Goal: Task Accomplishment & Management: Complete application form

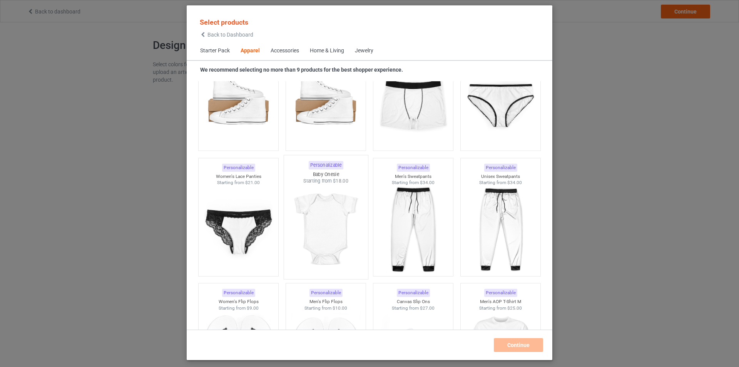
scroll to position [1172, 0]
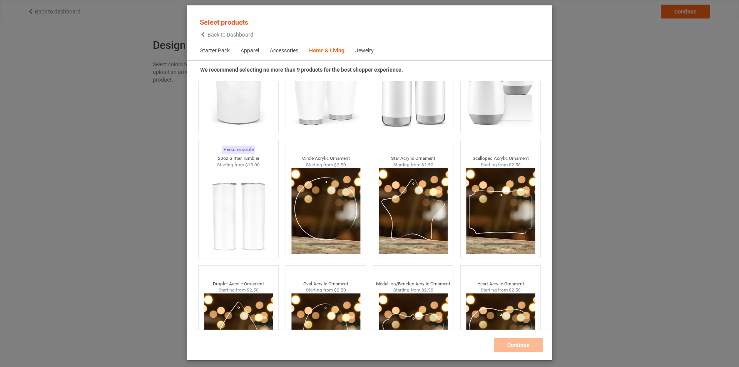
scroll to position [5991, 0]
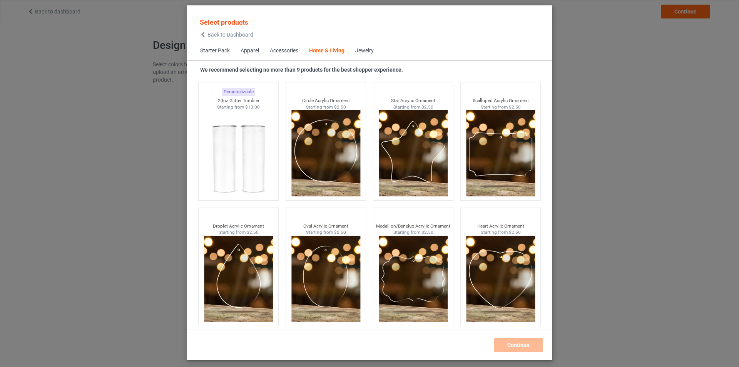
click at [223, 51] on span "Starter Pack" at bounding box center [215, 51] width 40 height 18
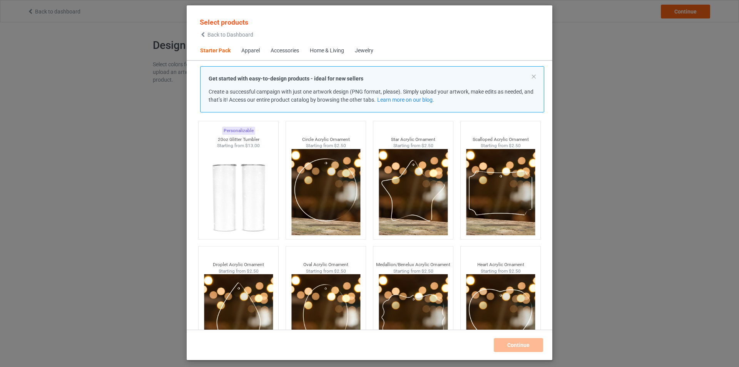
scroll to position [10, 0]
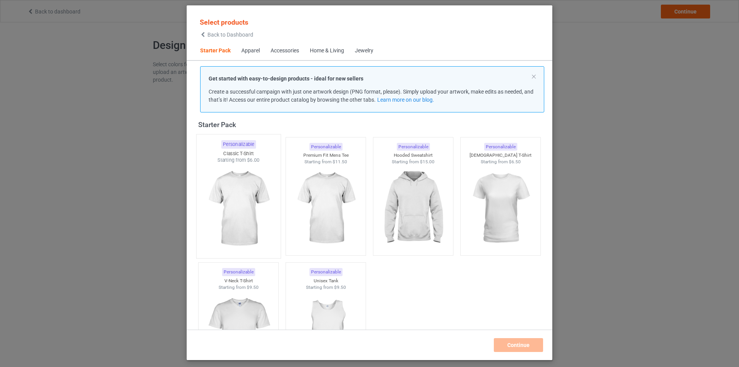
click at [242, 211] on img at bounding box center [238, 209] width 72 height 90
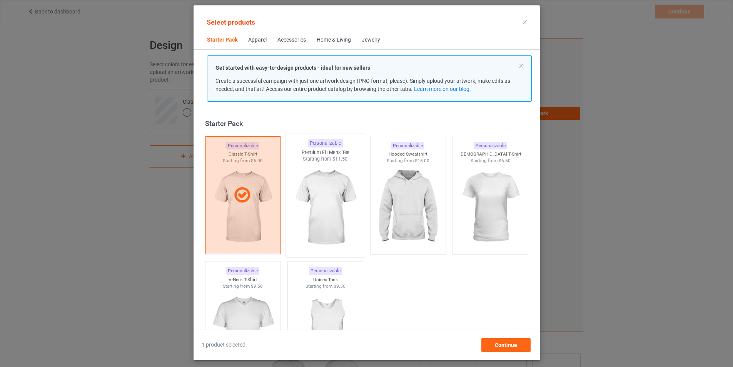
click at [319, 189] on img at bounding box center [325, 207] width 72 height 90
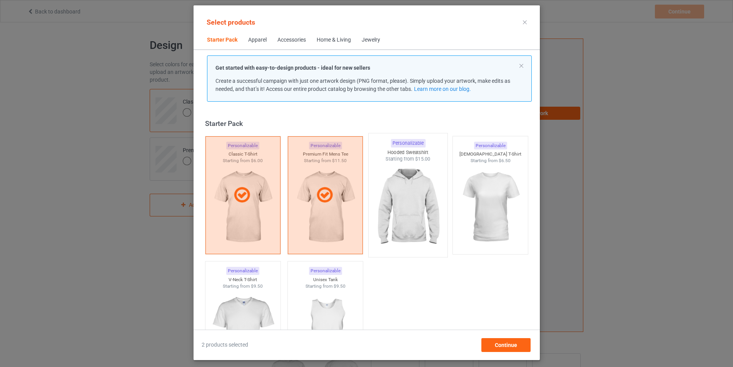
click at [411, 201] on img at bounding box center [408, 207] width 72 height 90
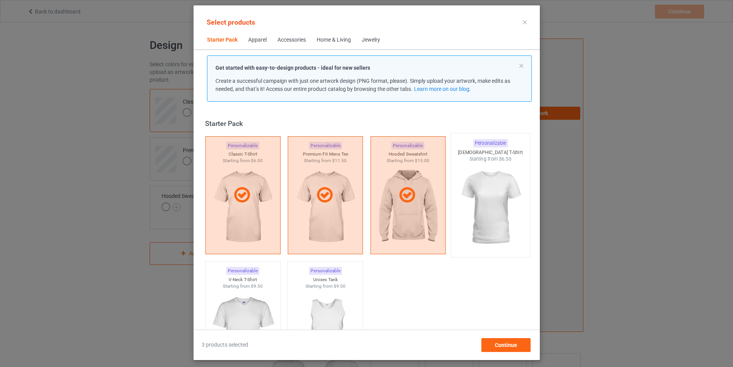
click at [504, 201] on img at bounding box center [490, 207] width 72 height 90
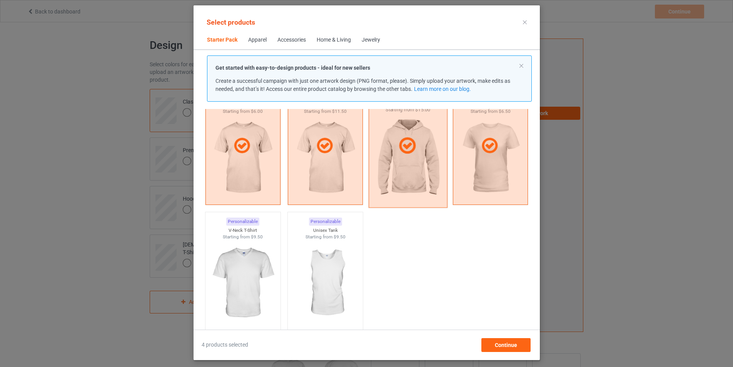
scroll to position [77, 0]
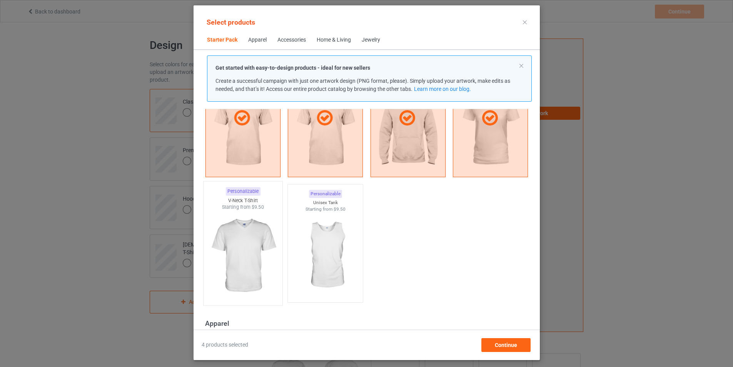
click at [249, 252] on img at bounding box center [243, 255] width 72 height 90
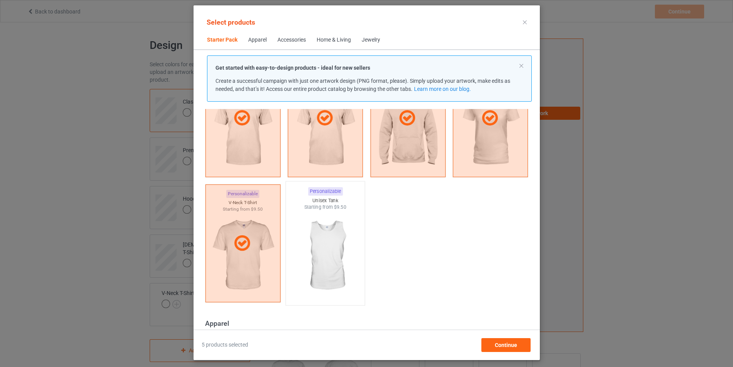
click at [306, 253] on img at bounding box center [325, 255] width 72 height 90
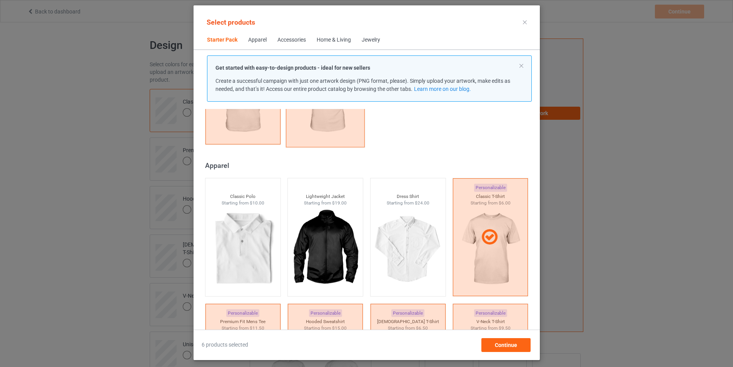
scroll to position [269, 0]
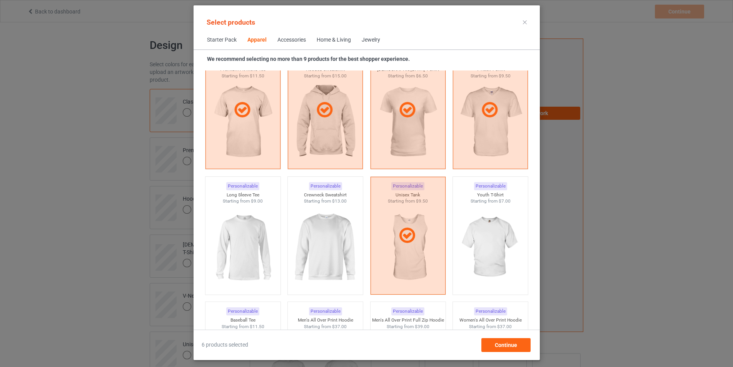
scroll to position [500, 0]
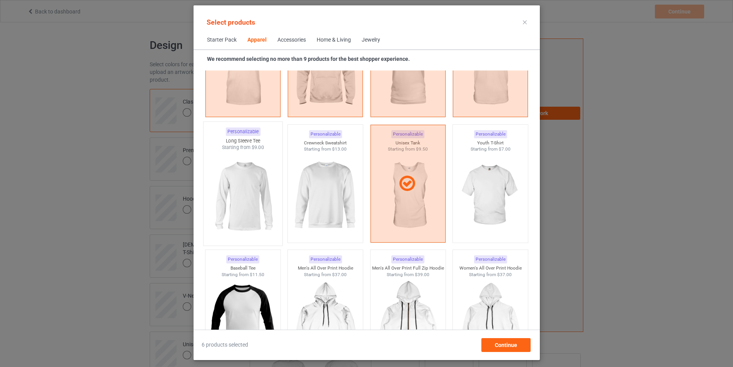
click at [232, 196] on img at bounding box center [243, 196] width 72 height 90
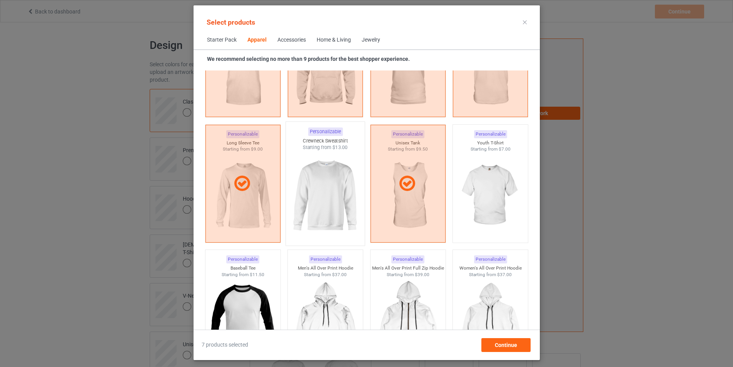
click at [316, 193] on img at bounding box center [325, 196] width 72 height 90
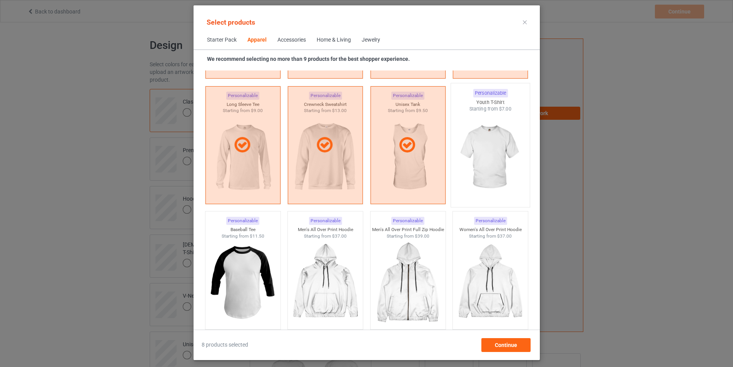
click at [503, 150] on img at bounding box center [490, 157] width 72 height 90
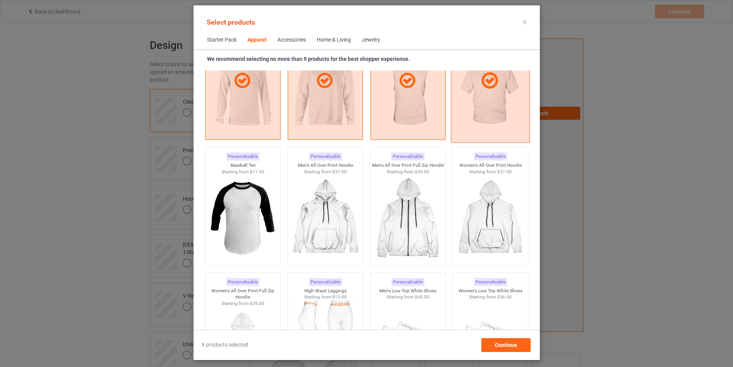
scroll to position [654, 0]
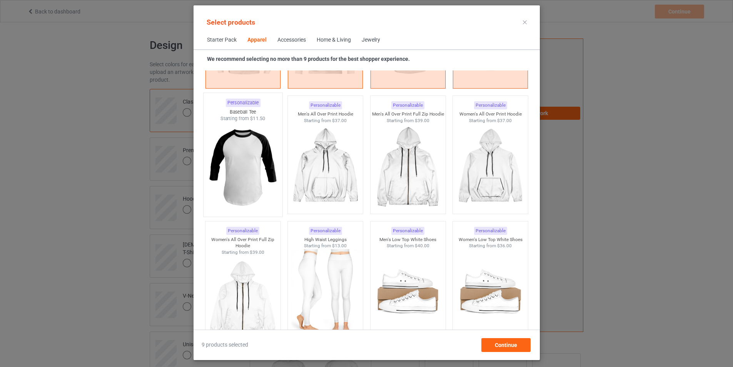
click at [246, 160] on img at bounding box center [243, 167] width 72 height 90
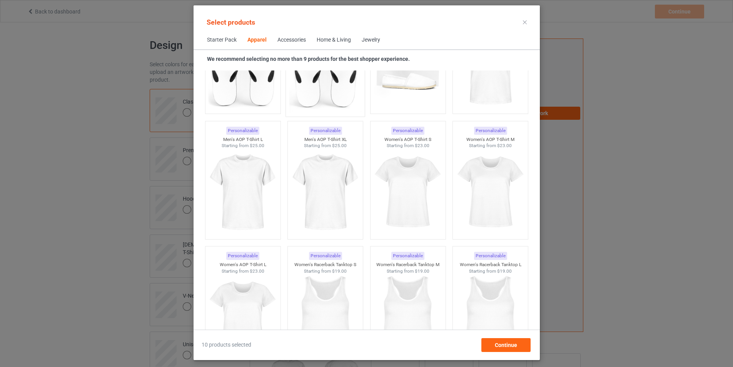
scroll to position [1193, 0]
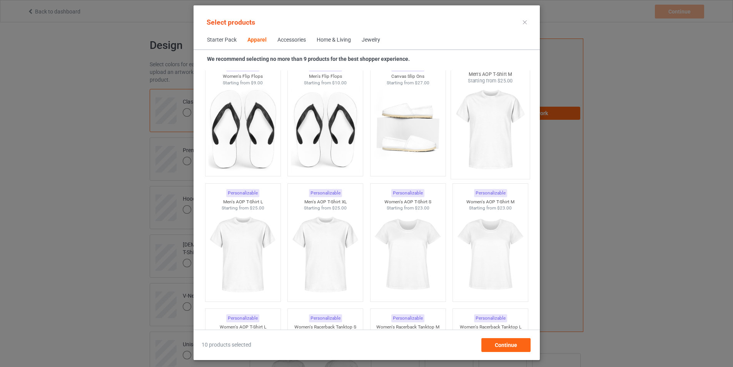
click at [489, 131] on img at bounding box center [490, 129] width 72 height 90
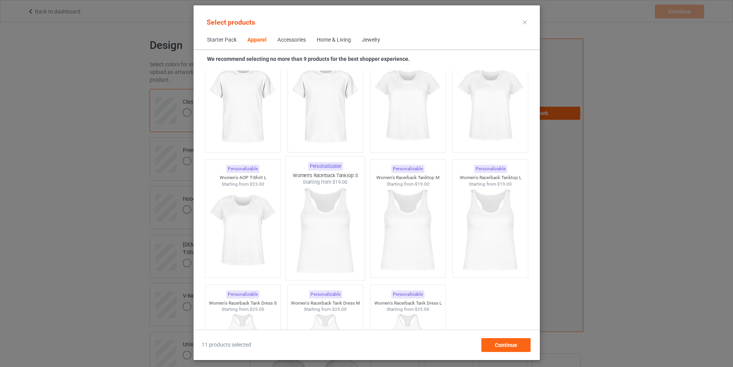
scroll to position [1347, 0]
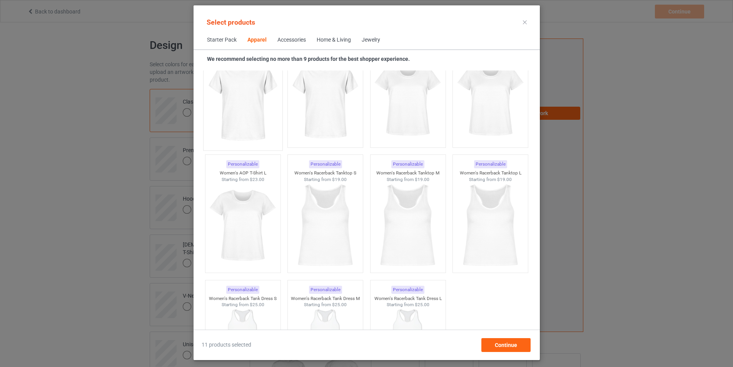
click at [255, 103] on img at bounding box center [243, 101] width 72 height 90
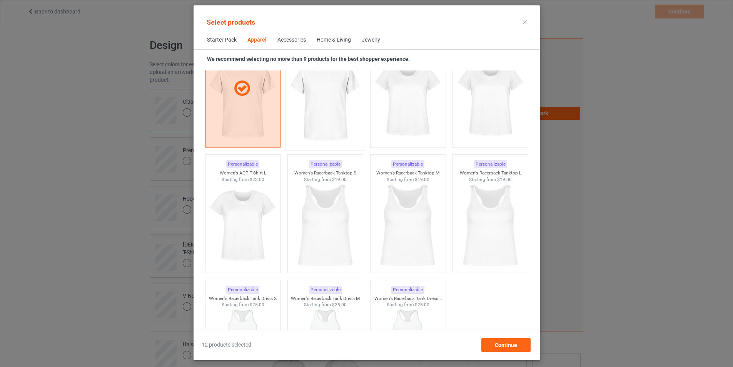
click at [317, 101] on img at bounding box center [325, 101] width 72 height 90
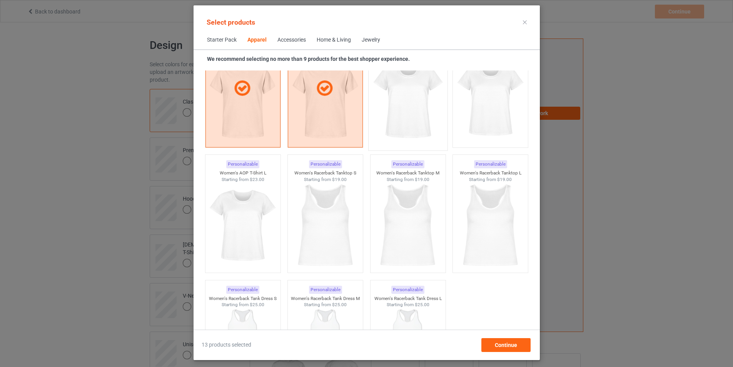
click at [397, 102] on img at bounding box center [408, 101] width 72 height 90
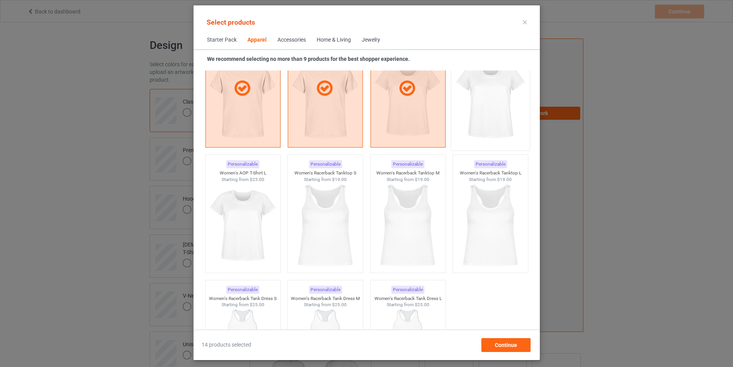
click at [466, 110] on img at bounding box center [490, 101] width 72 height 90
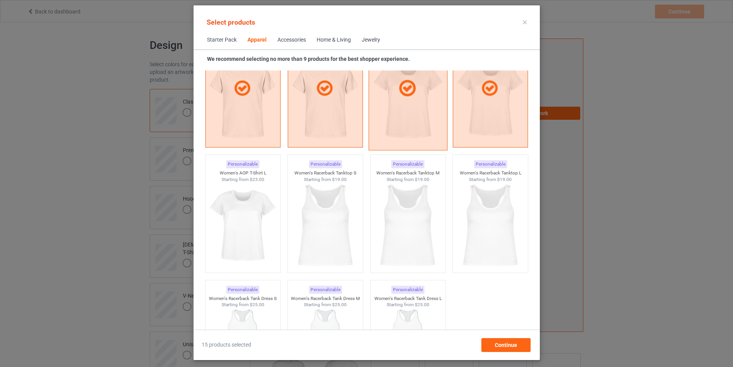
scroll to position [1424, 0]
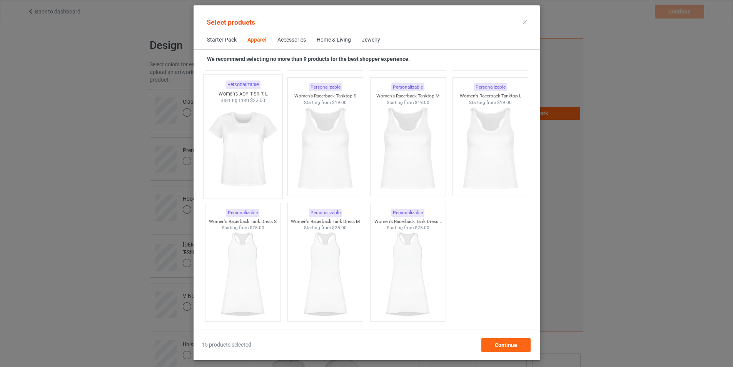
click at [246, 154] on img at bounding box center [243, 149] width 72 height 90
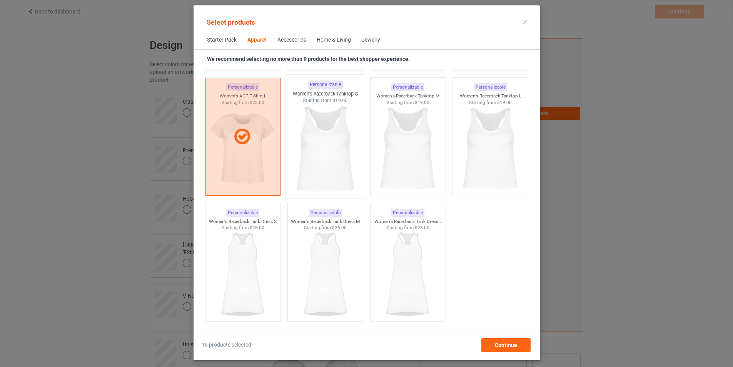
click at [311, 148] on img at bounding box center [325, 149] width 72 height 90
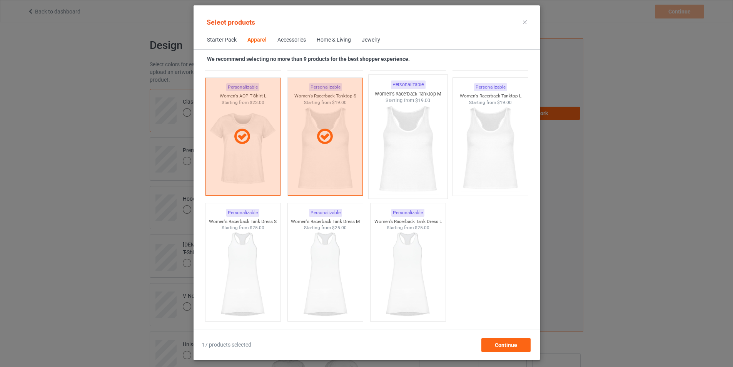
click at [411, 144] on img at bounding box center [408, 149] width 72 height 90
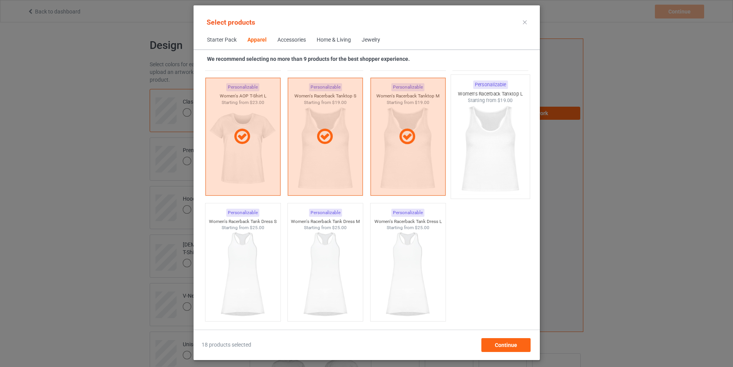
click at [500, 147] on img at bounding box center [490, 149] width 72 height 90
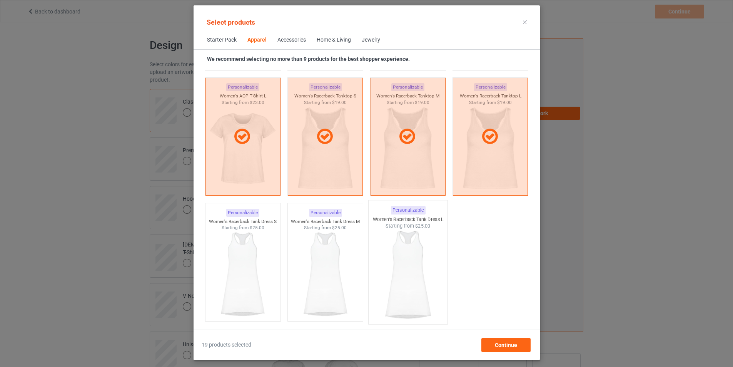
click at [415, 249] on img at bounding box center [408, 274] width 72 height 90
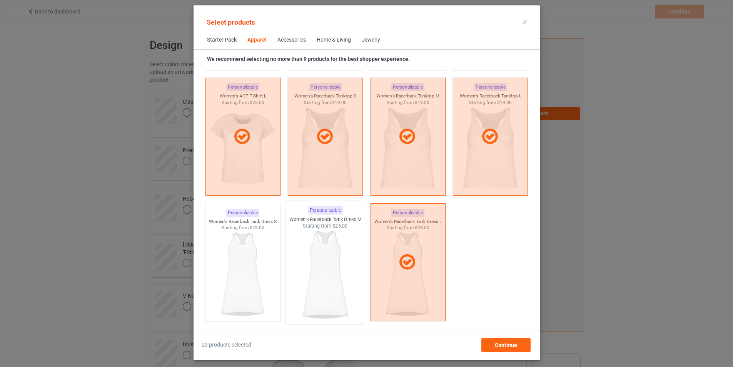
click at [315, 271] on img at bounding box center [325, 274] width 72 height 90
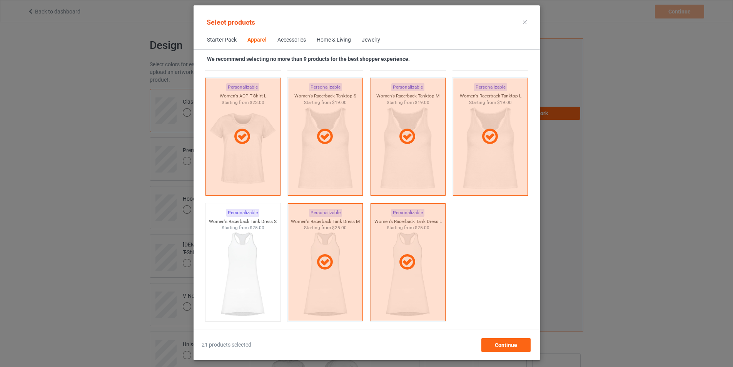
click at [202, 275] on div "Personalizable Women's Racerback Tank Dress S Starting from $25.00" at bounding box center [243, 261] width 83 height 125
click at [225, 270] on img at bounding box center [243, 274] width 72 height 90
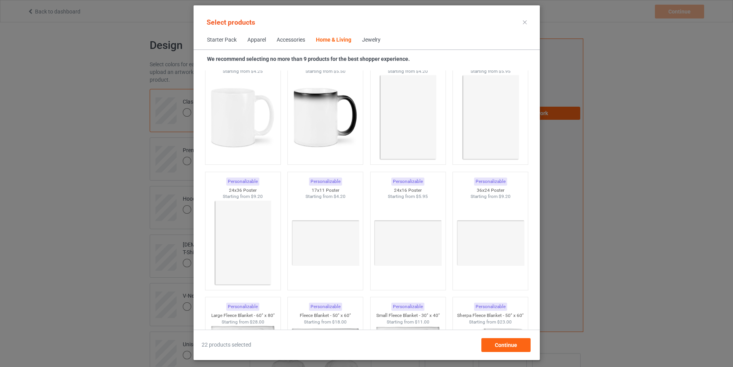
scroll to position [3463, 0]
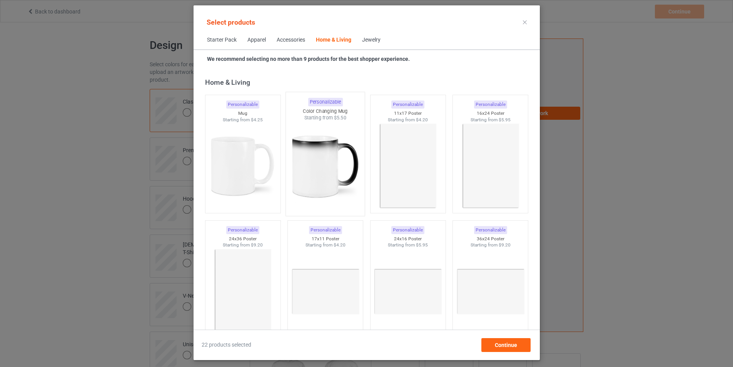
click at [324, 160] on img at bounding box center [325, 166] width 72 height 90
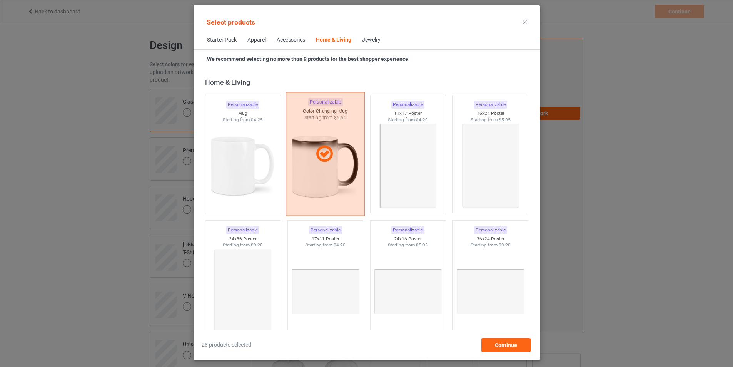
click at [324, 160] on icon at bounding box center [324, 153] width 23 height 19
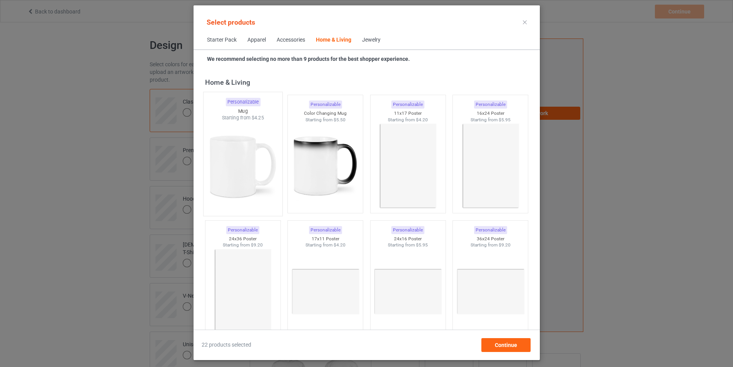
click at [236, 154] on img at bounding box center [243, 166] width 72 height 90
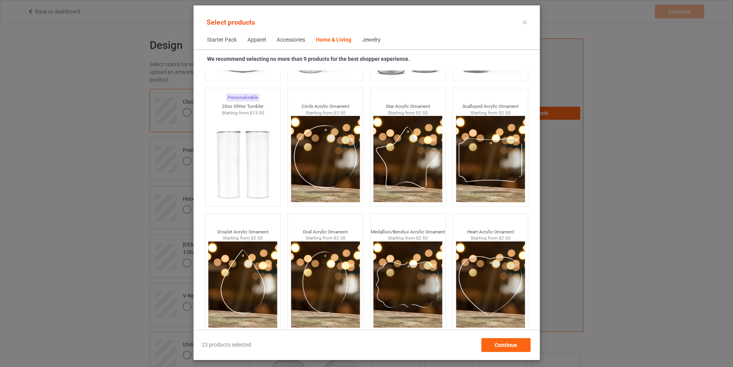
scroll to position [5980, 0]
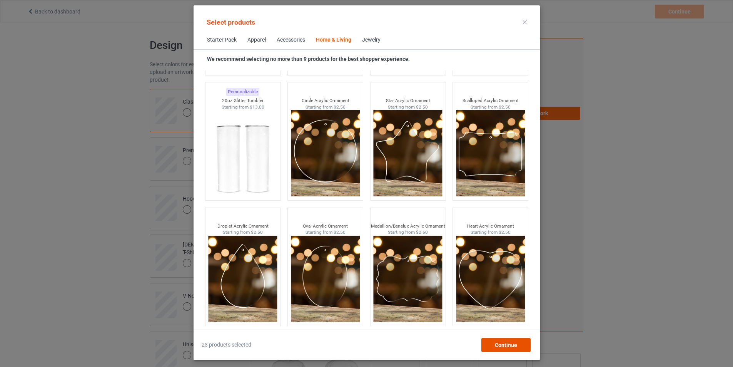
click at [511, 348] on div "Continue" at bounding box center [505, 345] width 49 height 14
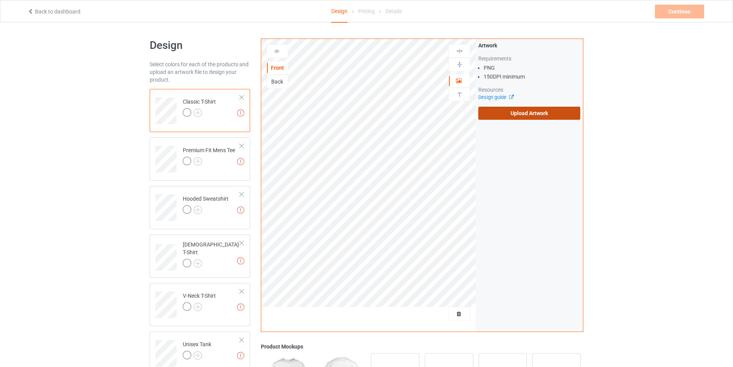
click at [529, 109] on label "Upload Artwork" at bounding box center [529, 113] width 102 height 13
click at [0, 0] on input "Upload Artwork" at bounding box center [0, 0] width 0 height 0
click at [556, 115] on label "Upload Artwork" at bounding box center [529, 113] width 102 height 13
click at [0, 0] on input "Upload Artwork" at bounding box center [0, 0] width 0 height 0
click at [566, 115] on label "Upload Artwork" at bounding box center [529, 113] width 102 height 13
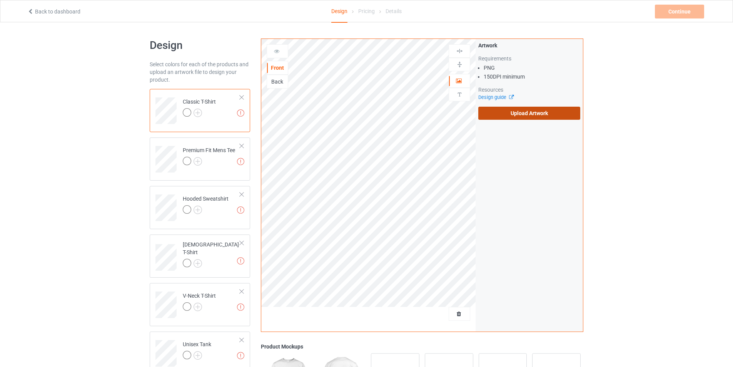
click at [0, 0] on input "Upload Artwork" at bounding box center [0, 0] width 0 height 0
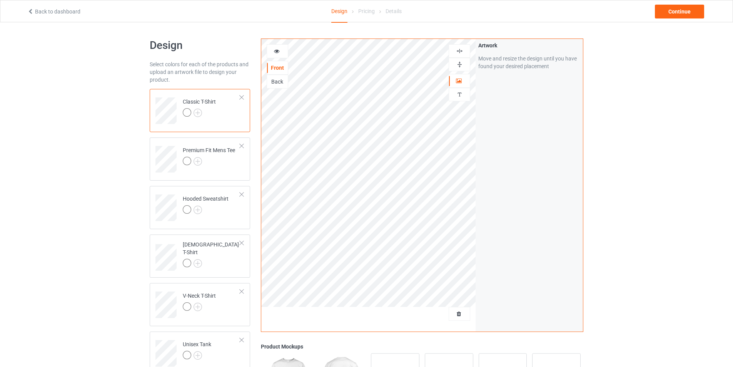
click at [537, 151] on div "Artwork Move and resize the design until you have found your desired placement" at bounding box center [529, 185] width 107 height 292
click at [196, 114] on img at bounding box center [198, 113] width 8 height 8
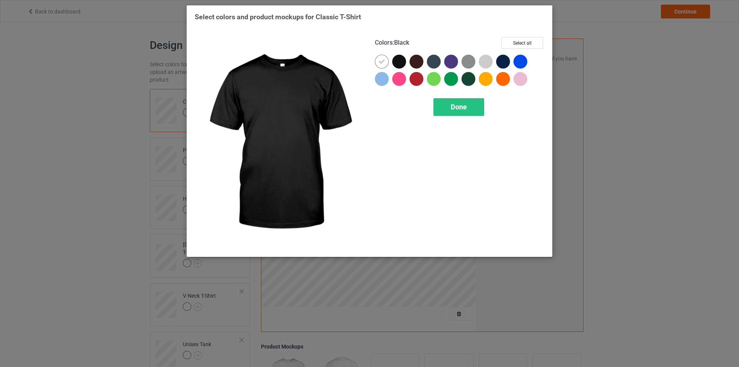
click at [402, 64] on div at bounding box center [399, 62] width 14 height 14
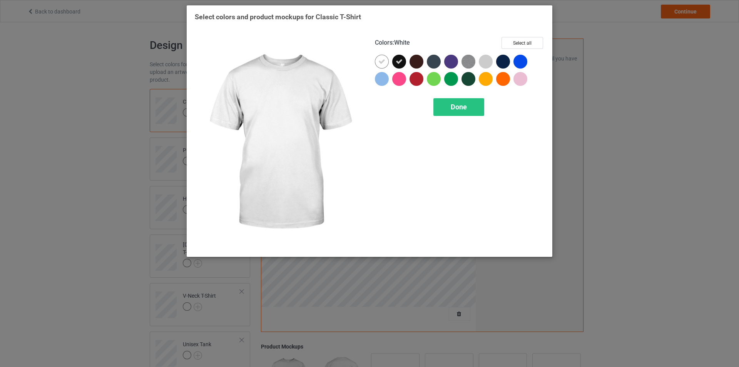
click at [383, 64] on icon at bounding box center [381, 61] width 7 height 7
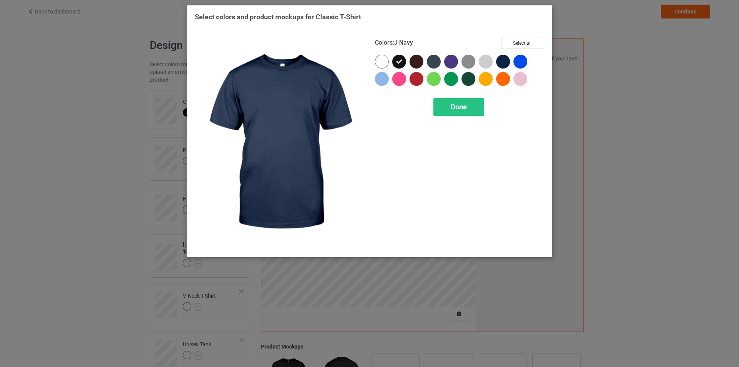
click at [507, 61] on div at bounding box center [503, 62] width 14 height 14
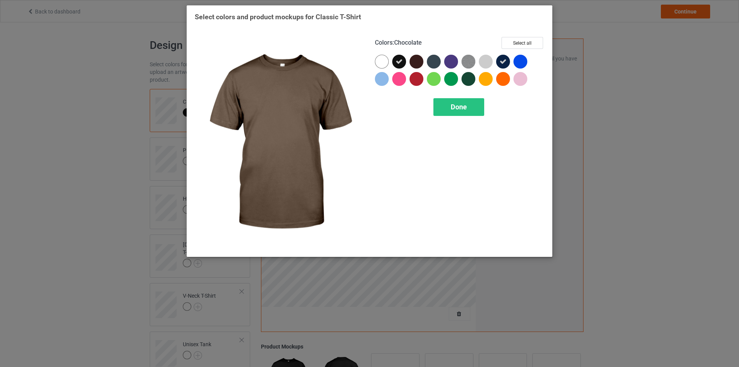
click at [422, 62] on div at bounding box center [416, 62] width 14 height 14
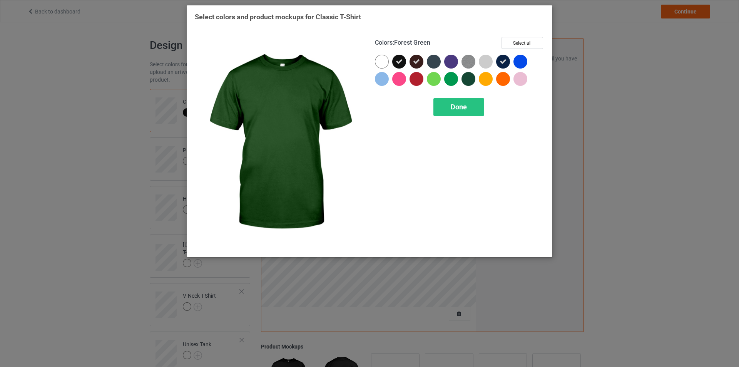
click at [471, 75] on div at bounding box center [468, 79] width 14 height 14
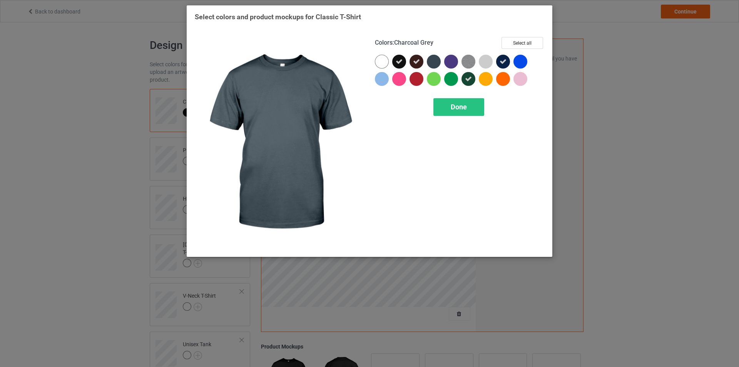
click at [434, 61] on div at bounding box center [434, 62] width 14 height 14
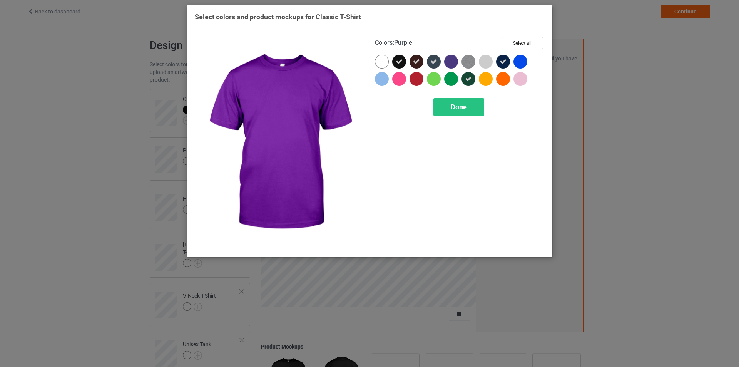
click at [450, 60] on div at bounding box center [451, 62] width 14 height 14
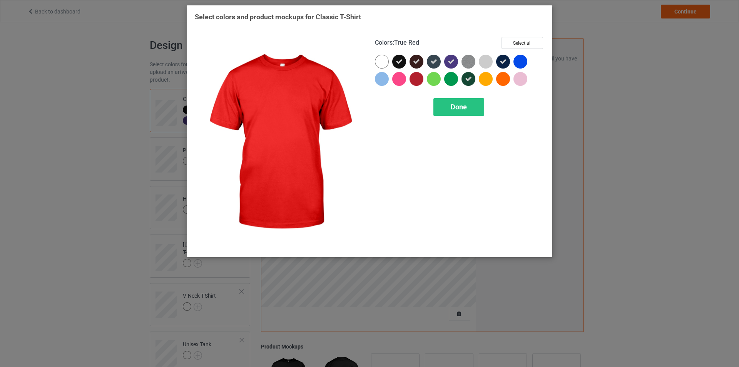
click at [415, 81] on div at bounding box center [416, 79] width 14 height 14
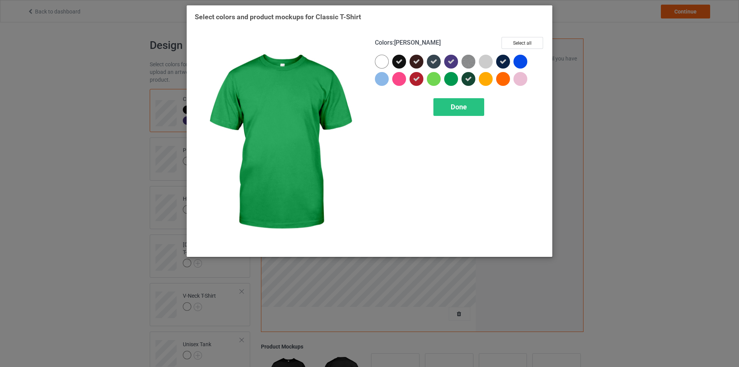
drag, startPoint x: 454, startPoint y: 82, endPoint x: 445, endPoint y: 83, distance: 8.5
click at [452, 82] on div at bounding box center [451, 79] width 14 height 14
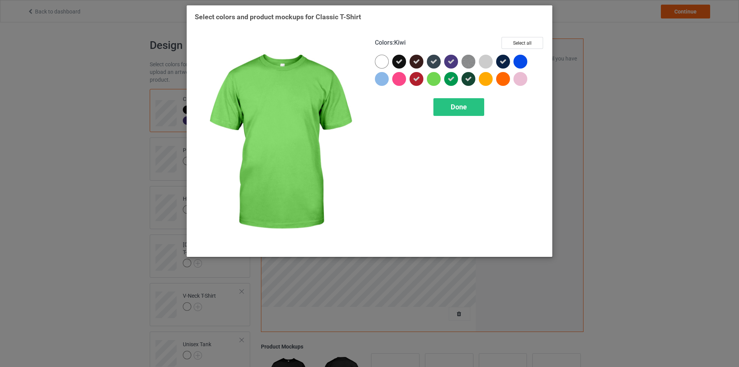
click at [434, 80] on div at bounding box center [434, 79] width 14 height 14
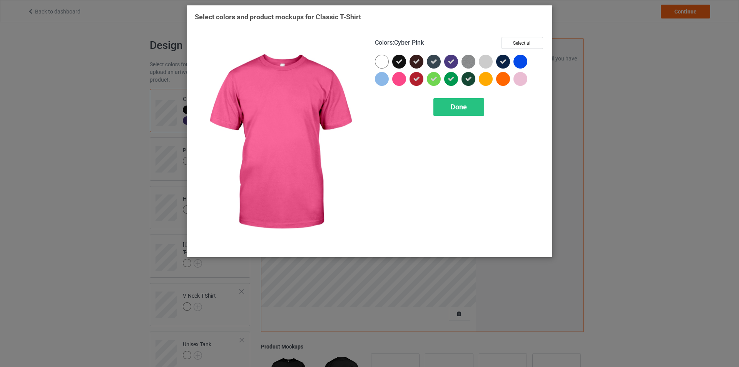
click at [404, 80] on div at bounding box center [399, 79] width 14 height 14
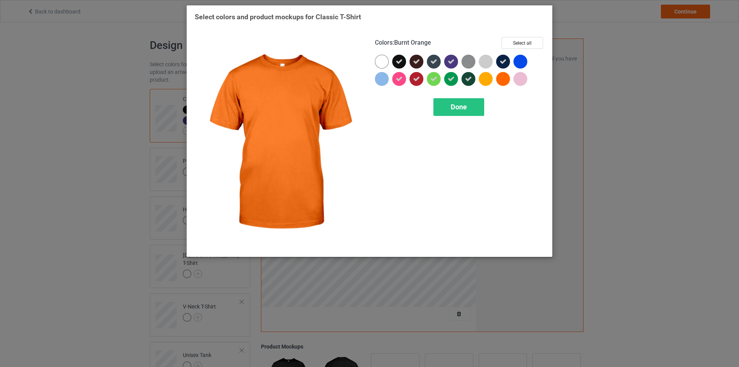
click at [503, 79] on div at bounding box center [503, 79] width 14 height 14
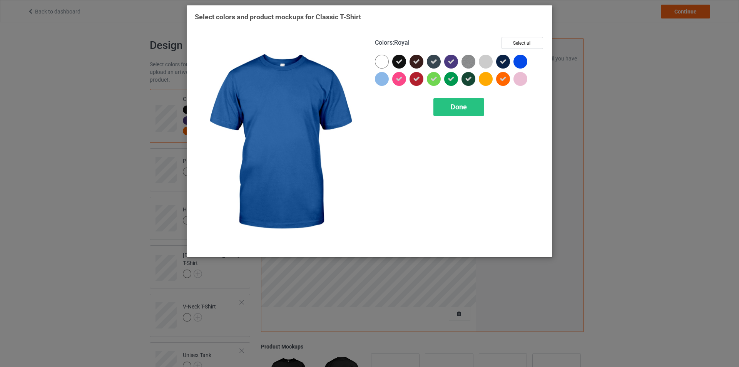
click at [520, 64] on div at bounding box center [520, 62] width 14 height 14
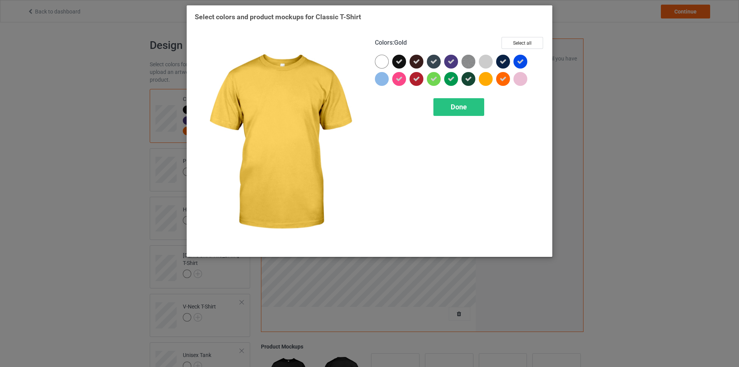
click at [489, 80] on div at bounding box center [486, 79] width 14 height 14
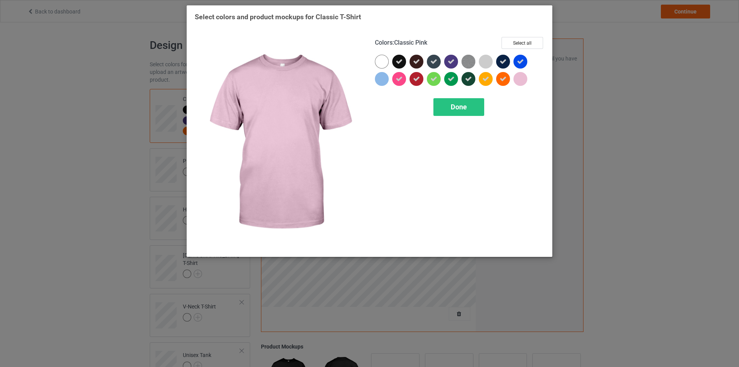
click at [518, 79] on div at bounding box center [520, 79] width 14 height 14
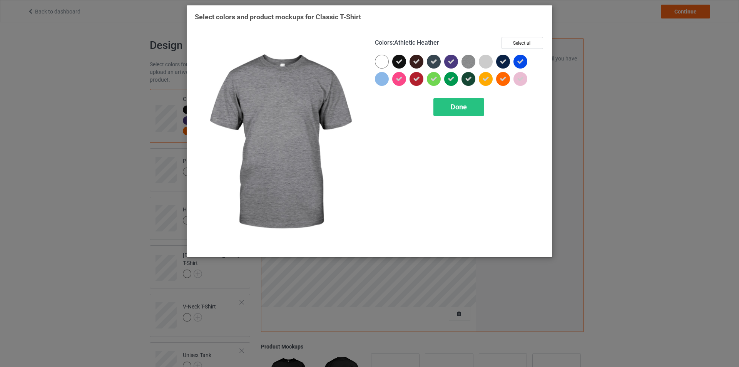
click at [468, 64] on img at bounding box center [468, 62] width 14 height 14
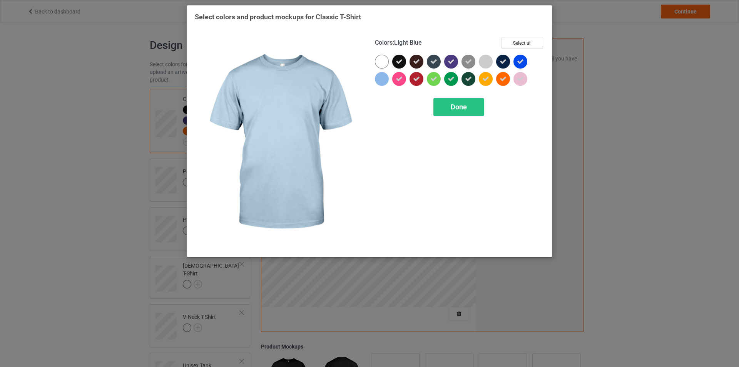
click at [381, 78] on div at bounding box center [382, 79] width 14 height 14
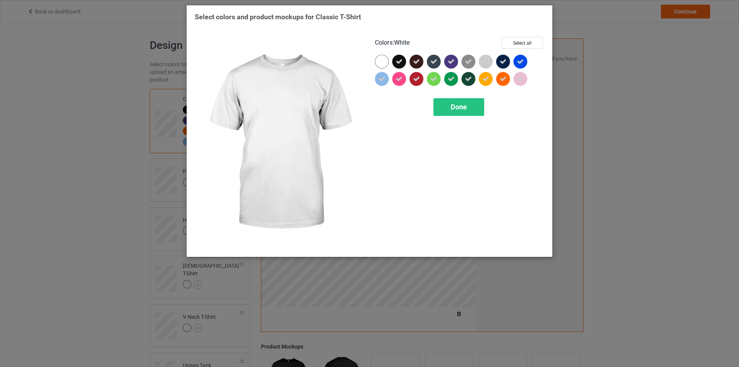
click at [382, 63] on div at bounding box center [382, 62] width 14 height 14
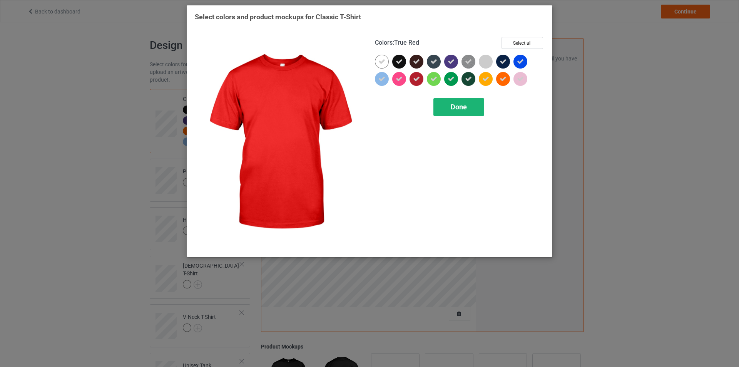
click at [463, 109] on span "Done" at bounding box center [459, 107] width 16 height 8
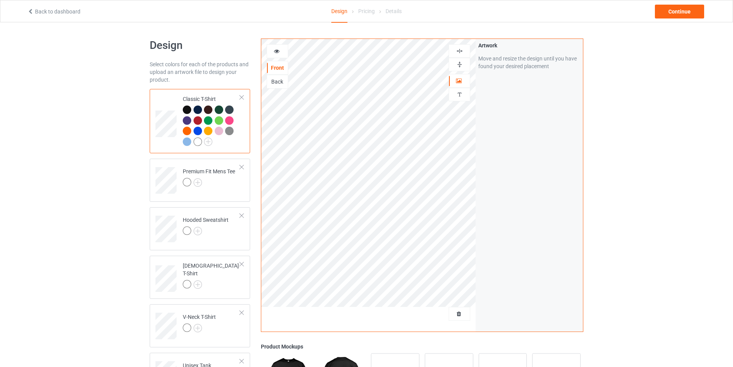
click at [578, 200] on div "Artwork Move and resize the design until you have found your desired placement" at bounding box center [529, 185] width 107 height 292
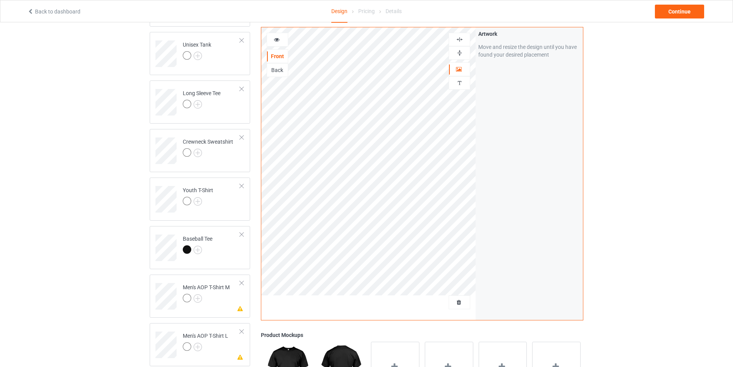
click at [699, 157] on div "Design Select colors for each of the products and upload an artwork file to des…" at bounding box center [366, 326] width 733 height 1249
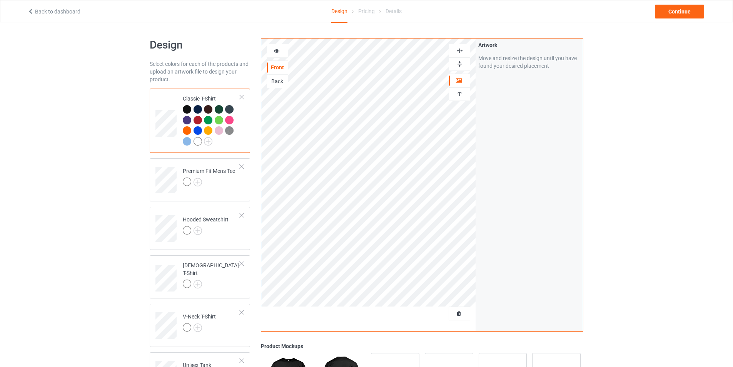
scroll to position [0, 0]
click at [198, 142] on div at bounding box center [198, 141] width 8 height 8
click at [196, 184] on img at bounding box center [198, 182] width 8 height 8
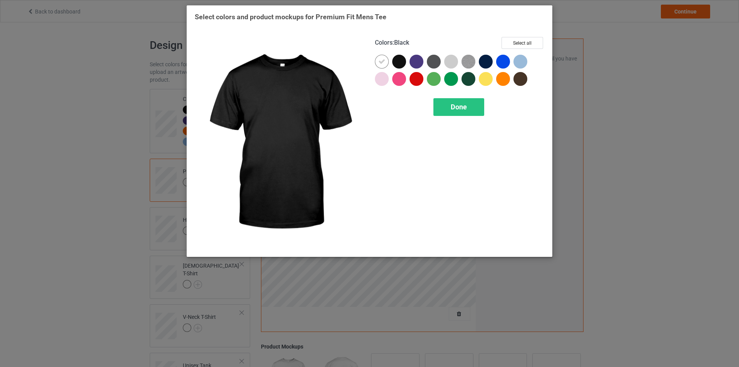
click at [402, 62] on div at bounding box center [399, 62] width 14 height 14
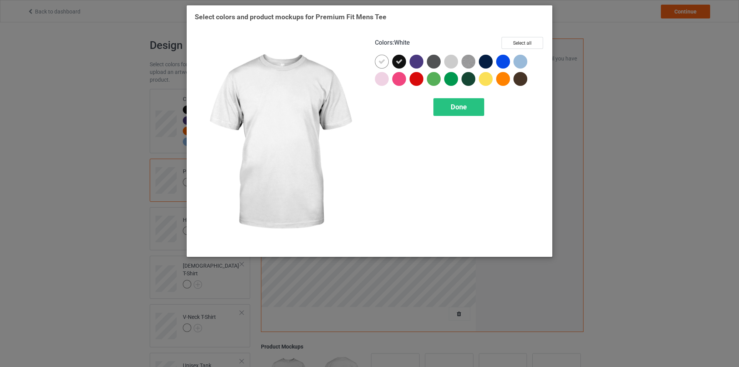
click at [384, 62] on icon at bounding box center [381, 61] width 7 height 7
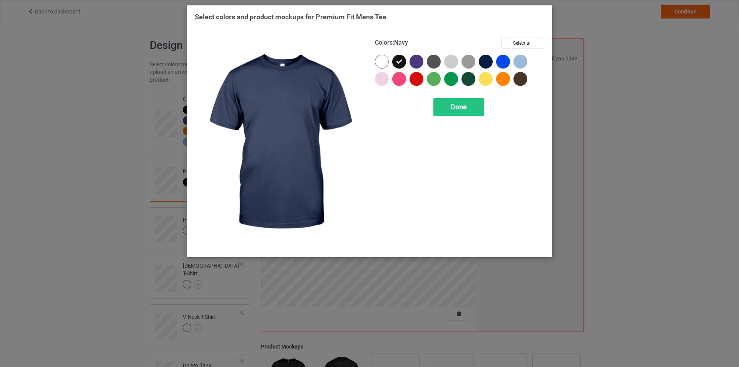
click at [490, 66] on div at bounding box center [486, 62] width 14 height 14
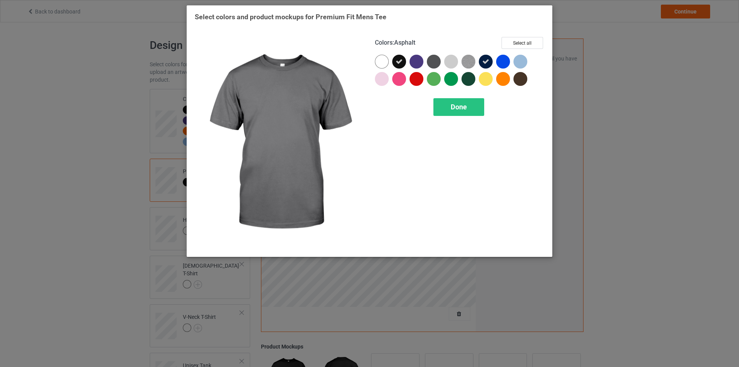
click at [436, 62] on div at bounding box center [434, 62] width 14 height 14
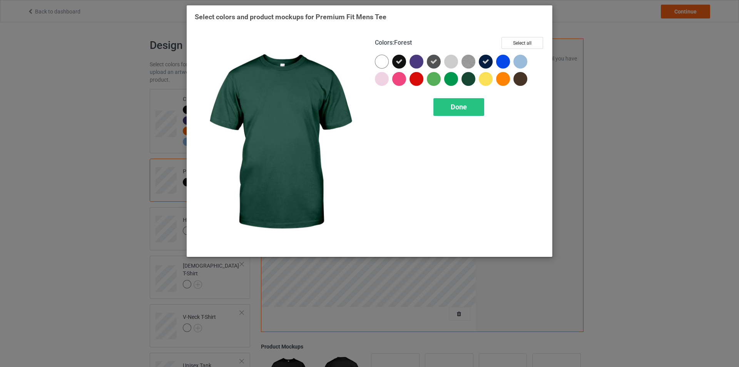
click at [470, 77] on div at bounding box center [468, 79] width 14 height 14
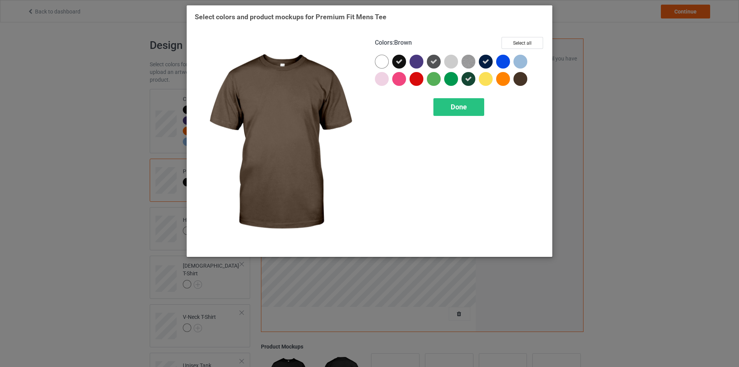
click at [522, 80] on div at bounding box center [520, 79] width 14 height 14
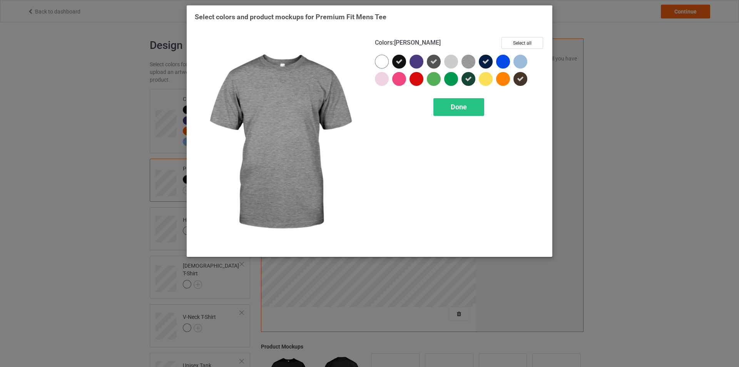
click at [469, 62] on img at bounding box center [468, 62] width 14 height 14
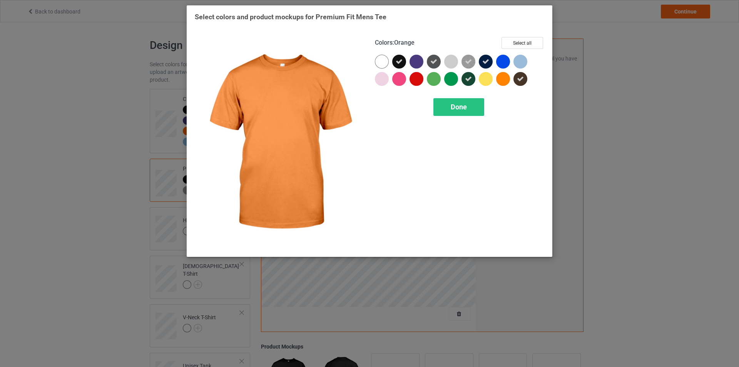
click at [508, 80] on div at bounding box center [503, 79] width 14 height 14
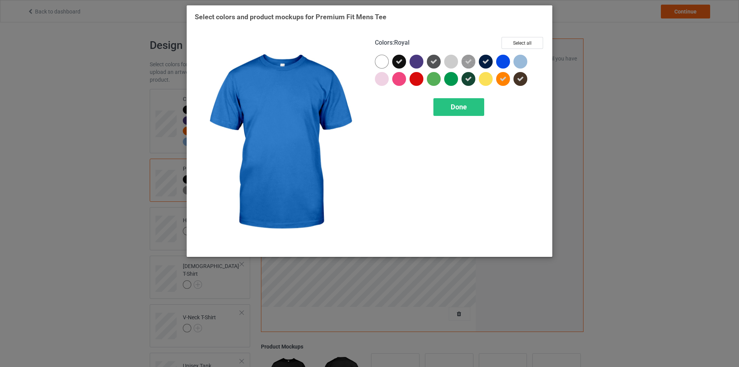
click at [500, 64] on div at bounding box center [503, 62] width 14 height 14
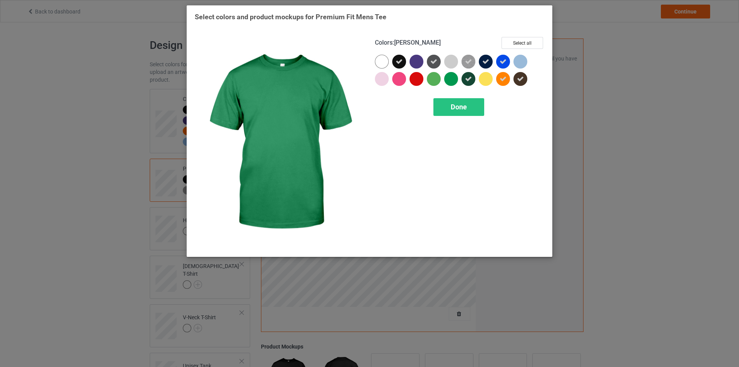
click at [449, 79] on div at bounding box center [451, 79] width 14 height 14
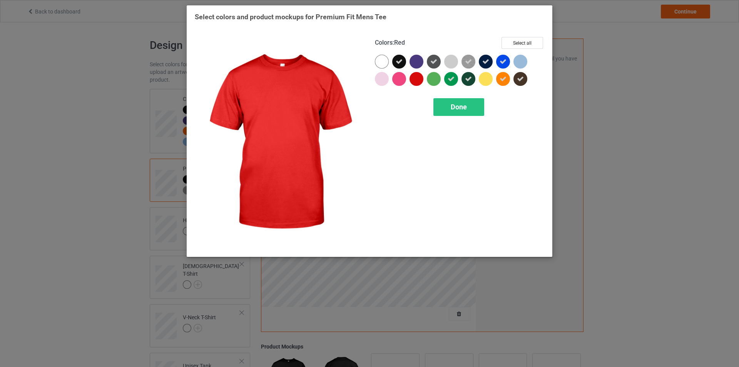
click at [419, 80] on div at bounding box center [416, 79] width 14 height 14
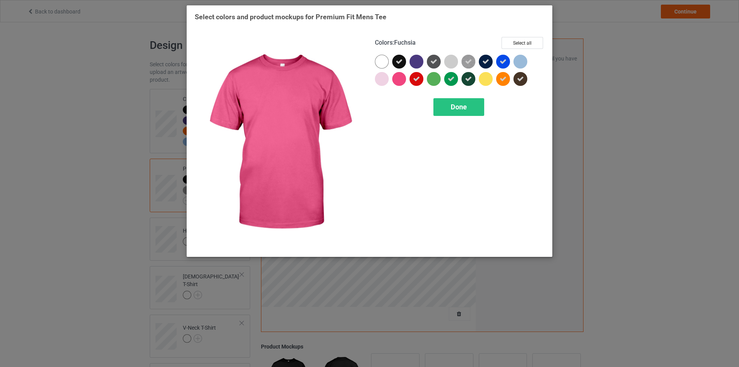
click at [399, 80] on div at bounding box center [399, 79] width 14 height 14
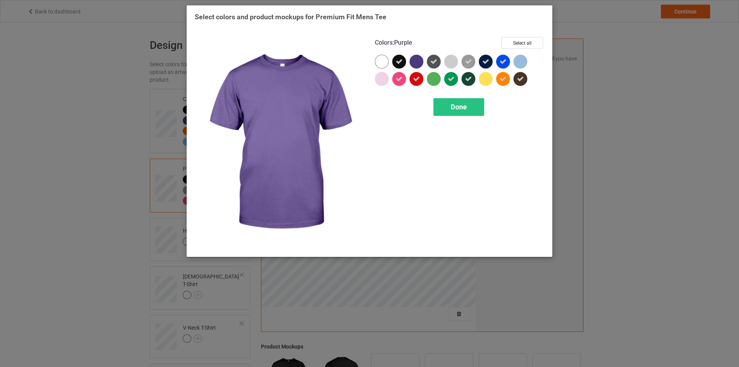
click at [417, 64] on div at bounding box center [416, 62] width 14 height 14
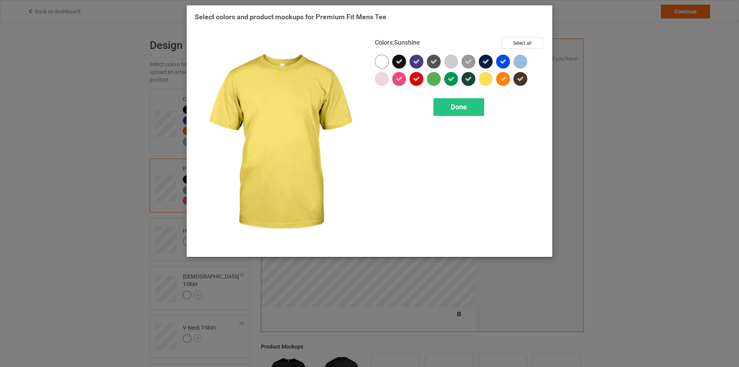
click at [487, 82] on div at bounding box center [486, 79] width 14 height 14
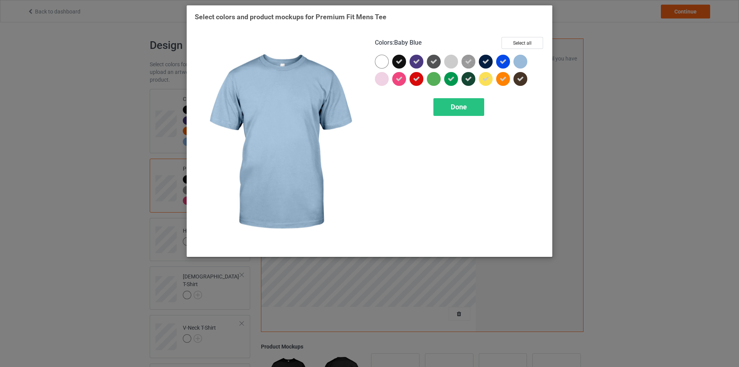
click at [522, 63] on div at bounding box center [520, 62] width 14 height 14
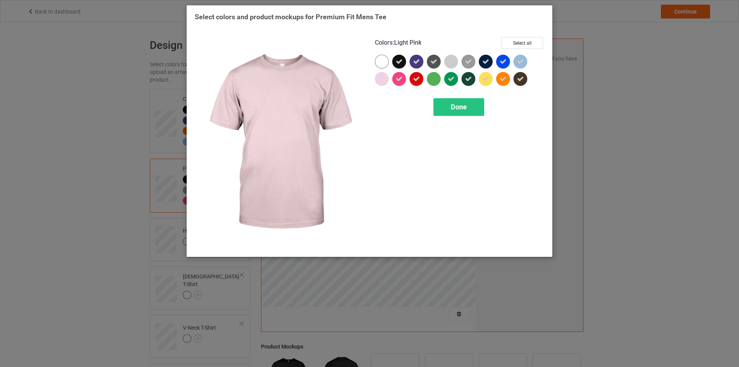
click at [377, 78] on div at bounding box center [382, 79] width 14 height 14
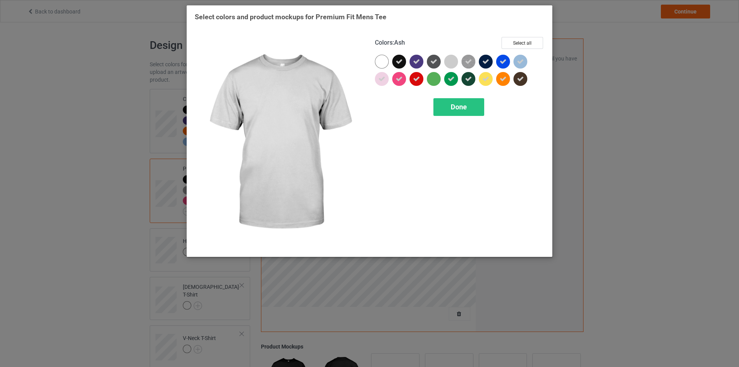
click at [449, 62] on div at bounding box center [451, 62] width 14 height 14
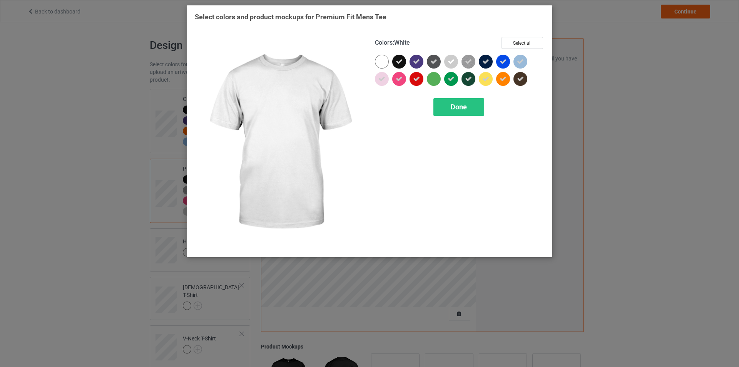
click at [381, 63] on div at bounding box center [382, 62] width 14 height 14
click at [384, 64] on icon at bounding box center [381, 61] width 7 height 7
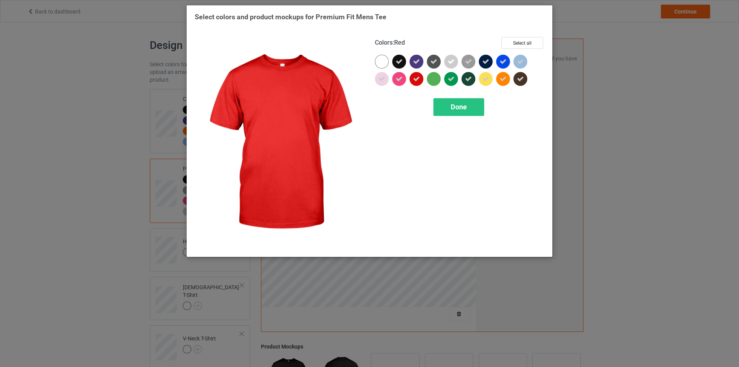
click at [434, 78] on div at bounding box center [434, 79] width 14 height 14
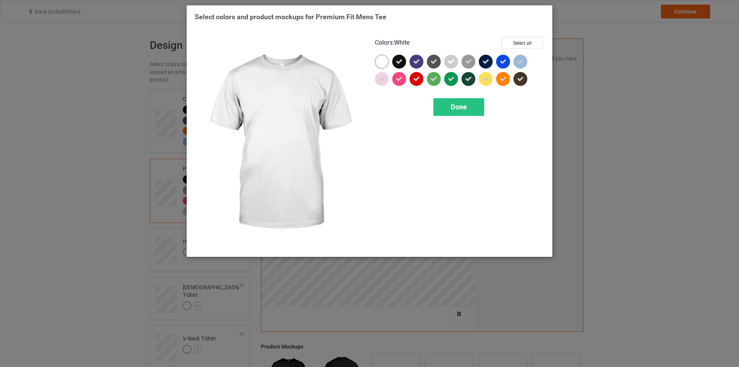
click at [379, 61] on div at bounding box center [382, 62] width 14 height 14
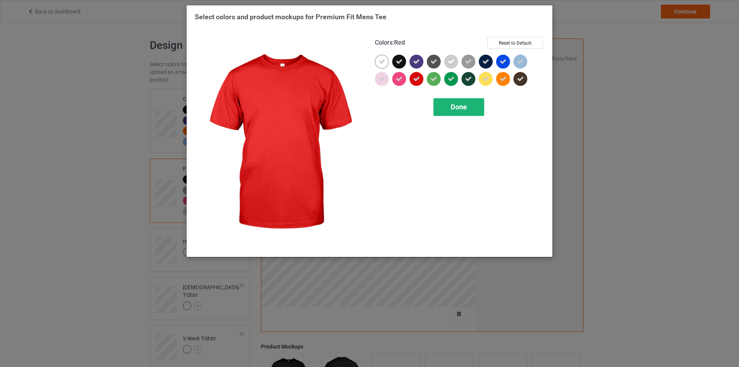
click at [456, 108] on span "Done" at bounding box center [459, 107] width 16 height 8
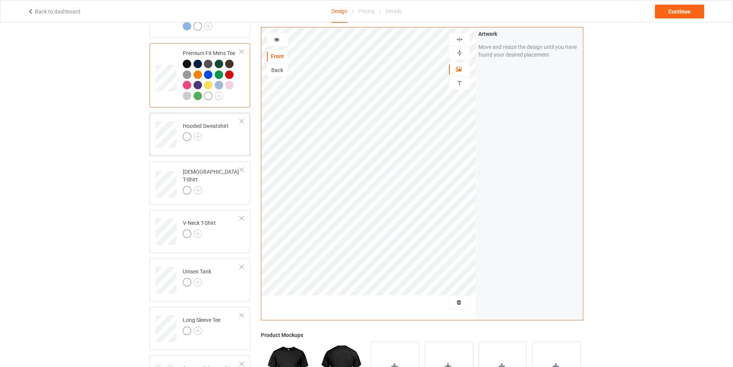
click at [198, 142] on div at bounding box center [206, 137] width 46 height 11
click at [198, 137] on img at bounding box center [198, 136] width 8 height 8
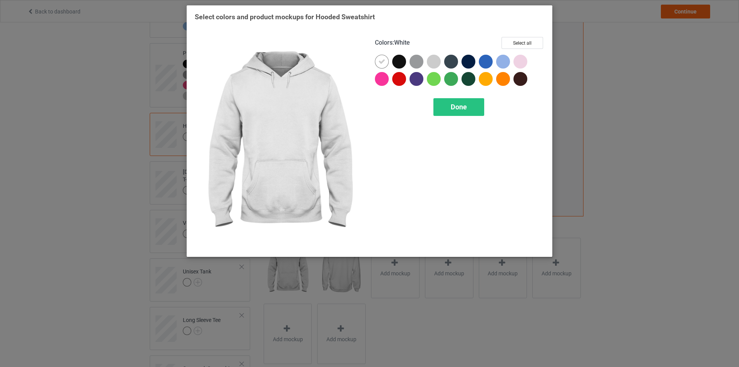
click at [384, 63] on icon at bounding box center [381, 61] width 7 height 7
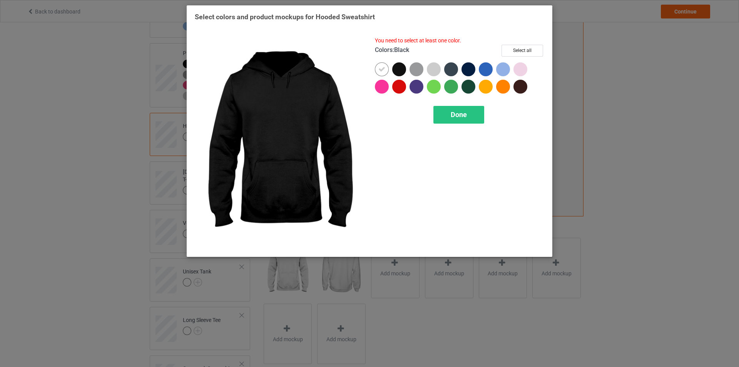
click at [401, 67] on div at bounding box center [399, 69] width 14 height 14
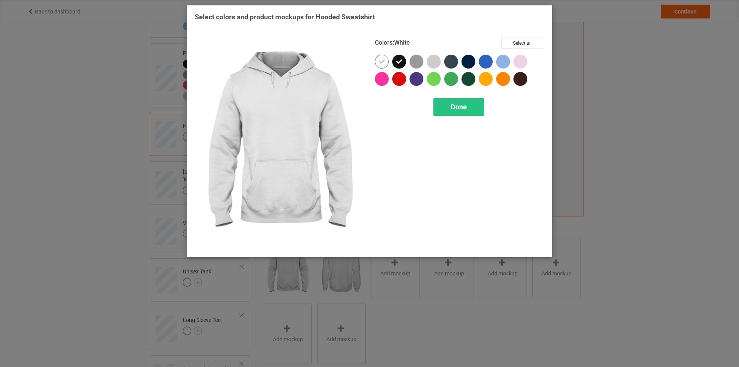
click at [384, 65] on icon at bounding box center [381, 61] width 7 height 7
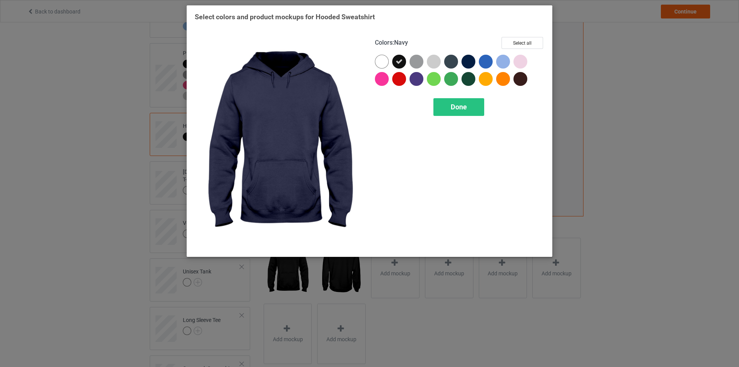
click at [469, 64] on div at bounding box center [468, 62] width 14 height 14
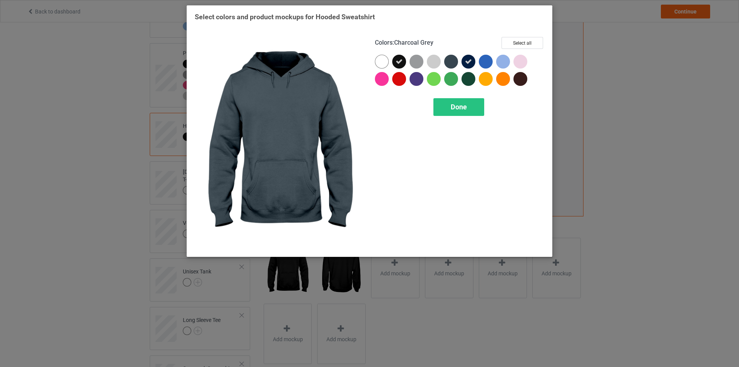
click at [454, 63] on div at bounding box center [451, 62] width 14 height 14
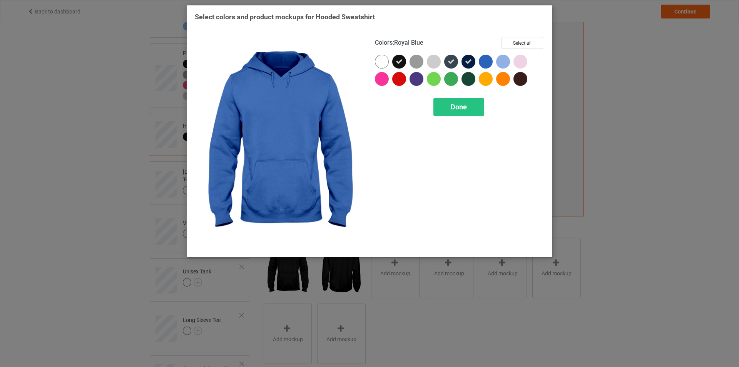
click at [487, 65] on div at bounding box center [486, 62] width 14 height 14
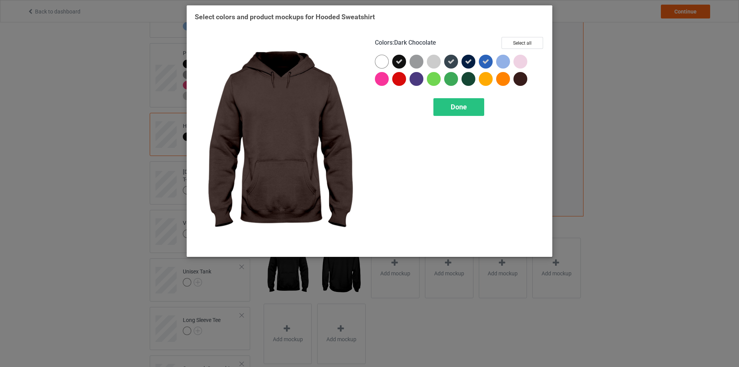
click at [518, 79] on div at bounding box center [520, 79] width 14 height 14
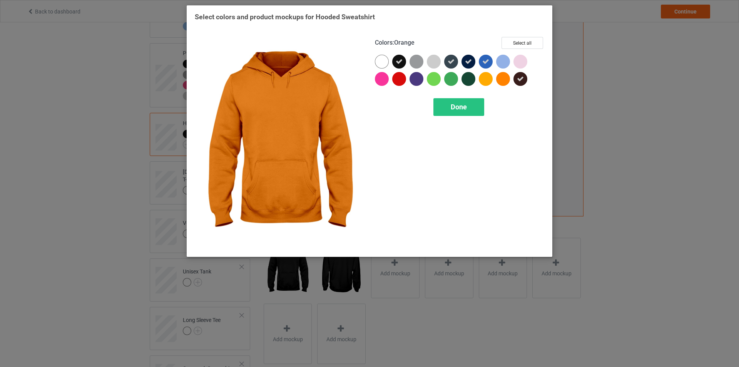
click at [503, 82] on div at bounding box center [503, 79] width 14 height 14
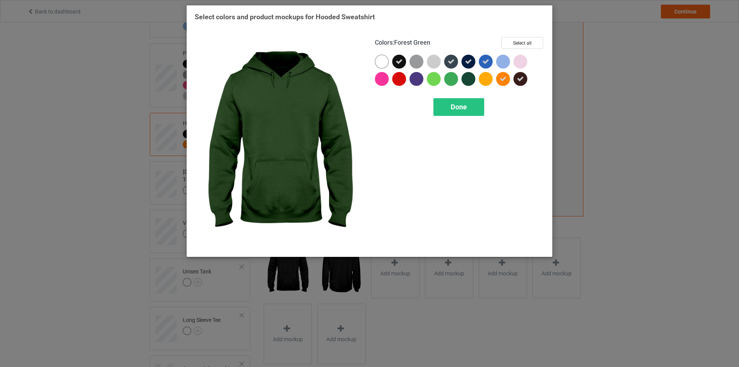
click at [469, 79] on div at bounding box center [468, 79] width 14 height 14
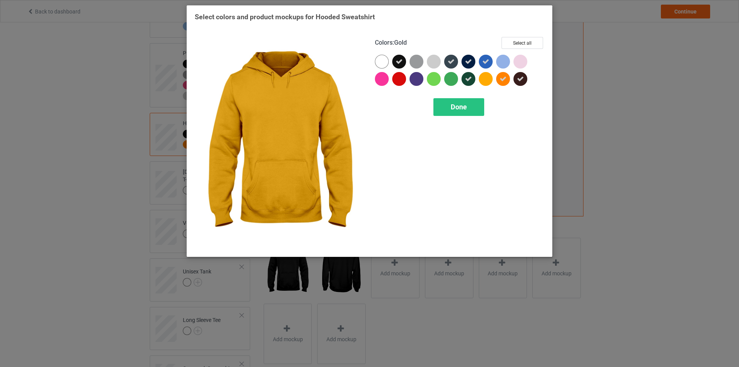
click at [484, 81] on div at bounding box center [486, 79] width 14 height 14
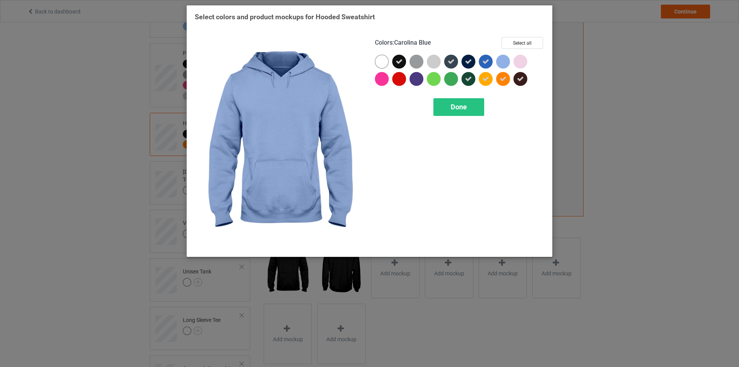
click at [502, 63] on div at bounding box center [503, 62] width 14 height 14
click at [521, 64] on div at bounding box center [520, 62] width 14 height 14
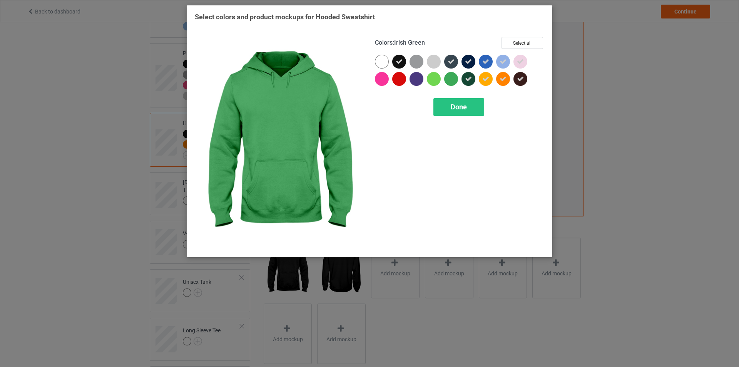
click at [457, 77] on div at bounding box center [451, 79] width 14 height 14
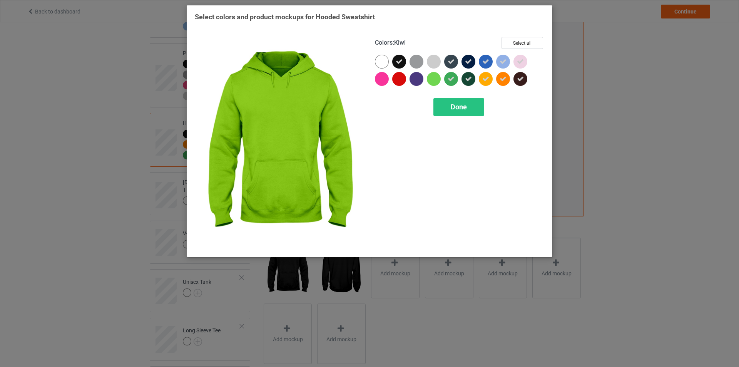
click at [437, 80] on div at bounding box center [434, 79] width 14 height 14
drag, startPoint x: 426, startPoint y: 81, endPoint x: 421, endPoint y: 81, distance: 4.6
click at [424, 81] on div at bounding box center [417, 80] width 17 height 17
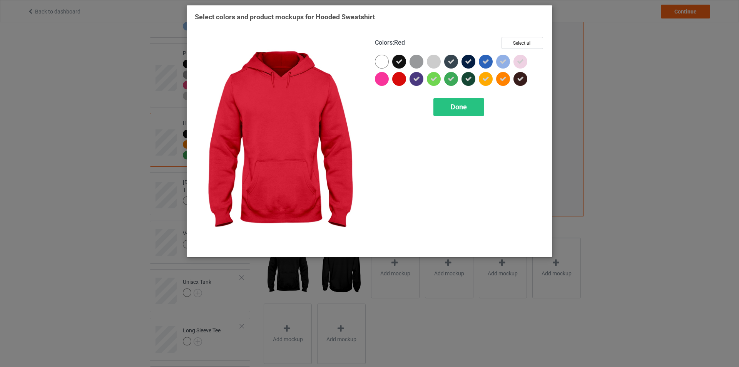
drag, startPoint x: 402, startPoint y: 81, endPoint x: 380, endPoint y: 80, distance: 21.9
click at [401, 81] on div at bounding box center [399, 79] width 14 height 14
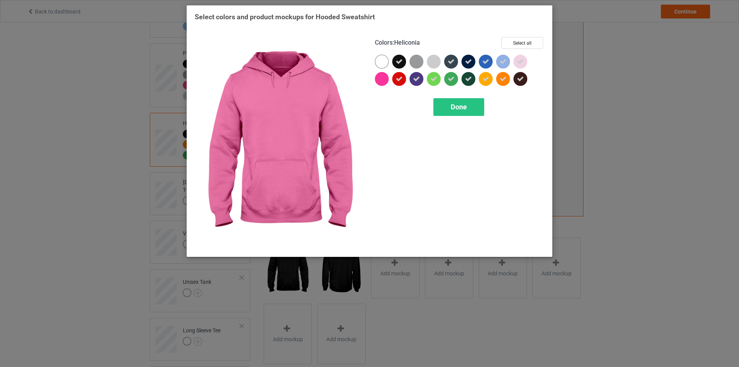
click at [378, 80] on div at bounding box center [382, 79] width 14 height 14
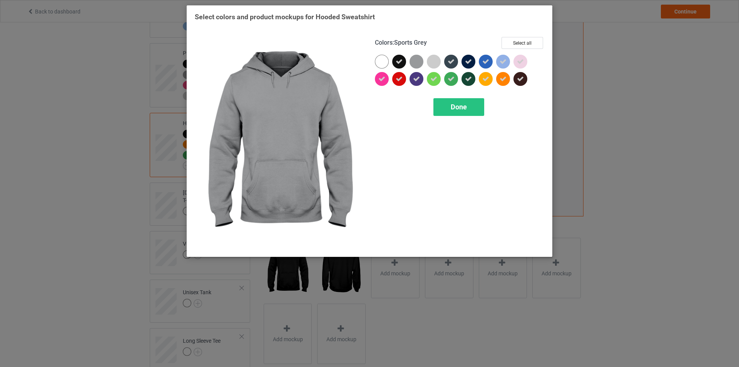
click at [416, 62] on div at bounding box center [416, 62] width 14 height 14
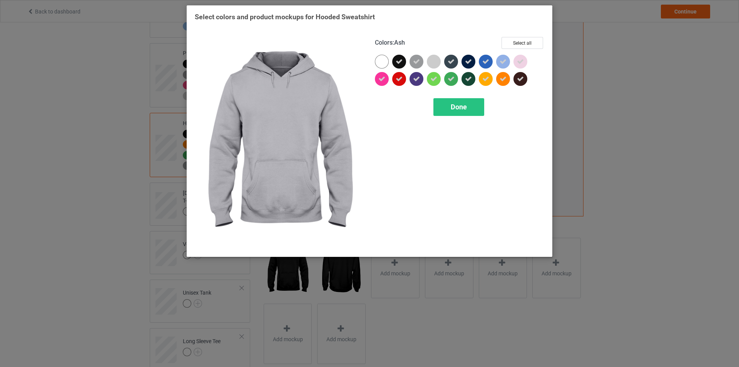
click at [438, 65] on div at bounding box center [434, 62] width 14 height 14
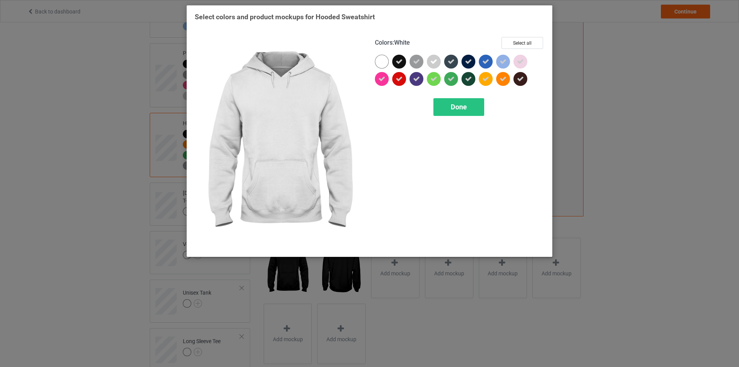
click at [381, 62] on div at bounding box center [382, 62] width 14 height 14
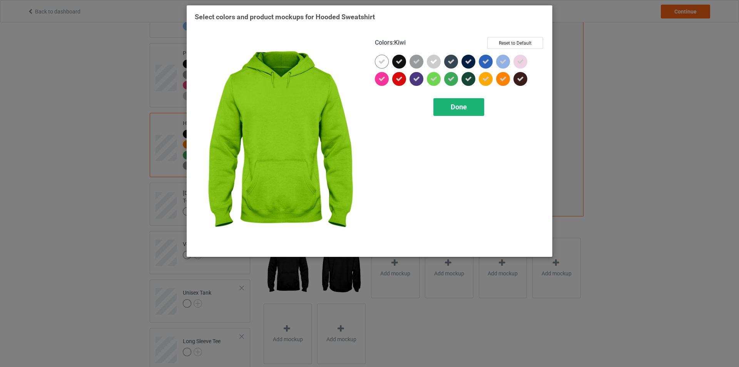
click at [470, 106] on div "Done" at bounding box center [458, 107] width 51 height 18
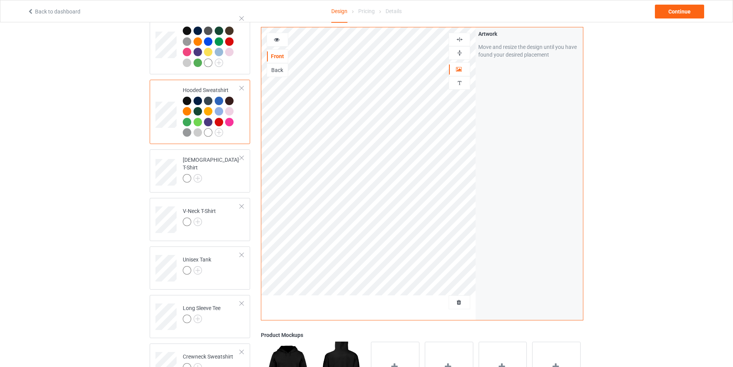
scroll to position [192, 0]
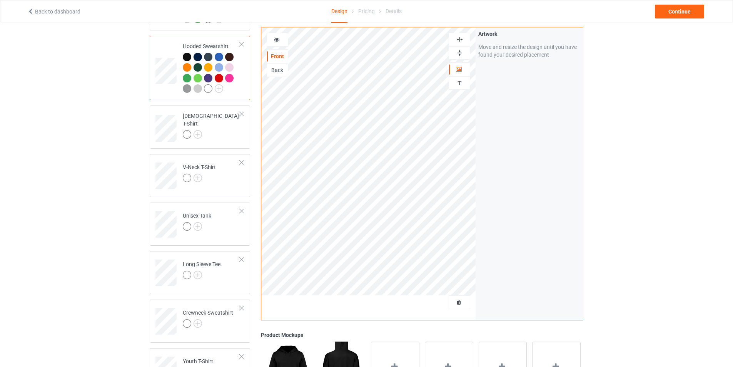
click at [198, 133] on img at bounding box center [198, 134] width 8 height 8
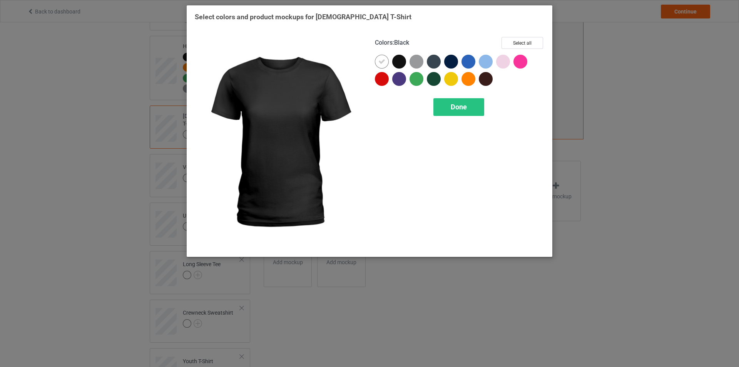
click at [402, 63] on div at bounding box center [399, 62] width 14 height 14
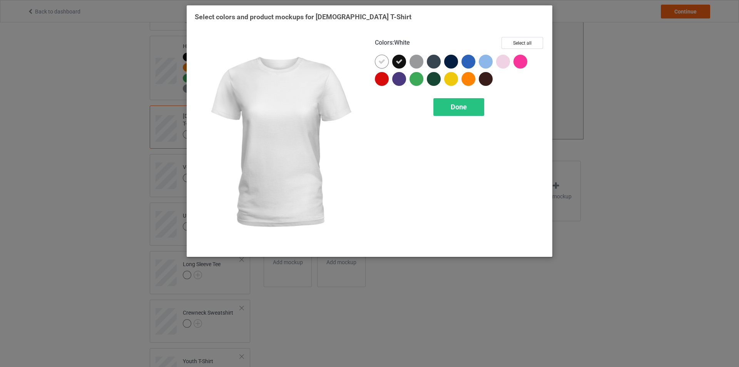
click at [373, 63] on div "Colors : White Select all Done" at bounding box center [459, 143] width 180 height 222
click at [378, 65] on icon at bounding box center [381, 61] width 7 height 7
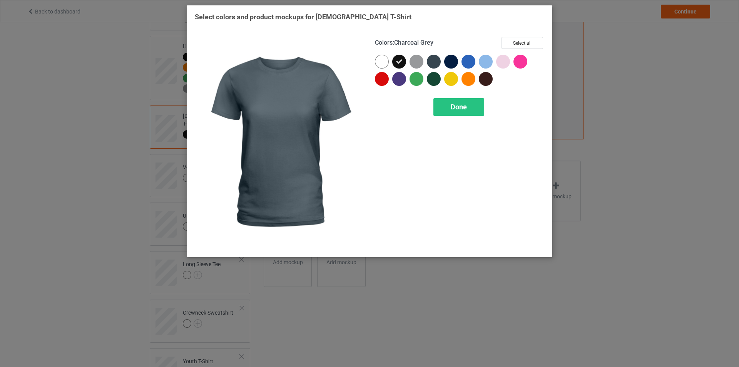
click at [434, 63] on div at bounding box center [434, 62] width 14 height 14
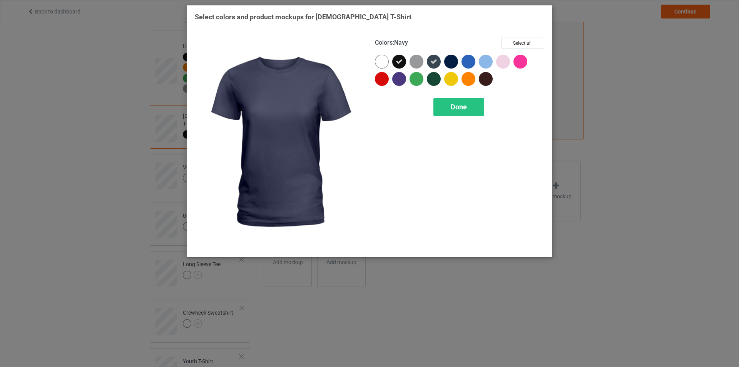
click at [452, 63] on div at bounding box center [451, 62] width 14 height 14
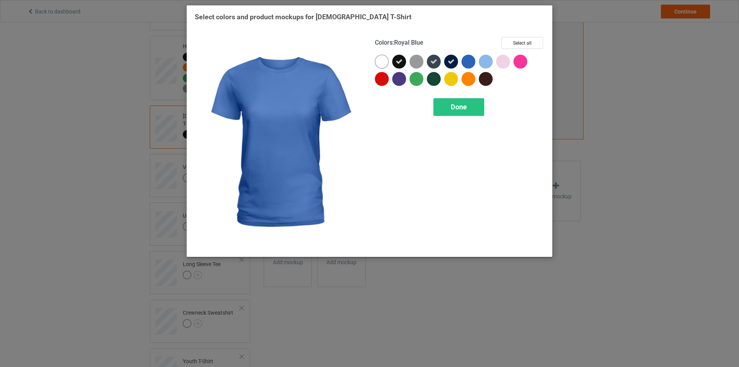
click at [469, 65] on div at bounding box center [468, 62] width 14 height 14
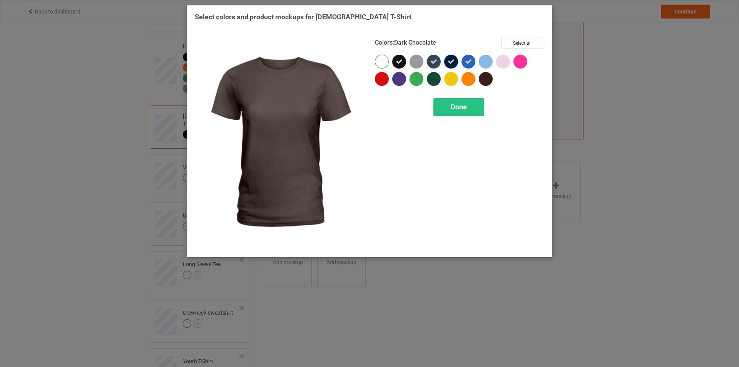
click at [489, 81] on div at bounding box center [486, 79] width 14 height 14
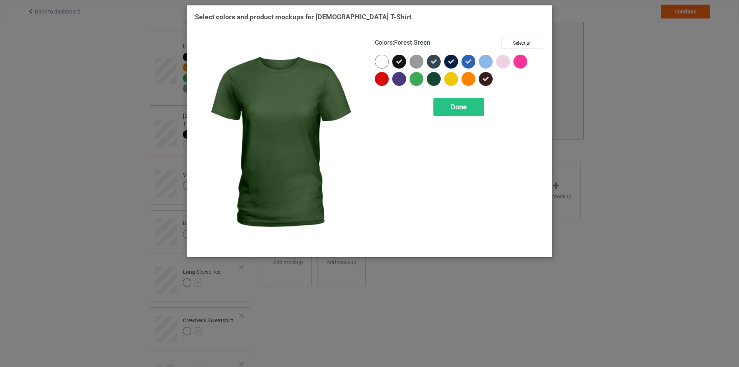
click at [433, 82] on div at bounding box center [434, 79] width 14 height 14
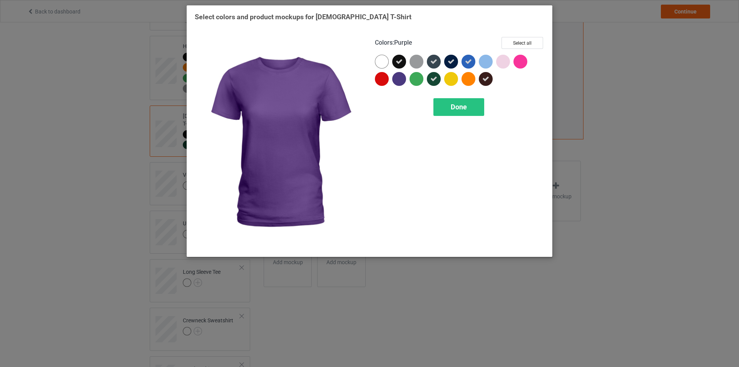
click at [399, 80] on div at bounding box center [399, 79] width 14 height 14
click at [413, 80] on div at bounding box center [416, 79] width 14 height 14
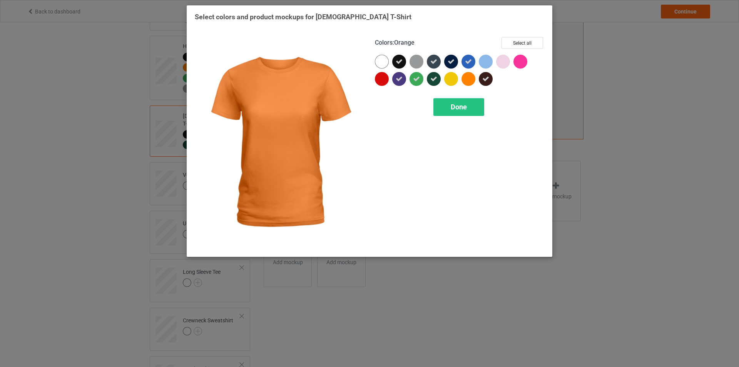
click at [467, 83] on div at bounding box center [468, 79] width 14 height 14
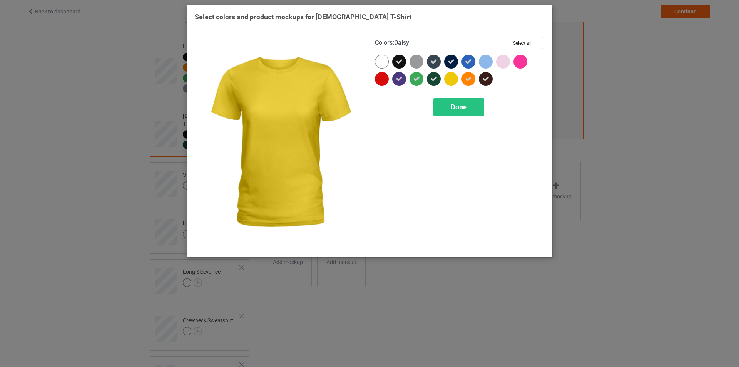
click at [453, 83] on div at bounding box center [451, 79] width 14 height 14
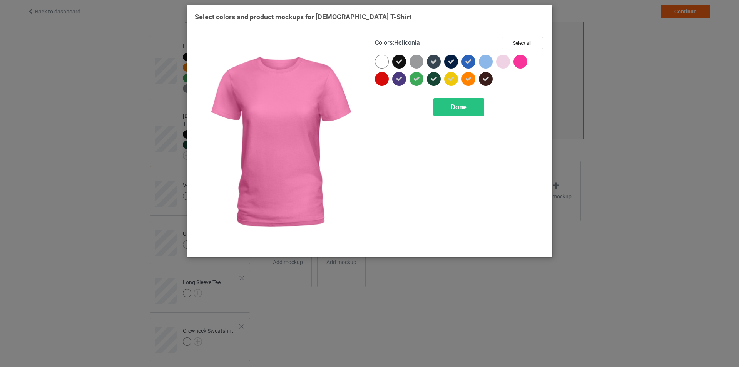
click at [530, 64] on div at bounding box center [521, 63] width 17 height 17
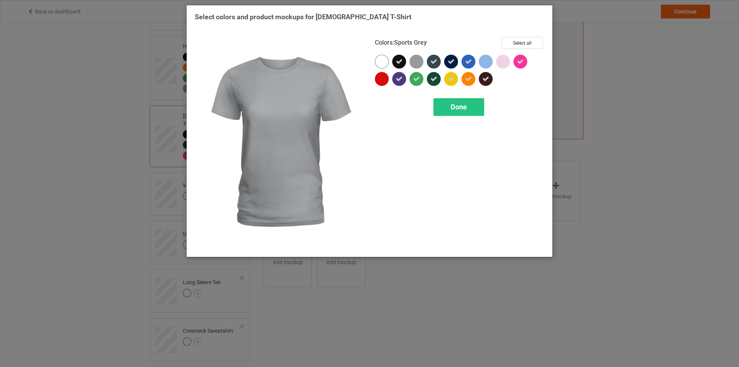
click at [417, 57] on div at bounding box center [416, 62] width 14 height 14
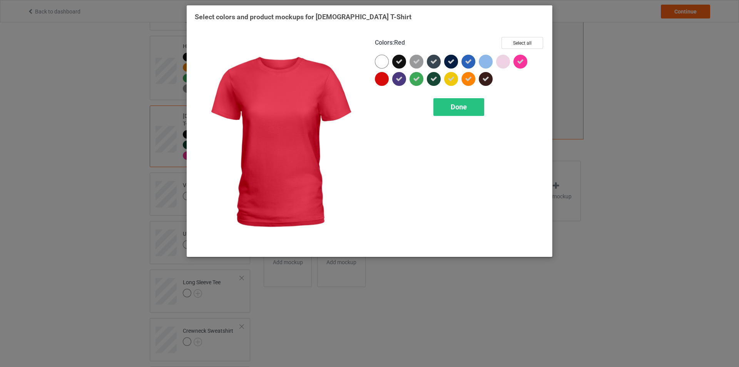
click at [383, 75] on div at bounding box center [382, 79] width 14 height 14
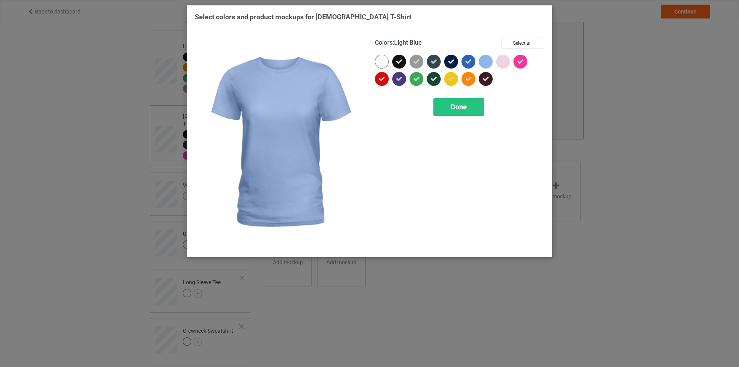
click at [483, 65] on div at bounding box center [486, 62] width 14 height 14
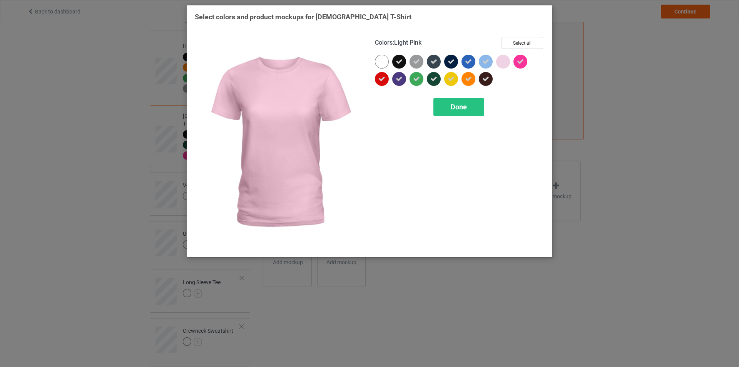
click at [502, 65] on div at bounding box center [503, 62] width 14 height 14
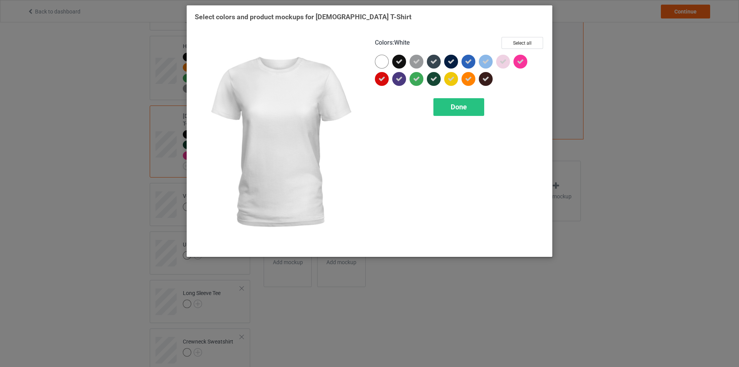
click at [376, 60] on div at bounding box center [382, 62] width 14 height 14
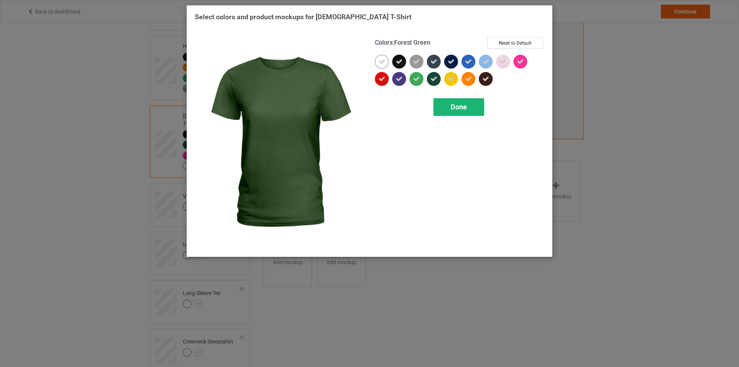
click at [456, 108] on span "Done" at bounding box center [459, 107] width 16 height 8
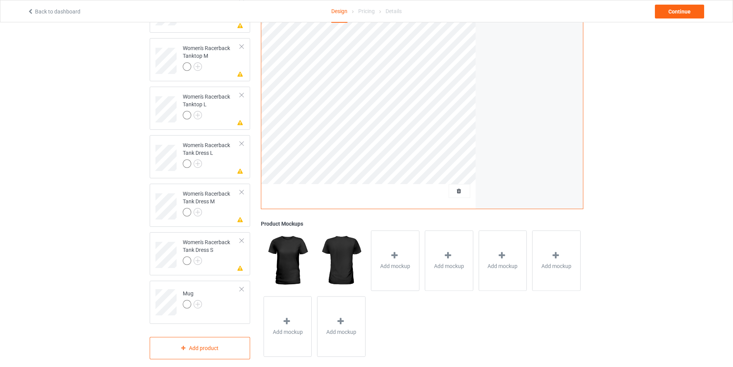
scroll to position [970, 0]
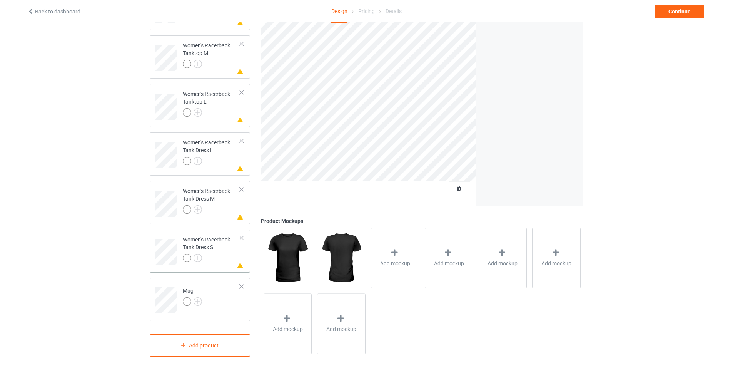
click at [240, 235] on div at bounding box center [241, 237] width 5 height 5
click at [242, 232] on td "Missing artwork on 1 side(s) Women's Racerback Tank Dress M" at bounding box center [212, 249] width 66 height 34
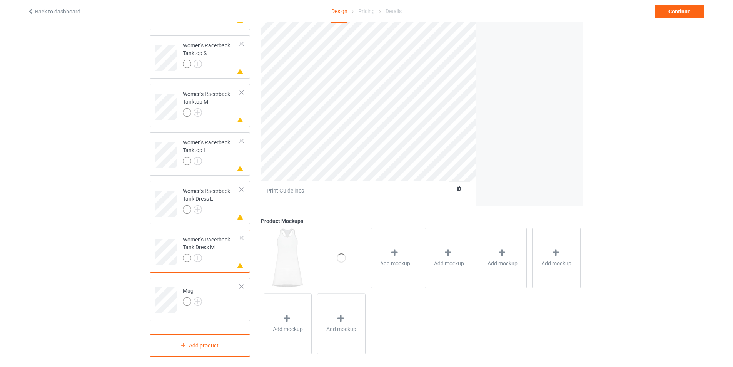
click at [242, 235] on div at bounding box center [241, 237] width 5 height 5
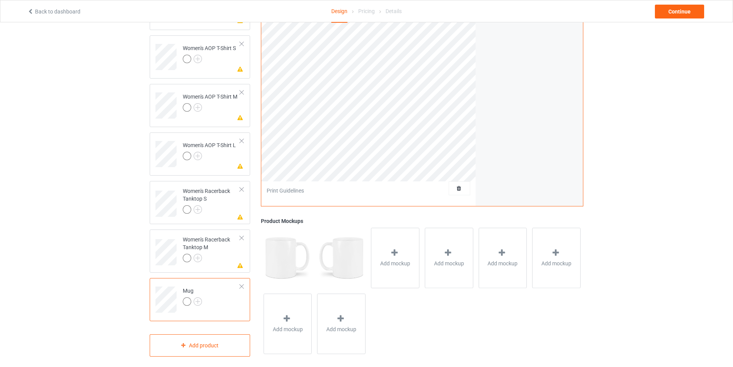
click at [242, 235] on div at bounding box center [241, 237] width 5 height 5
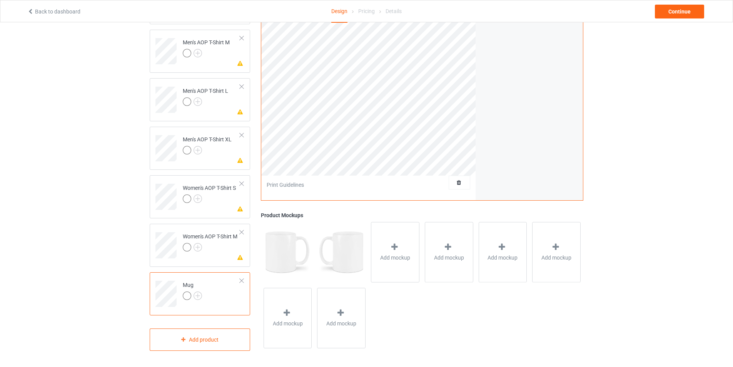
scroll to position [631, 0]
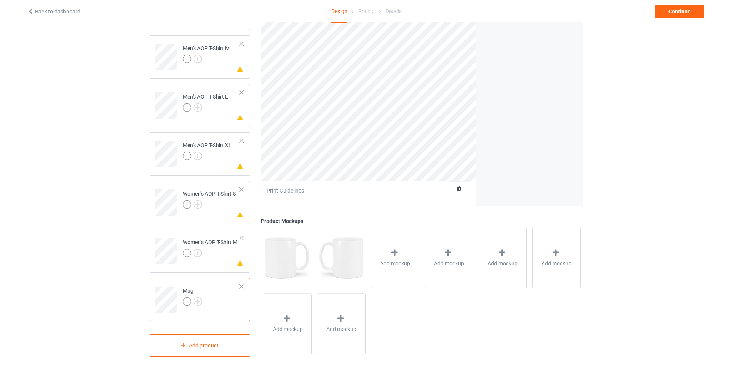
click at [242, 235] on div at bounding box center [241, 237] width 5 height 5
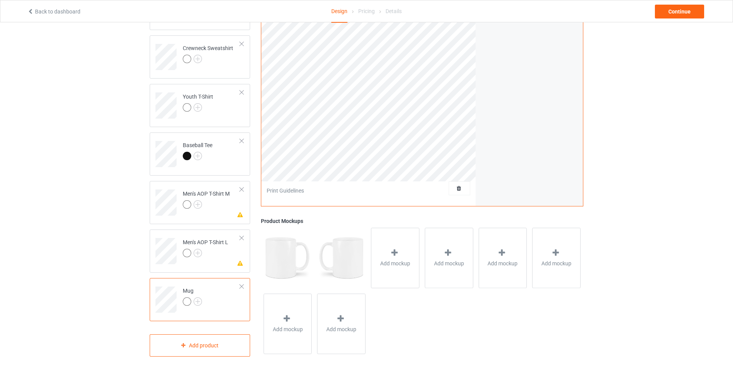
click at [242, 235] on div at bounding box center [241, 237] width 5 height 5
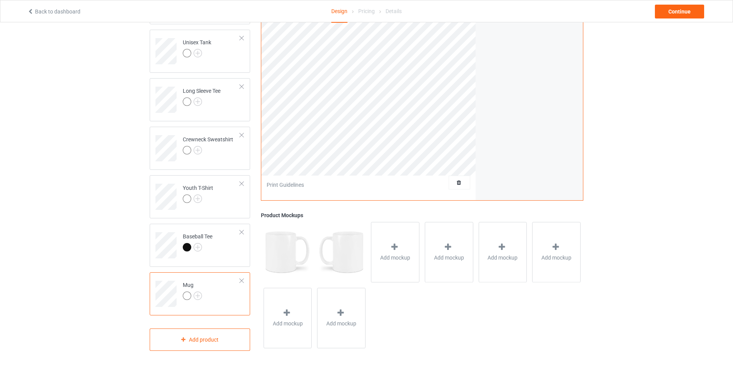
scroll to position [389, 0]
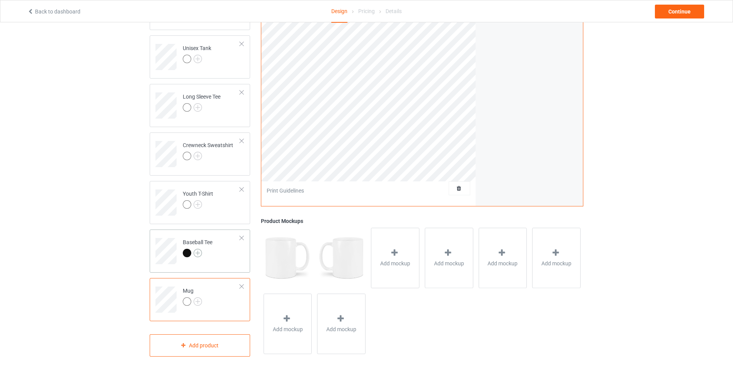
click at [199, 249] on img at bounding box center [198, 253] width 8 height 8
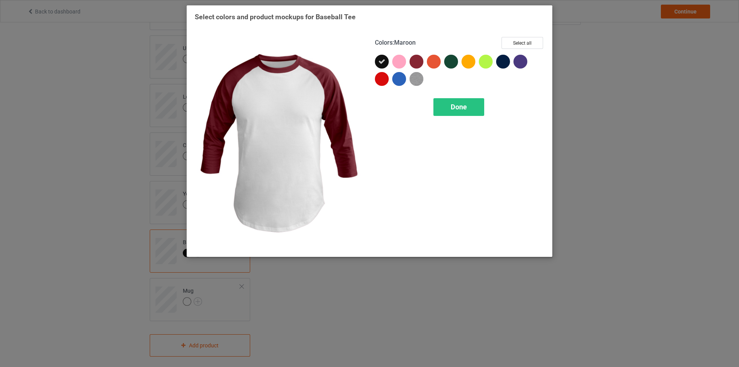
click at [419, 64] on div at bounding box center [416, 62] width 14 height 14
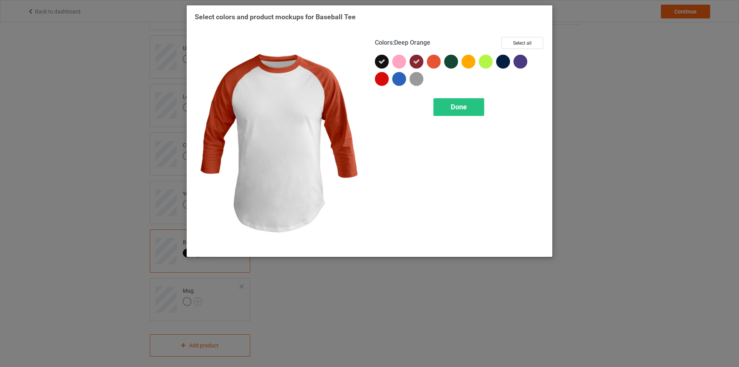
click at [436, 63] on div at bounding box center [434, 62] width 14 height 14
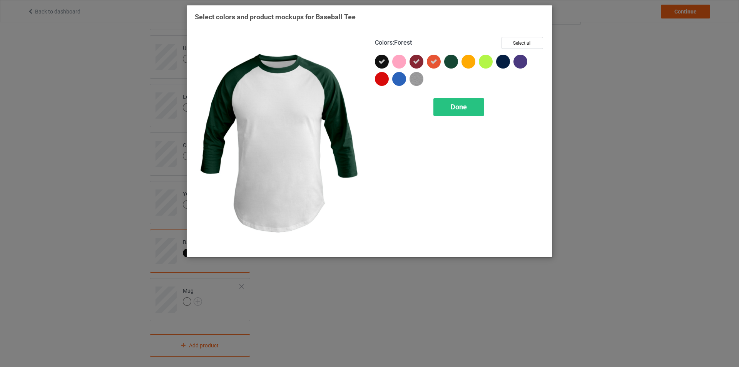
click at [456, 63] on div at bounding box center [451, 62] width 14 height 14
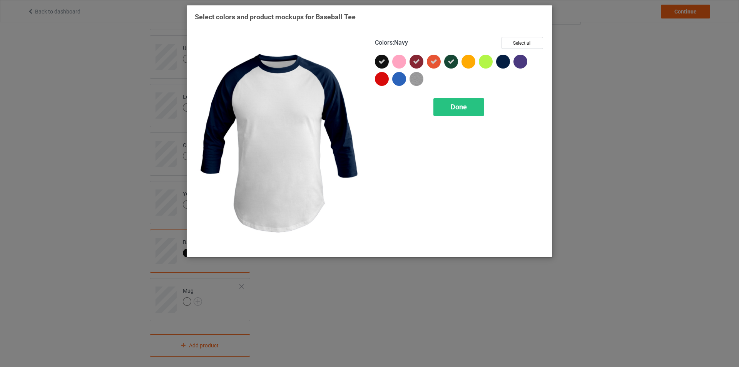
click at [503, 62] on div at bounding box center [503, 62] width 14 height 14
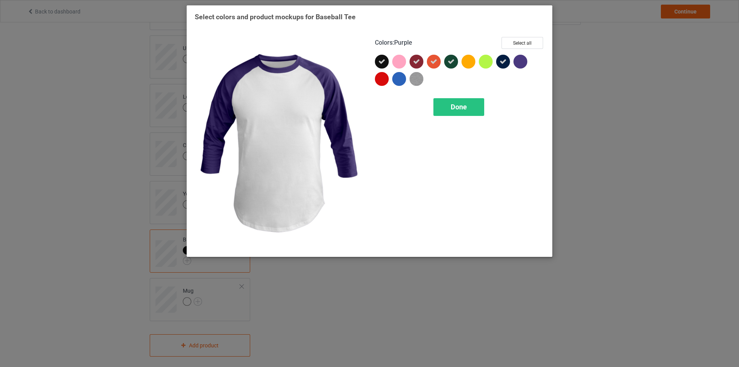
click at [518, 63] on div at bounding box center [520, 62] width 14 height 14
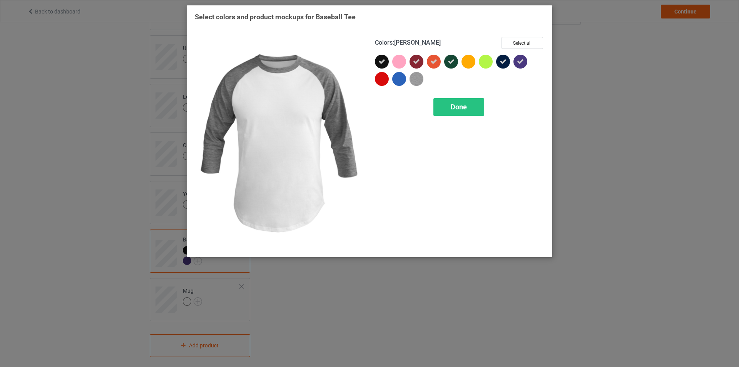
click at [414, 81] on img at bounding box center [416, 79] width 14 height 14
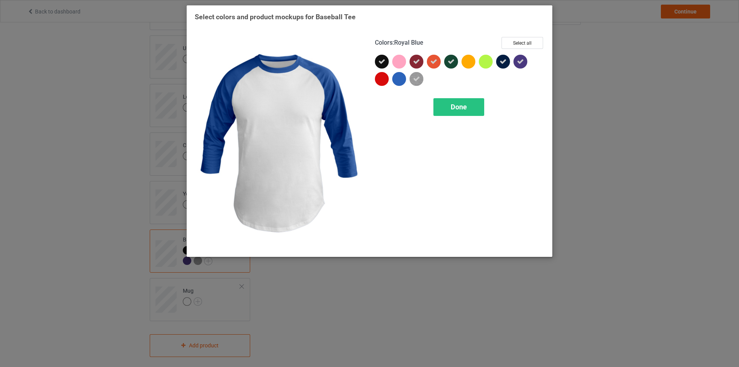
click at [400, 80] on div at bounding box center [399, 79] width 14 height 14
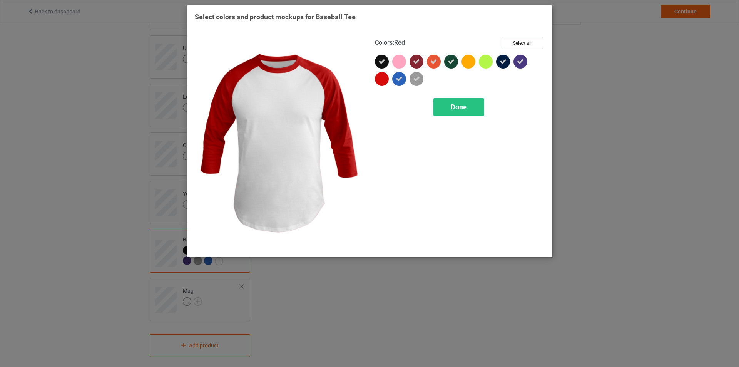
click at [384, 80] on div at bounding box center [382, 79] width 14 height 14
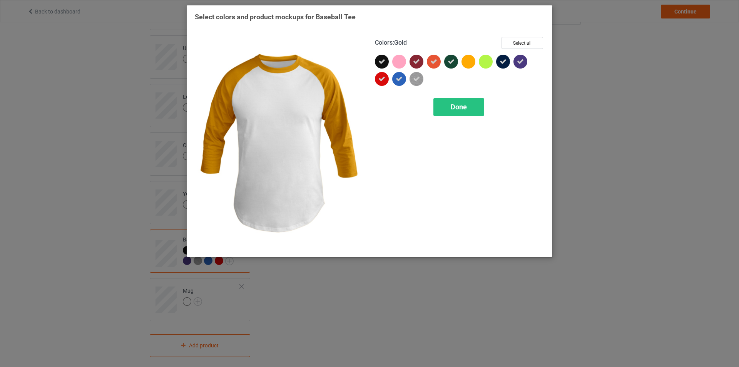
drag, startPoint x: 470, startPoint y: 63, endPoint x: 455, endPoint y: 65, distance: 15.5
click at [471, 63] on div at bounding box center [468, 62] width 14 height 14
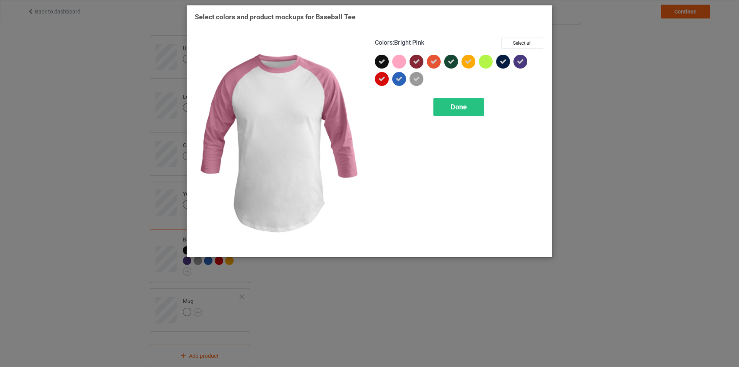
click at [403, 63] on div at bounding box center [399, 62] width 14 height 14
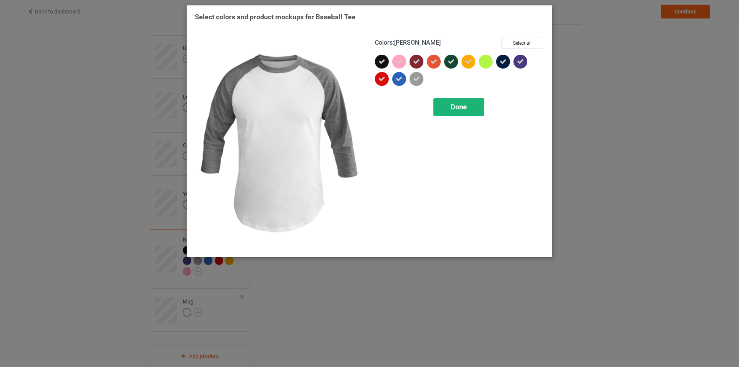
click at [474, 112] on div "Done" at bounding box center [458, 107] width 51 height 18
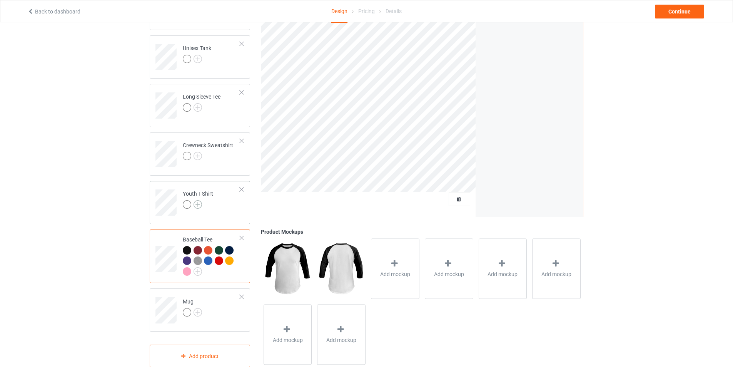
click at [199, 200] on img at bounding box center [198, 204] width 8 height 8
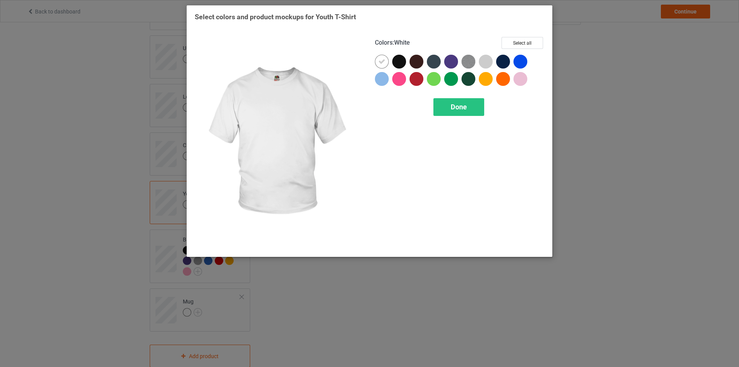
click at [379, 61] on icon at bounding box center [381, 61] width 7 height 7
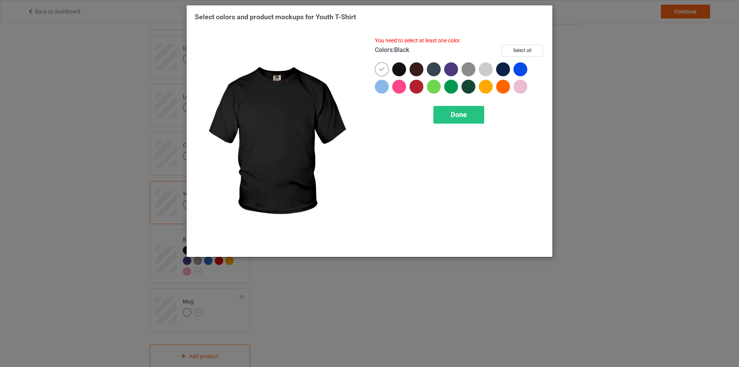
click at [398, 69] on div at bounding box center [399, 69] width 14 height 14
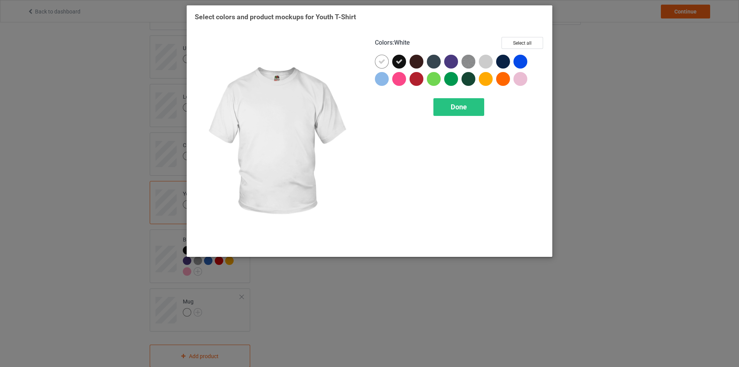
click at [381, 60] on icon at bounding box center [381, 61] width 7 height 7
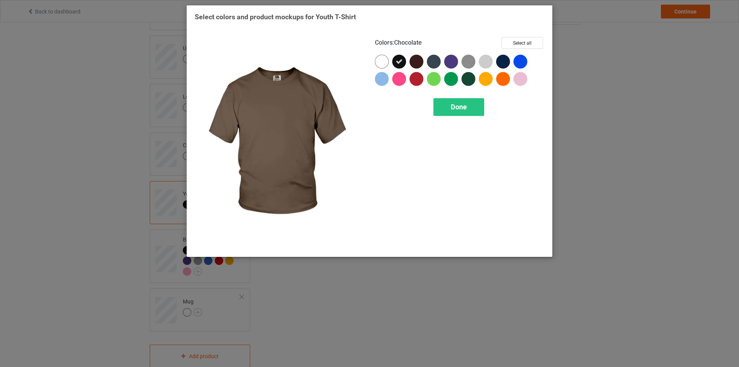
click at [416, 62] on div at bounding box center [416, 62] width 14 height 14
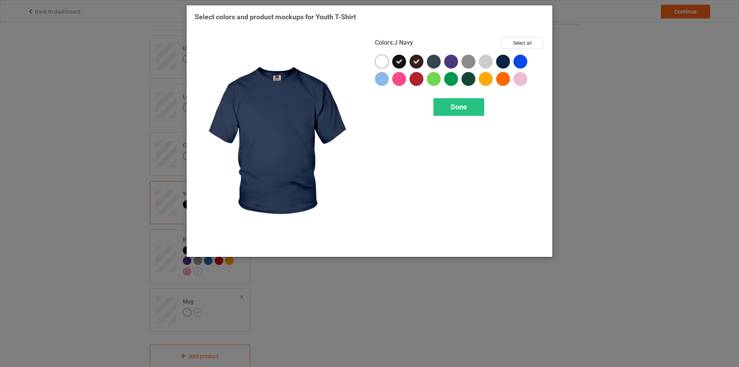
click at [511, 62] on div at bounding box center [504, 63] width 17 height 17
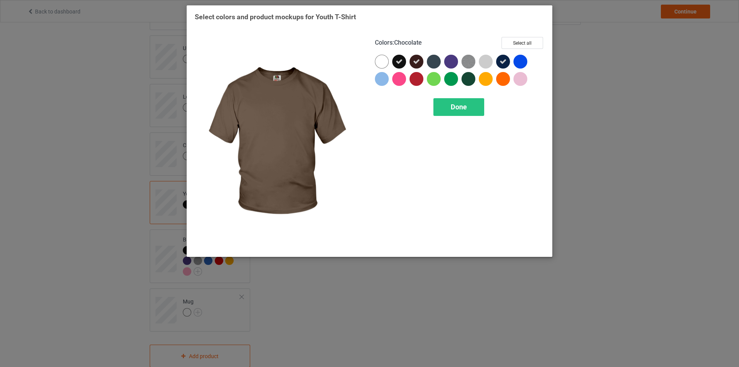
click at [421, 62] on div at bounding box center [416, 62] width 14 height 14
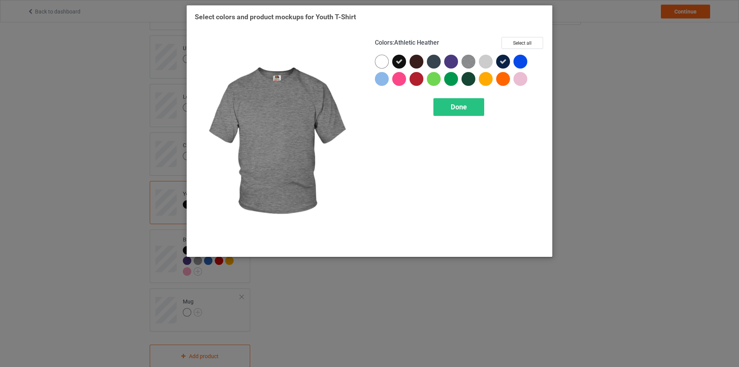
drag, startPoint x: 467, startPoint y: 62, endPoint x: 463, endPoint y: 67, distance: 6.3
click at [467, 62] on img at bounding box center [468, 62] width 14 height 14
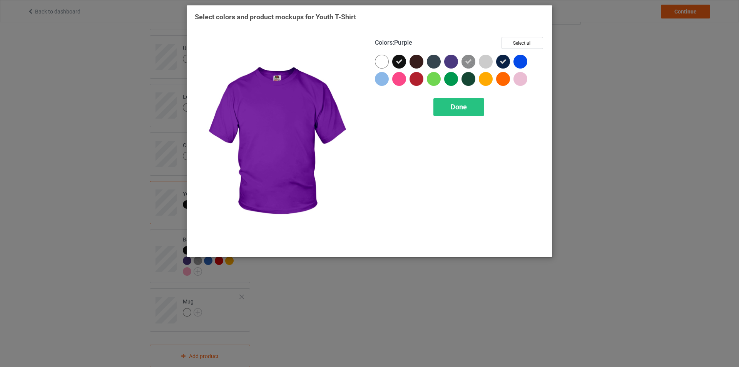
click at [452, 64] on div at bounding box center [451, 62] width 14 height 14
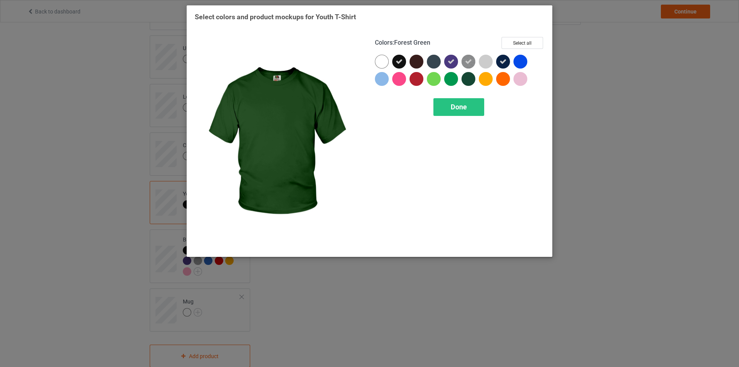
click at [467, 79] on div at bounding box center [468, 79] width 14 height 14
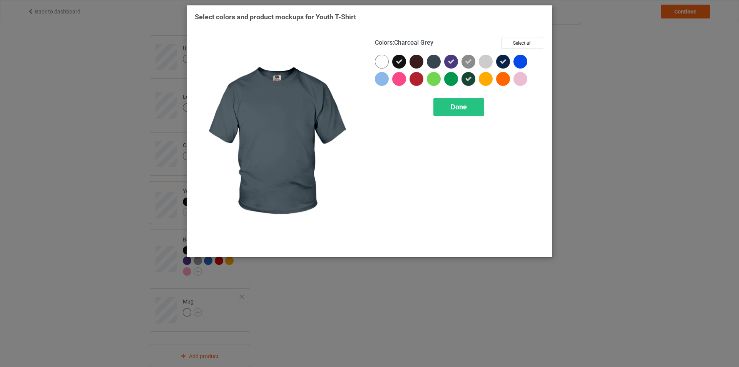
drag, startPoint x: 437, startPoint y: 62, endPoint x: 421, endPoint y: 77, distance: 21.8
click at [436, 63] on div at bounding box center [434, 62] width 14 height 14
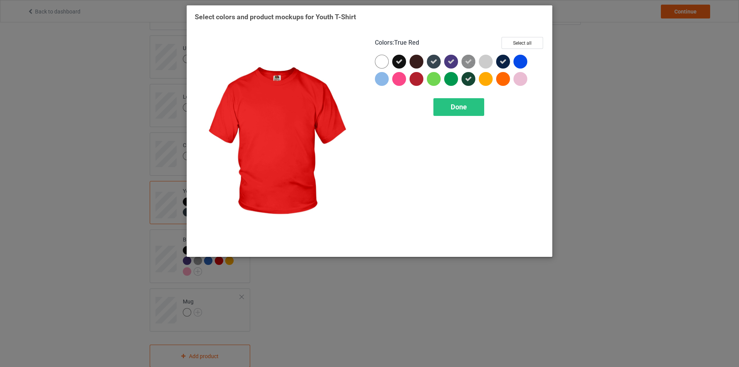
click at [418, 80] on div at bounding box center [416, 79] width 14 height 14
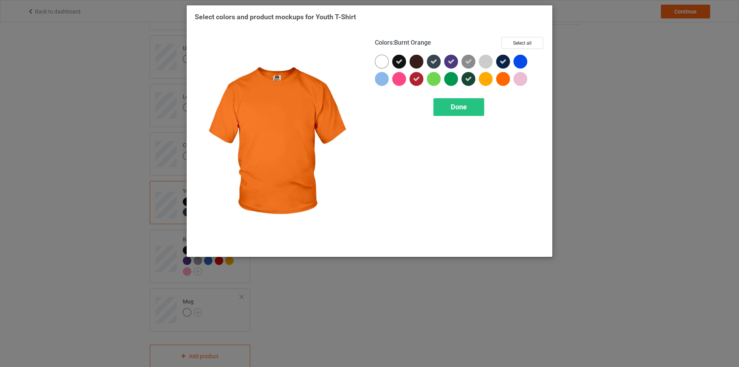
click at [501, 77] on div at bounding box center [503, 79] width 14 height 14
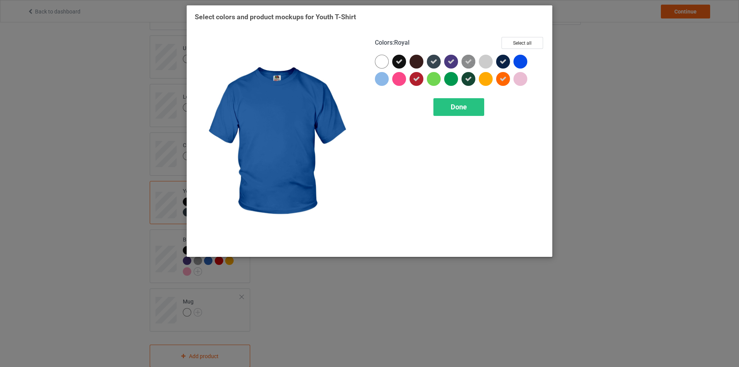
click at [524, 63] on div at bounding box center [520, 62] width 14 height 14
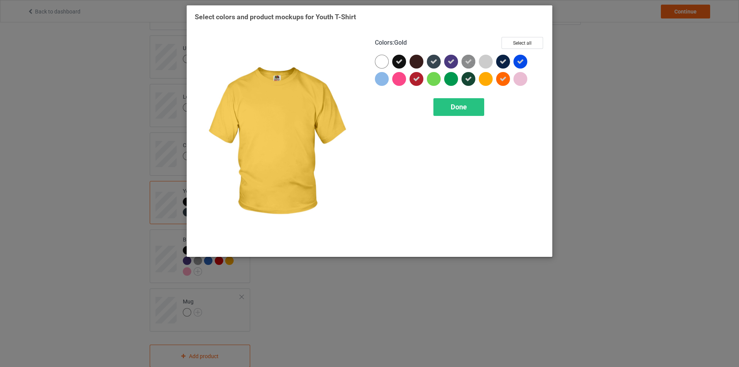
click at [484, 78] on div at bounding box center [486, 79] width 14 height 14
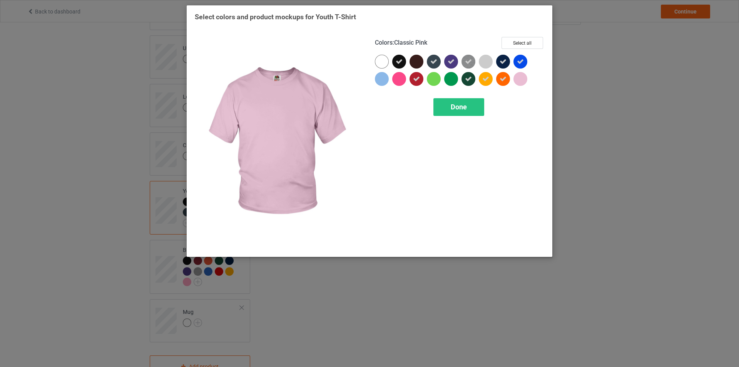
click at [520, 76] on div at bounding box center [520, 79] width 14 height 14
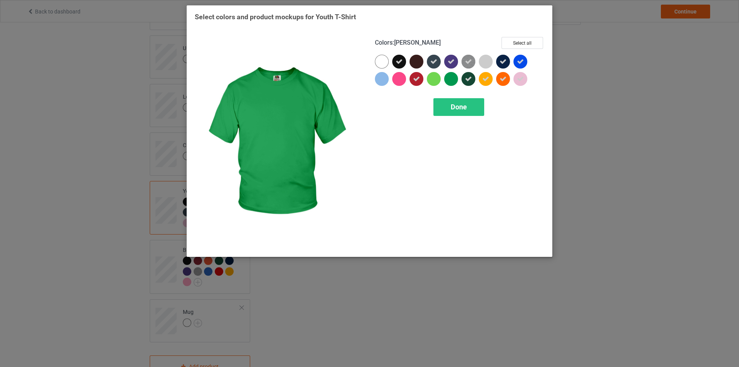
click at [454, 78] on div at bounding box center [451, 79] width 14 height 14
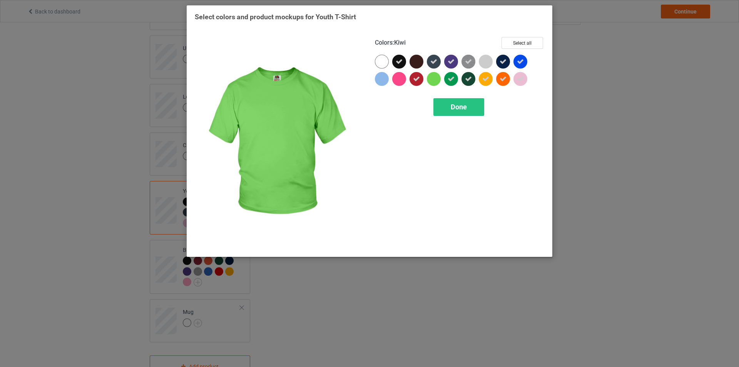
click at [436, 79] on div at bounding box center [434, 79] width 14 height 14
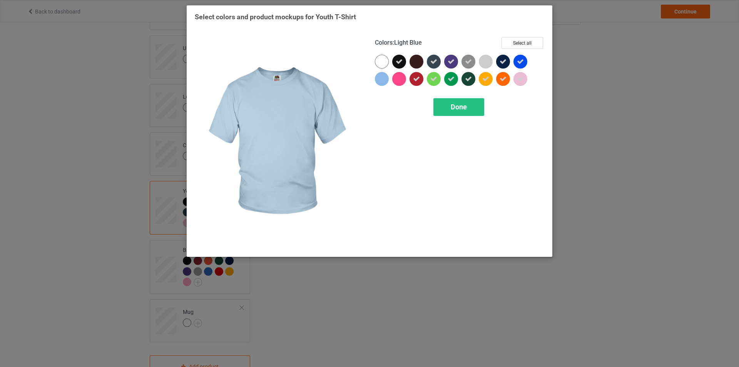
click at [383, 79] on div at bounding box center [382, 79] width 14 height 14
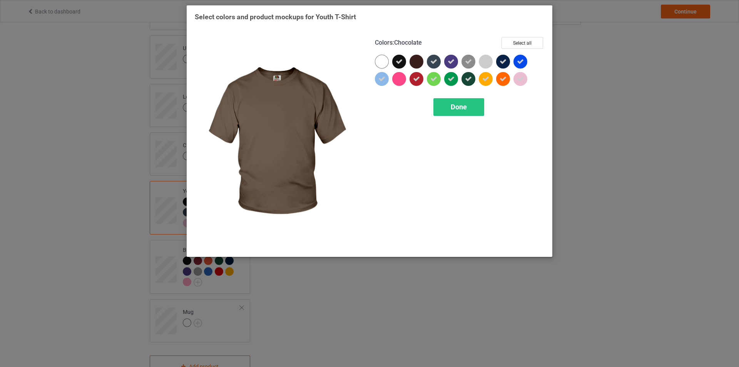
click at [415, 65] on div at bounding box center [416, 62] width 14 height 14
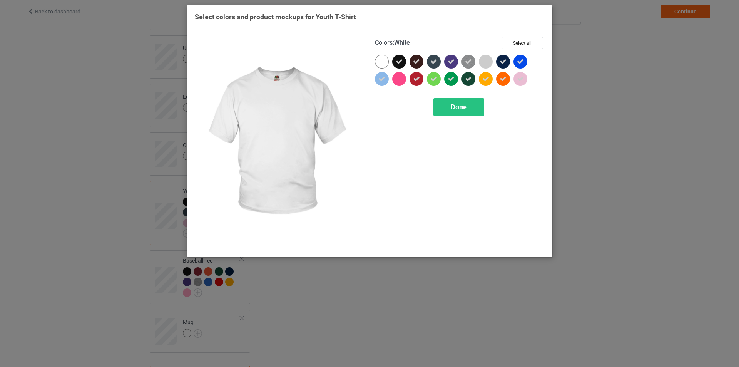
click at [379, 59] on div at bounding box center [382, 62] width 14 height 14
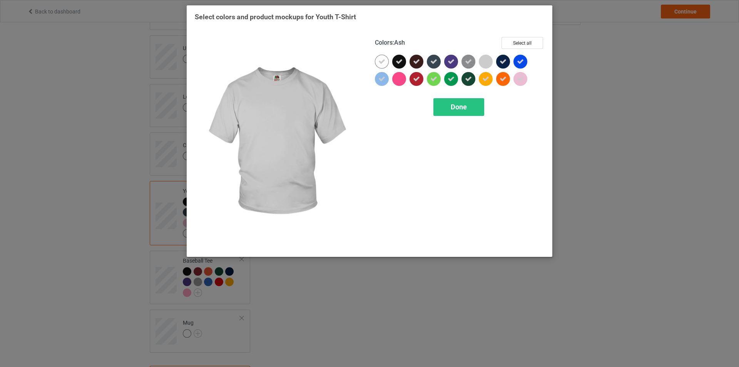
click at [482, 60] on div at bounding box center [486, 62] width 14 height 14
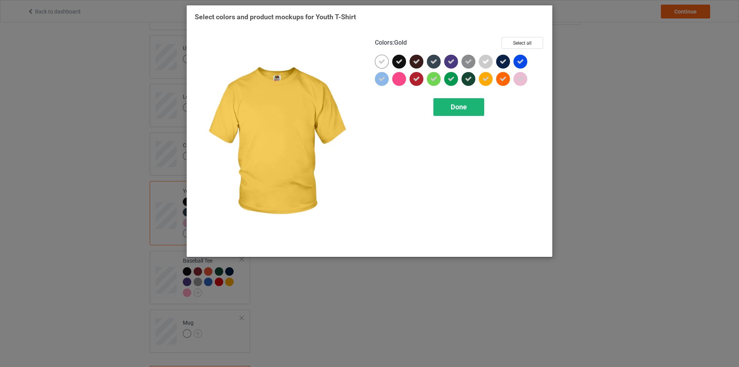
click at [467, 105] on div "Done" at bounding box center [458, 107] width 51 height 18
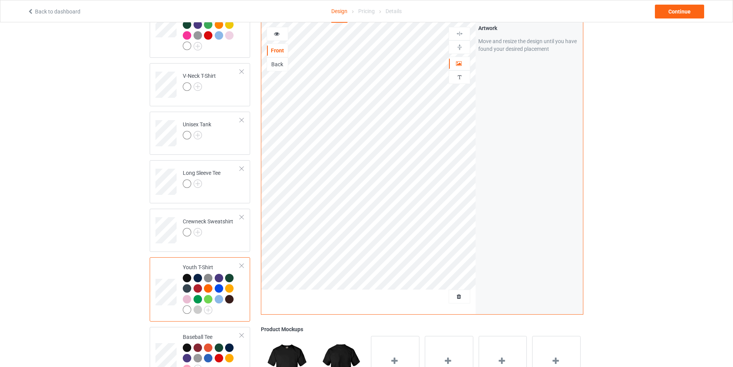
scroll to position [312, 0]
click at [202, 229] on div at bounding box center [208, 234] width 50 height 11
click at [198, 229] on img at bounding box center [198, 233] width 8 height 8
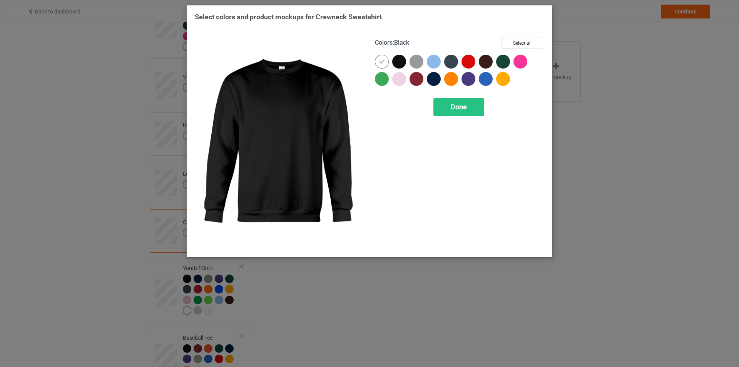
click at [401, 63] on div at bounding box center [399, 62] width 14 height 14
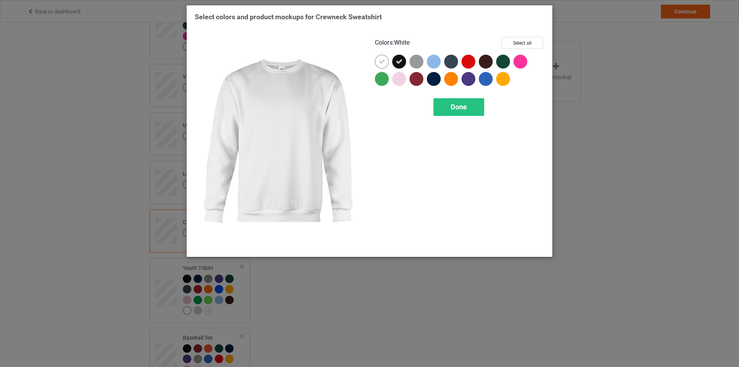
click at [386, 63] on div at bounding box center [382, 62] width 14 height 14
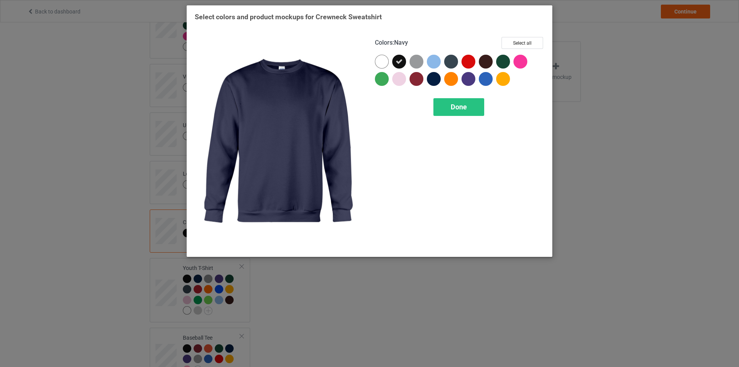
click at [433, 77] on div at bounding box center [434, 79] width 14 height 14
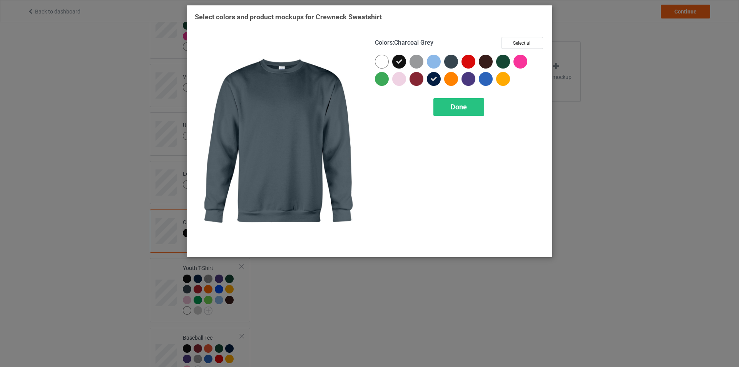
click at [452, 63] on div at bounding box center [451, 62] width 14 height 14
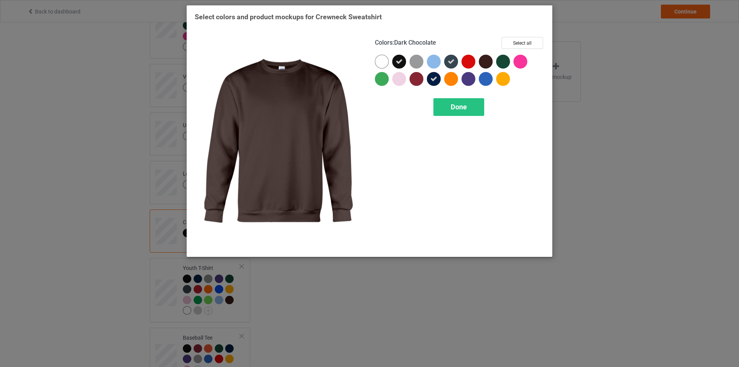
click at [486, 63] on div at bounding box center [486, 62] width 14 height 14
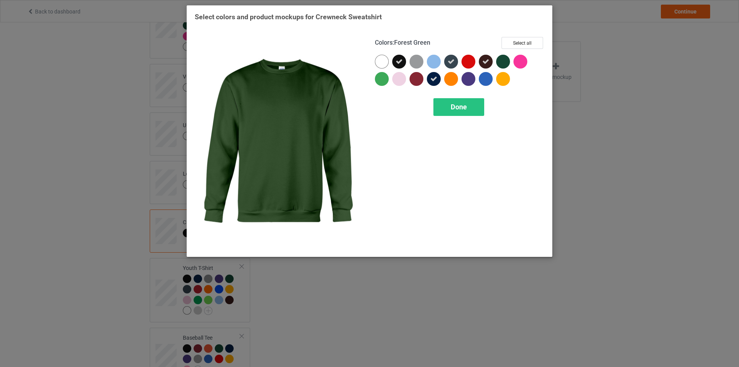
click at [512, 63] on div at bounding box center [504, 63] width 17 height 17
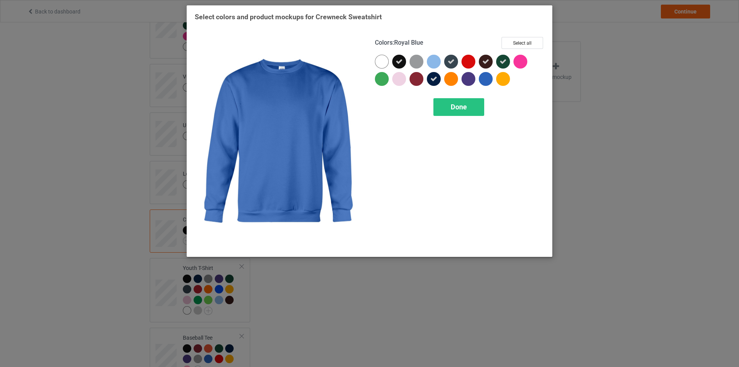
click at [486, 80] on div at bounding box center [486, 79] width 14 height 14
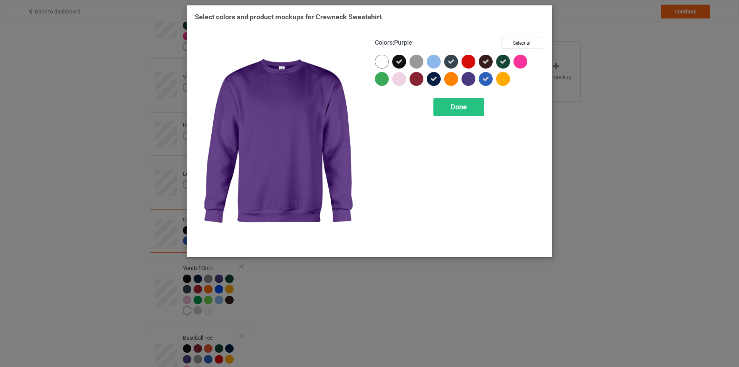
click at [466, 79] on div at bounding box center [468, 79] width 14 height 14
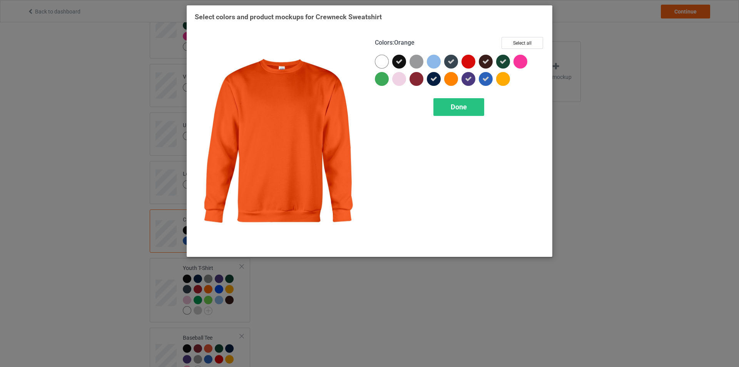
click at [449, 80] on div at bounding box center [451, 79] width 14 height 14
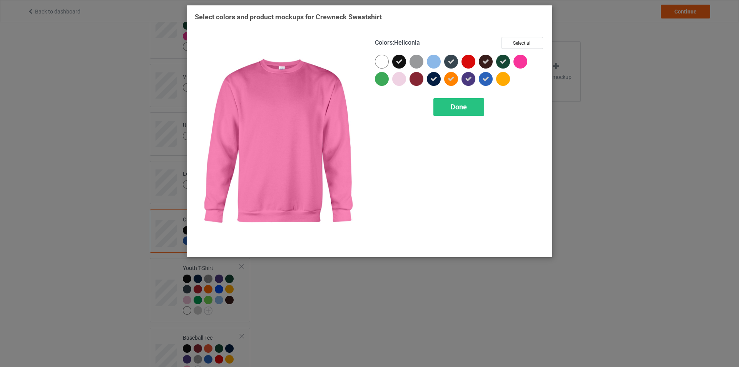
click at [520, 64] on div at bounding box center [520, 62] width 14 height 14
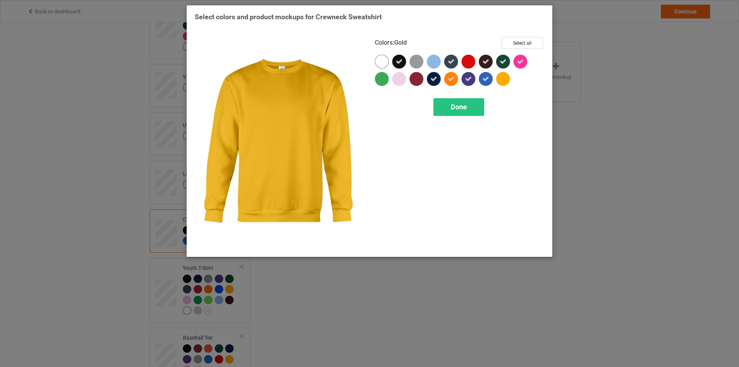
click at [502, 79] on div at bounding box center [503, 79] width 14 height 14
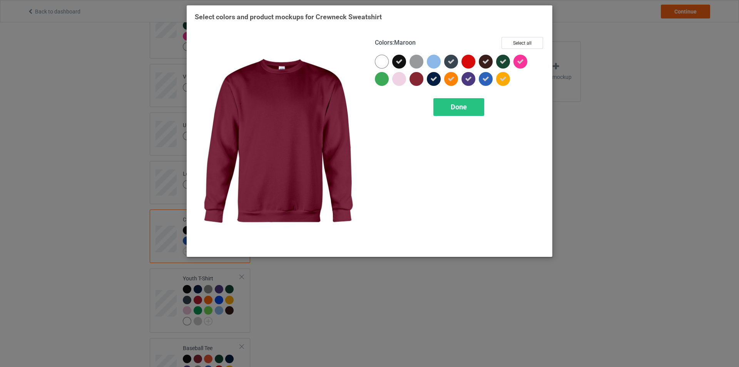
click at [423, 80] on div at bounding box center [417, 80] width 17 height 17
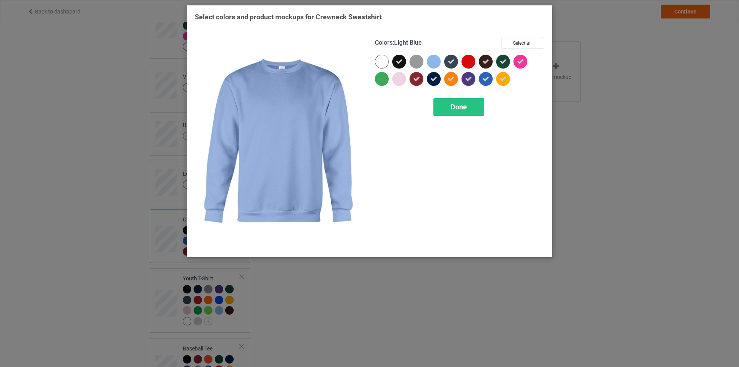
click at [433, 64] on div at bounding box center [434, 62] width 14 height 14
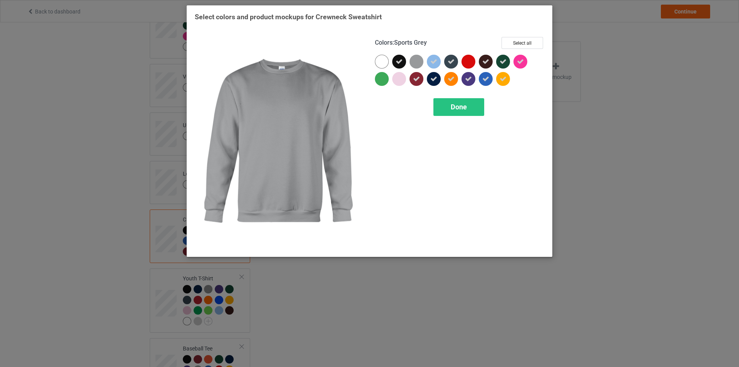
click at [414, 63] on div at bounding box center [416, 62] width 14 height 14
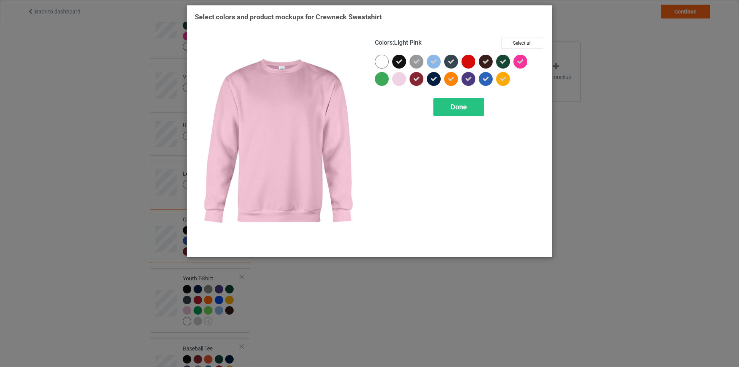
click at [401, 75] on div at bounding box center [399, 79] width 14 height 14
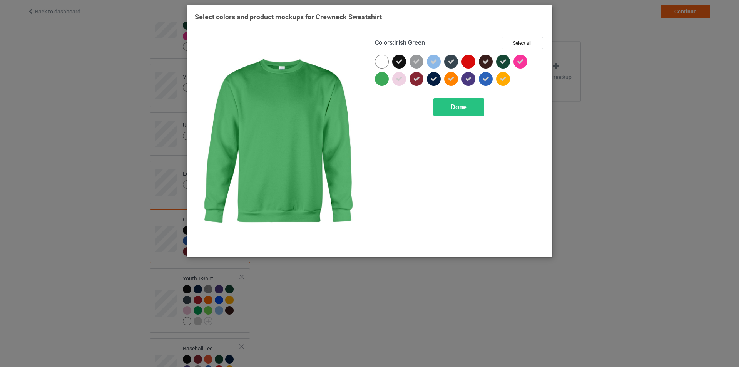
click at [386, 79] on div at bounding box center [382, 79] width 14 height 14
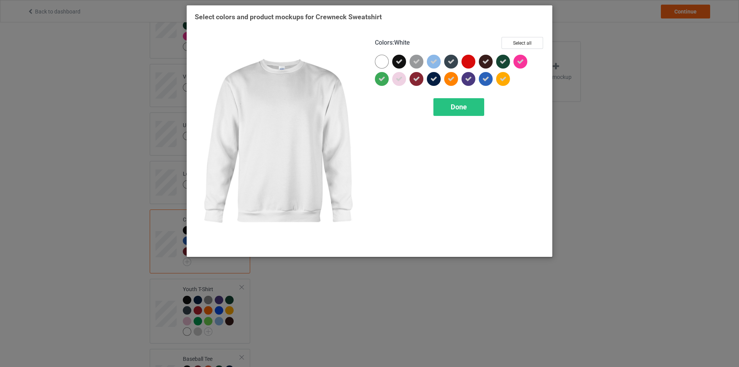
click at [386, 63] on div at bounding box center [382, 62] width 14 height 14
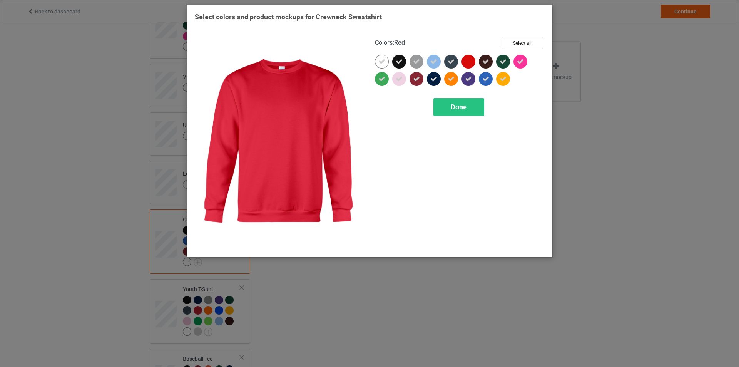
click at [466, 63] on div at bounding box center [468, 62] width 14 height 14
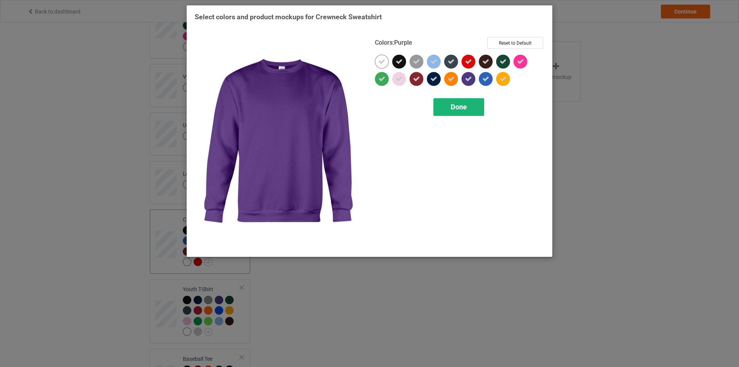
click at [467, 109] on div "Done" at bounding box center [458, 107] width 51 height 18
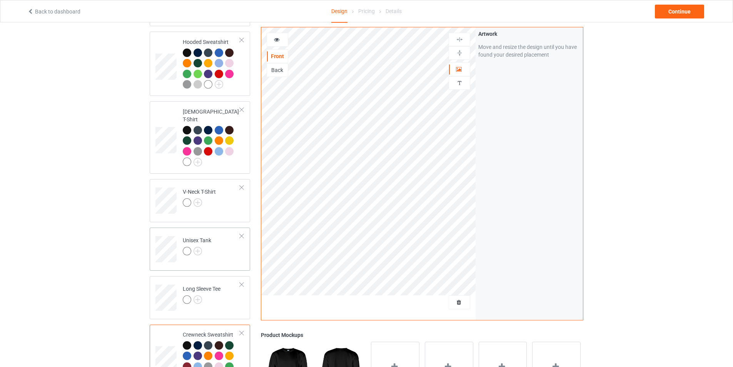
scroll to position [196, 0]
click at [198, 295] on img at bounding box center [198, 299] width 8 height 8
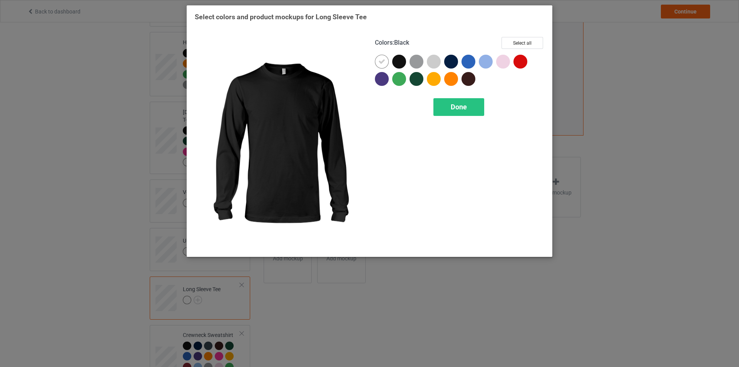
click at [398, 61] on div at bounding box center [399, 62] width 14 height 14
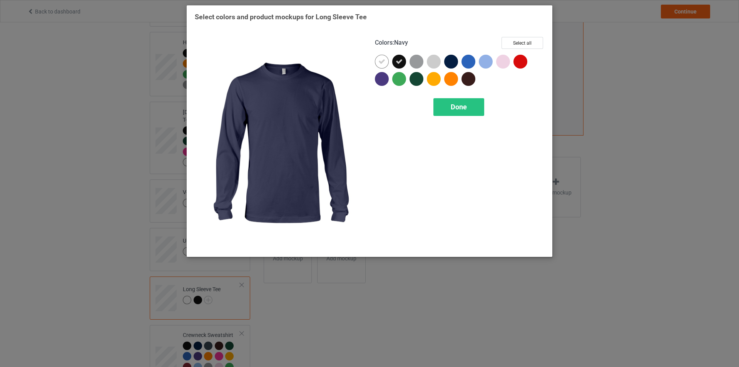
click at [451, 64] on div at bounding box center [451, 62] width 14 height 14
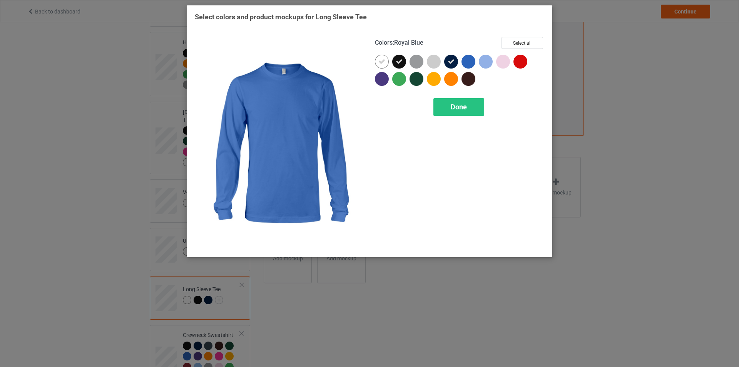
click at [465, 64] on div at bounding box center [468, 62] width 14 height 14
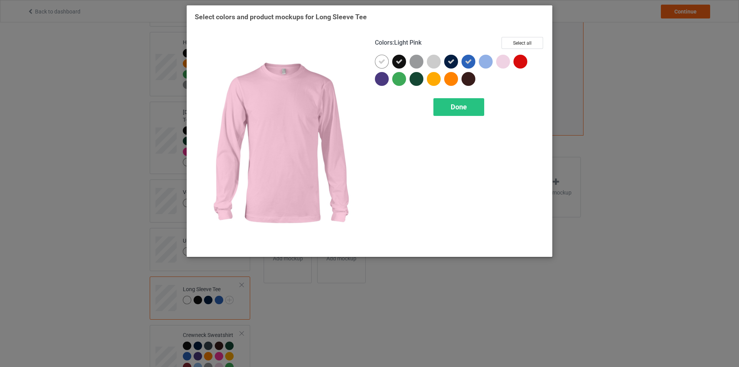
click at [519, 65] on div at bounding box center [520, 62] width 14 height 14
click at [499, 64] on div at bounding box center [503, 62] width 14 height 14
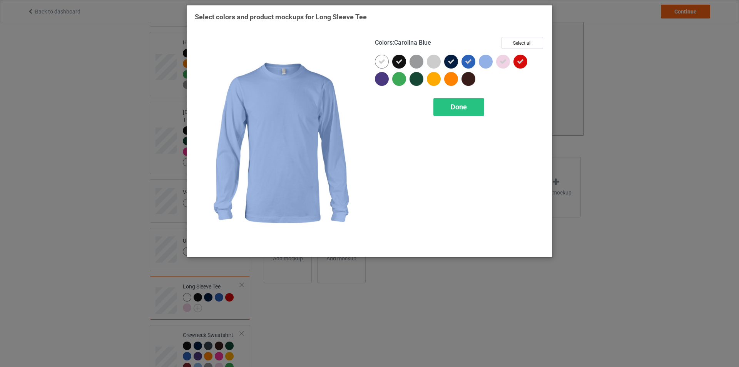
click at [486, 63] on div at bounding box center [486, 62] width 14 height 14
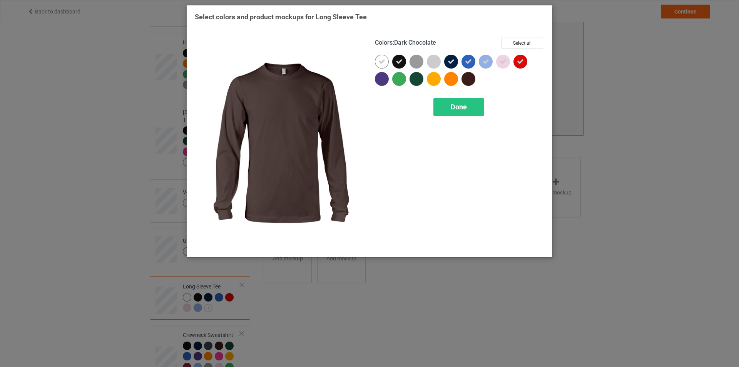
click at [467, 78] on div at bounding box center [468, 79] width 14 height 14
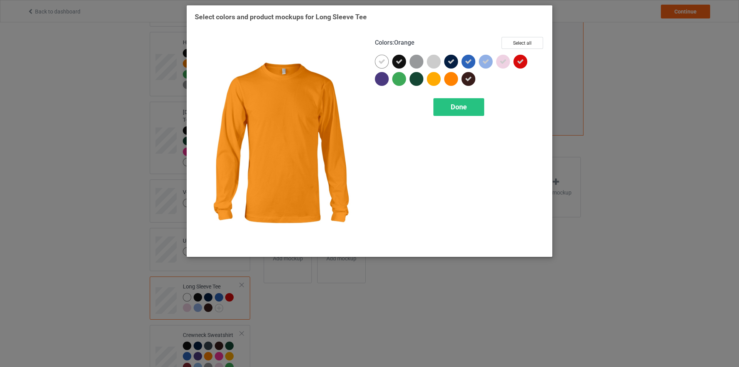
click at [458, 78] on div at bounding box center [452, 80] width 17 height 17
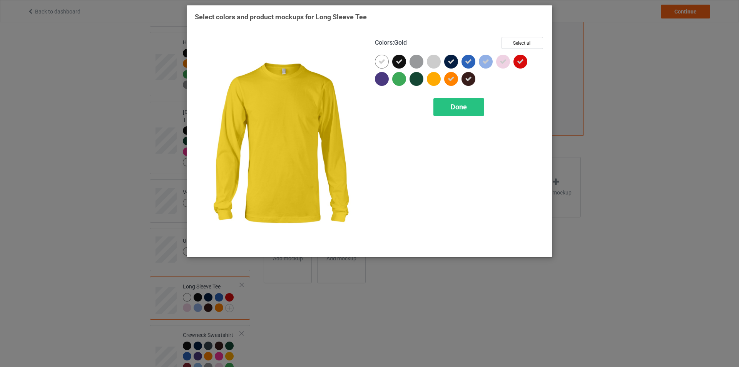
click at [434, 81] on div at bounding box center [434, 79] width 14 height 14
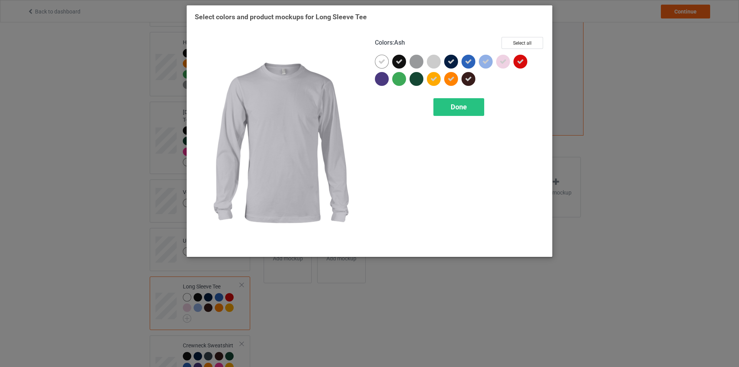
click at [436, 63] on div at bounding box center [434, 62] width 14 height 14
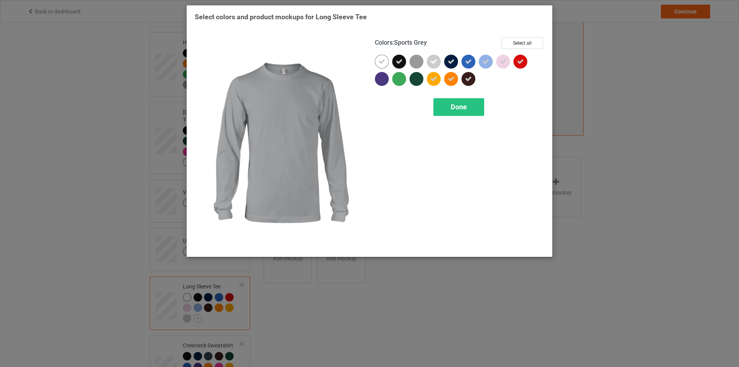
click at [419, 64] on div at bounding box center [416, 62] width 14 height 14
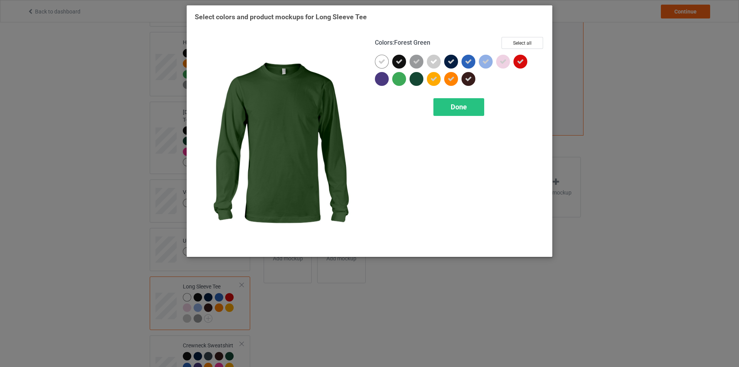
click at [417, 78] on div at bounding box center [416, 79] width 14 height 14
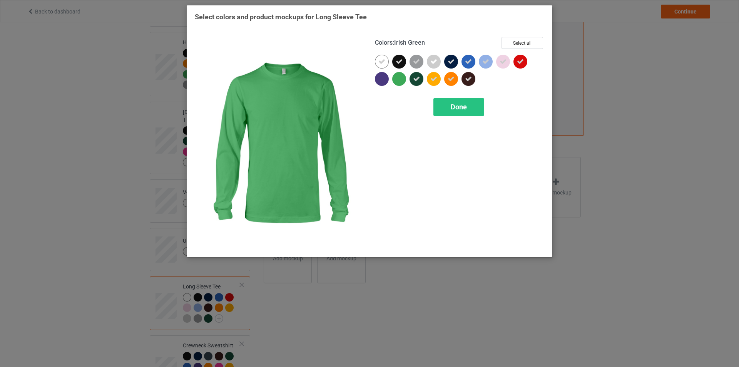
click at [397, 79] on div at bounding box center [399, 79] width 14 height 14
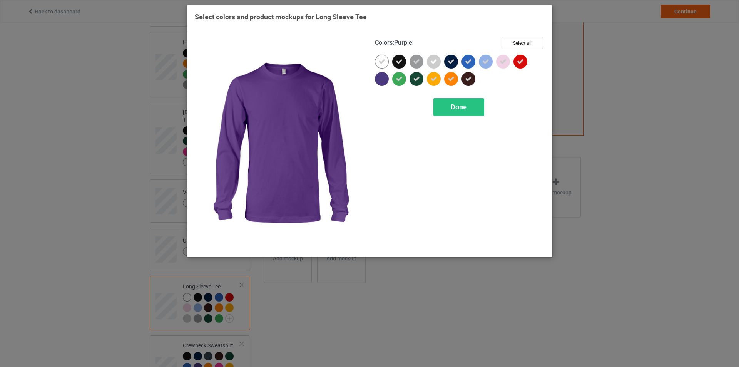
drag, startPoint x: 381, startPoint y: 78, endPoint x: 376, endPoint y: 78, distance: 5.4
click at [381, 78] on div at bounding box center [382, 79] width 14 height 14
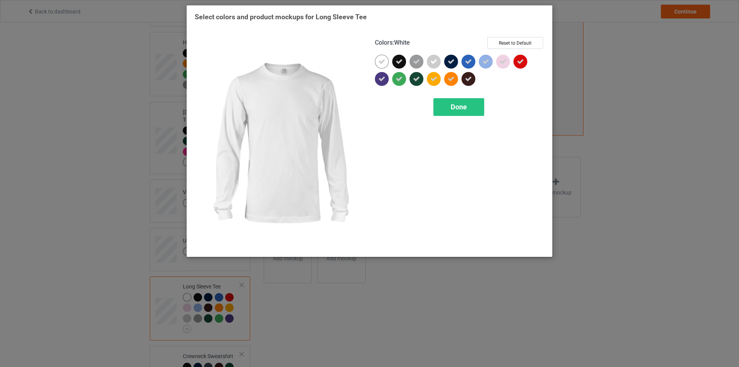
click at [381, 63] on icon at bounding box center [381, 61] width 7 height 7
click at [384, 63] on div at bounding box center [382, 62] width 14 height 14
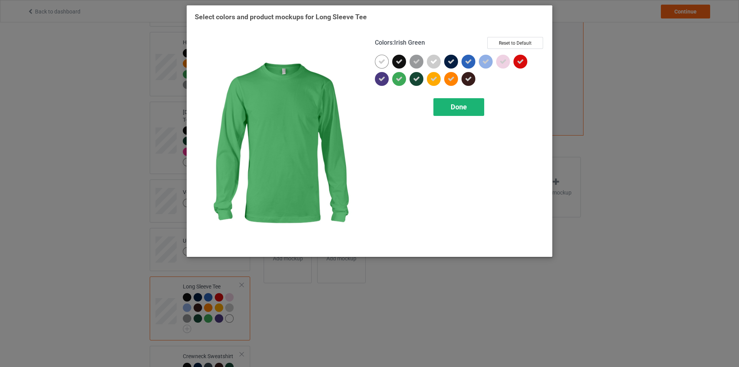
click at [455, 111] on span "Done" at bounding box center [459, 107] width 16 height 8
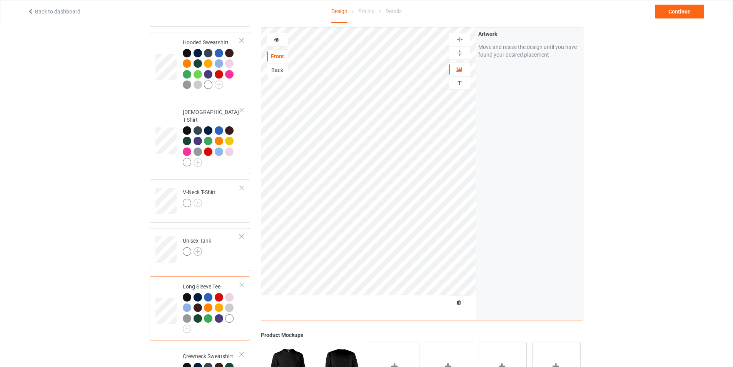
click at [197, 247] on img at bounding box center [198, 251] width 8 height 8
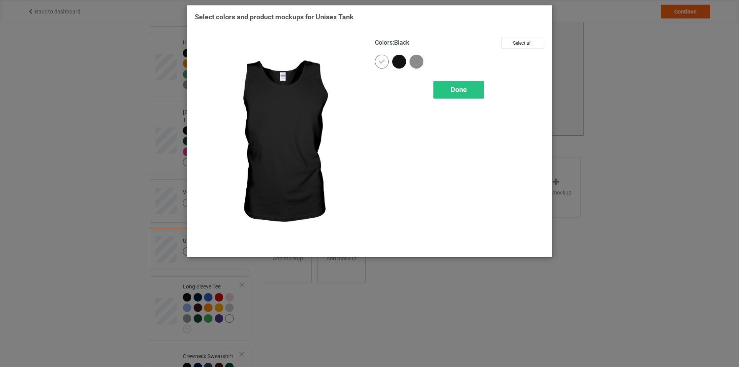
click at [401, 62] on div at bounding box center [399, 62] width 14 height 14
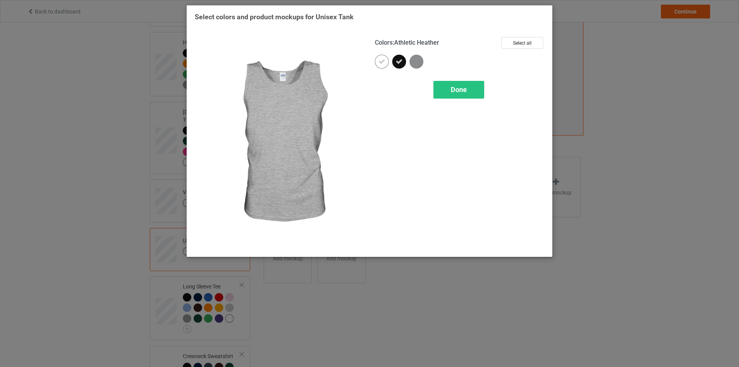
click at [420, 64] on img at bounding box center [416, 62] width 14 height 14
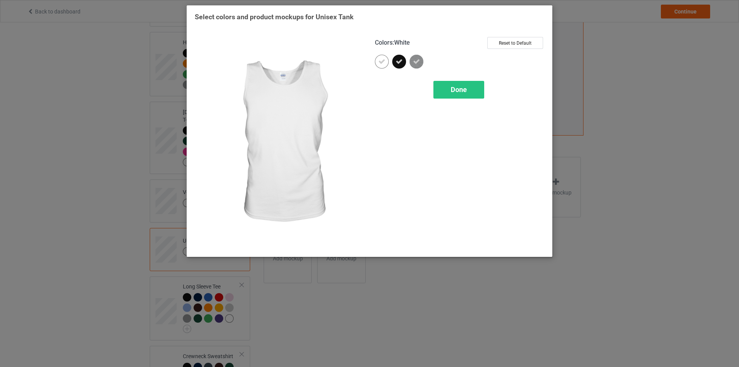
click at [381, 62] on icon at bounding box center [381, 61] width 7 height 7
click at [383, 60] on div at bounding box center [382, 62] width 14 height 14
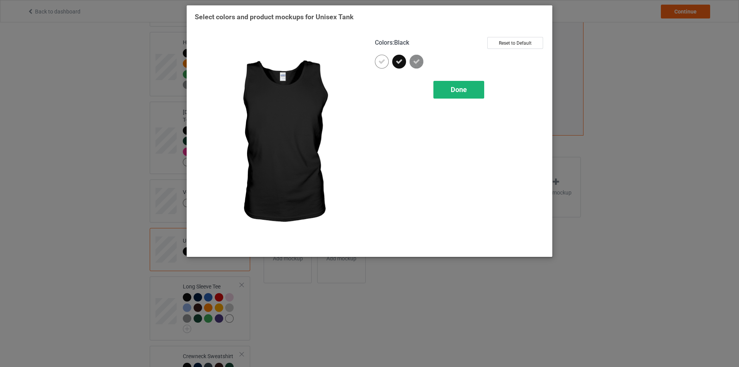
click at [453, 92] on span "Done" at bounding box center [459, 89] width 16 height 8
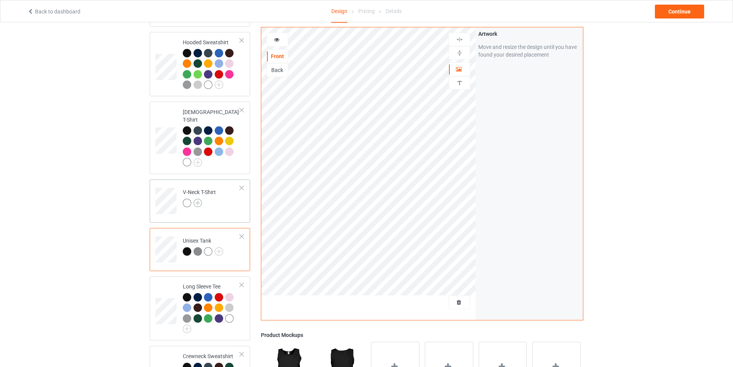
click at [197, 199] on img at bounding box center [198, 203] width 8 height 8
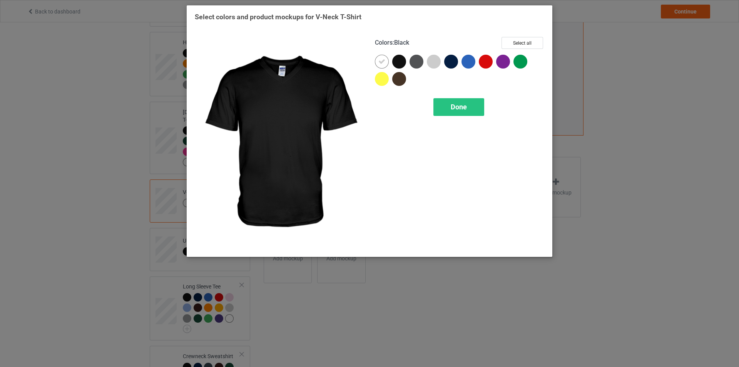
drag, startPoint x: 400, startPoint y: 65, endPoint x: 387, endPoint y: 65, distance: 13.1
click at [399, 65] on div at bounding box center [399, 62] width 14 height 14
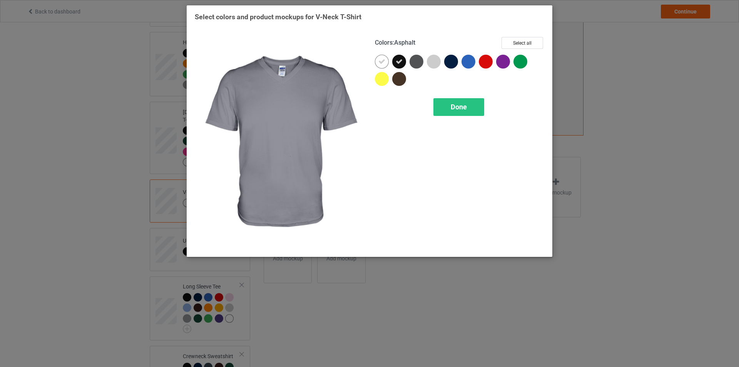
click at [418, 64] on div at bounding box center [416, 62] width 14 height 14
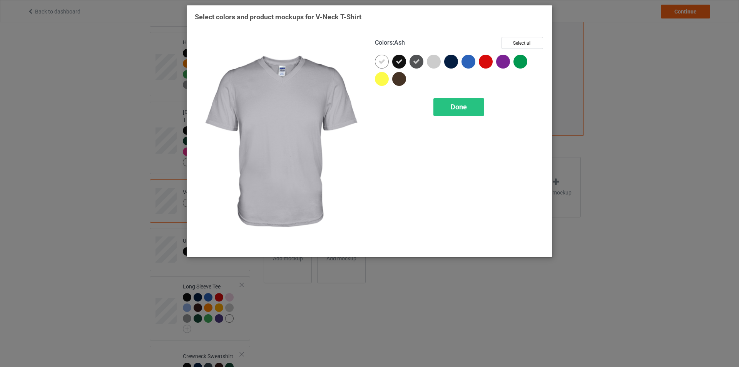
click at [437, 65] on div at bounding box center [434, 62] width 14 height 14
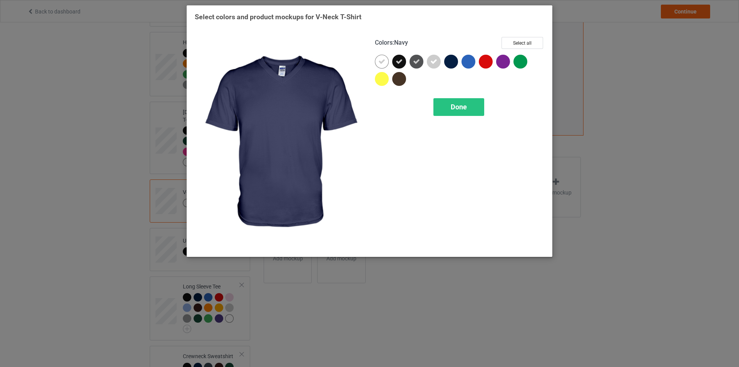
click at [456, 64] on div at bounding box center [451, 62] width 14 height 14
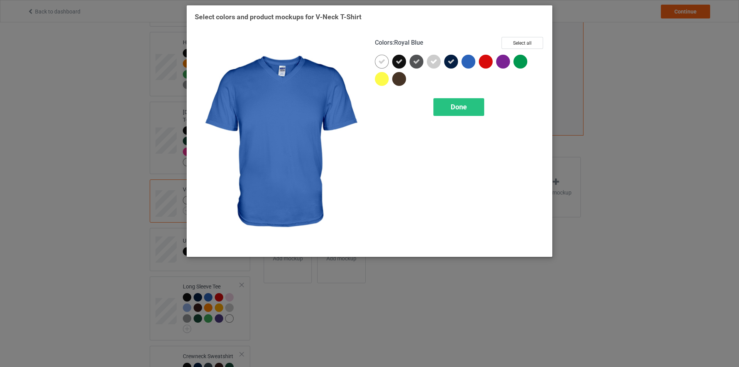
click at [467, 63] on div at bounding box center [468, 62] width 14 height 14
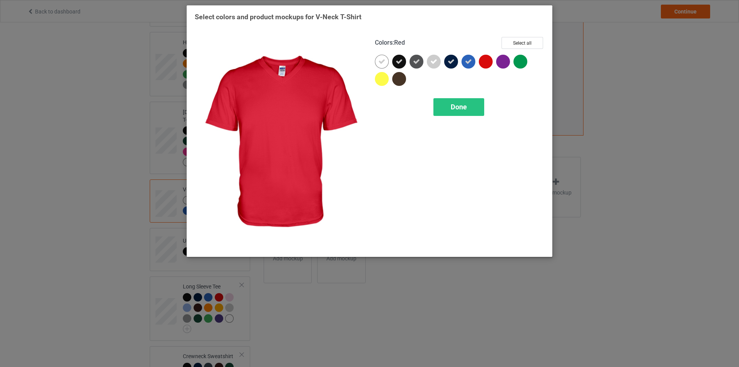
click at [482, 62] on div at bounding box center [486, 62] width 14 height 14
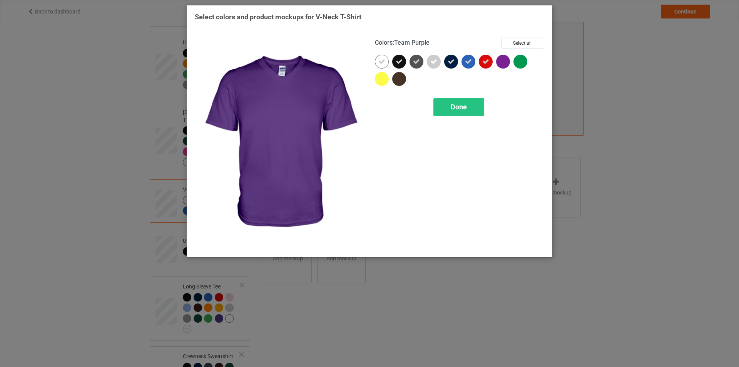
drag, startPoint x: 496, startPoint y: 62, endPoint x: 501, endPoint y: 62, distance: 5.4
click at [501, 62] on div at bounding box center [503, 62] width 14 height 14
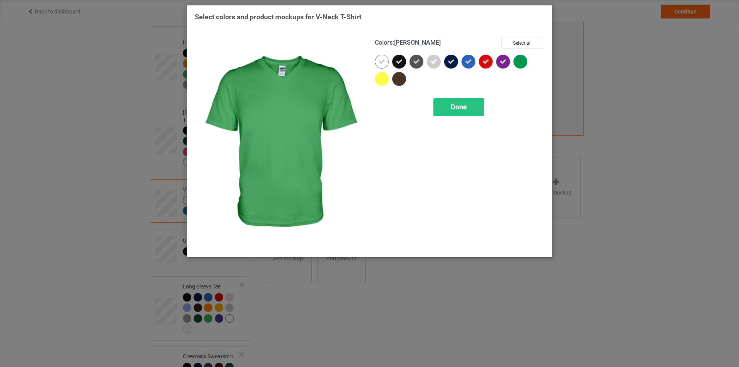
click at [523, 63] on div at bounding box center [520, 62] width 14 height 14
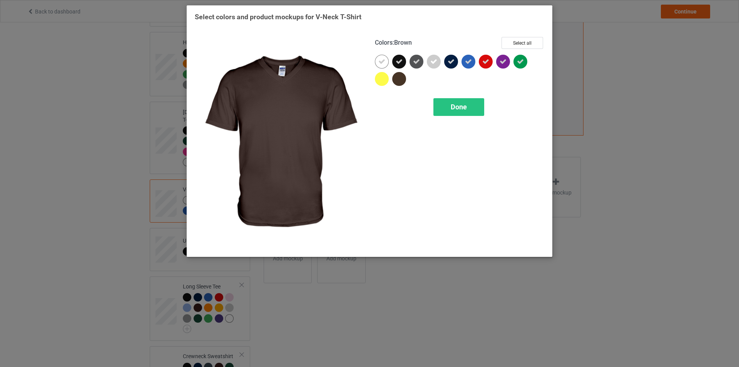
click at [406, 75] on div at bounding box center [400, 80] width 17 height 17
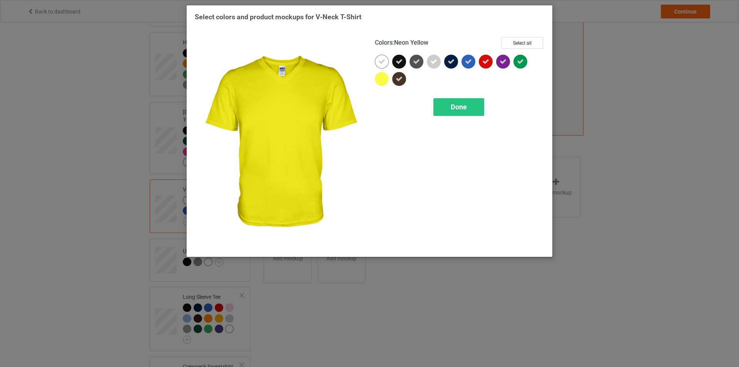
click at [380, 83] on div at bounding box center [382, 79] width 14 height 14
click at [381, 63] on icon at bounding box center [381, 61] width 7 height 7
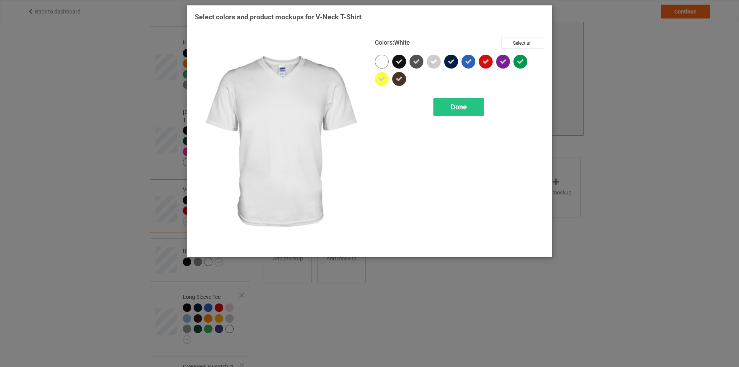
click at [382, 64] on div at bounding box center [382, 62] width 14 height 14
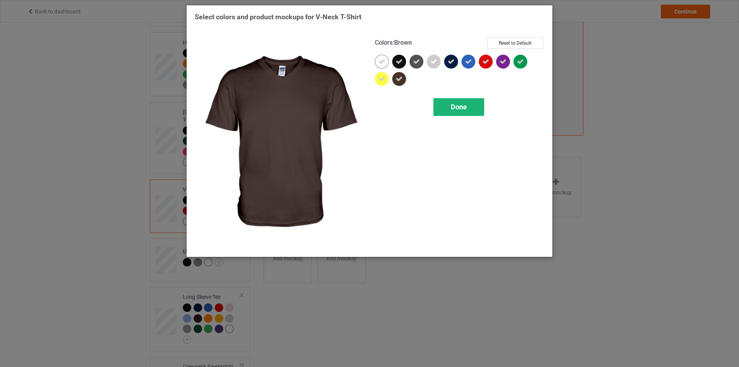
click at [449, 108] on div "Done" at bounding box center [458, 107] width 51 height 18
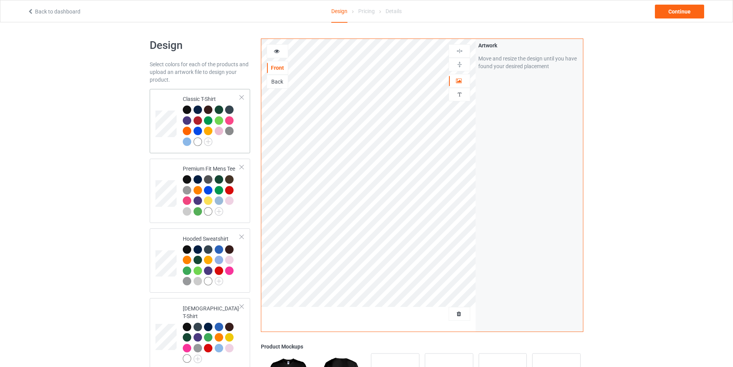
click at [233, 144] on div at bounding box center [211, 126] width 57 height 42
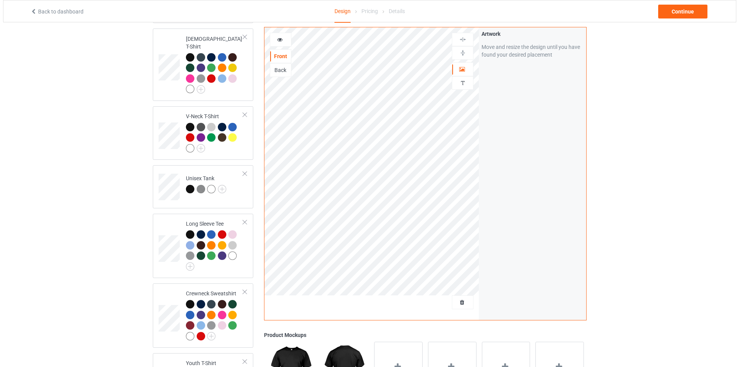
scroll to position [476, 0]
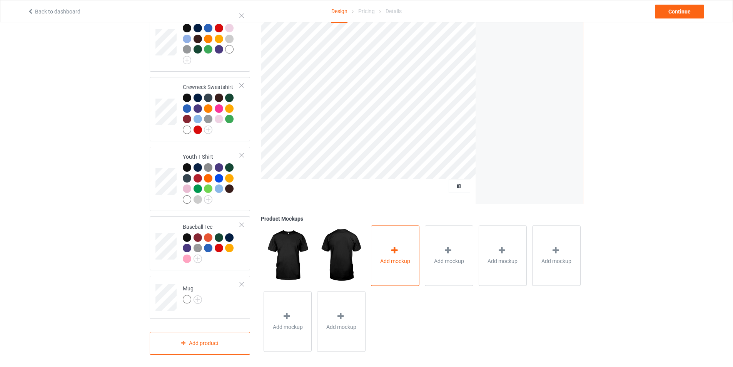
click at [384, 247] on div "Add mockup" at bounding box center [395, 255] width 48 height 60
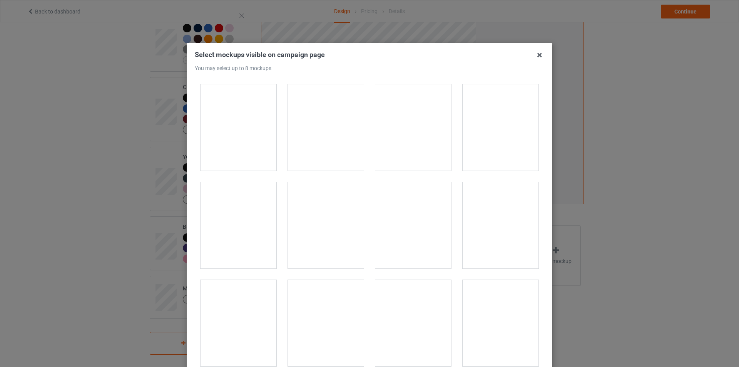
scroll to position [2386, 0]
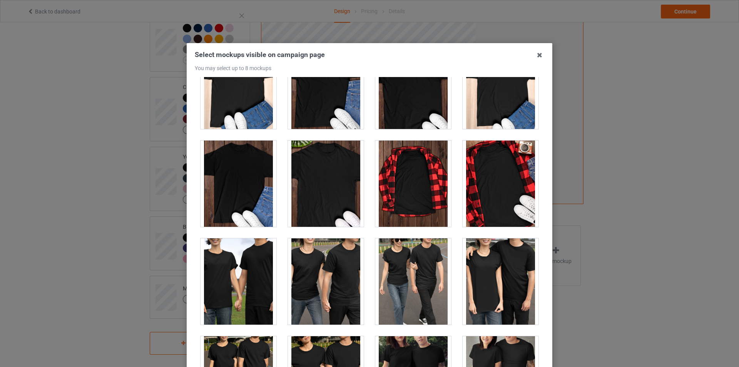
click at [327, 179] on div at bounding box center [326, 183] width 76 height 86
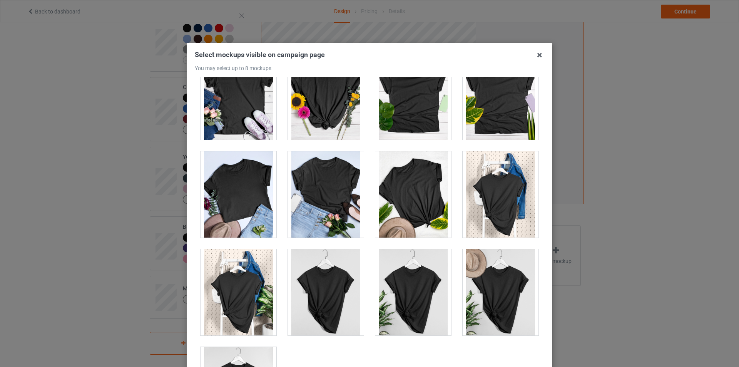
scroll to position [10946, 0]
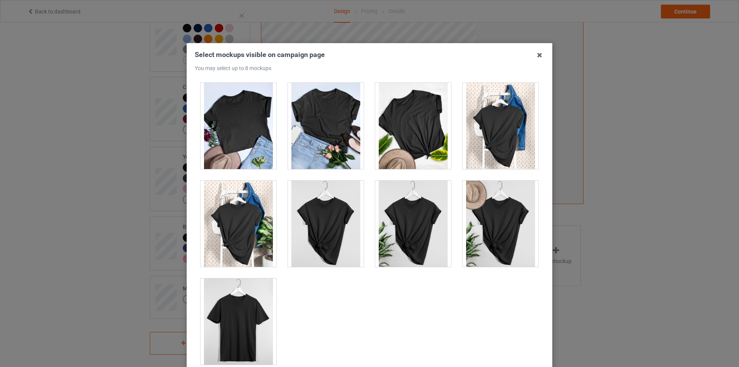
click at [328, 114] on div at bounding box center [326, 126] width 76 height 86
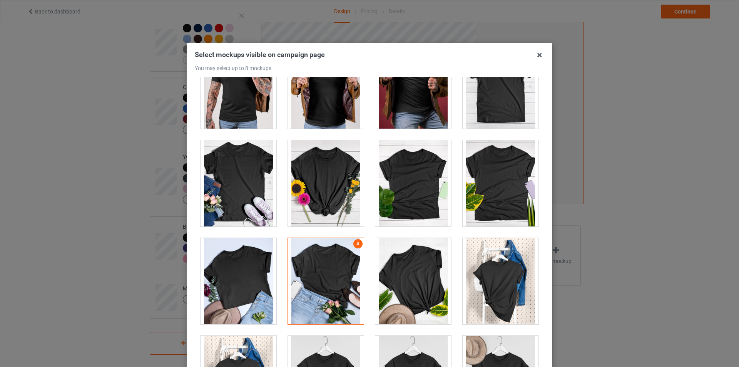
scroll to position [10753, 0]
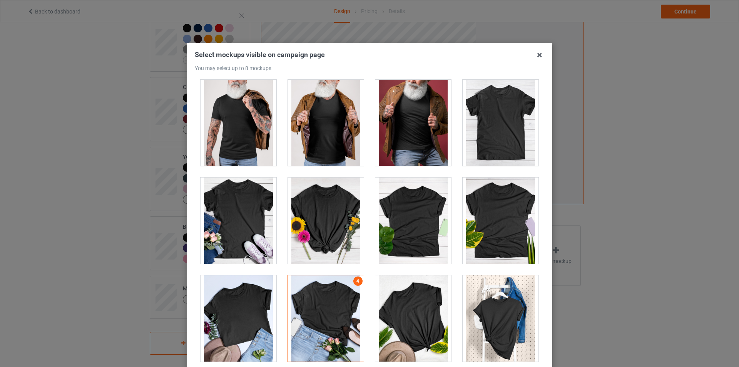
click at [242, 201] on div at bounding box center [238, 220] width 76 height 86
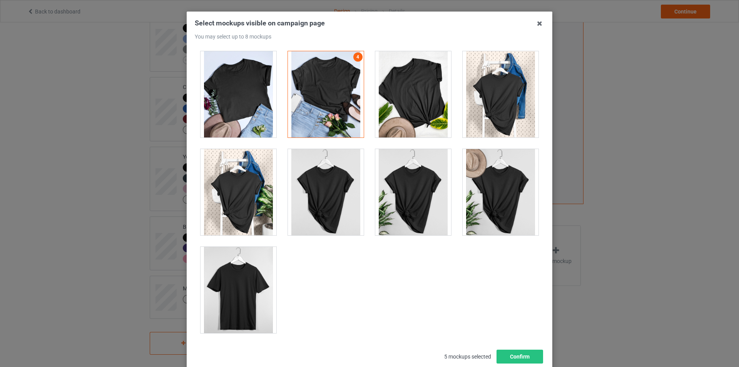
scroll to position [82, 0]
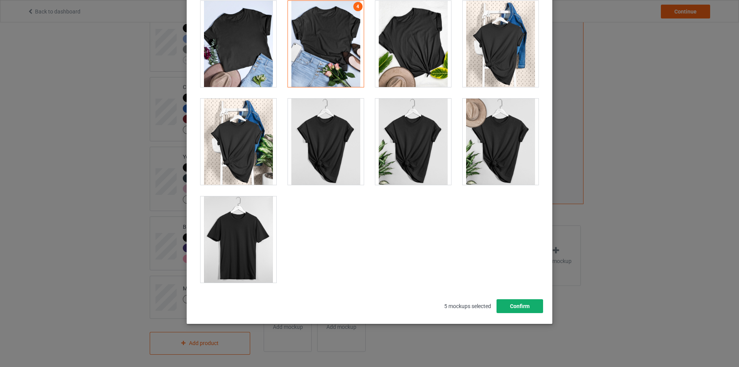
click at [524, 304] on button "Confirm" at bounding box center [519, 306] width 47 height 14
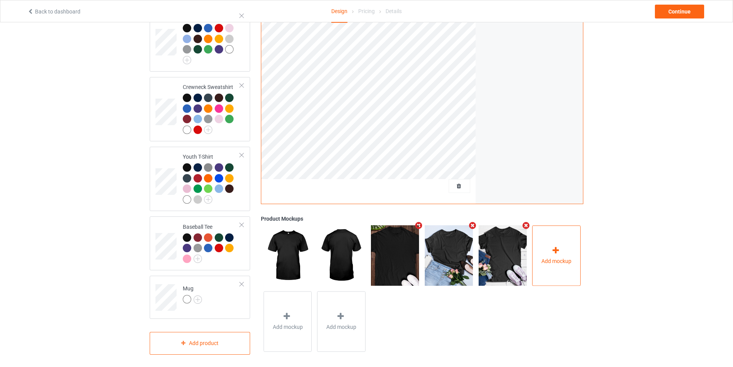
click at [564, 266] on div "Add mockup" at bounding box center [556, 255] width 48 height 60
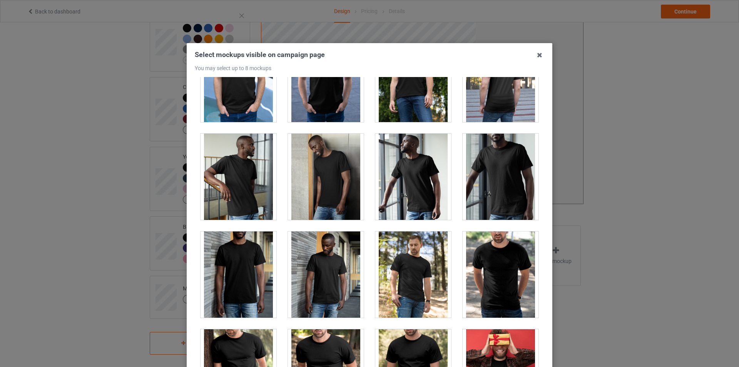
scroll to position [577, 0]
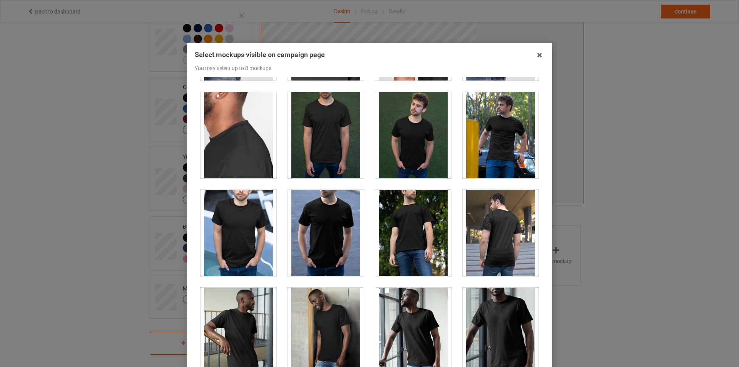
click at [482, 124] on div at bounding box center [500, 135] width 76 height 86
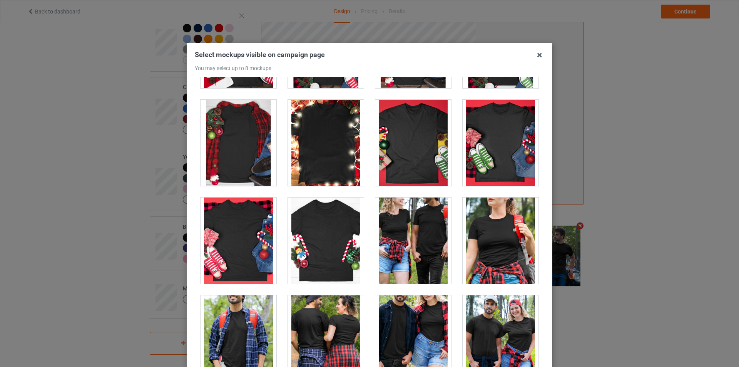
scroll to position [8503, 0]
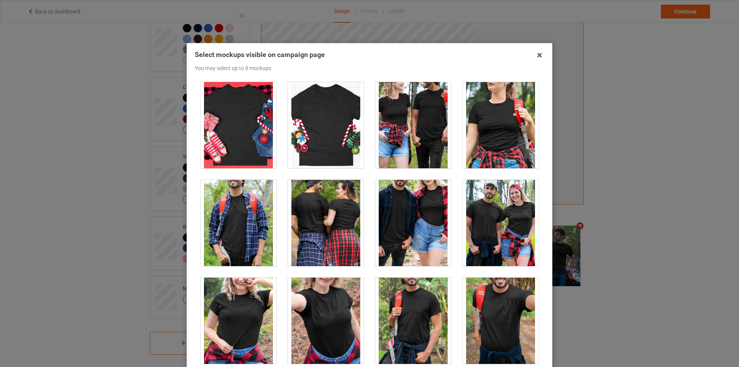
click at [504, 149] on div at bounding box center [500, 125] width 76 height 86
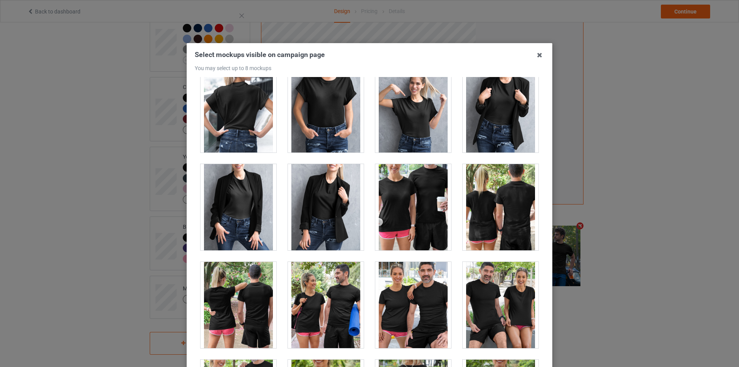
scroll to position [9581, 0]
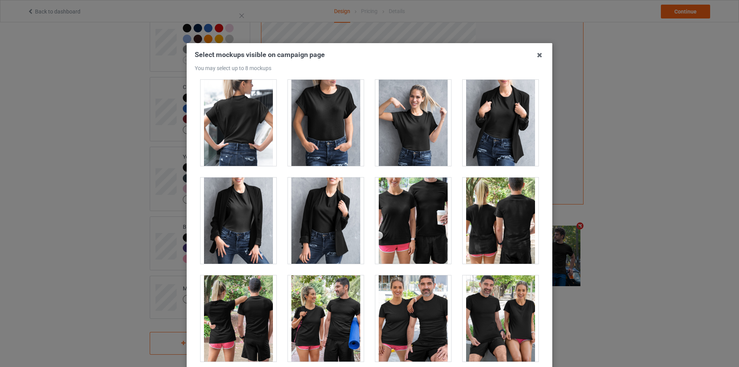
click at [502, 115] on div at bounding box center [500, 123] width 76 height 86
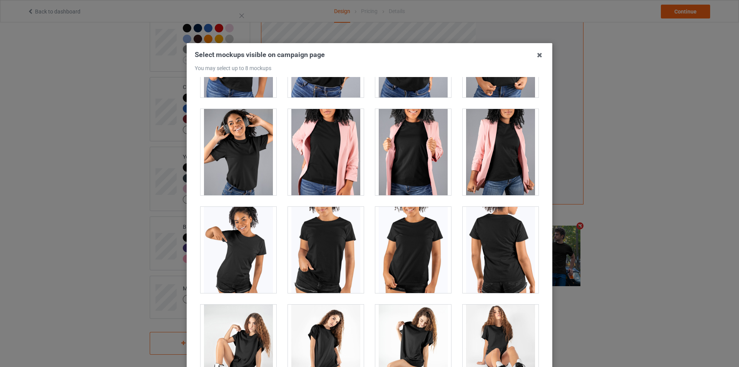
scroll to position [10292, 0]
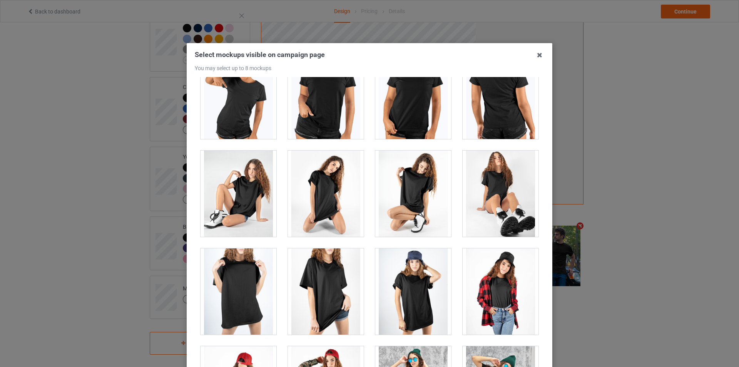
click at [332, 211] on div at bounding box center [326, 193] width 76 height 86
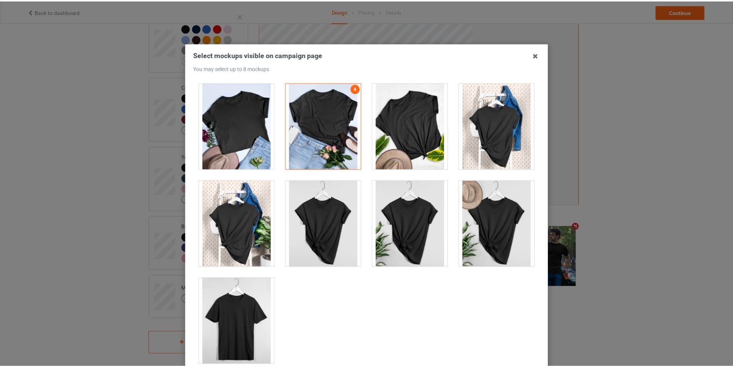
scroll to position [82, 0]
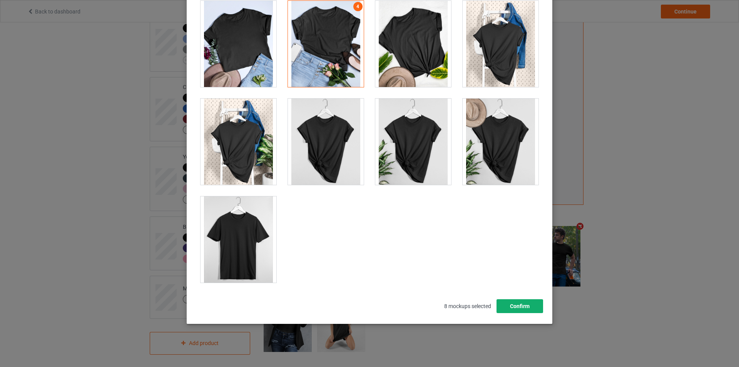
click at [524, 306] on button "Confirm" at bounding box center [519, 306] width 47 height 14
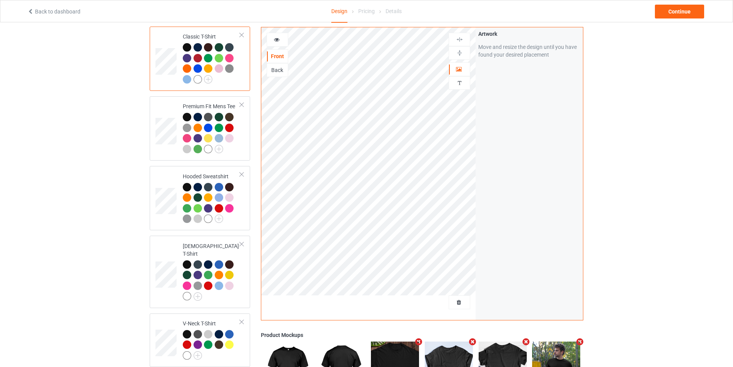
scroll to position [0, 0]
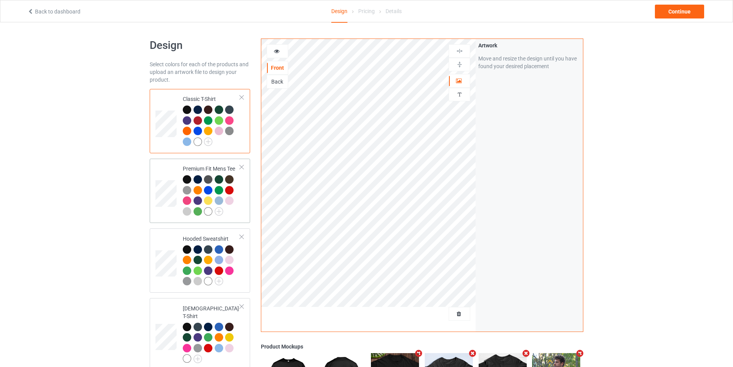
click at [245, 200] on div "Premium Fit Mens Tee" at bounding box center [200, 191] width 100 height 64
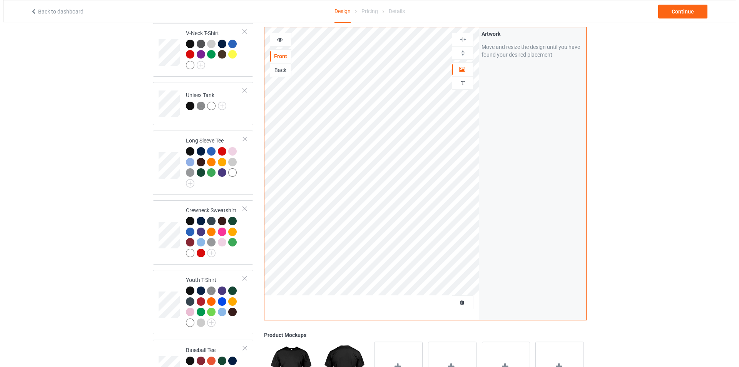
scroll to position [423, 0]
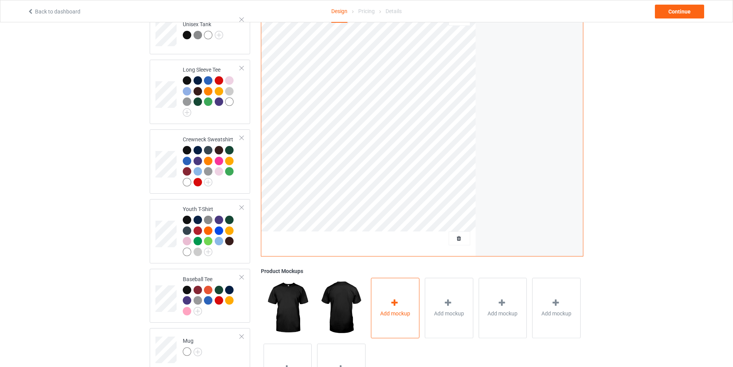
click at [383, 314] on div "Add mockup" at bounding box center [395, 308] width 48 height 60
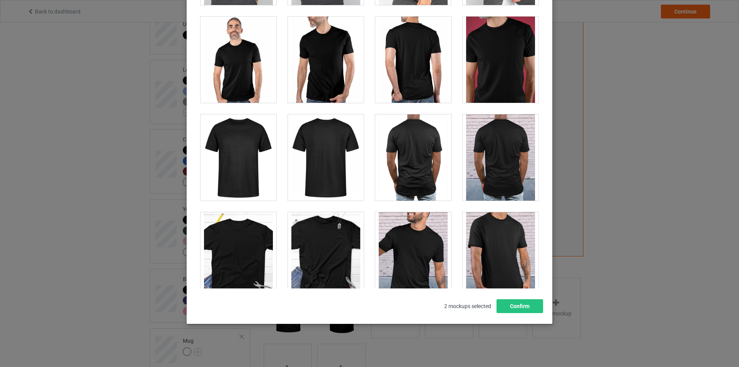
scroll to position [962, 0]
click at [507, 71] on div at bounding box center [500, 59] width 76 height 86
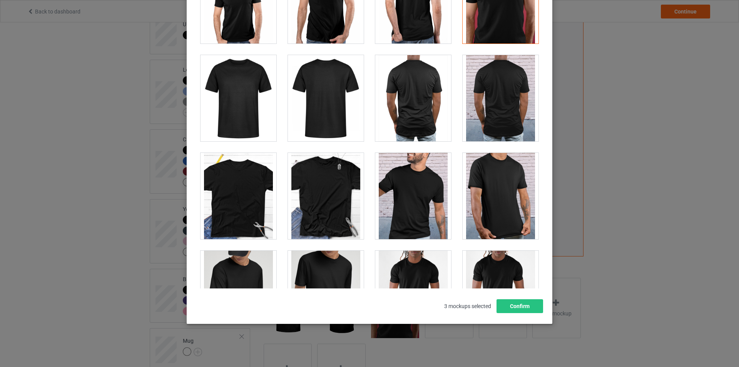
scroll to position [1116, 0]
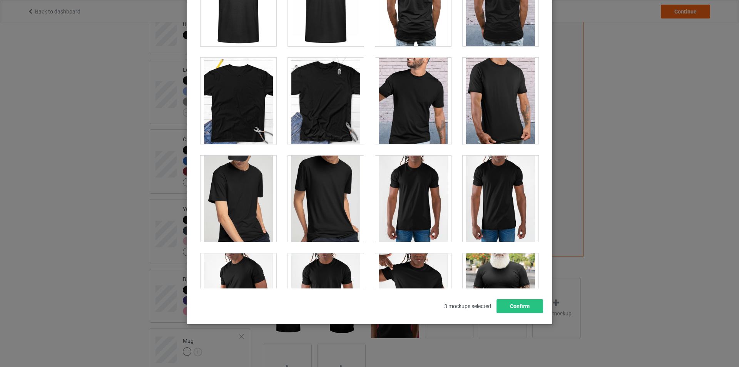
click at [319, 109] on div at bounding box center [326, 101] width 76 height 86
click at [331, 125] on div at bounding box center [326, 101] width 76 height 86
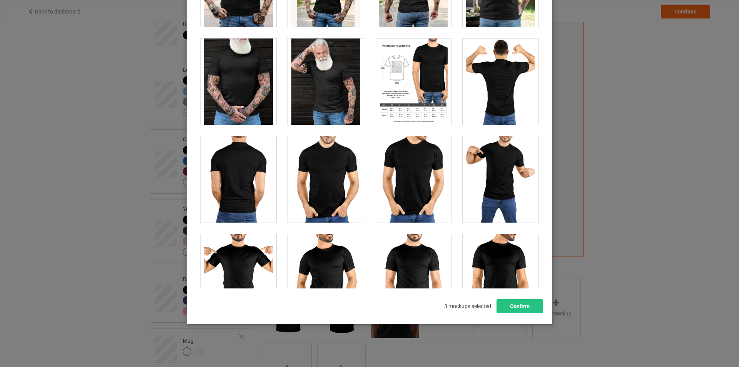
scroll to position [1539, 0]
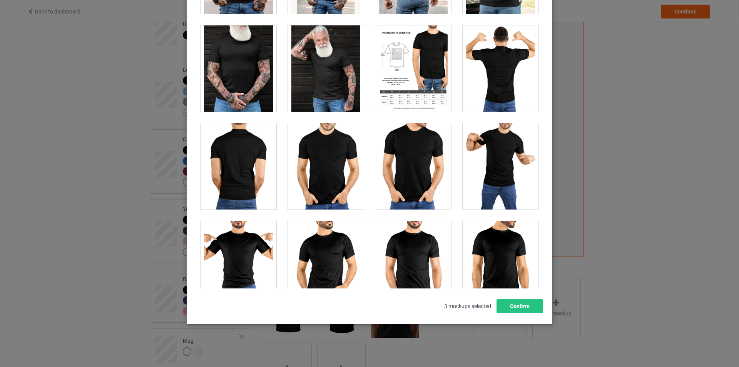
click at [318, 167] on div at bounding box center [326, 166] width 76 height 86
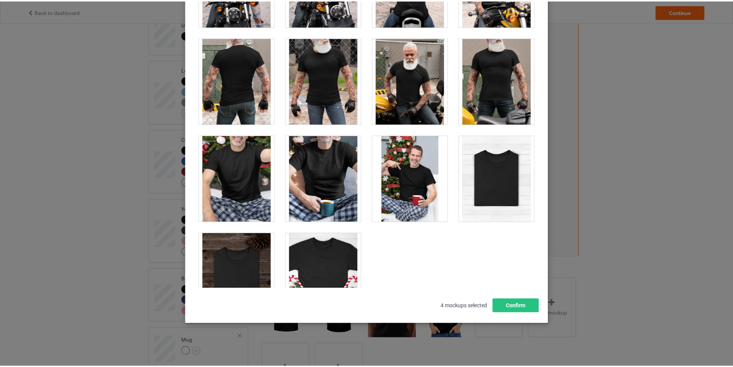
scroll to position [2345, 0]
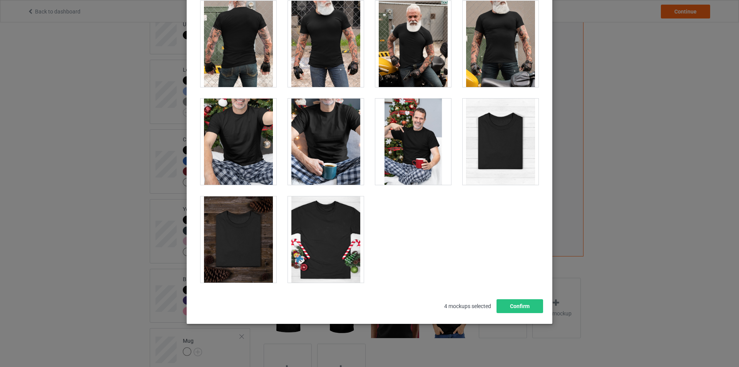
click at [328, 242] on div at bounding box center [326, 239] width 76 height 86
click at [331, 250] on div at bounding box center [326, 239] width 76 height 86
click at [315, 250] on div at bounding box center [326, 239] width 76 height 86
click at [511, 305] on button "Confirm" at bounding box center [519, 306] width 47 height 14
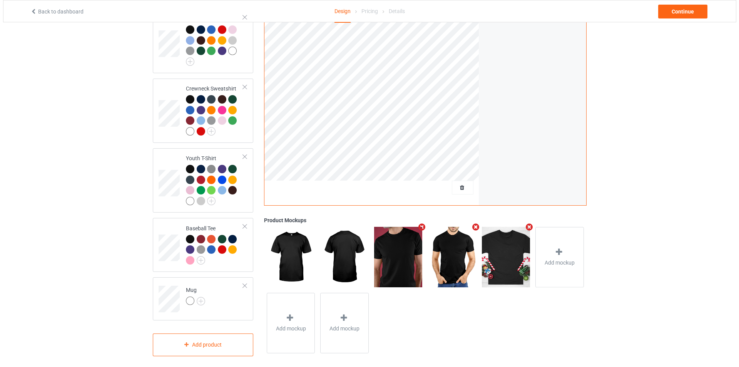
scroll to position [476, 0]
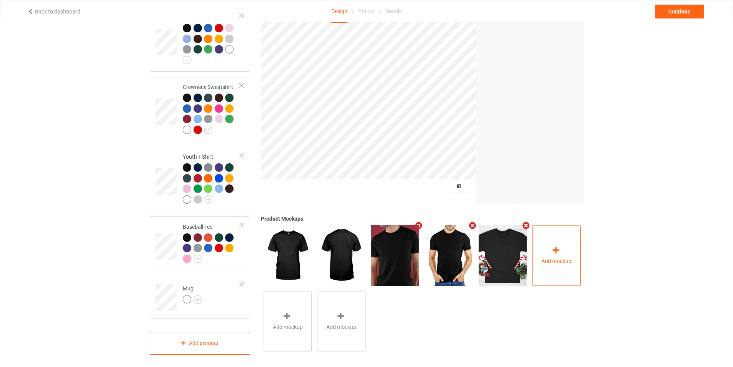
click at [554, 257] on span "Add mockup" at bounding box center [556, 261] width 30 height 8
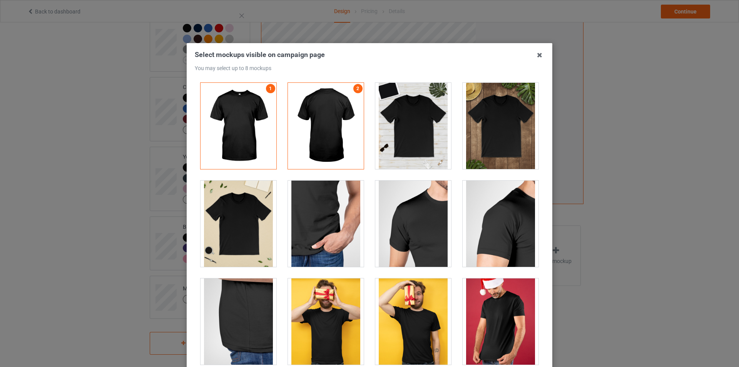
click at [476, 133] on div at bounding box center [500, 126] width 76 height 86
click at [405, 126] on div at bounding box center [413, 126] width 76 height 86
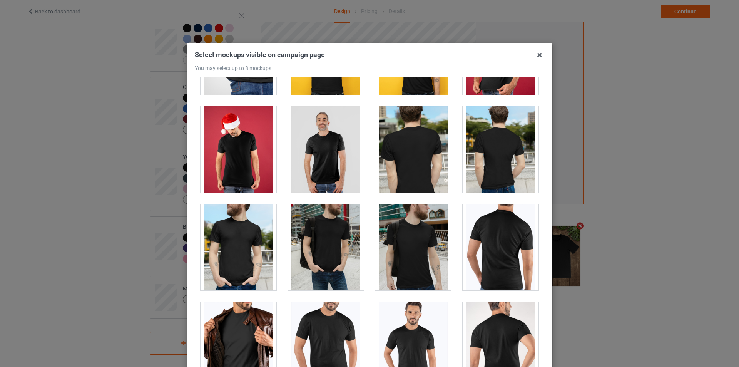
scroll to position [346, 0]
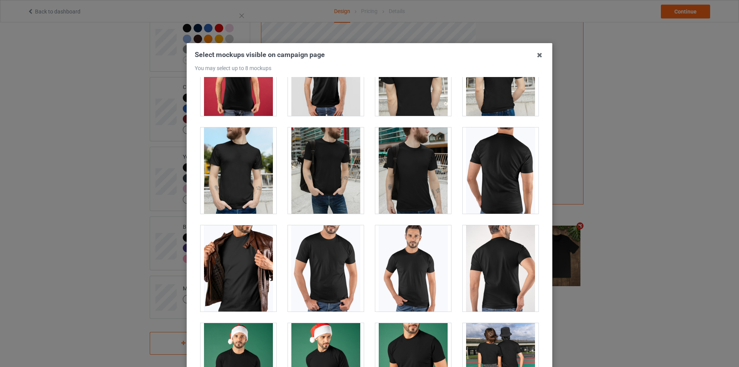
click at [324, 237] on div at bounding box center [326, 268] width 76 height 86
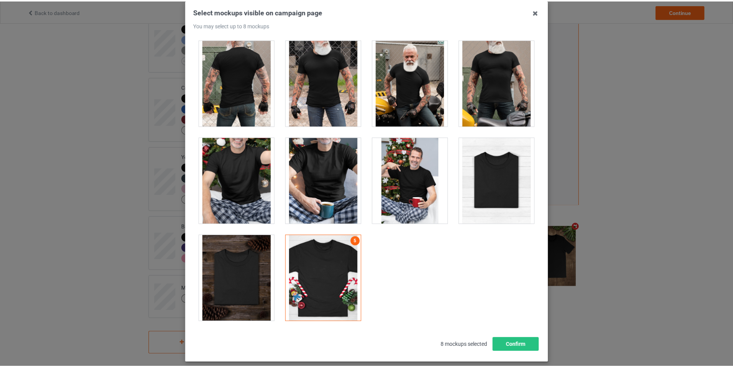
scroll to position [82, 0]
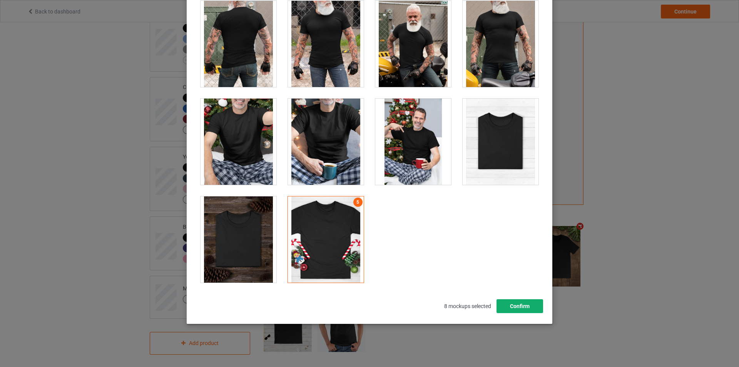
click at [511, 309] on button "Confirm" at bounding box center [519, 306] width 47 height 14
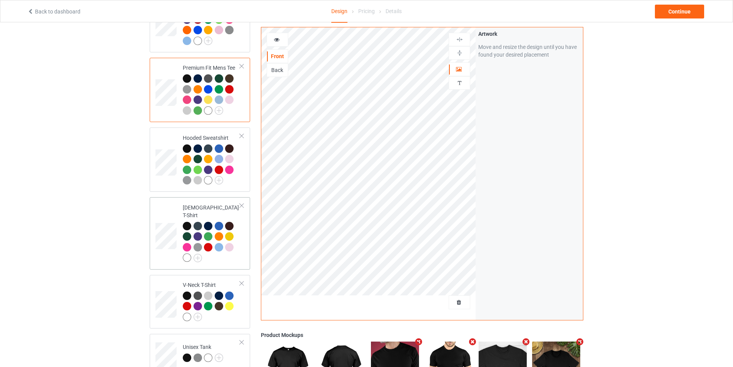
scroll to position [154, 0]
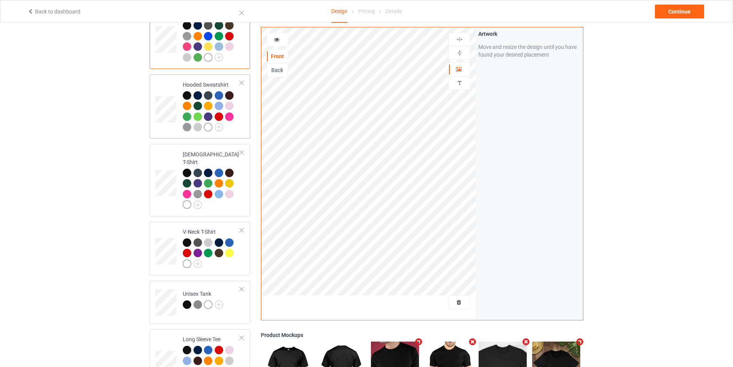
click at [233, 132] on div at bounding box center [211, 112] width 57 height 42
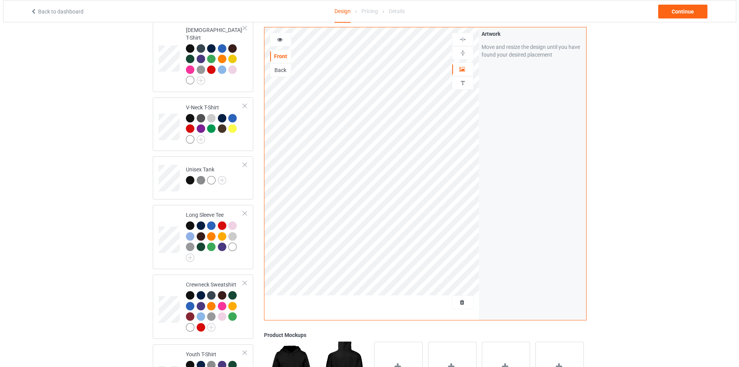
scroll to position [346, 0]
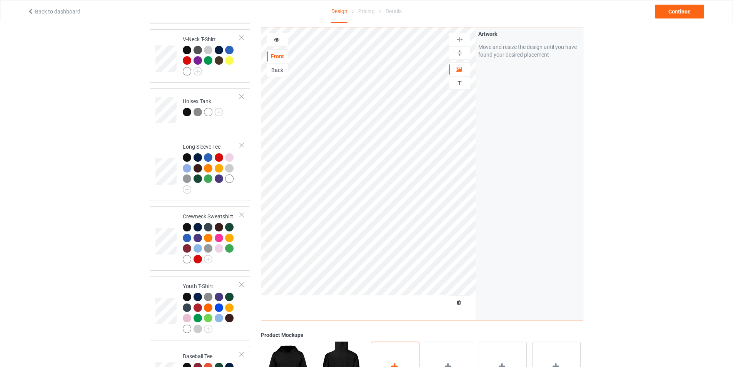
click at [387, 353] on div "Add mockup" at bounding box center [395, 371] width 48 height 60
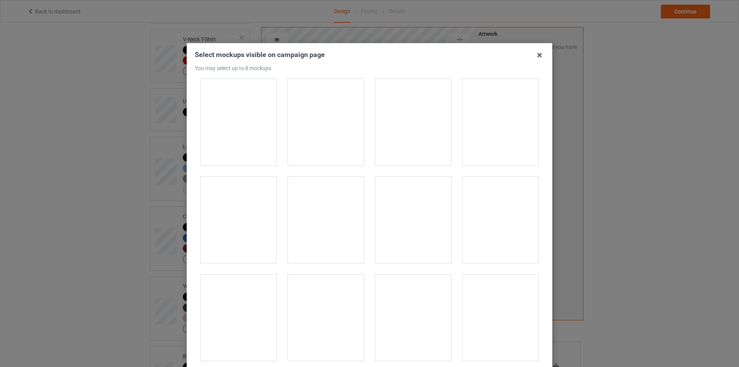
scroll to position [3309, 0]
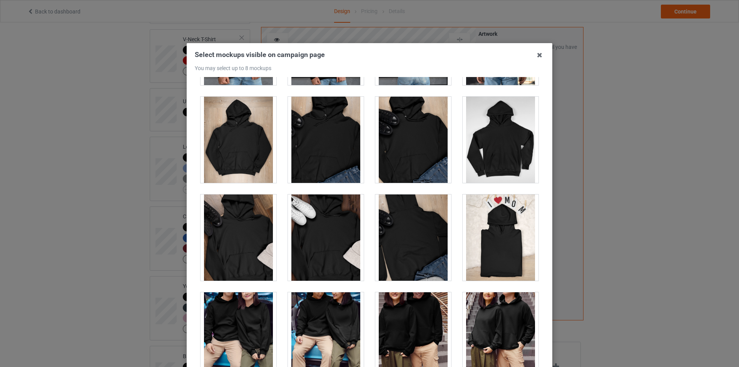
click at [231, 148] on div at bounding box center [238, 140] width 76 height 86
click at [251, 243] on div at bounding box center [238, 237] width 76 height 86
click at [243, 153] on div at bounding box center [238, 140] width 76 height 86
click at [251, 215] on div at bounding box center [238, 237] width 76 height 86
click at [343, 226] on div at bounding box center [326, 237] width 76 height 86
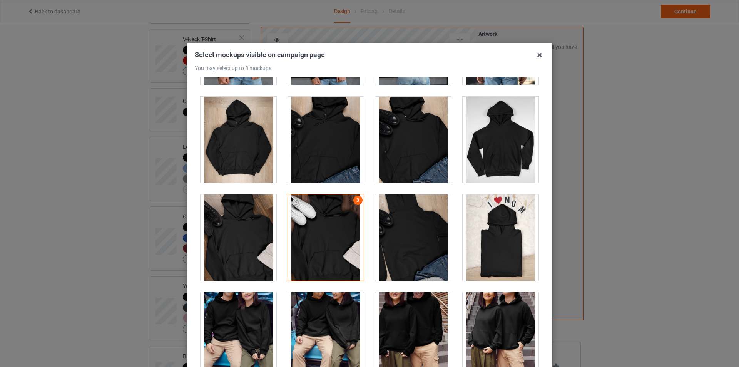
click at [343, 226] on div at bounding box center [326, 237] width 76 height 86
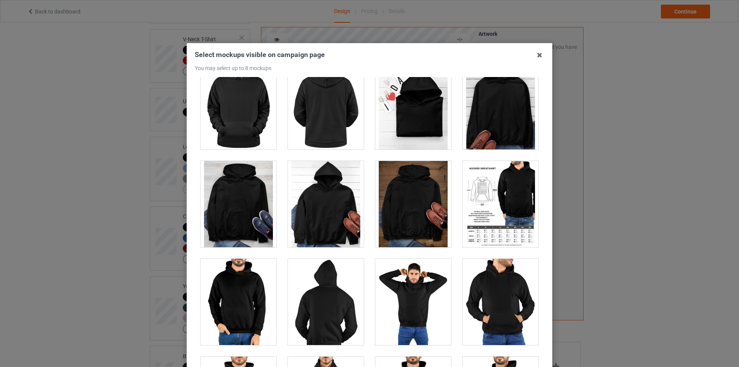
scroll to position [3771, 0]
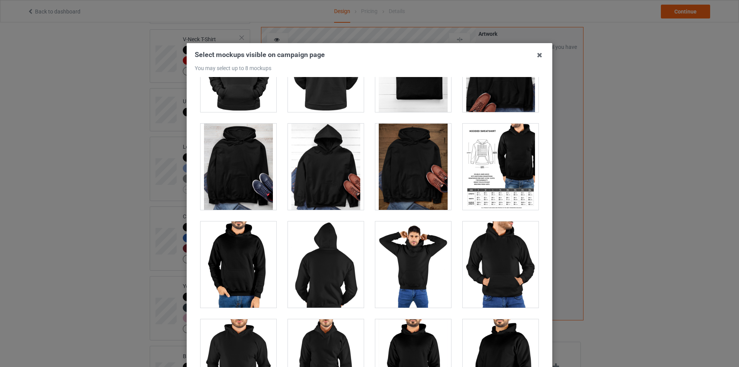
click at [408, 188] on div at bounding box center [413, 167] width 76 height 86
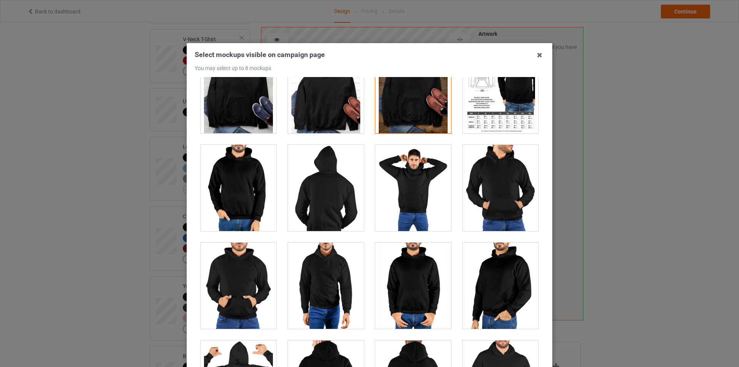
scroll to position [3925, 0]
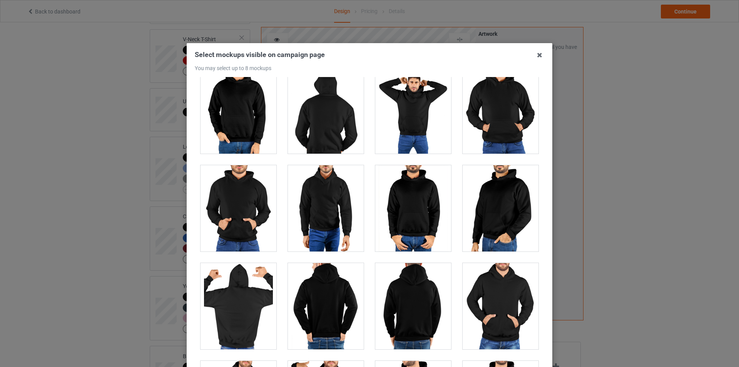
click at [232, 120] on div at bounding box center [238, 110] width 76 height 86
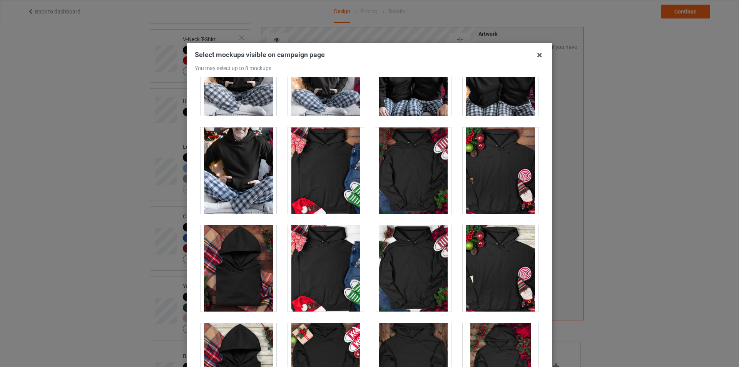
scroll to position [5387, 0]
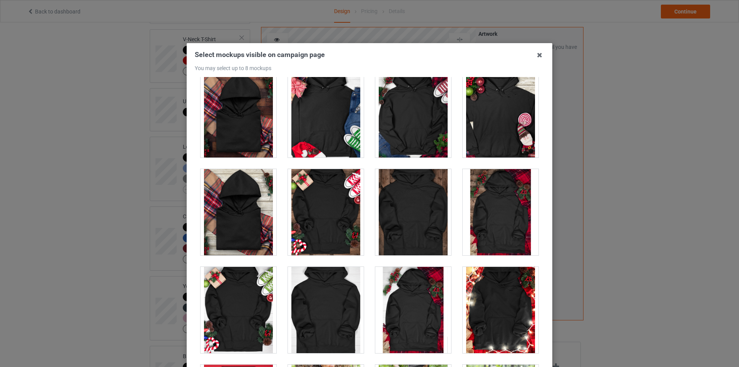
click at [415, 211] on div at bounding box center [413, 212] width 76 height 86
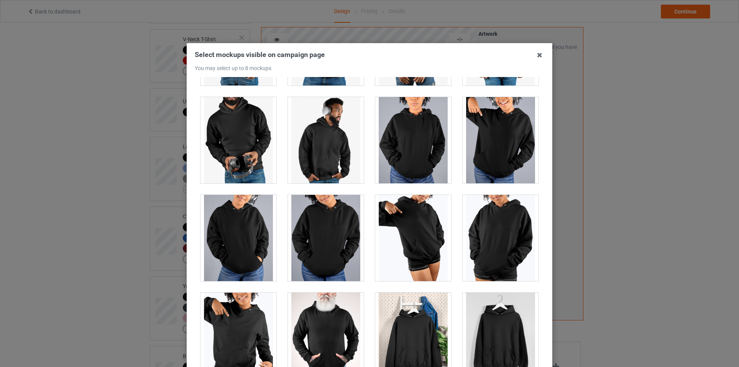
scroll to position [6548, 0]
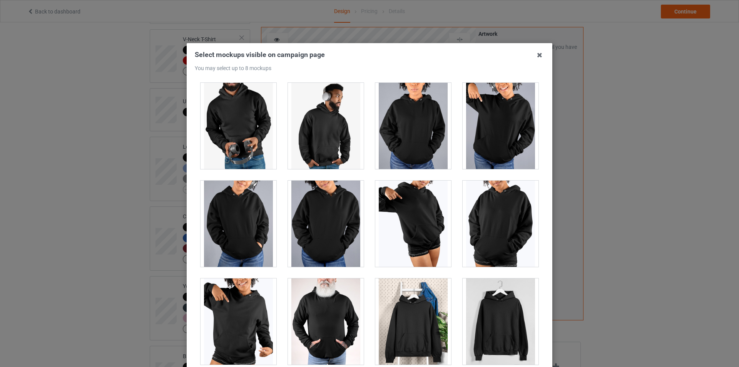
click at [424, 318] on div at bounding box center [413, 321] width 76 height 86
click at [484, 323] on div at bounding box center [500, 321] width 76 height 86
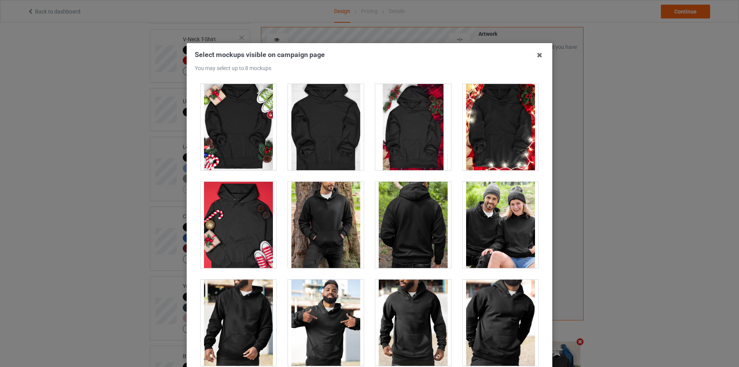
scroll to position [5509, 0]
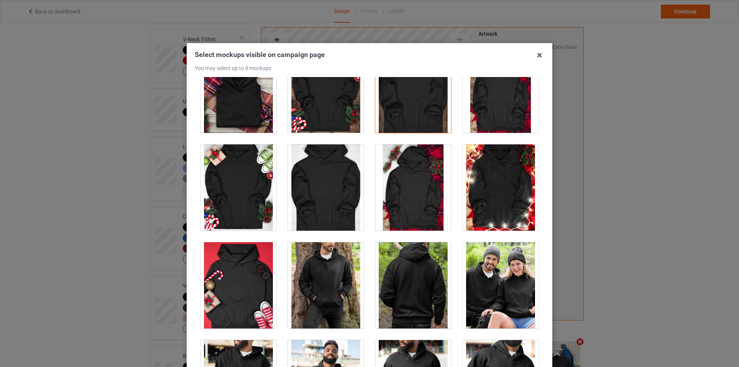
click at [326, 295] on div at bounding box center [326, 285] width 76 height 86
click at [249, 284] on div at bounding box center [238, 285] width 76 height 86
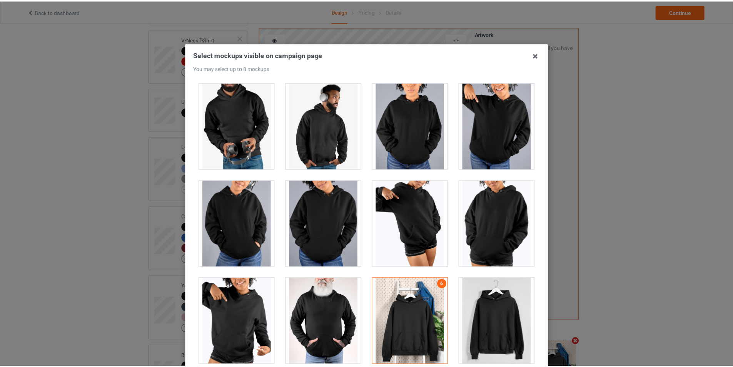
scroll to position [82, 0]
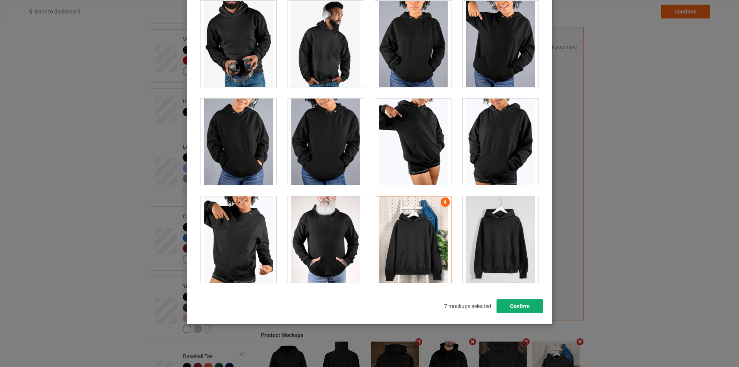
click at [522, 305] on button "Confirm" at bounding box center [519, 306] width 47 height 14
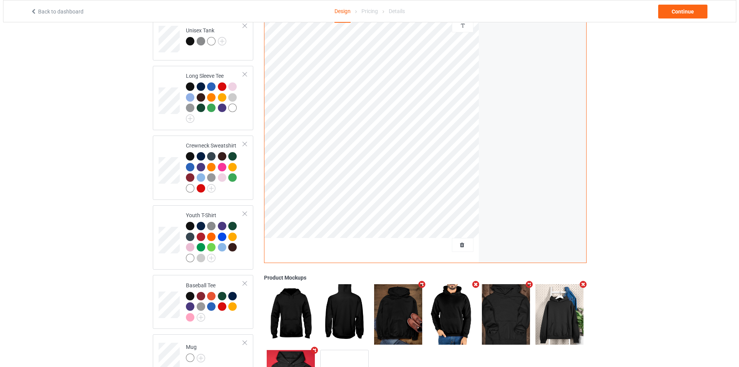
scroll to position [476, 0]
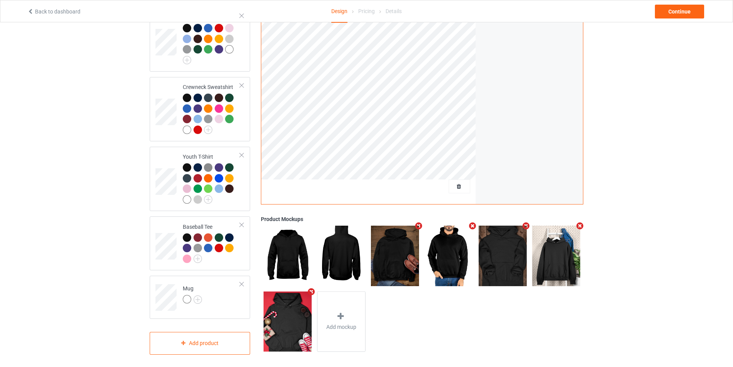
click at [285, 308] on img at bounding box center [288, 321] width 48 height 60
click at [554, 273] on img at bounding box center [556, 255] width 48 height 60
click at [362, 312] on div "Add mockup" at bounding box center [341, 321] width 48 height 60
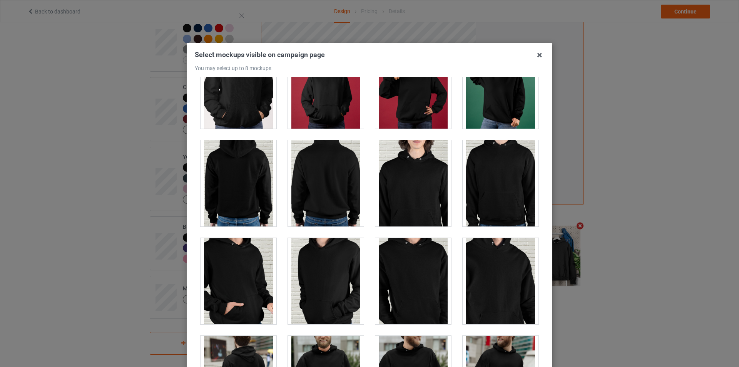
scroll to position [1731, 0]
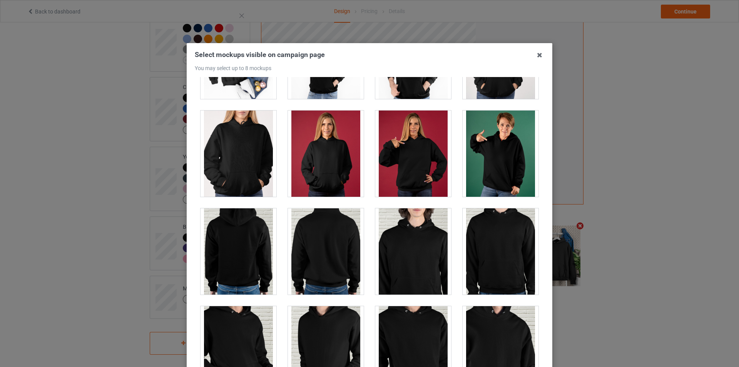
click at [419, 160] on div at bounding box center [413, 153] width 76 height 86
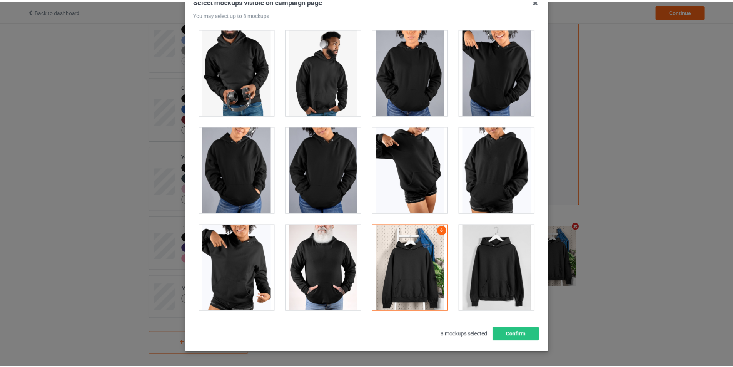
scroll to position [82, 0]
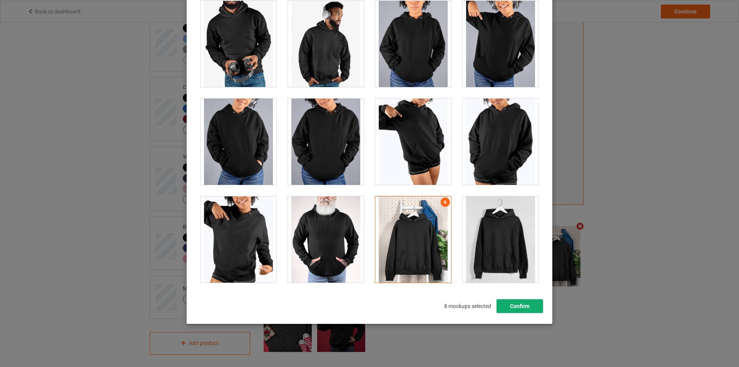
click at [518, 304] on button "Confirm" at bounding box center [519, 306] width 47 height 14
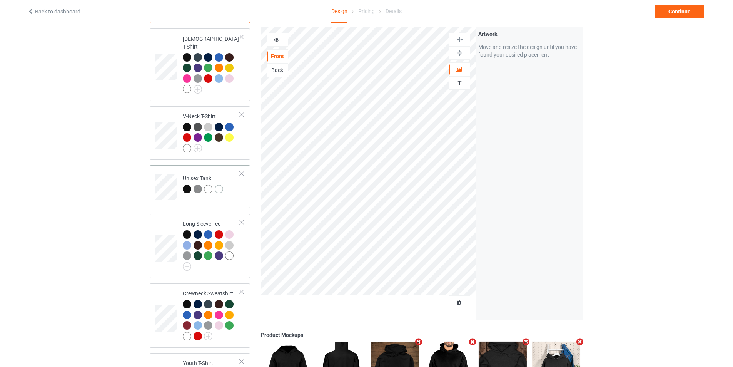
scroll to position [154, 0]
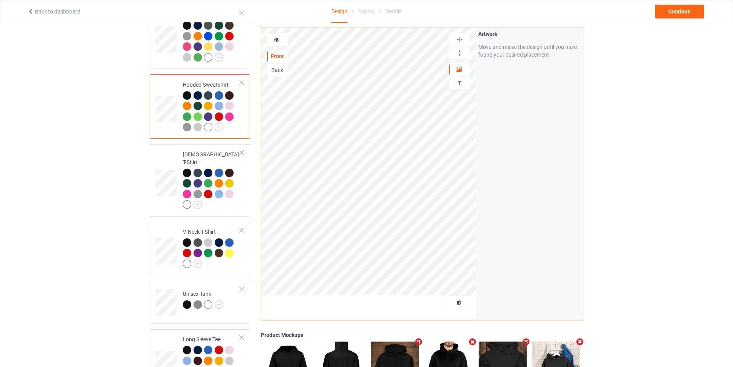
click at [238, 194] on div at bounding box center [211, 190] width 57 height 42
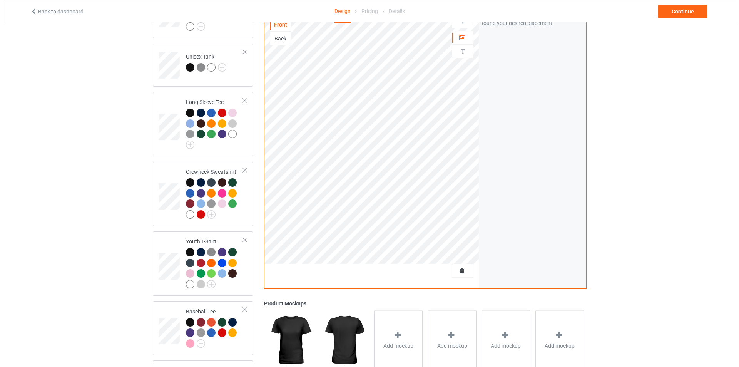
scroll to position [476, 0]
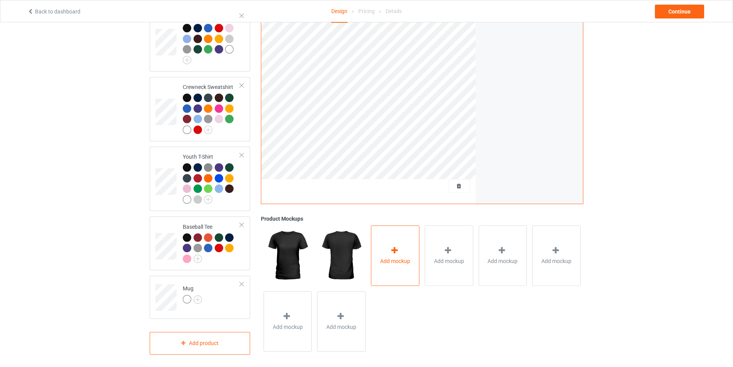
click at [392, 259] on span "Add mockup" at bounding box center [395, 261] width 30 height 8
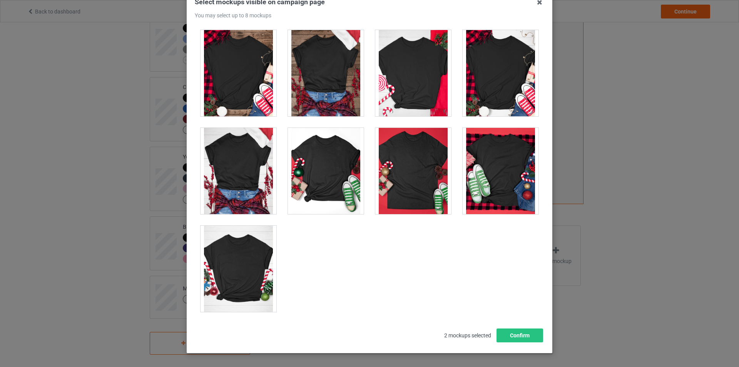
scroll to position [82, 0]
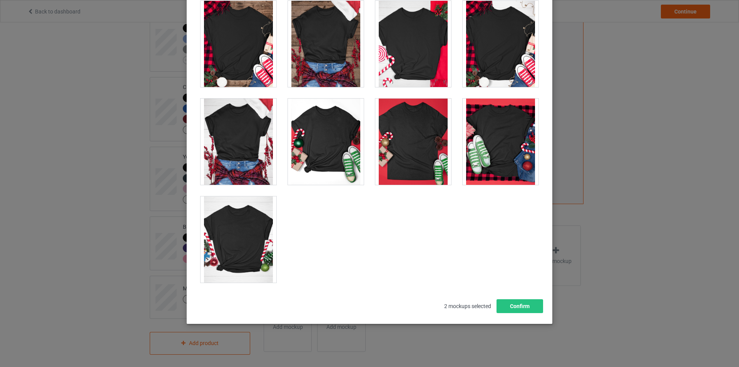
click at [406, 157] on div at bounding box center [413, 141] width 76 height 86
click at [491, 165] on div at bounding box center [500, 141] width 76 height 86
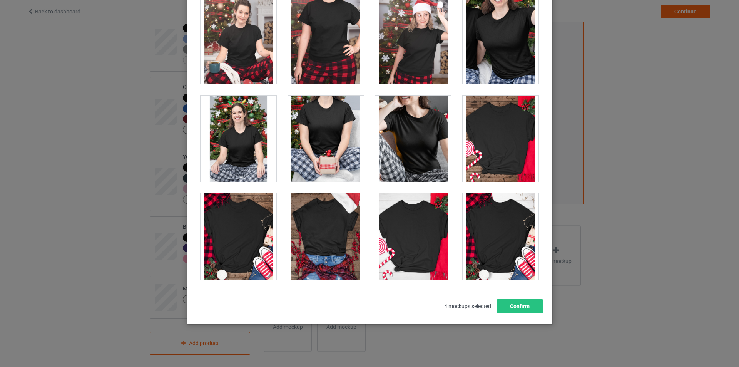
click at [493, 164] on div at bounding box center [500, 138] width 76 height 86
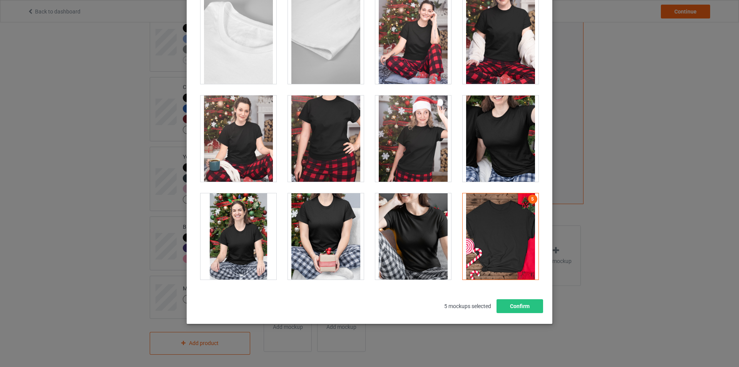
scroll to position [2156, 0]
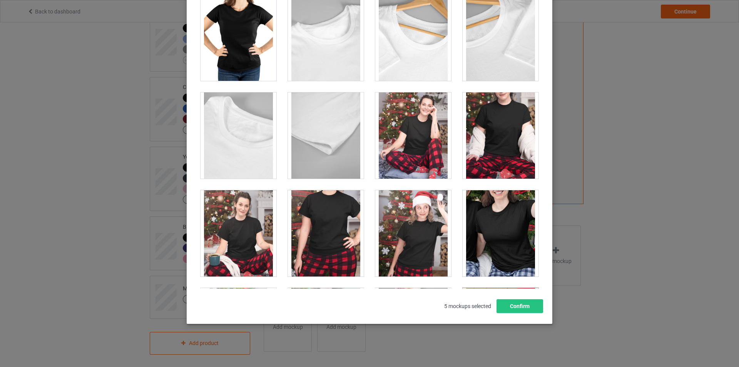
click at [319, 235] on div at bounding box center [326, 233] width 76 height 86
click at [244, 234] on div at bounding box center [238, 233] width 76 height 86
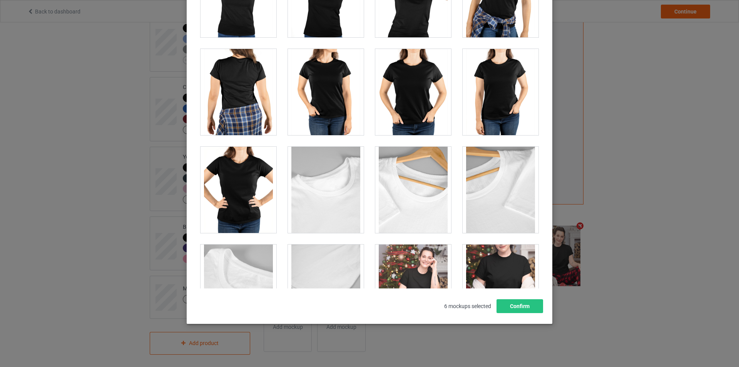
scroll to position [1964, 0]
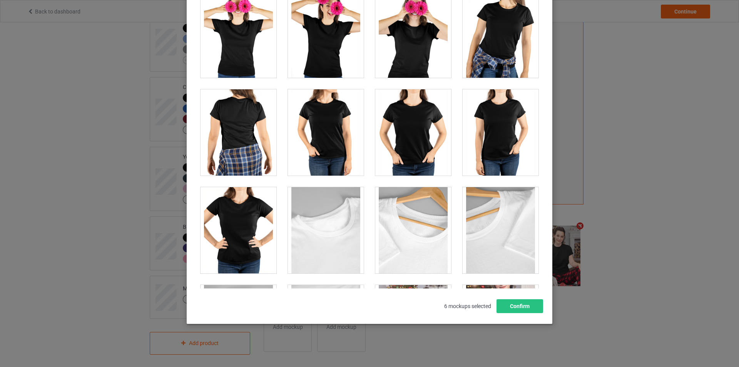
click at [407, 128] on div at bounding box center [413, 132] width 76 height 86
click at [320, 124] on div at bounding box center [326, 132] width 76 height 86
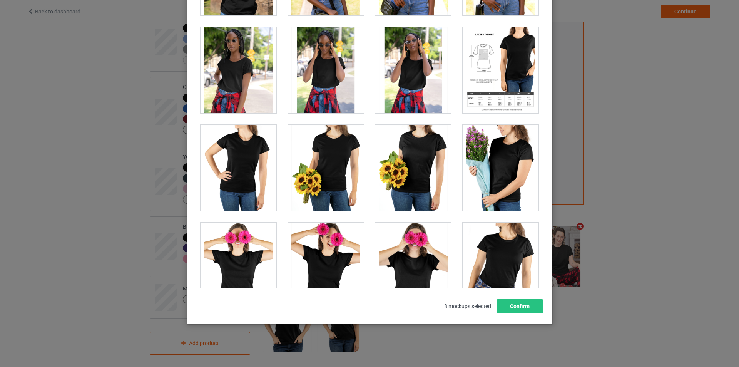
scroll to position [1541, 0]
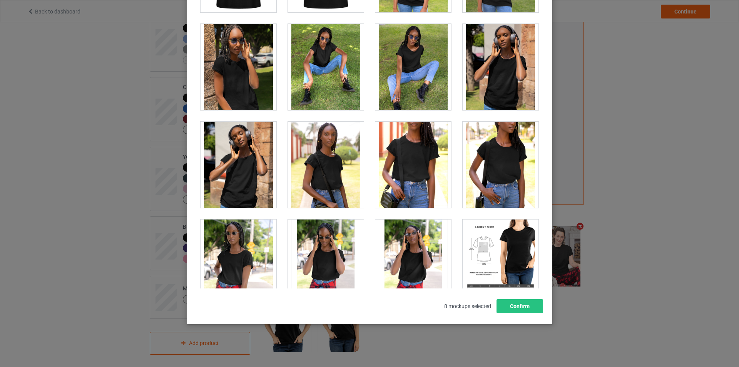
click at [506, 267] on div at bounding box center [500, 262] width 76 height 86
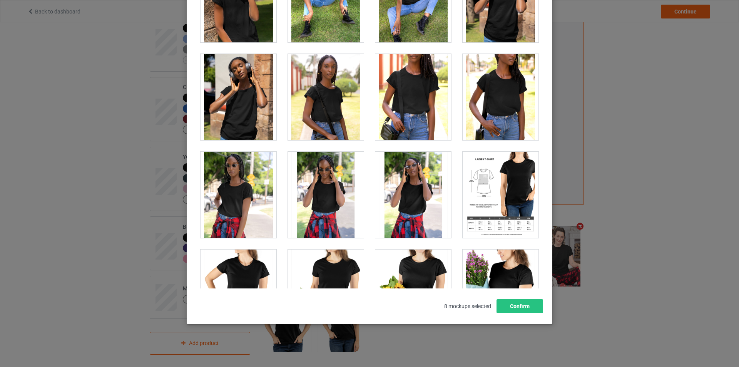
scroll to position [1694, 0]
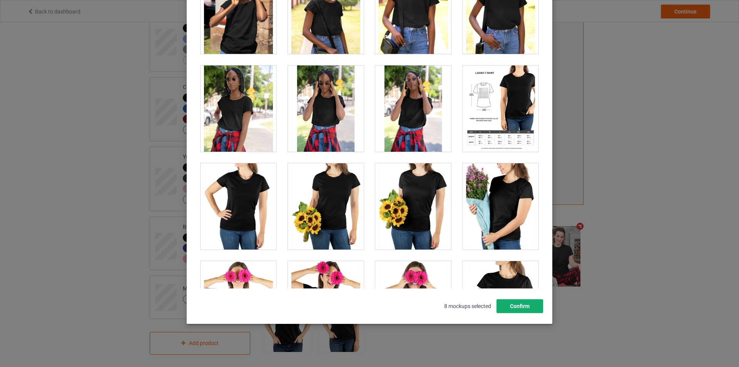
click at [514, 307] on button "Confirm" at bounding box center [519, 306] width 47 height 14
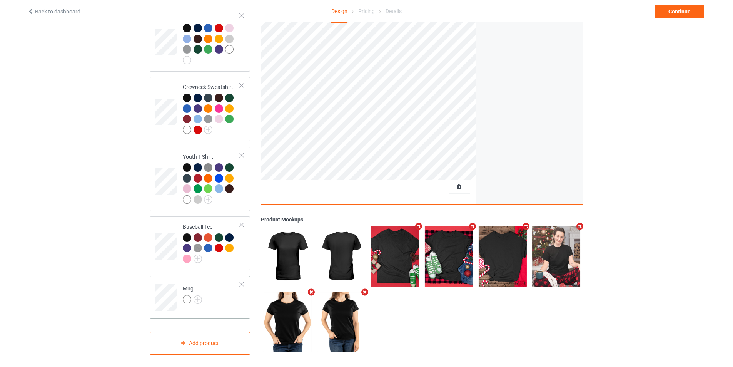
click at [219, 298] on td "Mug" at bounding box center [212, 295] width 66 height 32
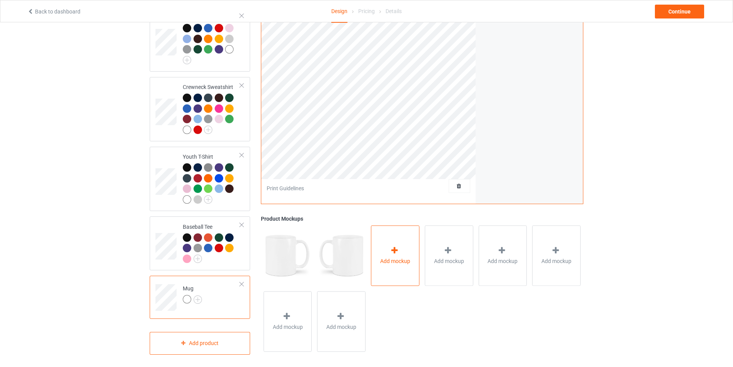
click at [401, 266] on div "Add mockup" at bounding box center [395, 255] width 48 height 60
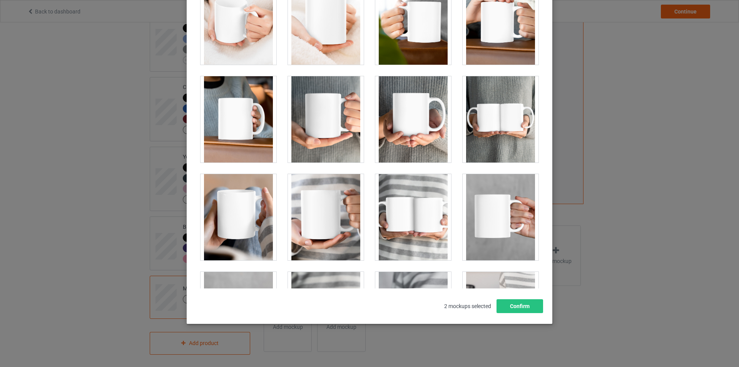
scroll to position [1845, 0]
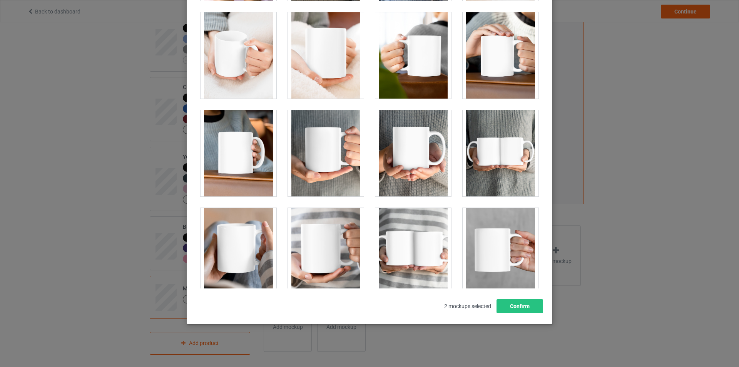
click at [319, 153] on div at bounding box center [326, 153] width 76 height 86
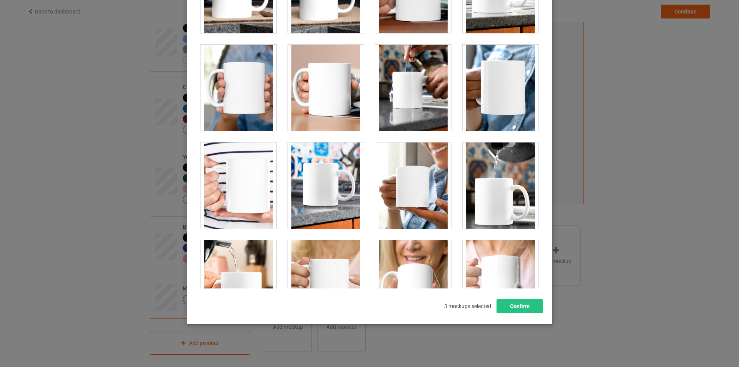
scroll to position [1307, 0]
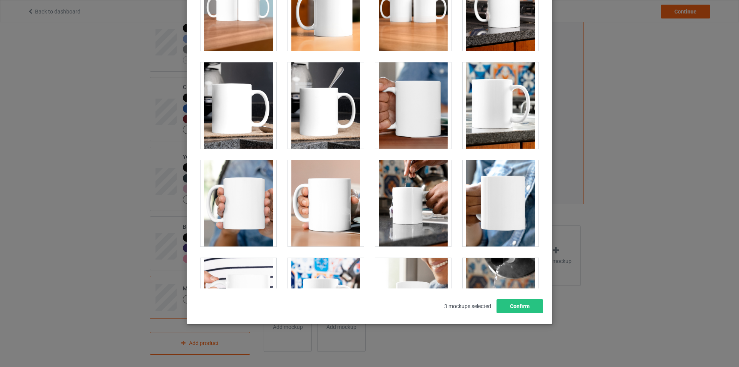
click at [413, 191] on div at bounding box center [413, 203] width 76 height 86
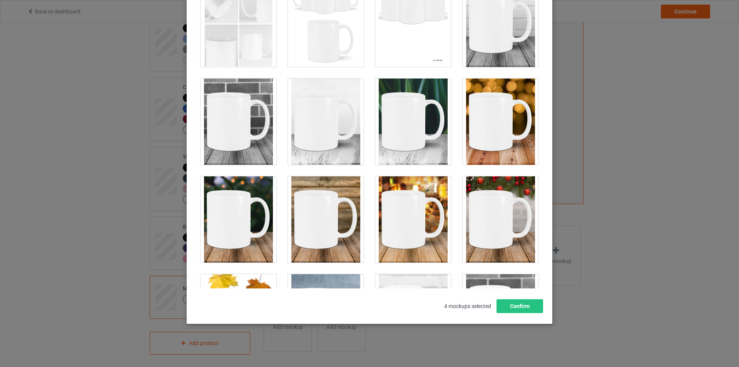
scroll to position [114, 0]
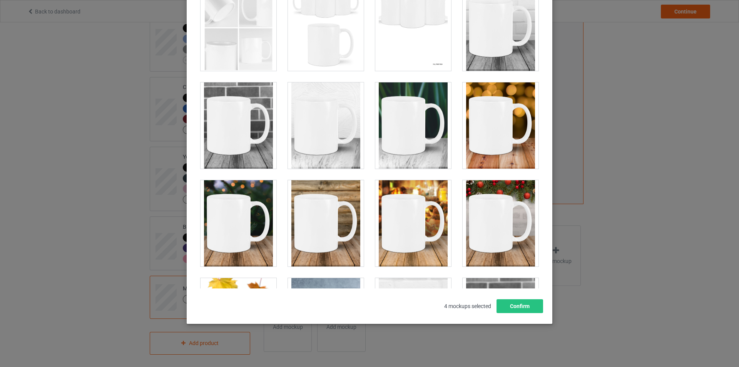
click at [423, 231] on div at bounding box center [413, 223] width 76 height 86
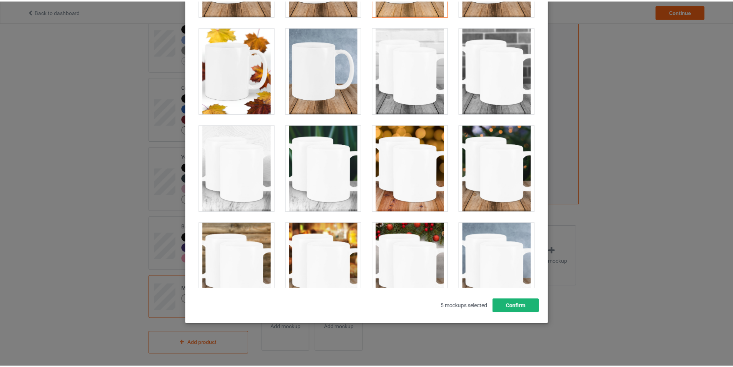
scroll to position [423, 0]
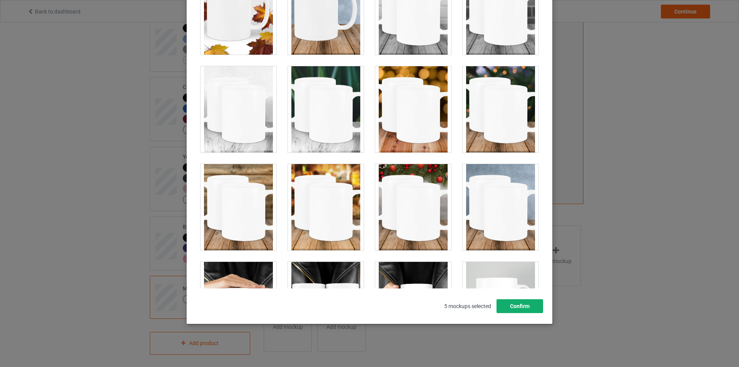
click at [520, 309] on button "Confirm" at bounding box center [519, 306] width 47 height 14
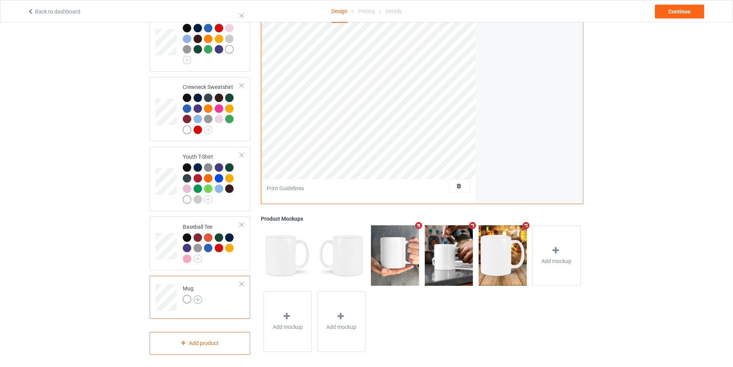
click at [197, 297] on img at bounding box center [198, 299] width 8 height 8
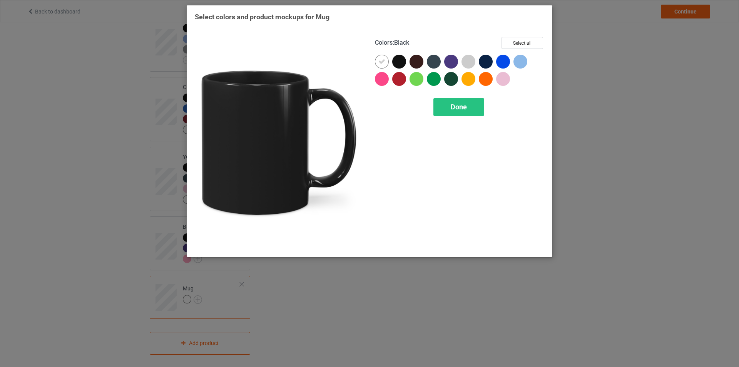
click at [397, 65] on div at bounding box center [399, 62] width 14 height 14
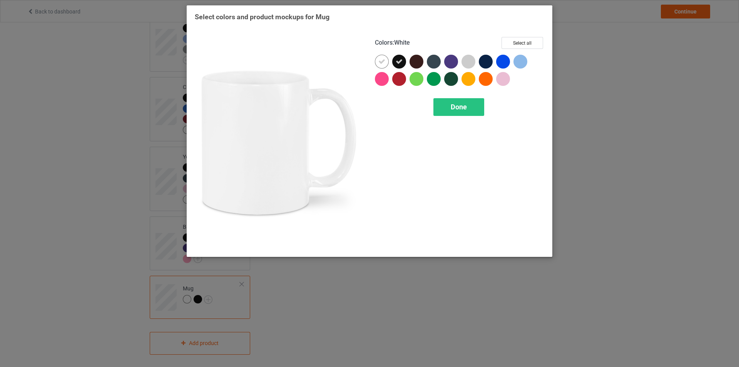
click at [381, 64] on icon at bounding box center [381, 61] width 7 height 7
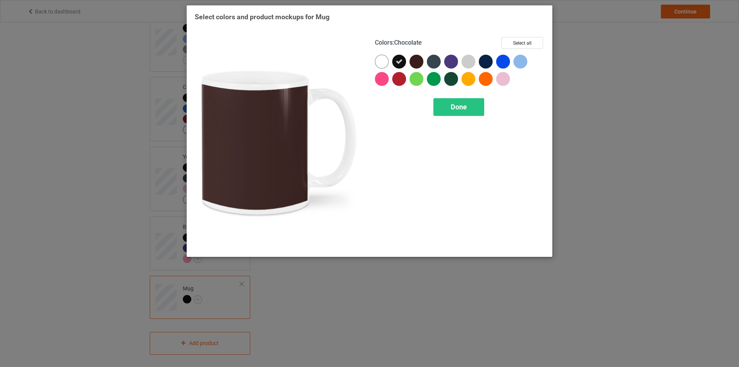
click at [416, 64] on div at bounding box center [416, 62] width 14 height 14
click at [419, 61] on icon at bounding box center [416, 61] width 7 height 7
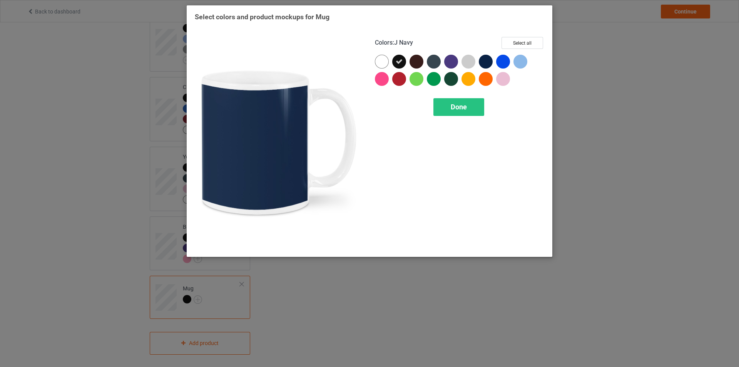
click at [488, 65] on div at bounding box center [486, 62] width 14 height 14
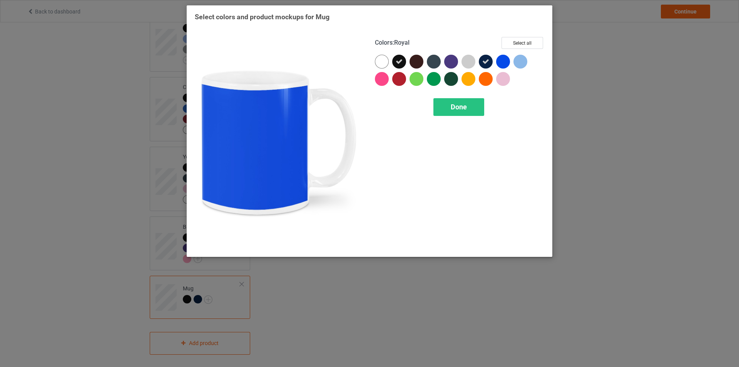
click at [501, 64] on div at bounding box center [503, 62] width 14 height 14
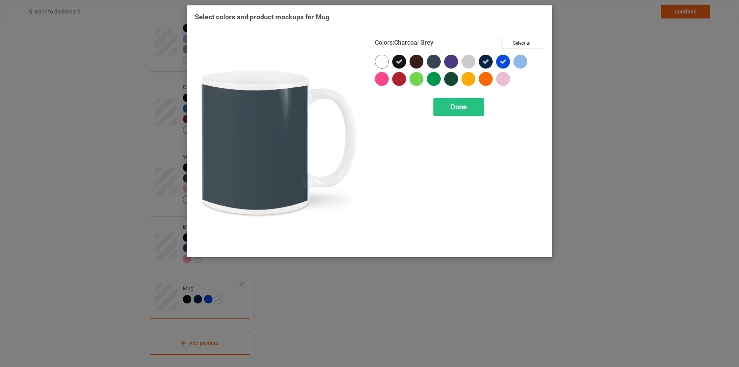
click at [436, 63] on div at bounding box center [434, 62] width 14 height 14
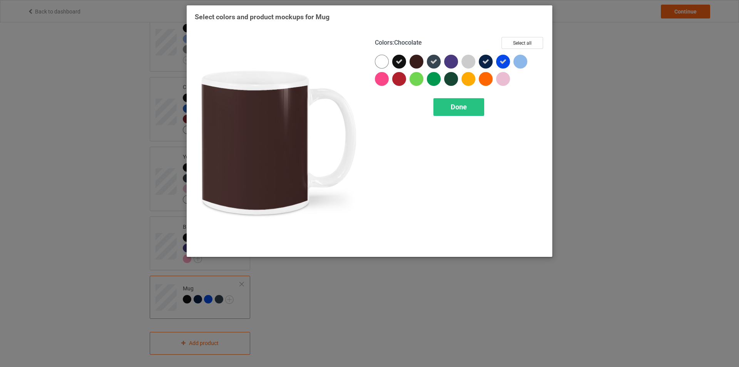
click at [419, 62] on div at bounding box center [416, 62] width 14 height 14
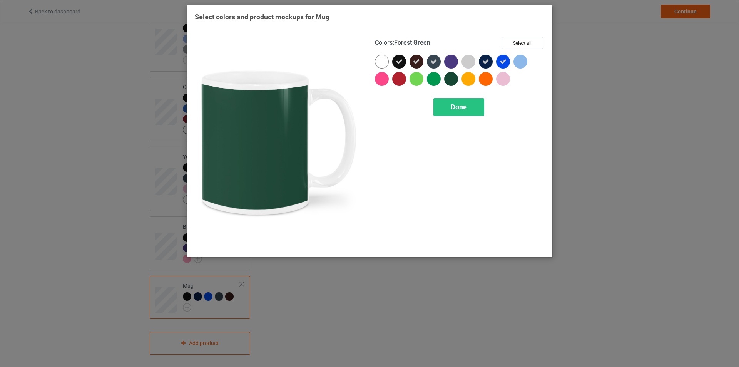
drag, startPoint x: 451, startPoint y: 79, endPoint x: 419, endPoint y: 80, distance: 32.3
click at [452, 79] on div at bounding box center [451, 79] width 14 height 14
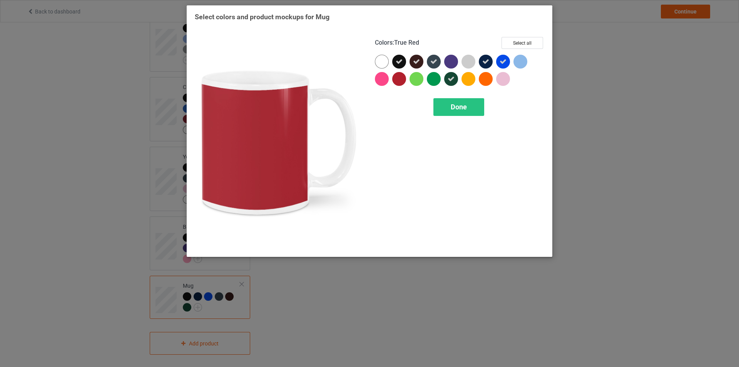
click at [401, 79] on div at bounding box center [399, 79] width 14 height 14
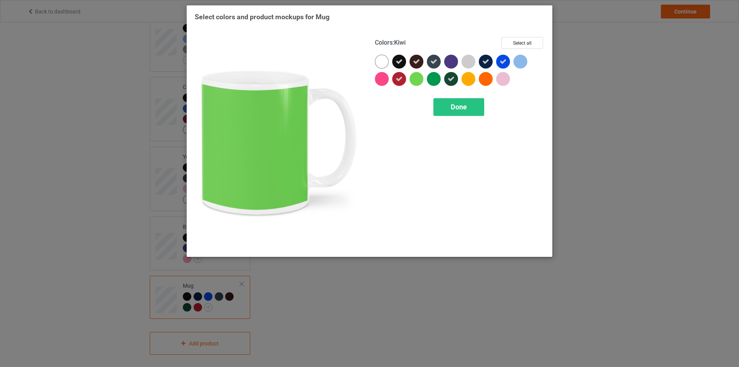
click at [417, 79] on div at bounding box center [416, 79] width 14 height 14
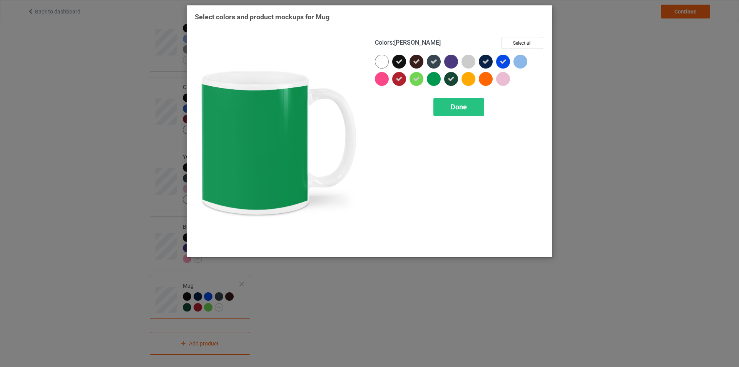
click at [437, 80] on div at bounding box center [434, 79] width 14 height 14
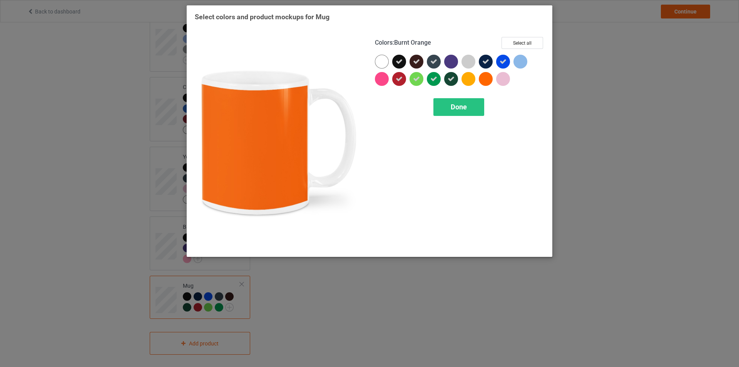
click at [481, 82] on div at bounding box center [486, 79] width 14 height 14
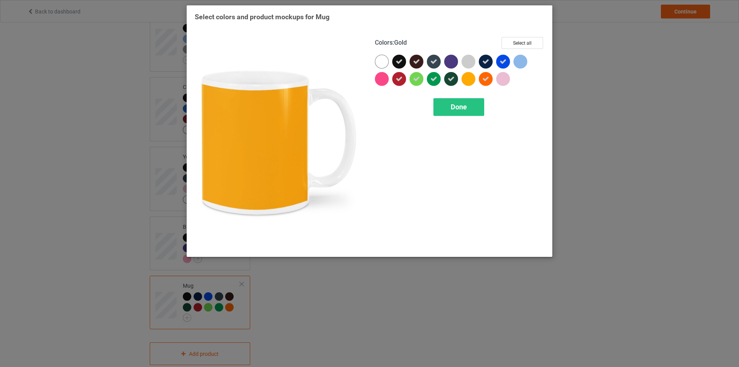
click at [470, 80] on div at bounding box center [468, 79] width 14 height 14
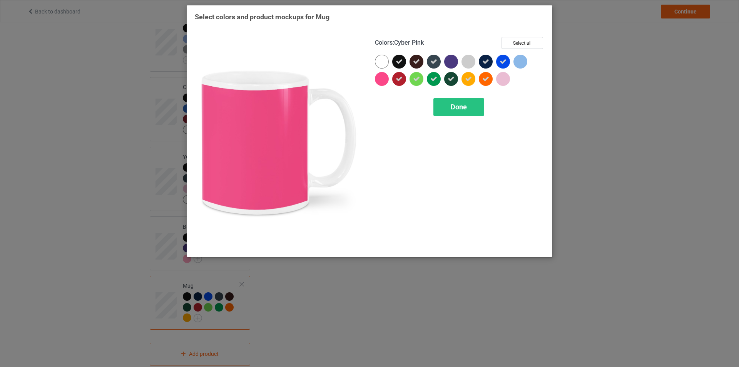
click at [382, 78] on div at bounding box center [382, 79] width 14 height 14
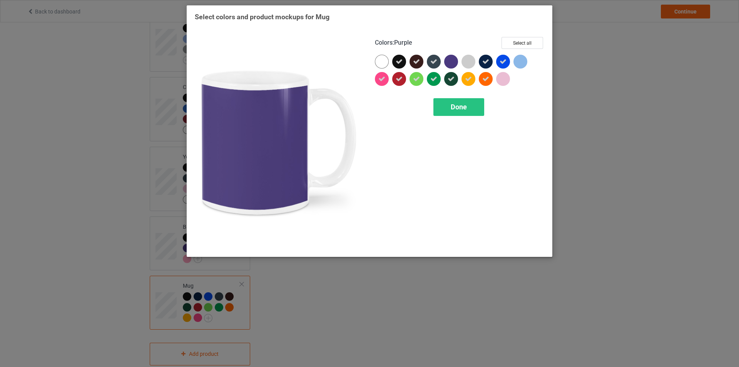
click at [453, 63] on div at bounding box center [451, 62] width 14 height 14
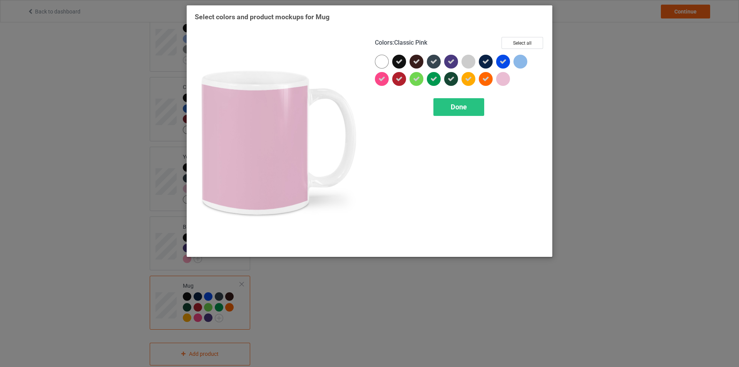
click at [501, 76] on div at bounding box center [503, 79] width 14 height 14
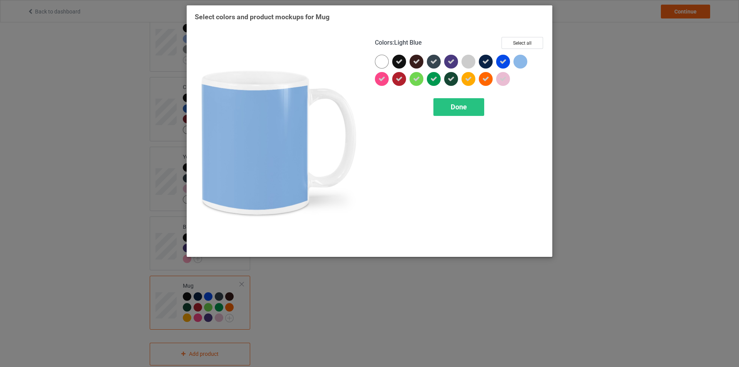
click at [521, 66] on div at bounding box center [520, 62] width 14 height 14
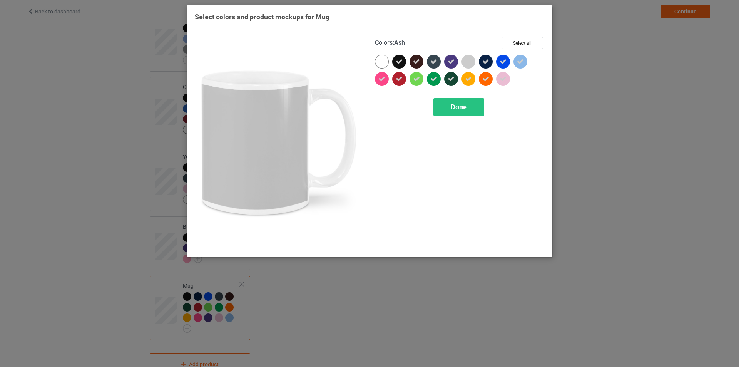
click at [465, 63] on div at bounding box center [468, 62] width 14 height 14
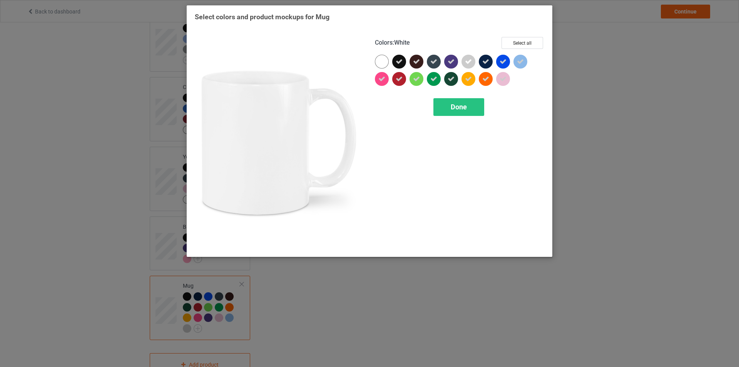
drag, startPoint x: 384, startPoint y: 61, endPoint x: 447, endPoint y: 97, distance: 72.7
click at [383, 61] on div at bounding box center [382, 62] width 14 height 14
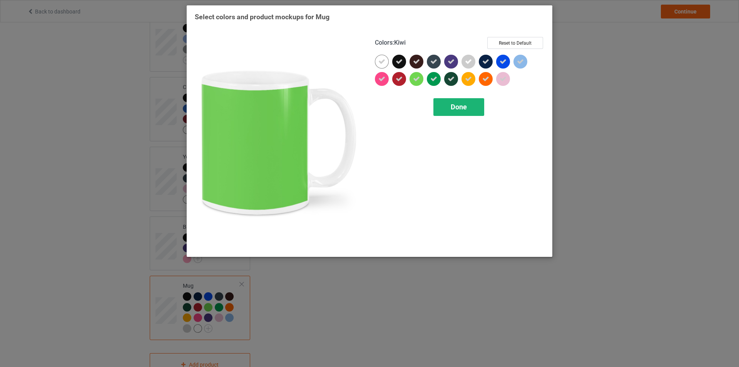
click at [457, 105] on span "Done" at bounding box center [459, 107] width 16 height 8
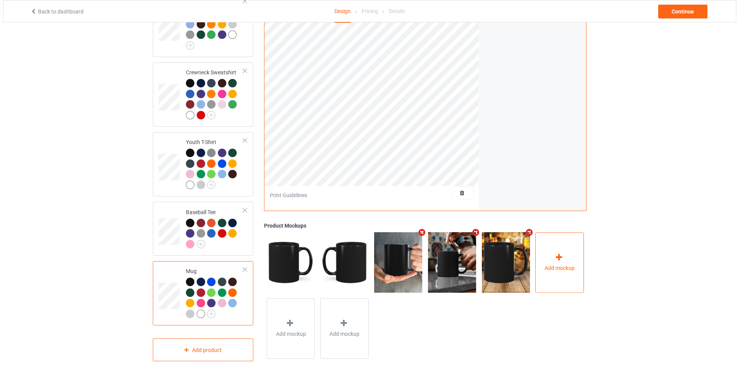
scroll to position [497, 0]
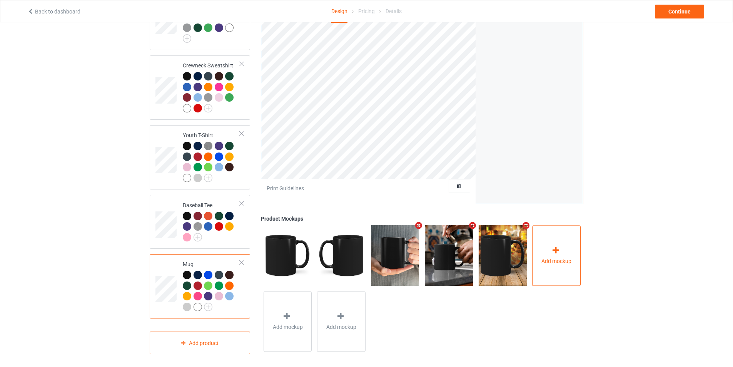
click at [570, 242] on div "Add mockup" at bounding box center [556, 255] width 48 height 60
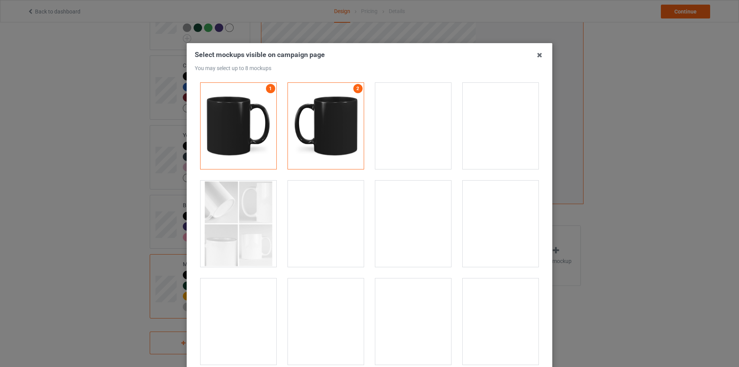
click at [492, 244] on div at bounding box center [500, 223] width 76 height 86
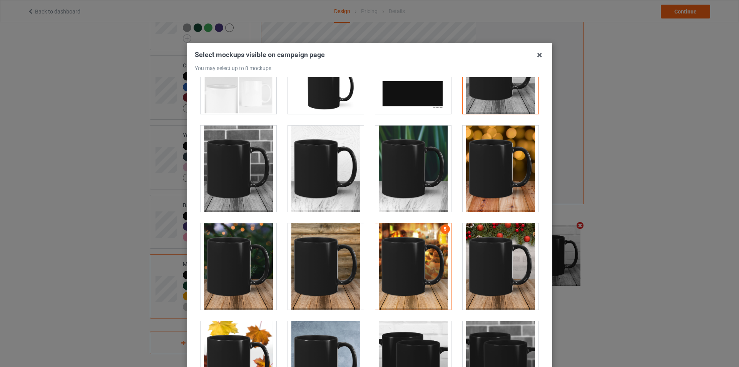
scroll to position [269, 0]
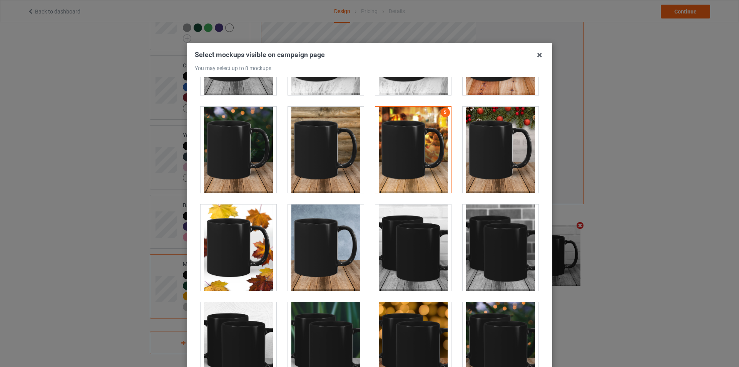
click at [493, 167] on div at bounding box center [500, 150] width 76 height 86
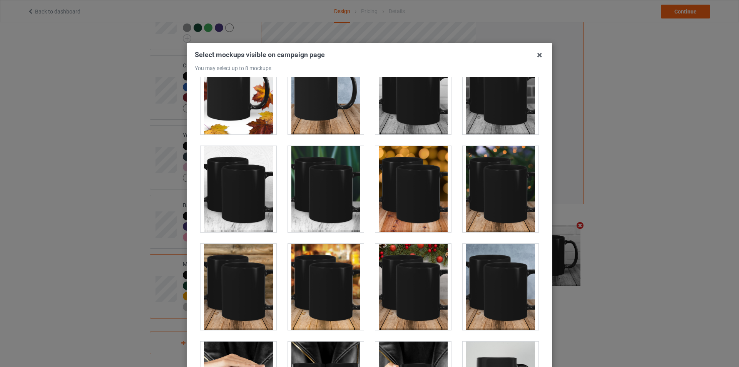
scroll to position [462, 0]
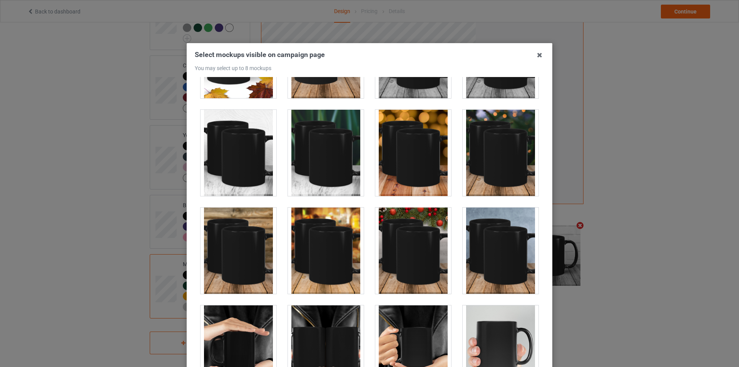
click at [411, 163] on div at bounding box center [413, 153] width 76 height 86
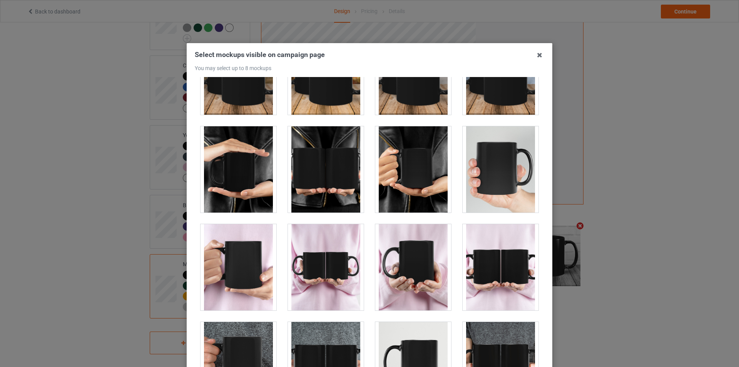
scroll to position [693, 0]
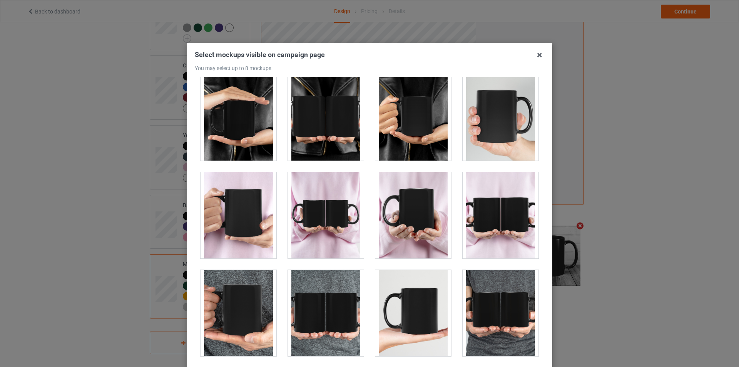
click at [409, 146] on div at bounding box center [413, 117] width 76 height 86
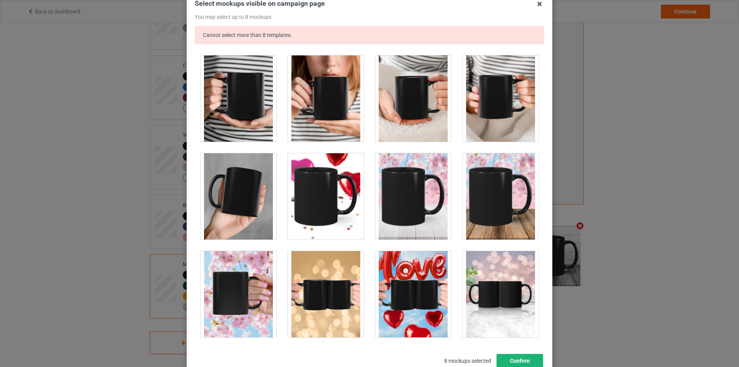
scroll to position [106, 0]
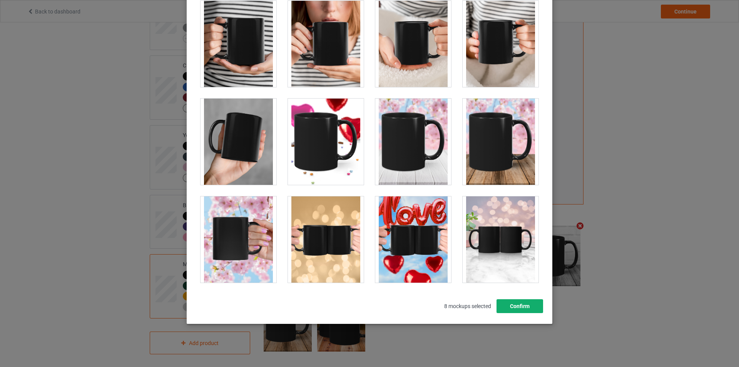
click at [527, 306] on button "Confirm" at bounding box center [519, 306] width 47 height 14
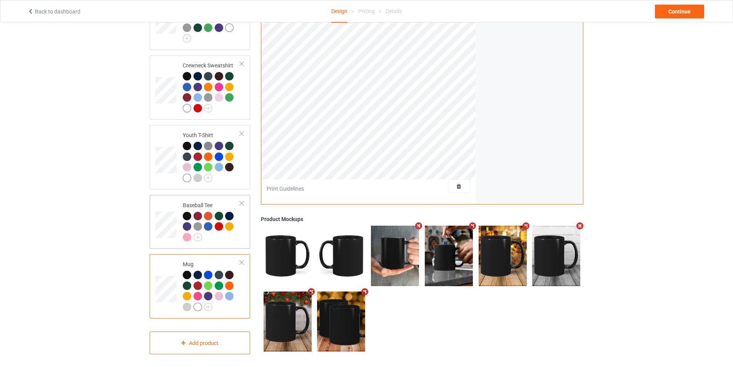
click at [237, 238] on div at bounding box center [211, 228] width 57 height 32
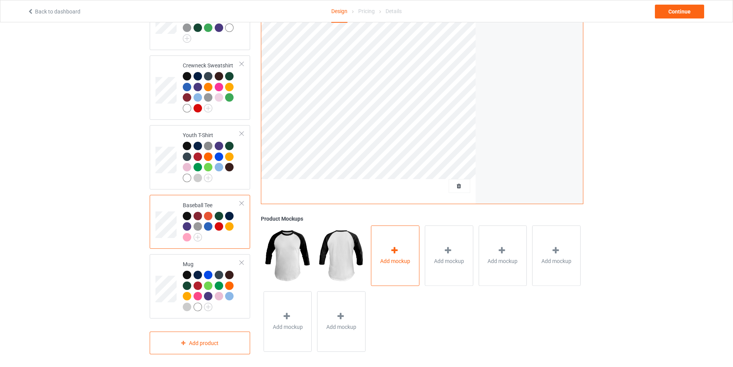
click at [396, 257] on span "Add mockup" at bounding box center [395, 261] width 30 height 8
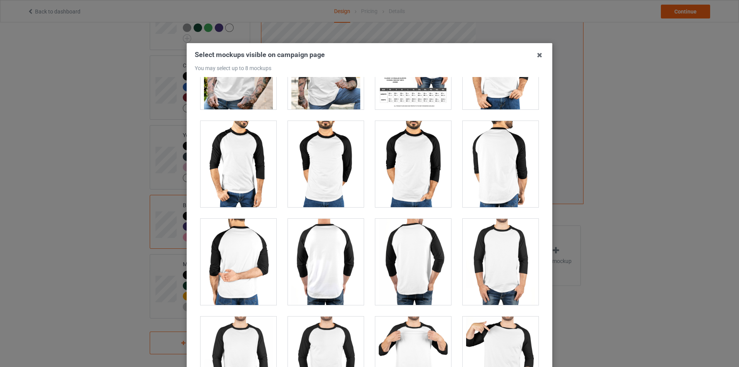
scroll to position [530, 0]
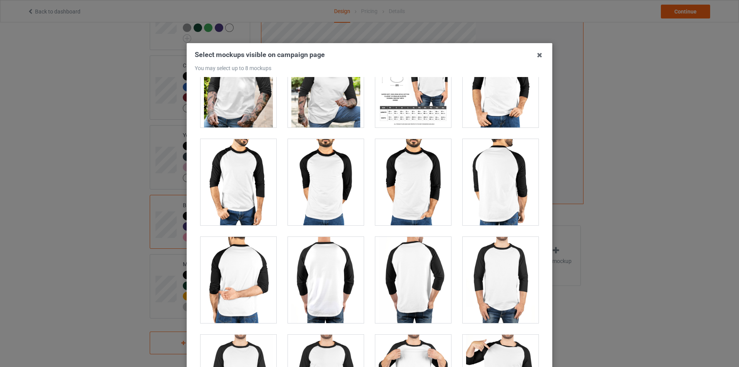
click at [244, 190] on div at bounding box center [238, 182] width 76 height 86
click at [234, 104] on div at bounding box center [238, 84] width 76 height 86
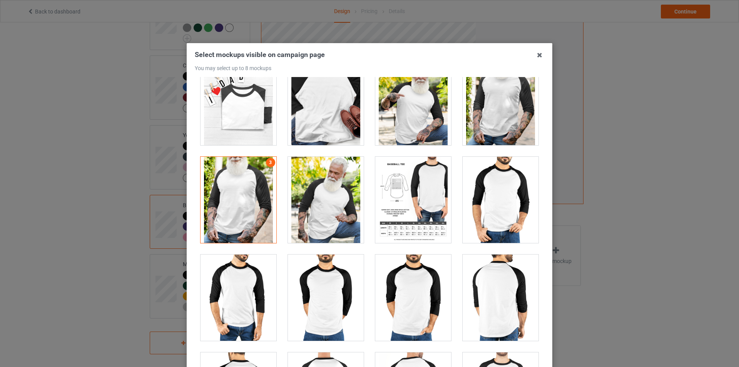
click at [244, 192] on div at bounding box center [238, 200] width 76 height 86
click at [329, 115] on div at bounding box center [326, 102] width 76 height 86
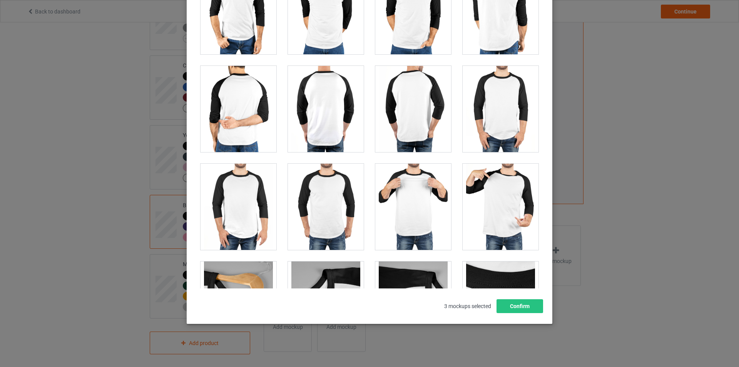
scroll to position [607, 0]
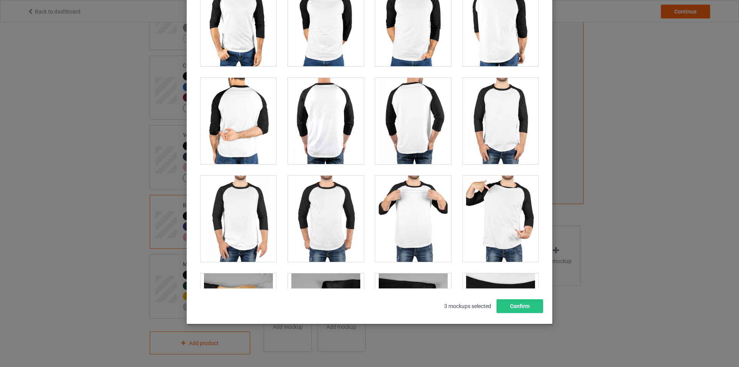
click at [410, 239] on div at bounding box center [413, 218] width 76 height 86
click at [498, 237] on div at bounding box center [500, 218] width 76 height 86
click at [499, 153] on div at bounding box center [500, 121] width 76 height 86
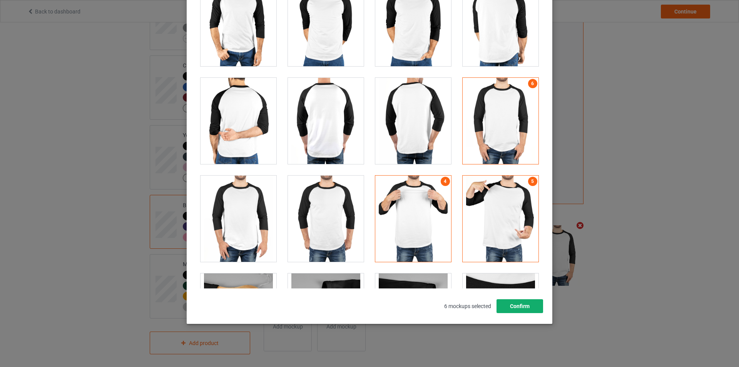
click at [522, 306] on button "Confirm" at bounding box center [519, 306] width 47 height 14
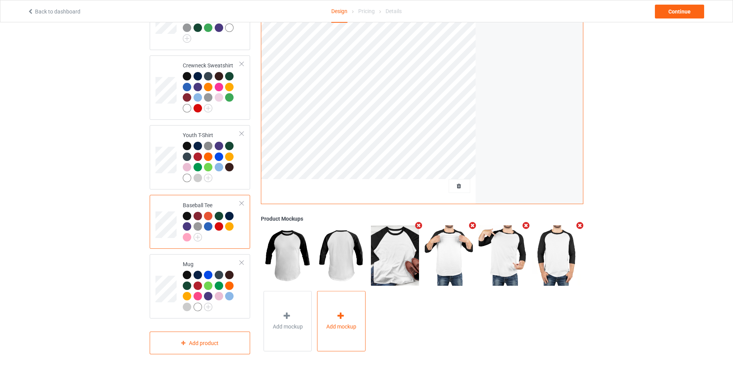
click at [347, 327] on span "Add mockup" at bounding box center [341, 327] width 30 height 8
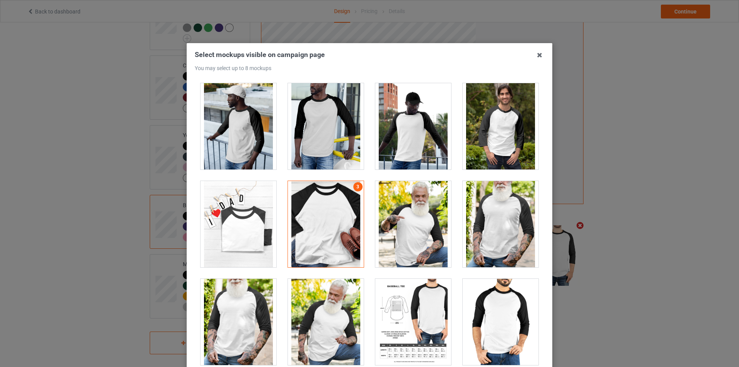
scroll to position [385, 0]
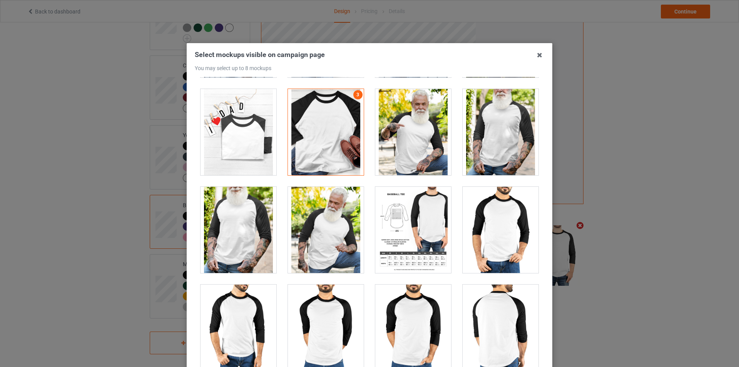
click at [236, 129] on div at bounding box center [238, 132] width 76 height 86
click at [300, 135] on div at bounding box center [326, 132] width 76 height 86
click at [357, 149] on div at bounding box center [326, 132] width 76 height 86
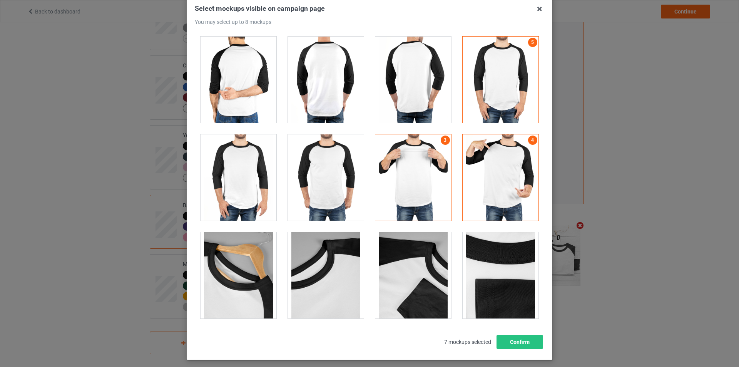
scroll to position [82, 0]
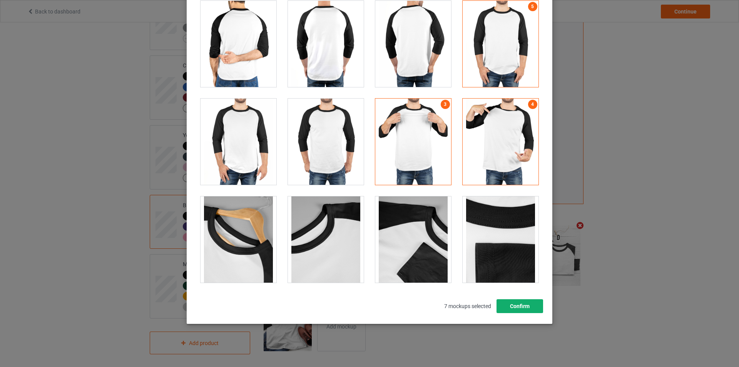
click at [519, 305] on button "Confirm" at bounding box center [519, 306] width 47 height 14
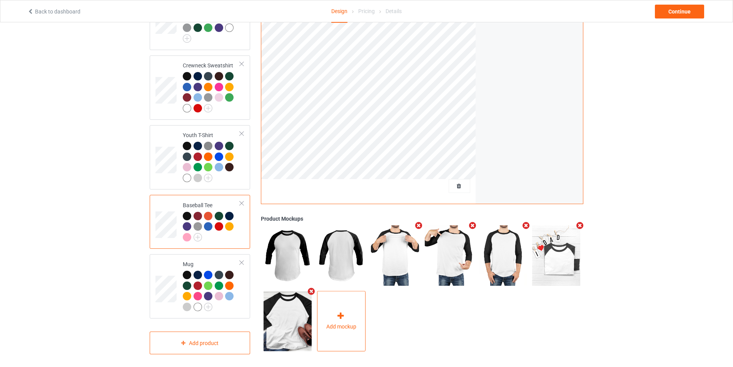
click at [348, 323] on span "Add mockup" at bounding box center [341, 327] width 30 height 8
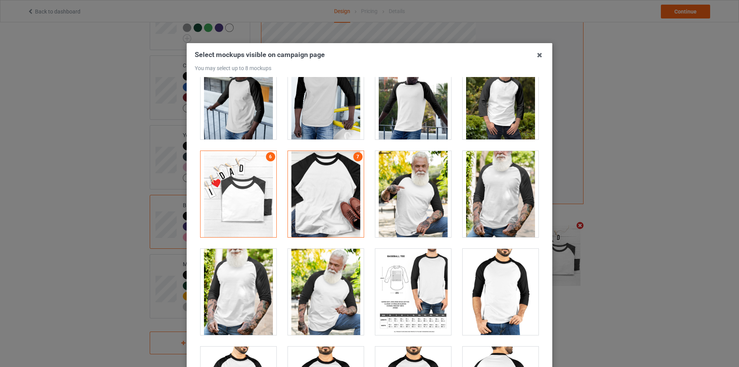
scroll to position [423, 0]
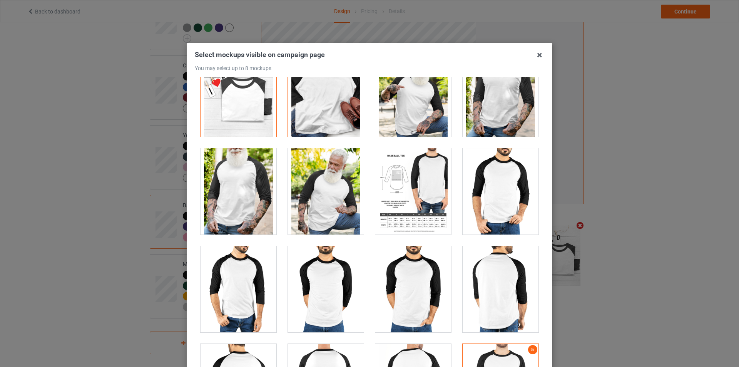
click at [418, 113] on div at bounding box center [413, 93] width 76 height 86
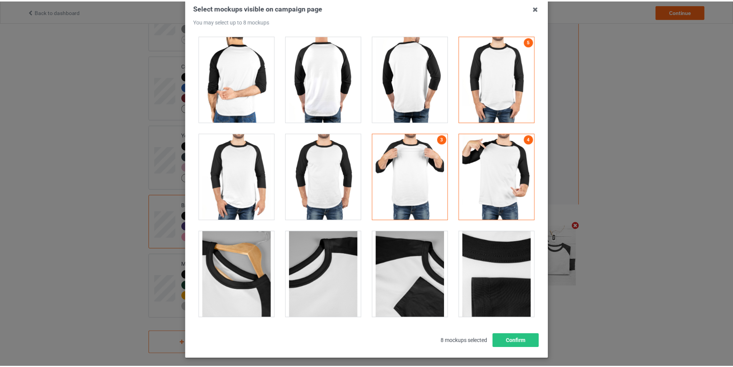
scroll to position [82, 0]
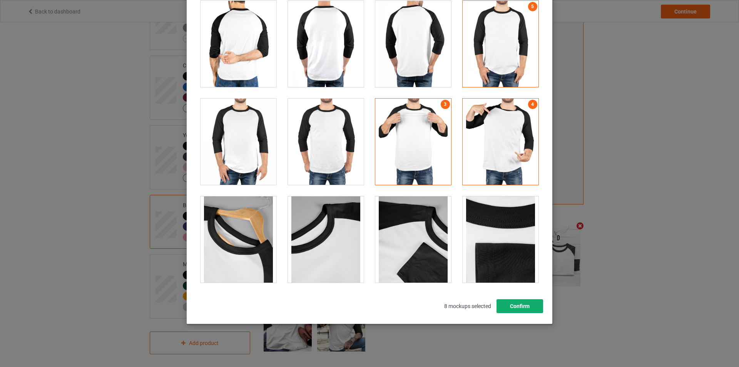
drag, startPoint x: 517, startPoint y: 308, endPoint x: 512, endPoint y: 309, distance: 5.5
click at [517, 307] on button "Confirm" at bounding box center [519, 306] width 47 height 14
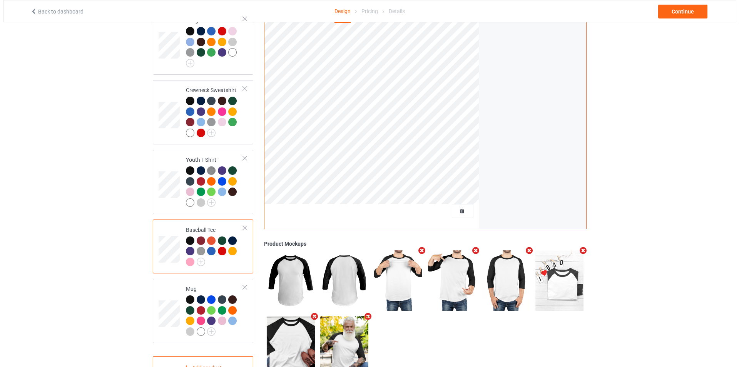
scroll to position [459, 0]
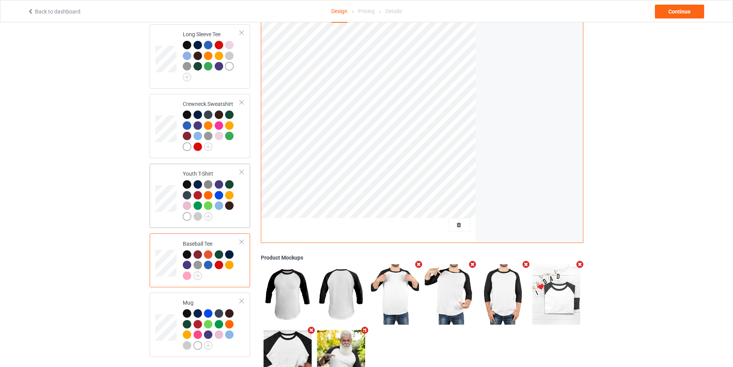
click at [244, 207] on div "Youth T-Shirt" at bounding box center [200, 196] width 100 height 64
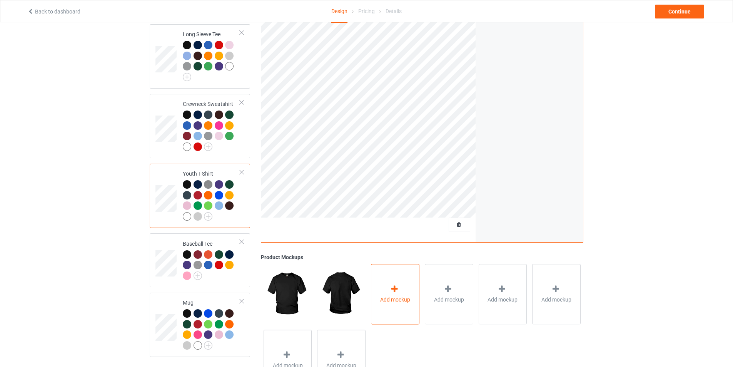
click at [390, 285] on icon at bounding box center [395, 289] width 10 height 8
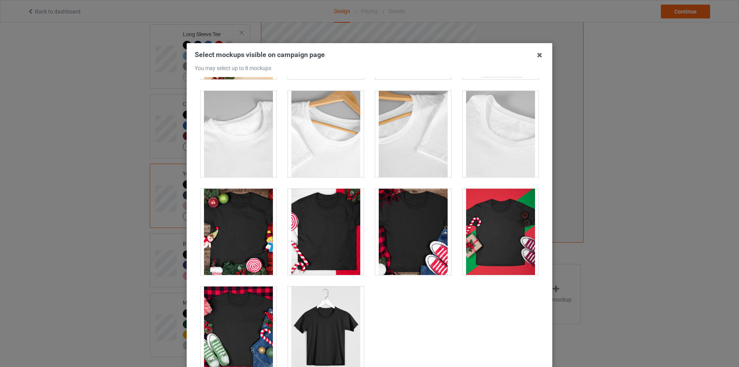
scroll to position [391, 0]
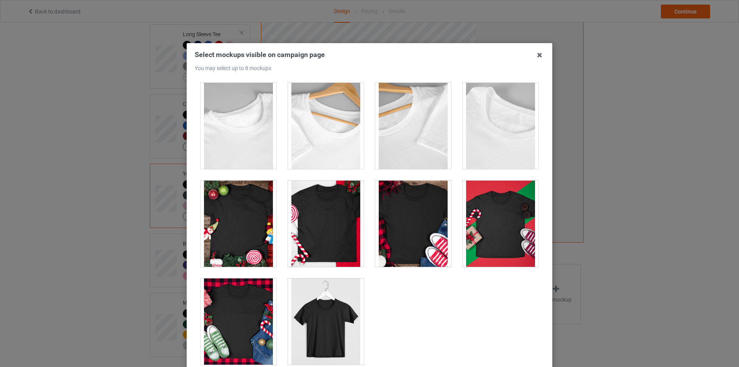
click at [434, 217] on div at bounding box center [413, 223] width 76 height 86
click at [341, 207] on div at bounding box center [326, 223] width 76 height 86
click at [499, 230] on div at bounding box center [500, 223] width 76 height 86
click at [220, 214] on div at bounding box center [238, 223] width 76 height 86
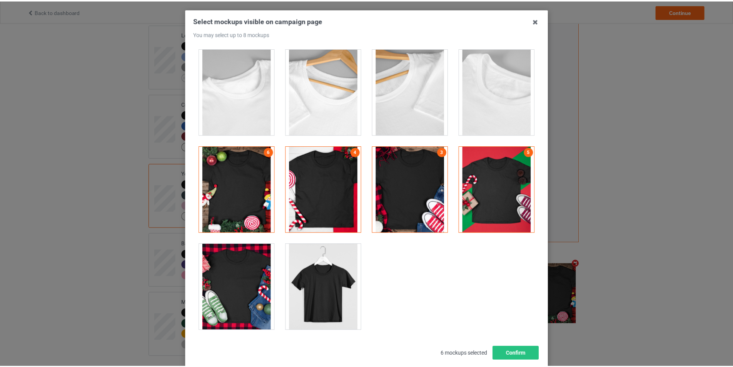
scroll to position [82, 0]
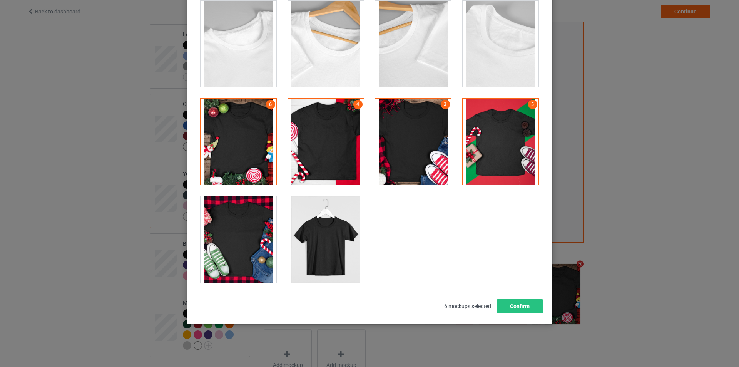
click at [252, 225] on div at bounding box center [238, 239] width 76 height 86
click at [317, 234] on div at bounding box center [326, 239] width 76 height 86
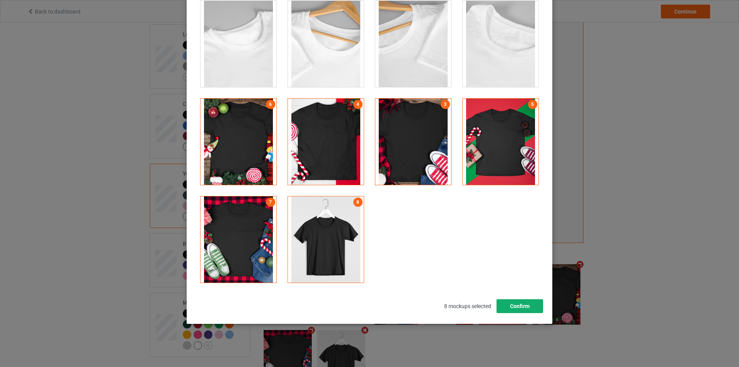
click at [526, 312] on button "Confirm" at bounding box center [519, 306] width 47 height 14
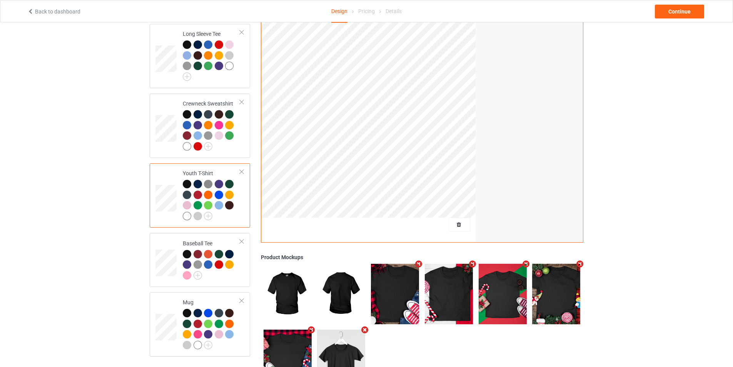
scroll to position [382, 0]
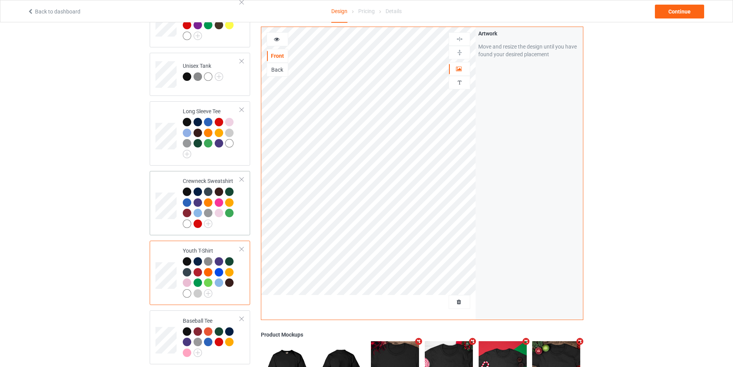
click at [240, 214] on td "Crewneck Sweatshirt" at bounding box center [212, 203] width 66 height 58
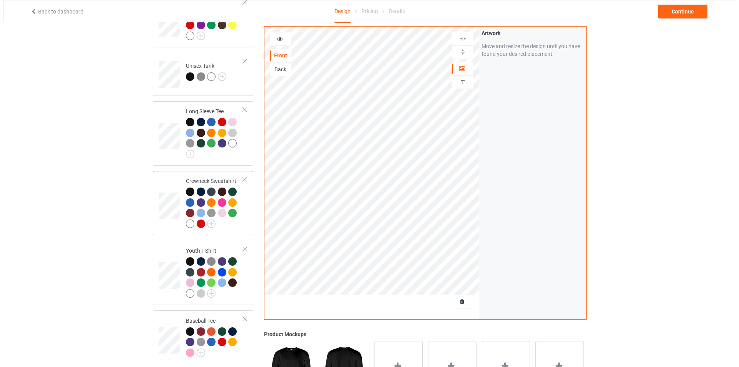
scroll to position [497, 0]
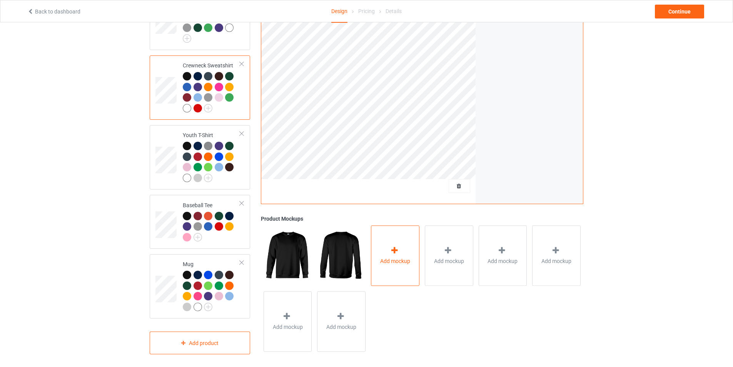
click at [409, 259] on span "Add mockup" at bounding box center [395, 261] width 30 height 8
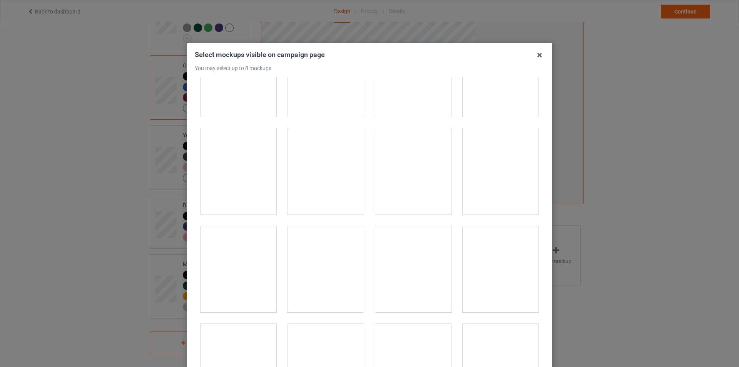
scroll to position [1770, 0]
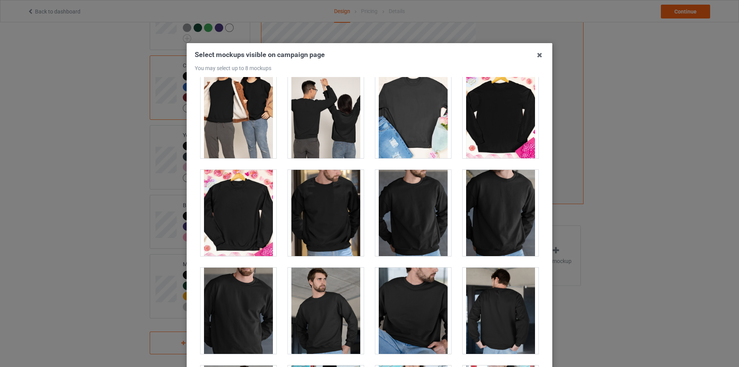
click at [419, 224] on div at bounding box center [413, 213] width 76 height 86
click at [471, 224] on div at bounding box center [500, 213] width 76 height 86
click at [322, 221] on div at bounding box center [326, 213] width 76 height 86
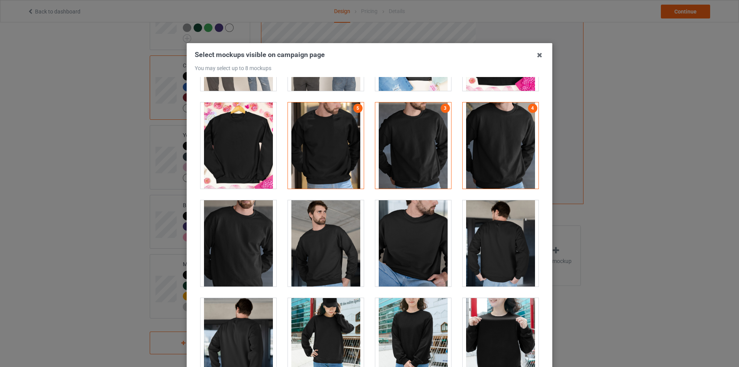
scroll to position [1962, 0]
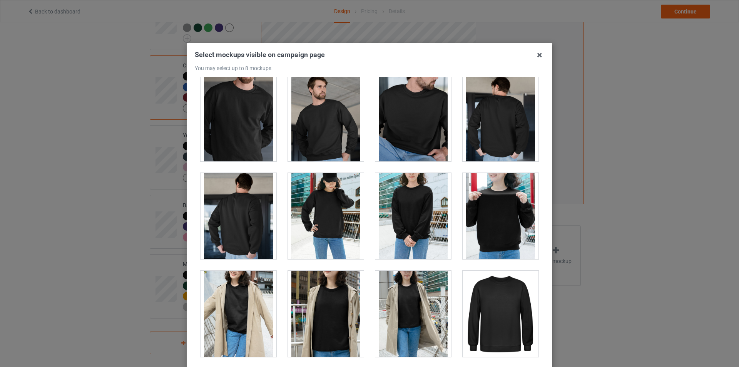
click at [492, 224] on div at bounding box center [500, 216] width 76 height 86
click at [329, 213] on div at bounding box center [326, 216] width 76 height 86
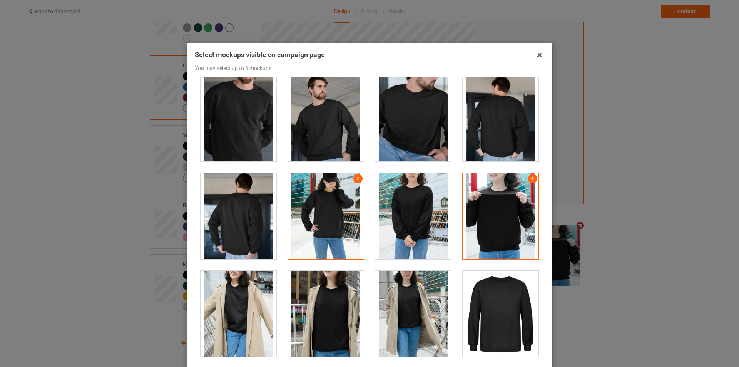
click at [416, 215] on div at bounding box center [413, 216] width 76 height 86
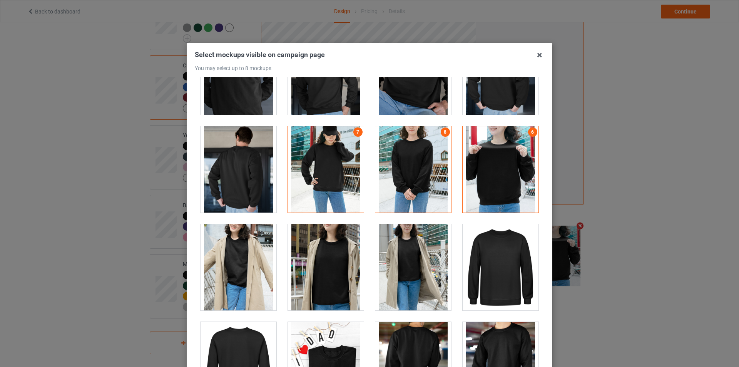
scroll to position [2078, 0]
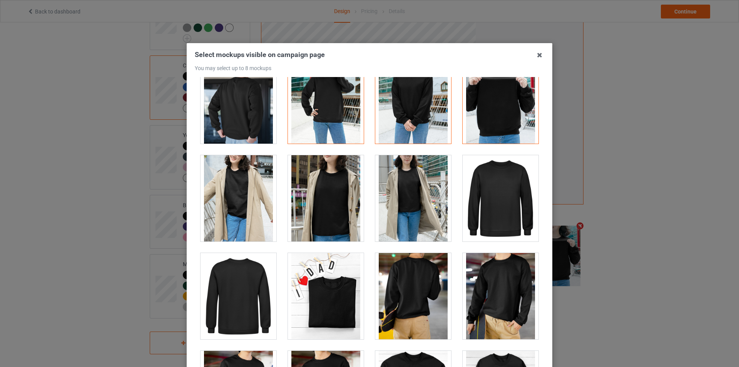
click at [319, 200] on div at bounding box center [326, 198] width 76 height 86
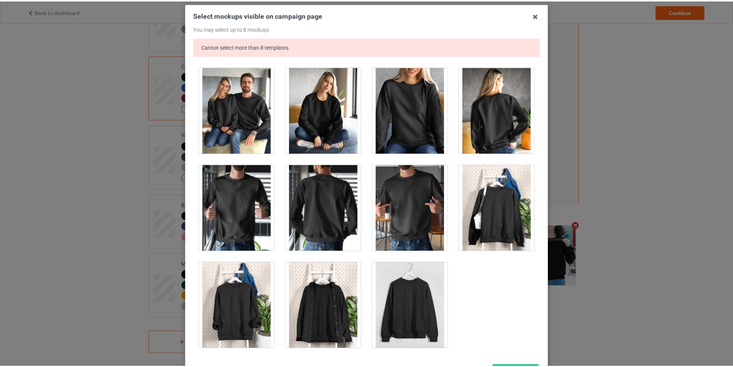
scroll to position [106, 0]
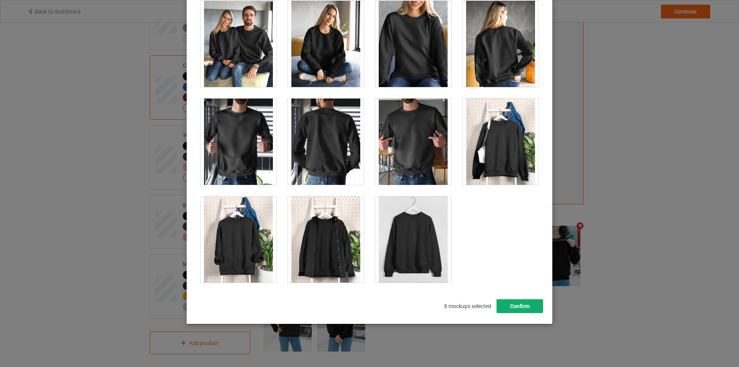
click at [527, 307] on button "Confirm" at bounding box center [519, 306] width 47 height 14
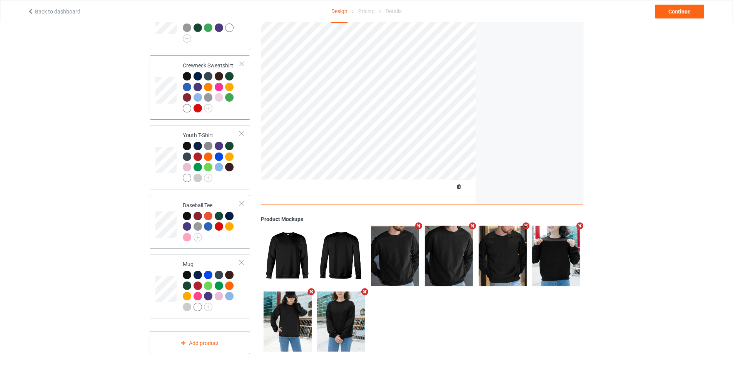
scroll to position [343, 0]
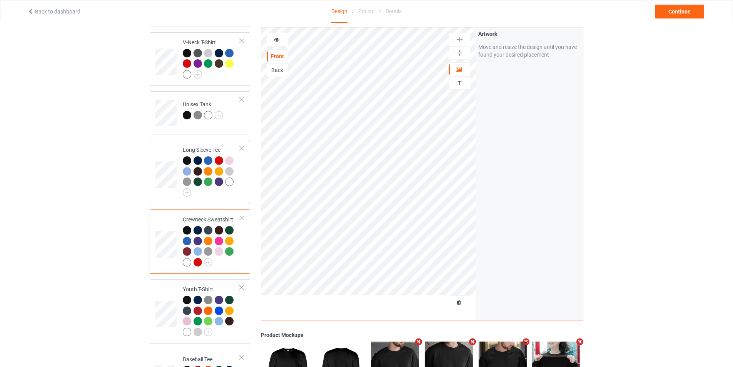
click at [241, 194] on td "Long Sleeve Tee" at bounding box center [212, 172] width 66 height 58
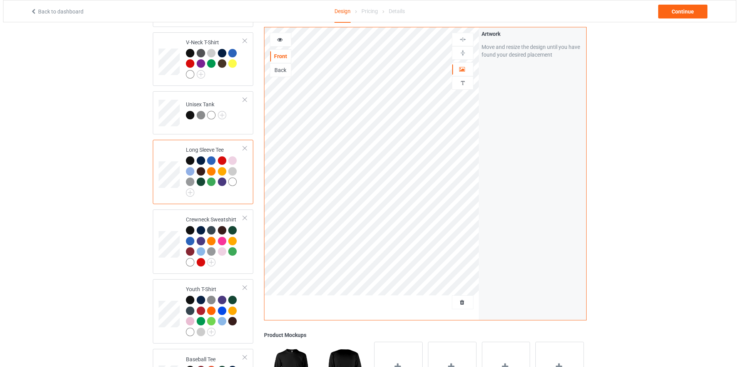
scroll to position [459, 0]
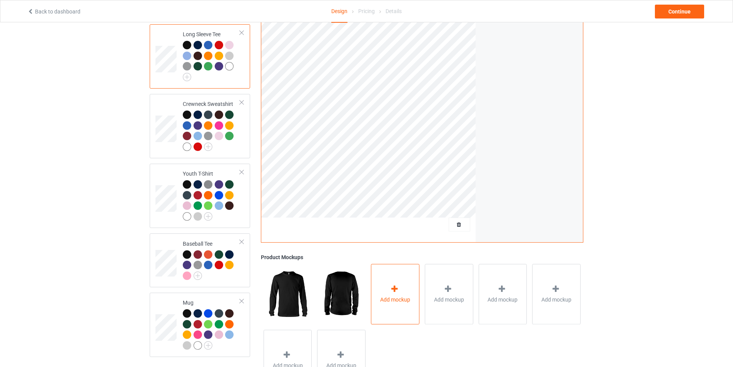
click at [392, 305] on div "Add mockup" at bounding box center [395, 294] width 48 height 60
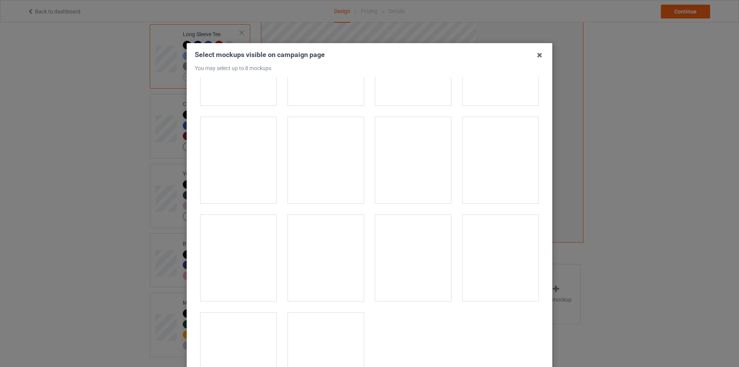
scroll to position [2052, 0]
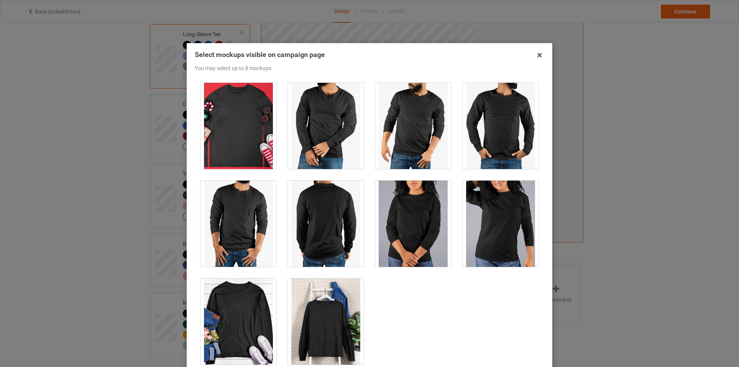
click at [329, 322] on div at bounding box center [326, 321] width 76 height 86
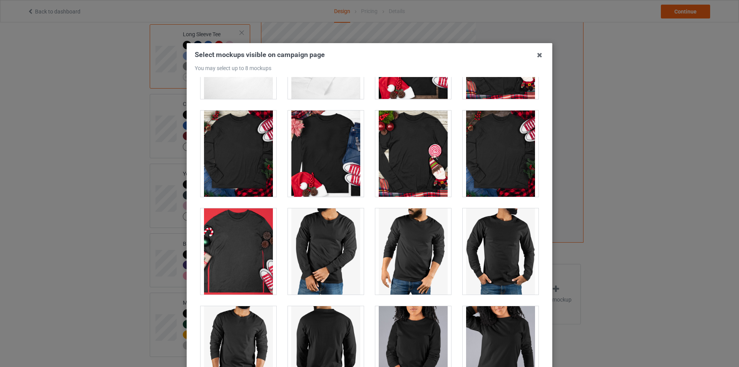
scroll to position [1860, 0]
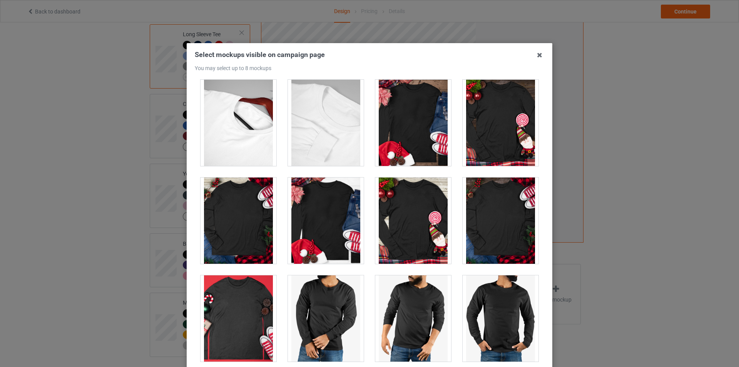
click at [404, 227] on div at bounding box center [413, 220] width 76 height 86
click at [510, 236] on div at bounding box center [500, 220] width 76 height 86
click at [500, 155] on div at bounding box center [500, 123] width 76 height 86
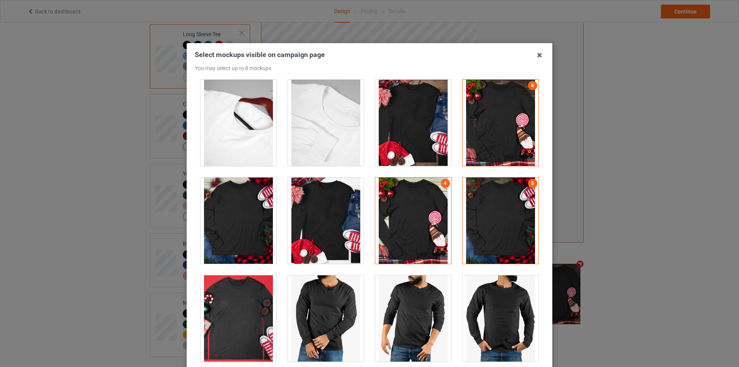
click at [424, 136] on div at bounding box center [413, 123] width 76 height 86
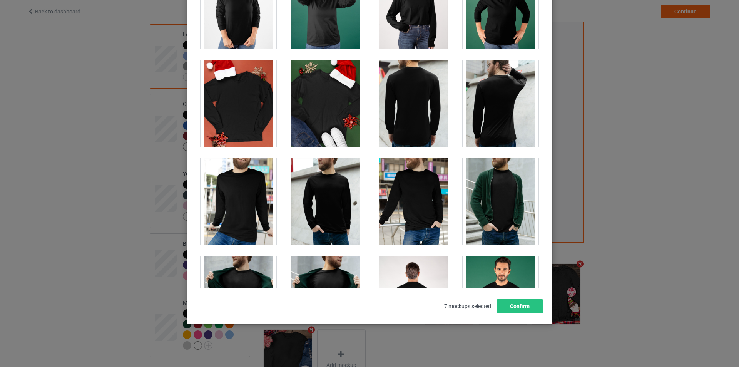
scroll to position [975, 0]
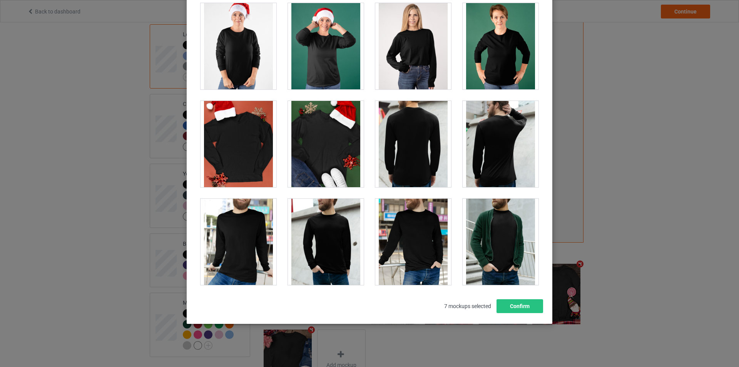
click at [250, 139] on div at bounding box center [238, 144] width 76 height 86
click at [323, 139] on div at bounding box center [326, 144] width 76 height 86
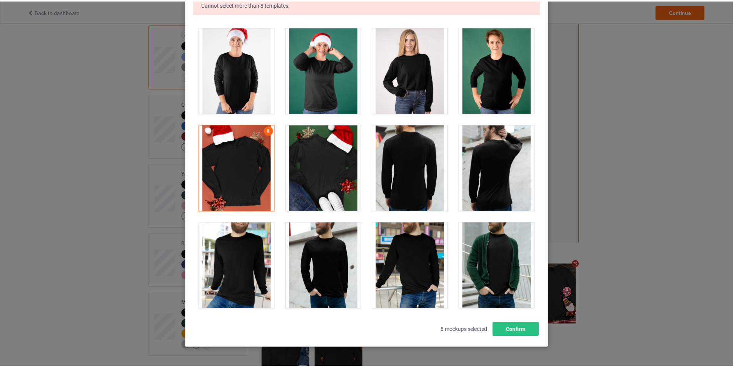
scroll to position [106, 0]
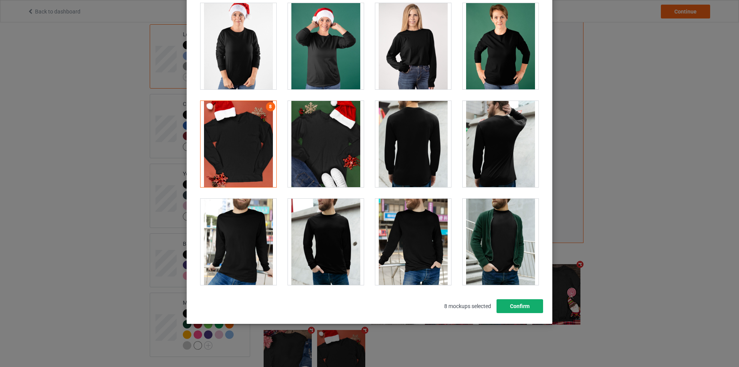
click at [515, 311] on button "Confirm" at bounding box center [519, 306] width 47 height 14
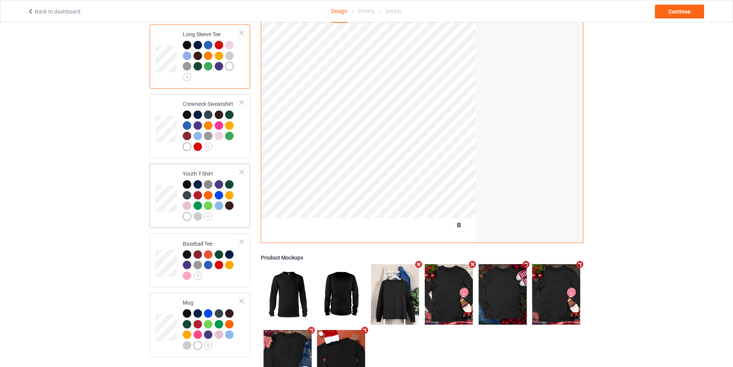
scroll to position [228, 0]
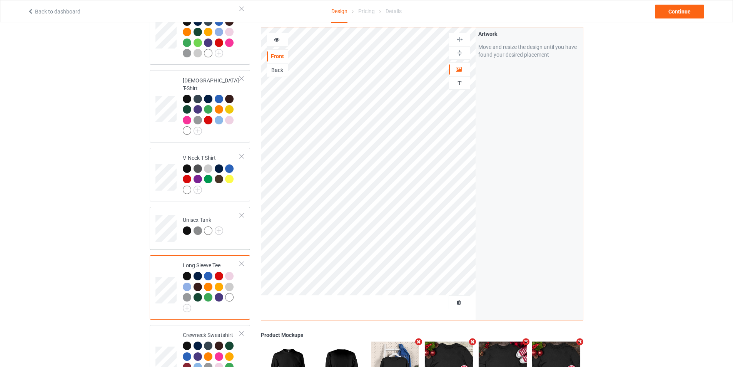
click at [233, 232] on td "Unisex Tank" at bounding box center [212, 226] width 66 height 32
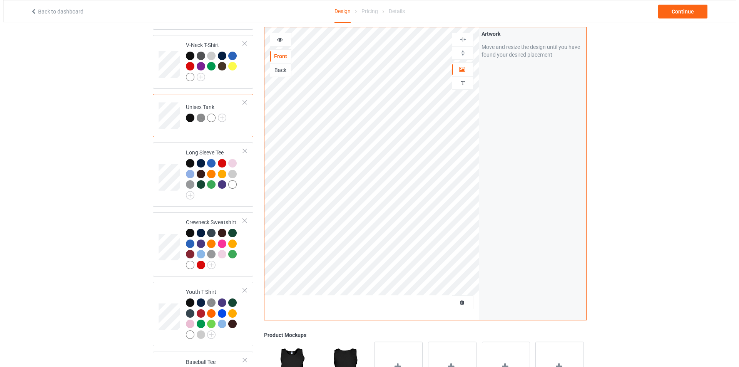
scroll to position [343, 0]
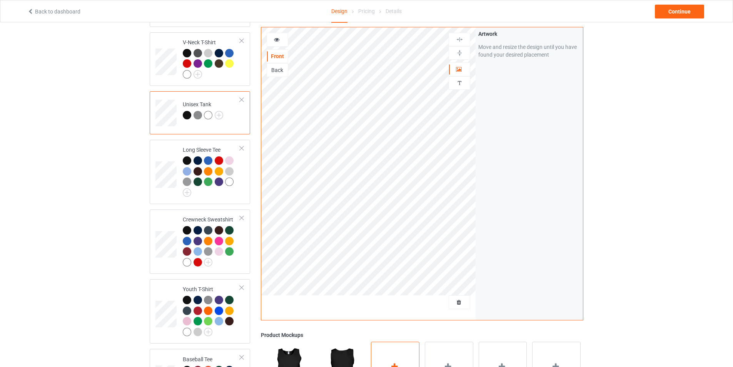
click at [393, 356] on div "Add mockup" at bounding box center [395, 371] width 48 height 60
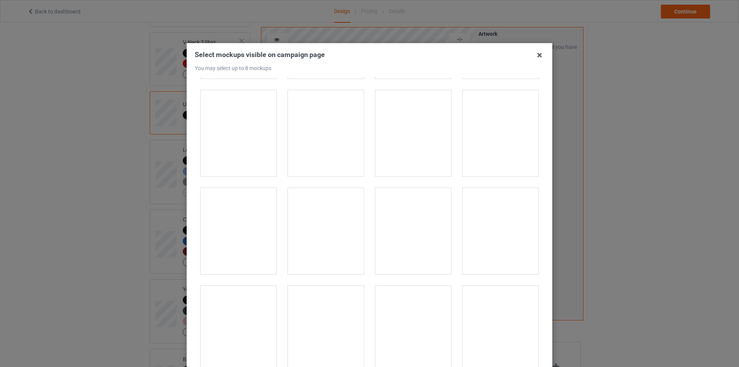
scroll to position [616, 0]
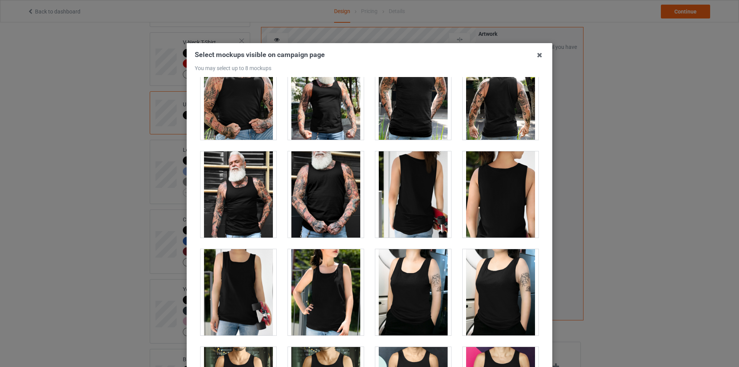
click at [332, 195] on div at bounding box center [326, 194] width 76 height 86
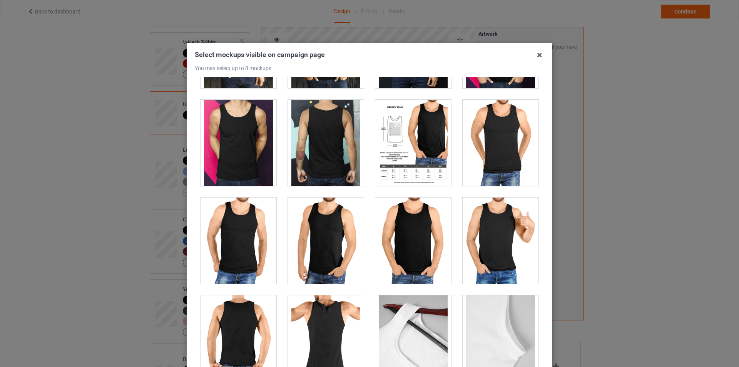
scroll to position [923, 0]
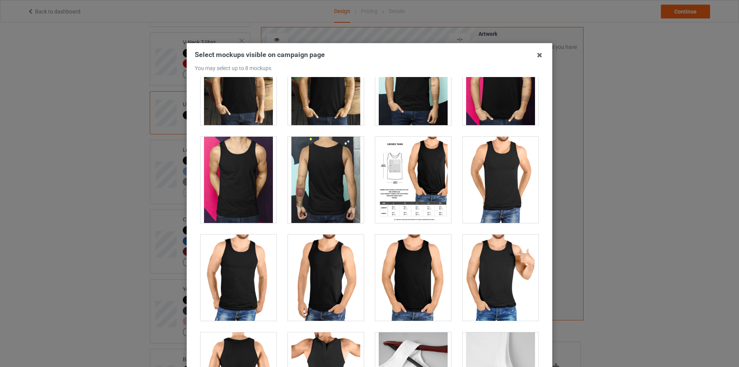
click at [501, 193] on div at bounding box center [500, 180] width 76 height 86
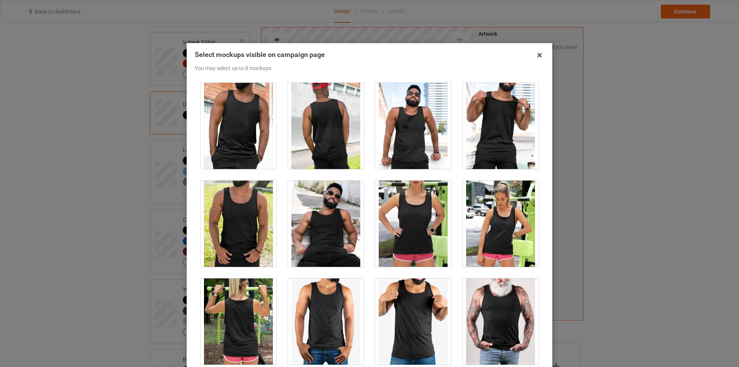
scroll to position [82, 0]
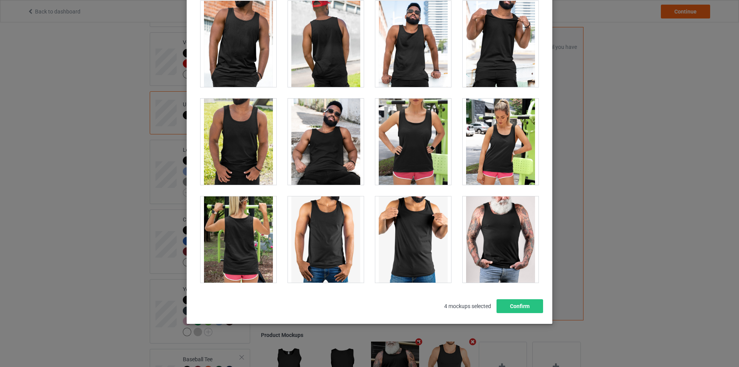
click at [407, 229] on div at bounding box center [413, 239] width 76 height 86
click at [416, 234] on div at bounding box center [413, 239] width 76 height 86
click at [507, 234] on div at bounding box center [500, 239] width 76 height 86
click at [508, 234] on div at bounding box center [500, 239] width 76 height 86
click at [494, 147] on div at bounding box center [500, 141] width 76 height 86
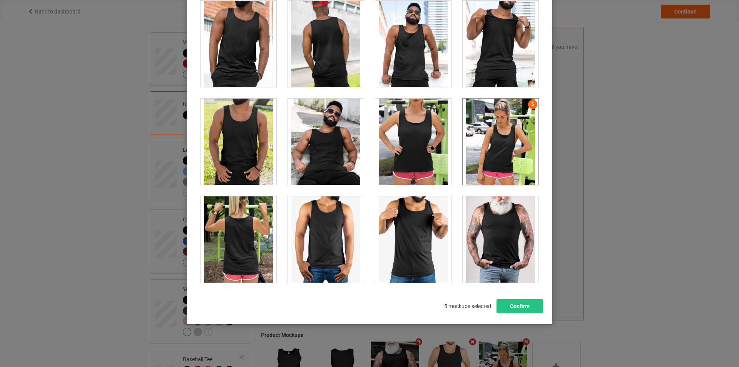
click at [494, 147] on div at bounding box center [500, 141] width 76 height 86
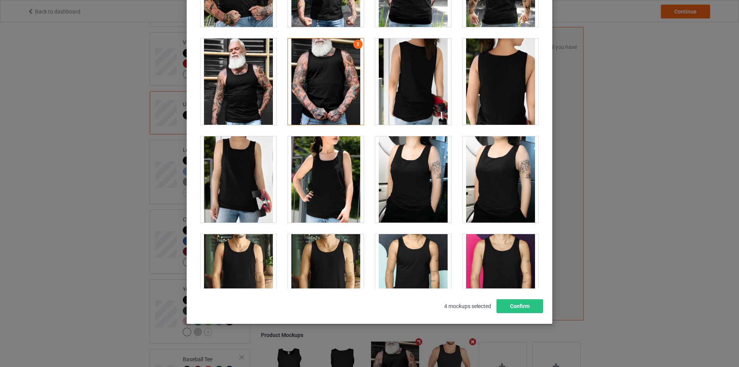
scroll to position [664, 0]
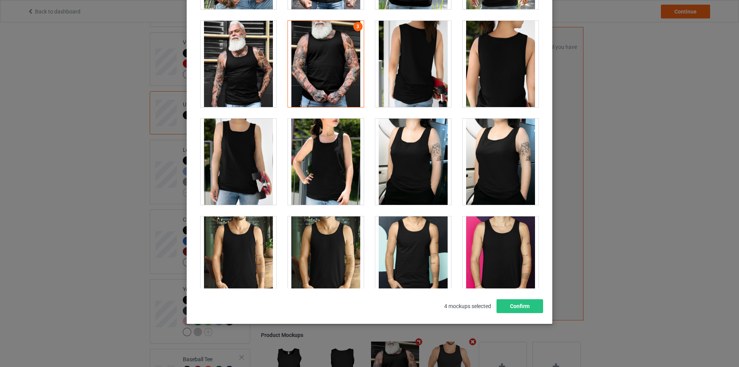
click at [421, 160] on div at bounding box center [413, 162] width 76 height 86
click at [492, 166] on div at bounding box center [500, 162] width 76 height 86
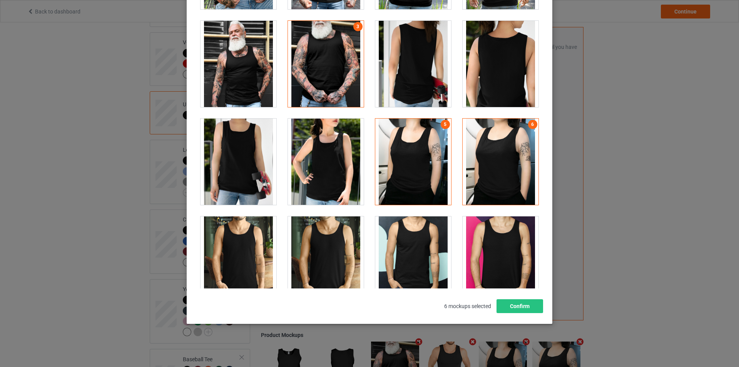
click at [328, 163] on div at bounding box center [326, 162] width 76 height 86
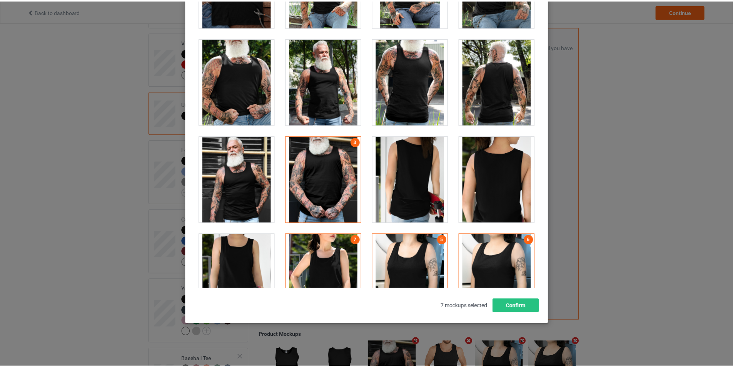
scroll to position [356, 0]
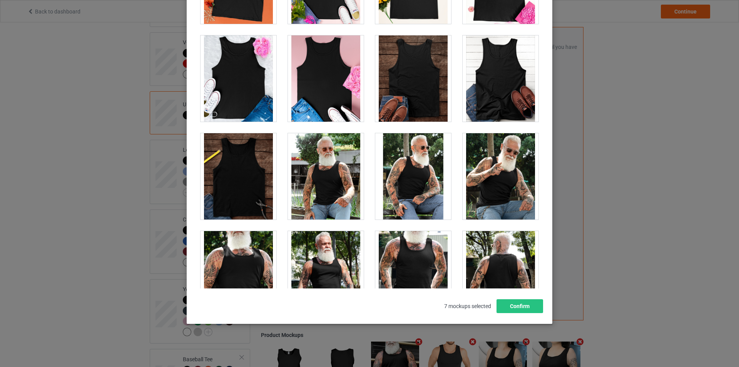
click at [404, 89] on div at bounding box center [413, 78] width 76 height 86
click at [510, 304] on button "Confirm" at bounding box center [519, 306] width 47 height 14
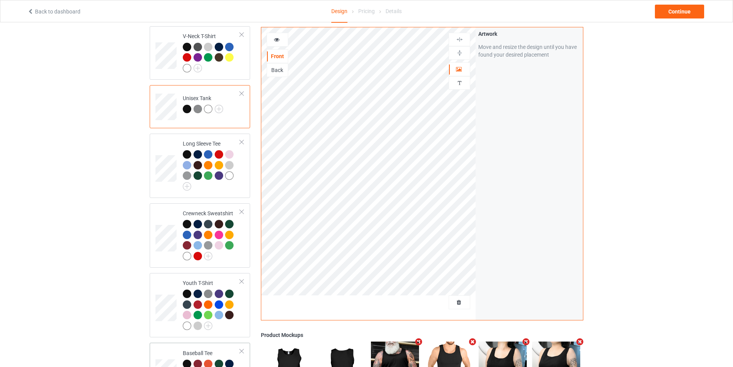
scroll to position [266, 0]
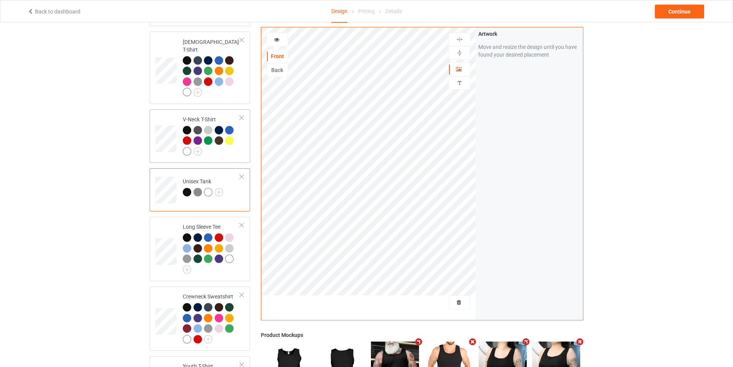
click at [234, 148] on div at bounding box center [211, 142] width 57 height 32
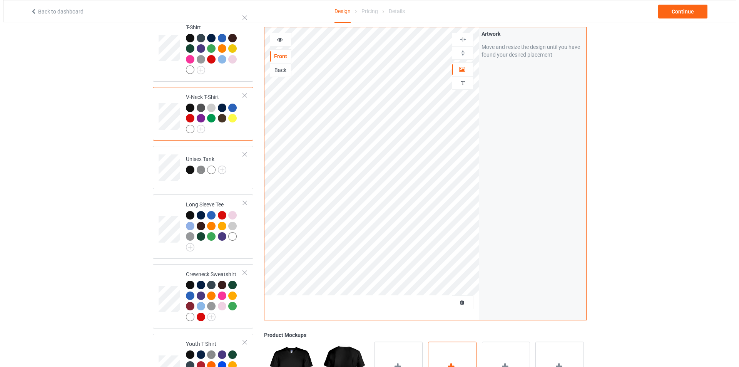
scroll to position [459, 0]
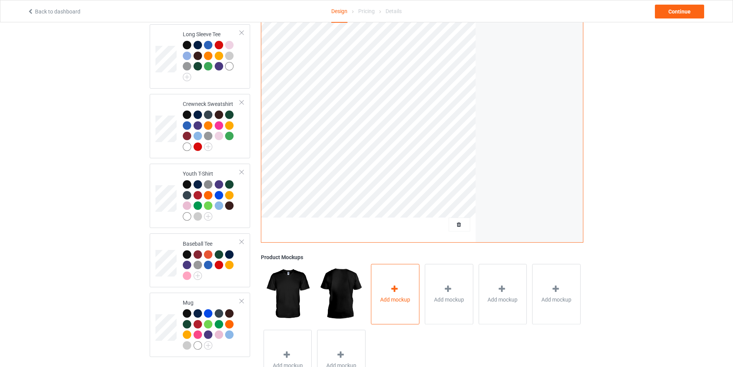
click at [398, 299] on span "Add mockup" at bounding box center [395, 299] width 30 height 8
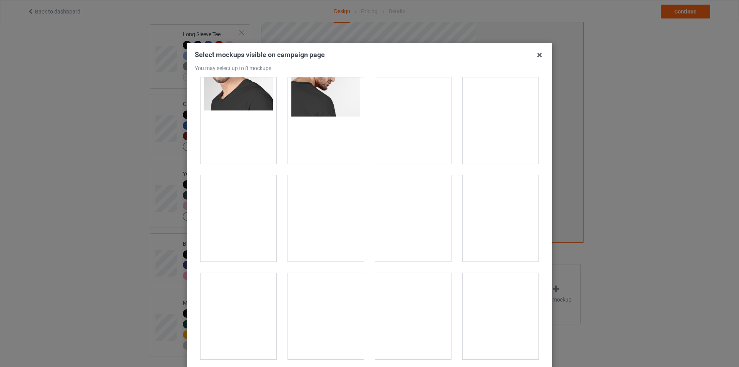
scroll to position [269, 0]
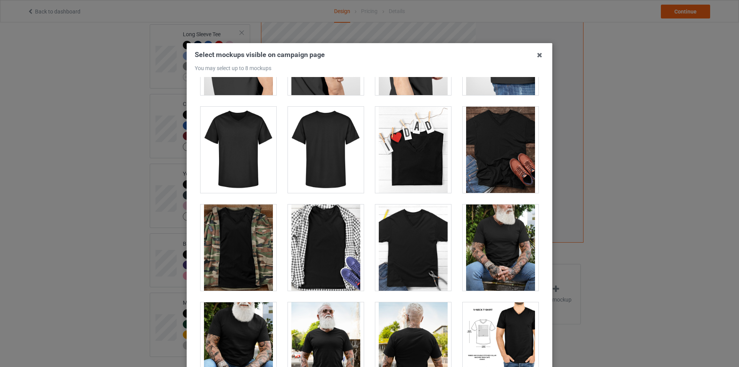
click at [501, 165] on div at bounding box center [500, 150] width 76 height 86
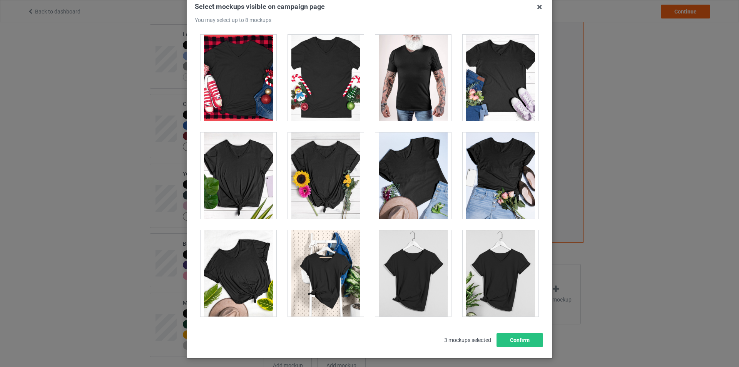
scroll to position [82, 0]
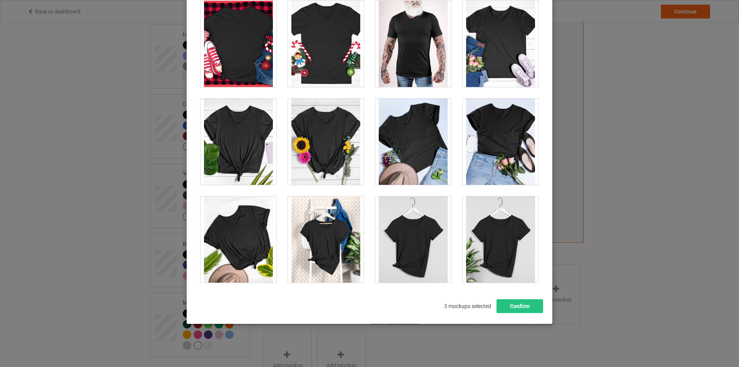
click at [483, 48] on div at bounding box center [500, 44] width 76 height 86
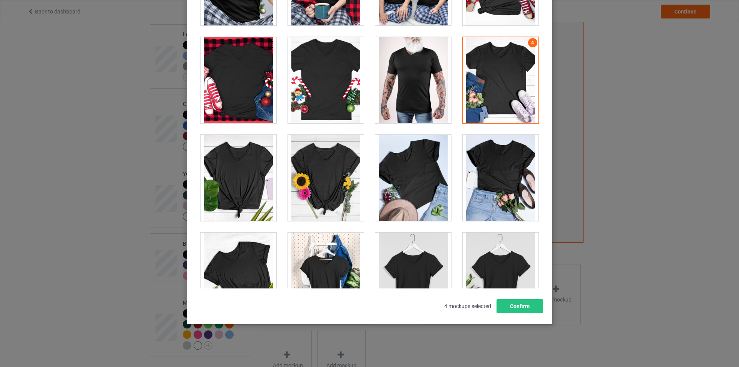
scroll to position [1291, 0]
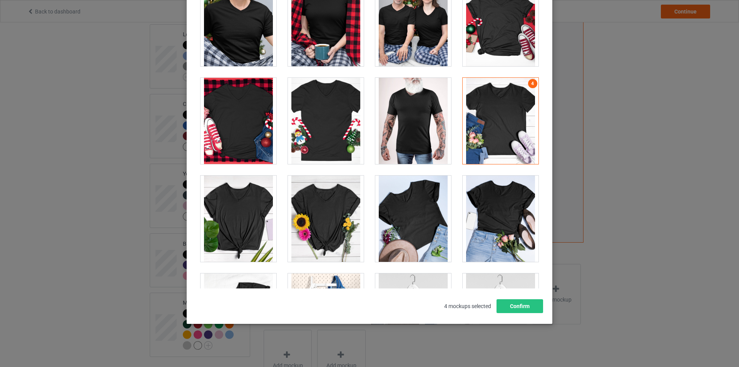
click at [243, 133] on div at bounding box center [238, 121] width 76 height 86
click at [344, 140] on div at bounding box center [326, 121] width 76 height 86
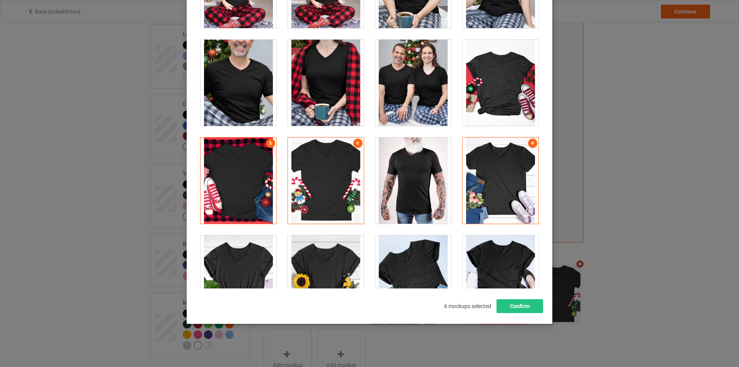
scroll to position [1214, 0]
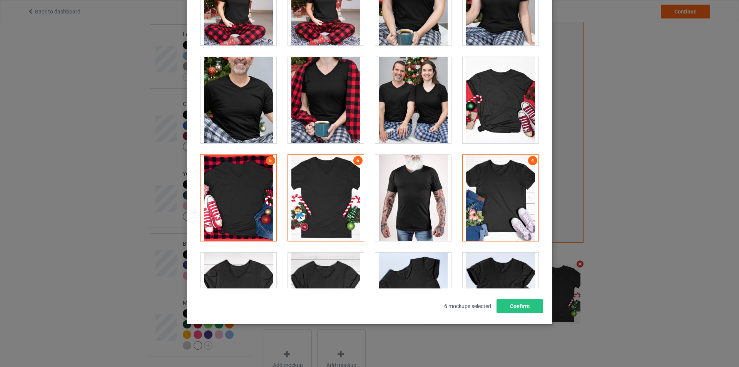
click at [331, 97] on div at bounding box center [326, 100] width 76 height 86
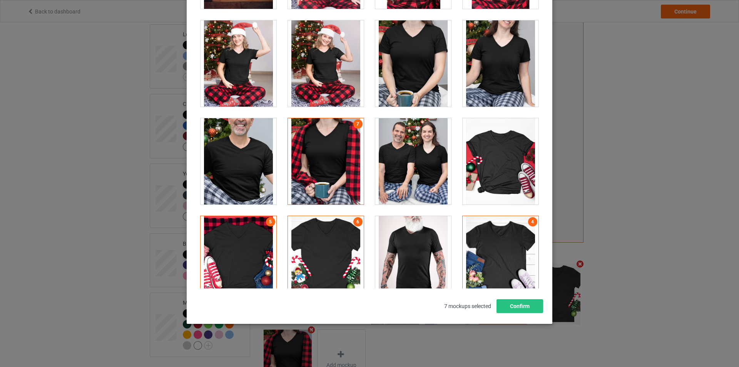
scroll to position [1137, 0]
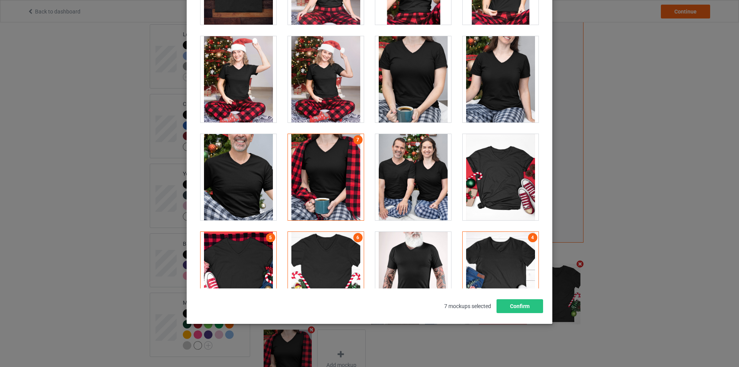
click at [235, 157] on div at bounding box center [238, 177] width 76 height 86
click at [411, 84] on div at bounding box center [413, 79] width 76 height 86
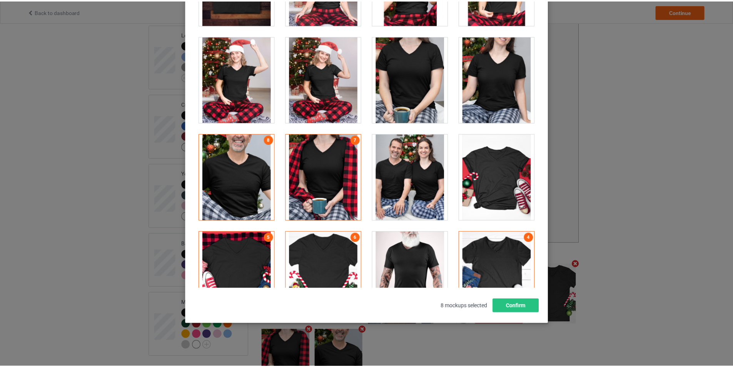
scroll to position [106, 0]
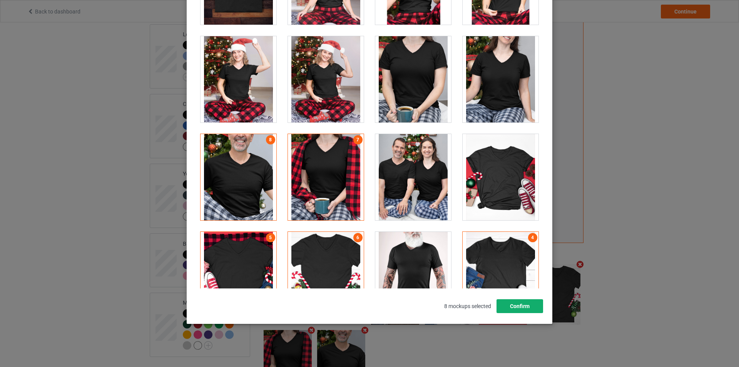
click at [508, 303] on button "Confirm" at bounding box center [519, 306] width 47 height 14
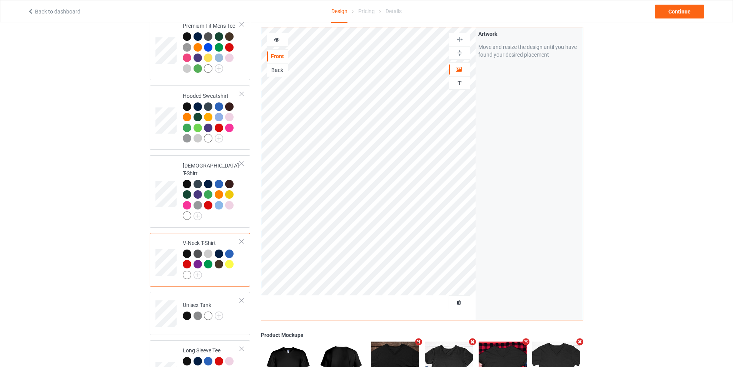
scroll to position [112, 0]
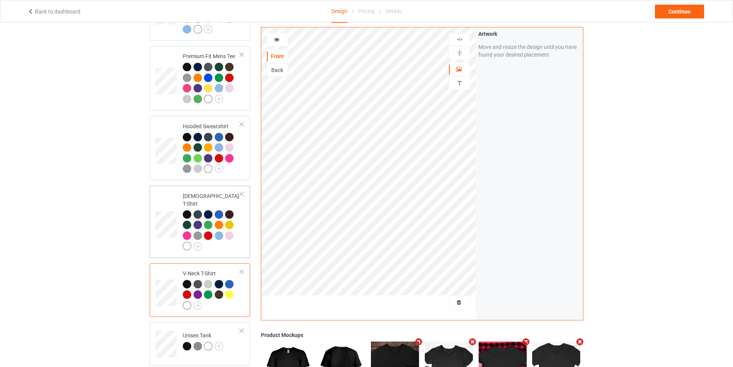
click at [242, 239] on td "[DEMOGRAPHIC_DATA] T-Shirt" at bounding box center [212, 222] width 66 height 66
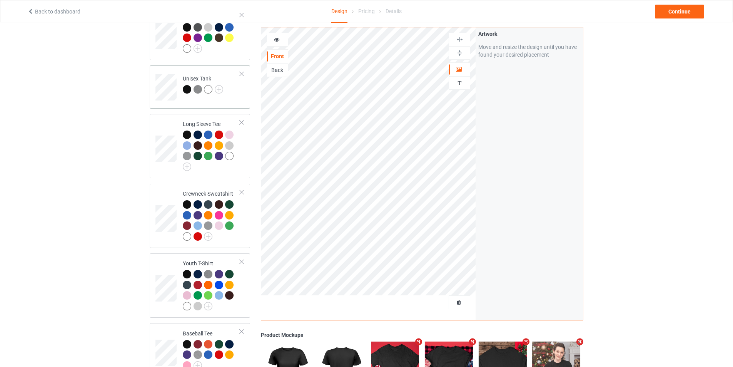
scroll to position [497, 0]
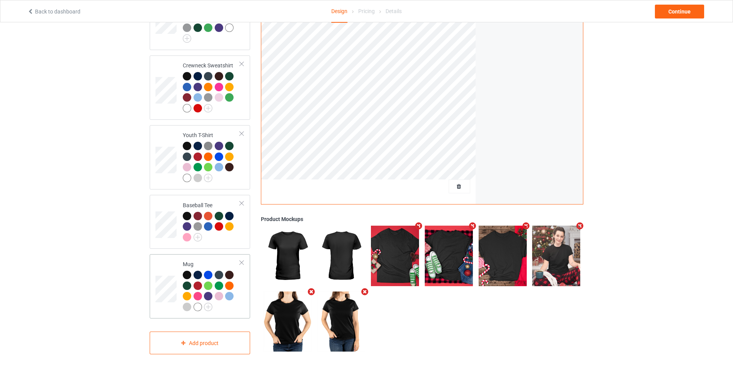
click at [236, 304] on div at bounding box center [211, 291] width 57 height 42
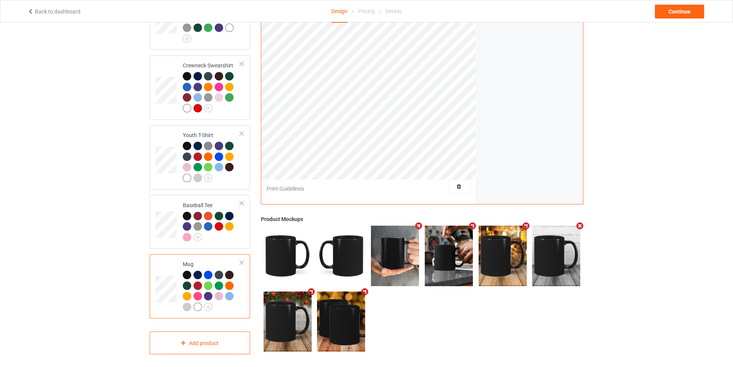
scroll to position [382, 0]
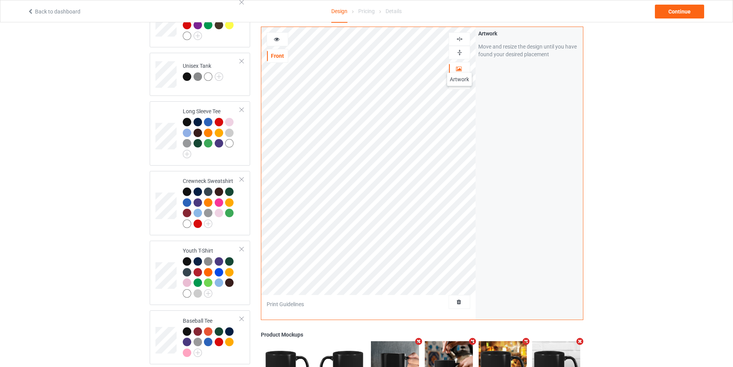
click at [459, 65] on icon at bounding box center [459, 67] width 7 height 5
click at [280, 35] on div at bounding box center [277, 39] width 21 height 8
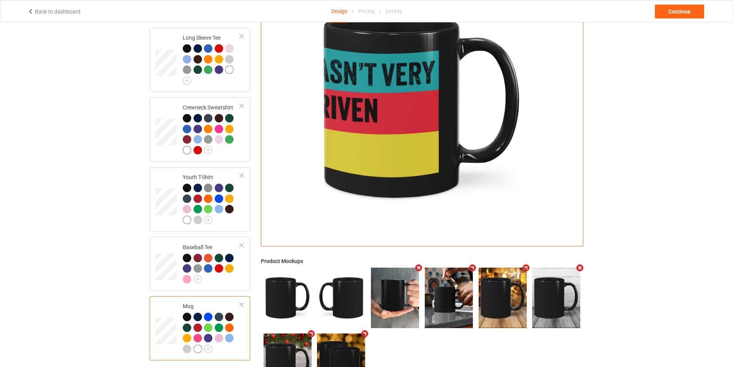
scroll to position [459, 0]
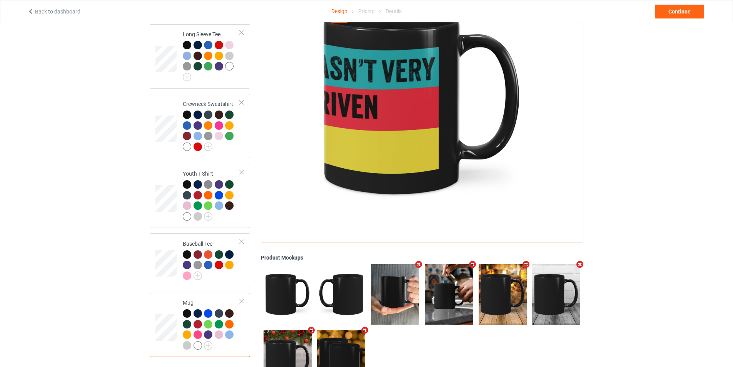
click at [449, 282] on img at bounding box center [449, 294] width 48 height 60
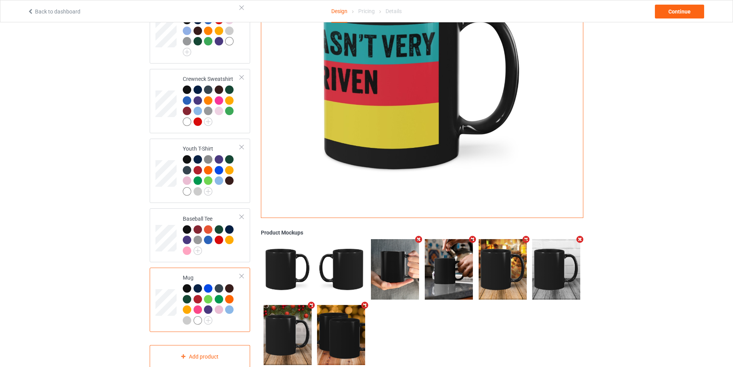
scroll to position [497, 0]
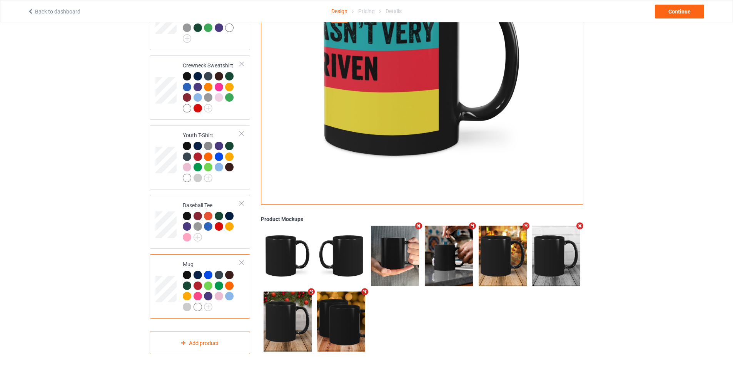
click at [349, 324] on img at bounding box center [341, 321] width 48 height 60
click at [346, 255] on img at bounding box center [341, 256] width 48 height 60
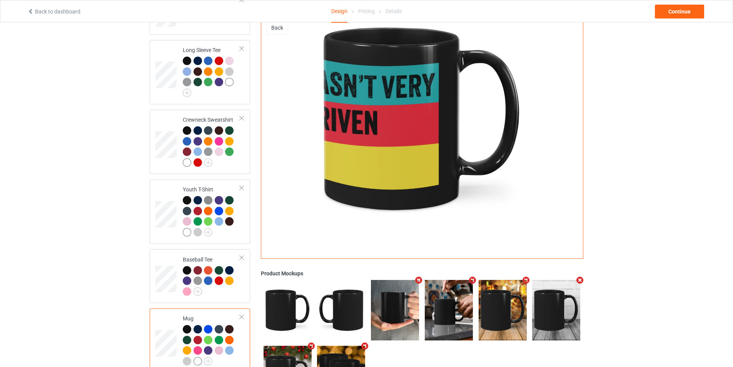
scroll to position [305, 0]
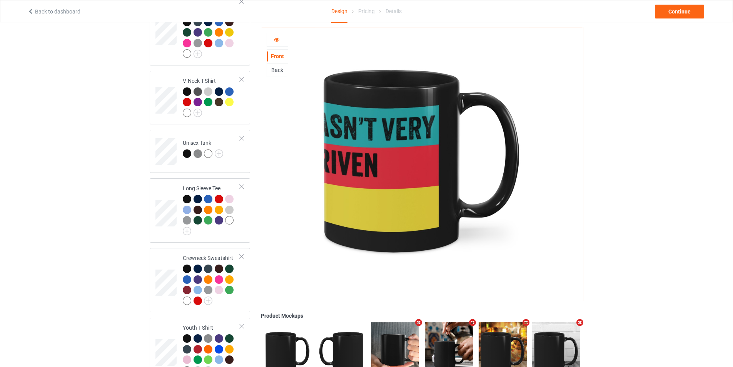
click at [277, 67] on div "Back" at bounding box center [277, 70] width 21 height 8
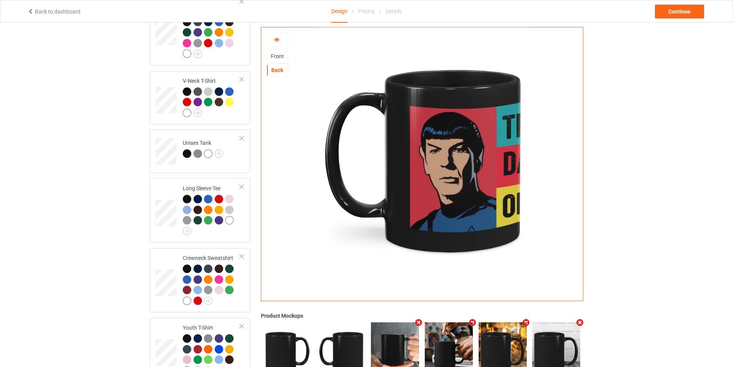
click at [275, 59] on div "Front" at bounding box center [277, 56] width 21 height 8
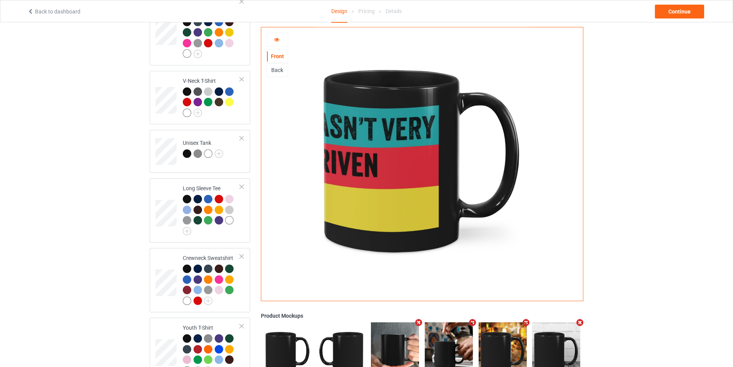
click at [276, 76] on div "Back" at bounding box center [278, 70] width 22 height 14
click at [276, 70] on div "Back" at bounding box center [277, 70] width 21 height 8
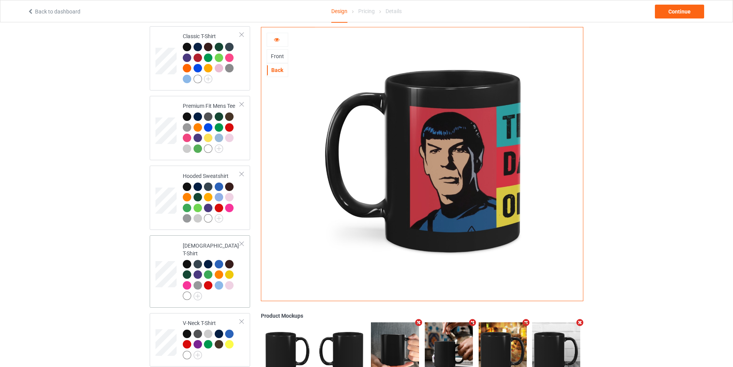
scroll to position [0, 0]
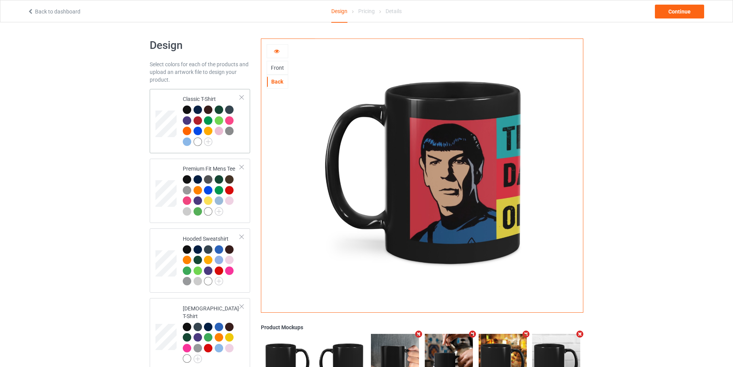
click at [238, 142] on div at bounding box center [211, 126] width 57 height 42
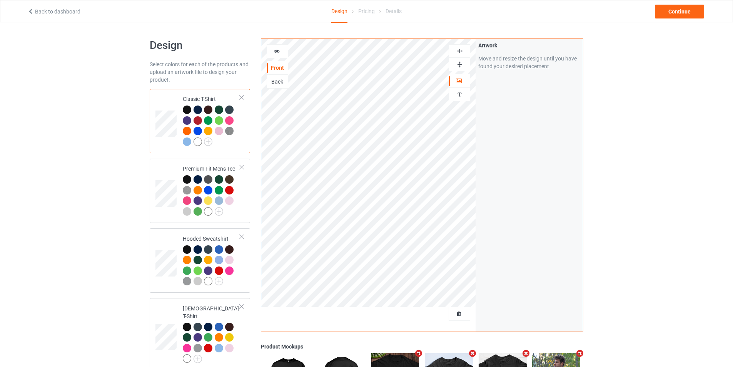
click at [274, 51] on icon at bounding box center [277, 49] width 7 height 5
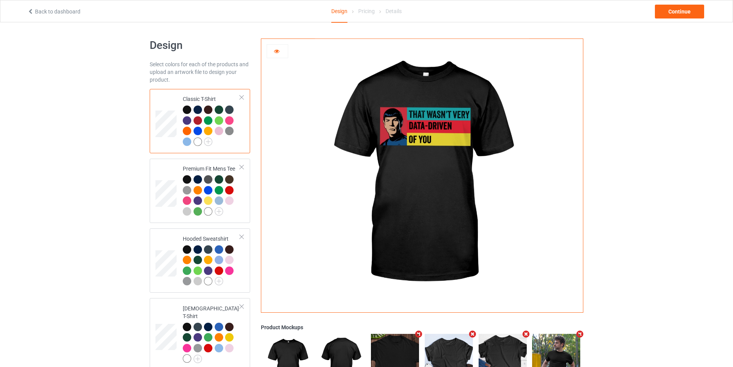
click at [226, 149] on td "Classic T-Shirt" at bounding box center [212, 121] width 66 height 58
click at [279, 51] on icon at bounding box center [277, 49] width 7 height 5
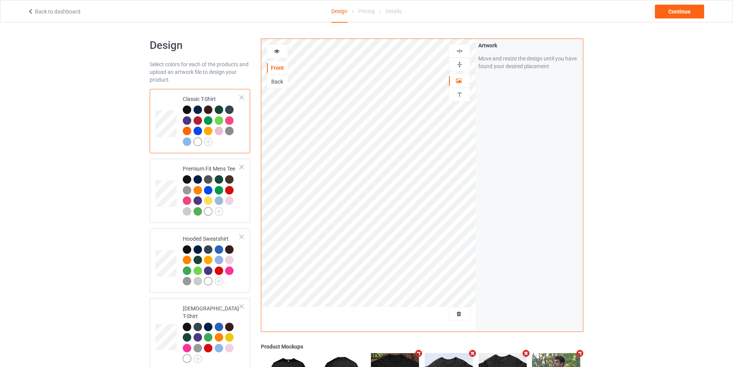
click at [278, 70] on div "Front" at bounding box center [277, 68] width 21 height 8
click at [274, 49] on icon at bounding box center [277, 49] width 7 height 5
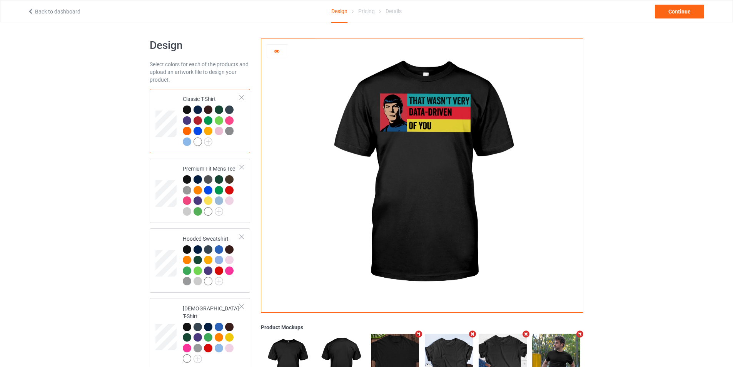
click at [228, 140] on div at bounding box center [211, 126] width 57 height 42
click at [412, 116] on img at bounding box center [422, 173] width 214 height 268
click at [235, 144] on div at bounding box center [211, 126] width 57 height 42
click at [242, 197] on td "Premium Fit Mens Tee" at bounding box center [212, 191] width 66 height 58
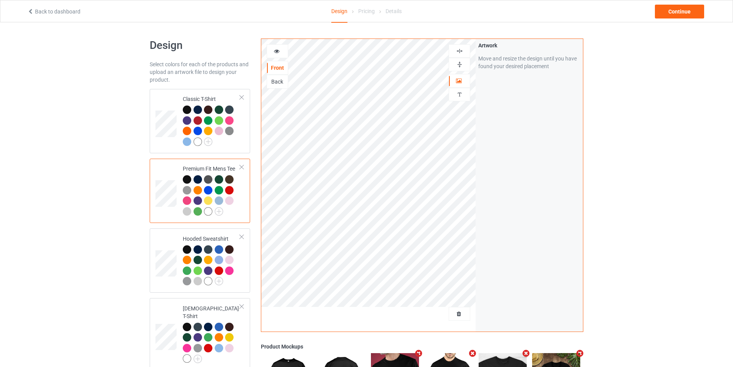
click at [271, 50] on div at bounding box center [277, 51] width 21 height 8
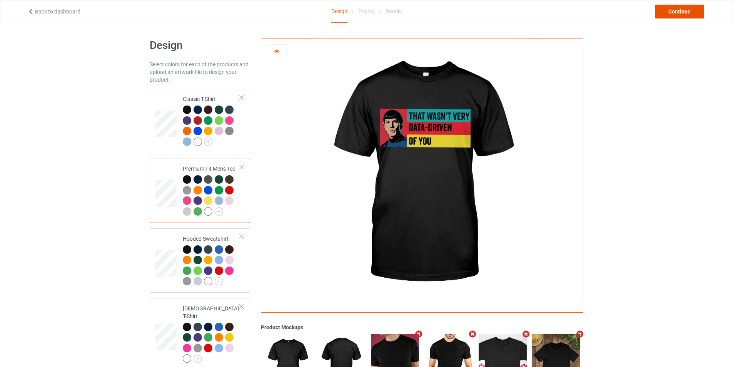
click at [677, 14] on div "Continue" at bounding box center [679, 12] width 49 height 14
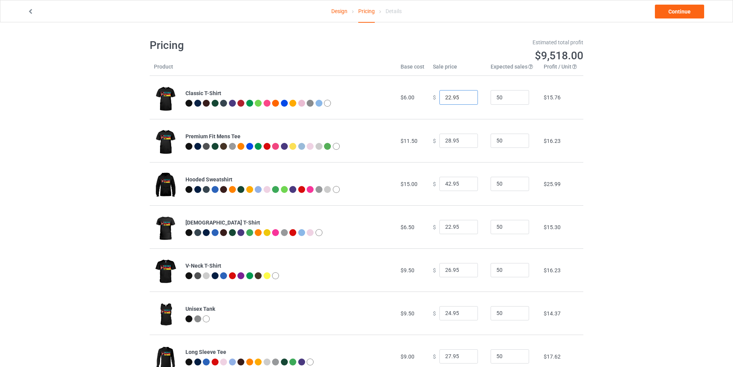
click at [446, 100] on input "22.95" at bounding box center [458, 97] width 38 height 15
type input "29.95"
click at [444, 143] on input "28.95" at bounding box center [458, 141] width 38 height 15
click at [443, 143] on input "28.95" at bounding box center [458, 141] width 38 height 15
drag, startPoint x: 446, startPoint y: 143, endPoint x: 439, endPoint y: 141, distance: 7.6
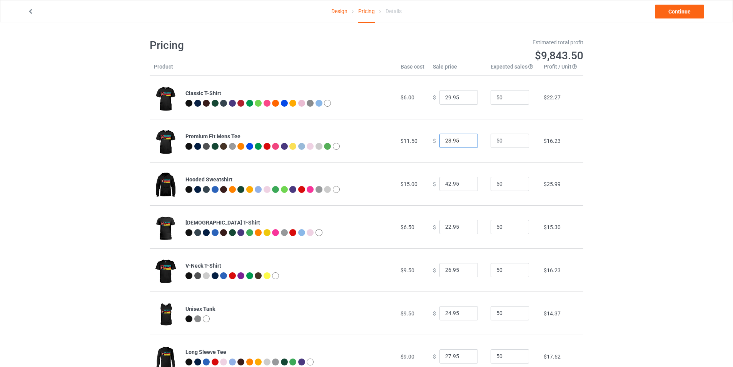
click at [439, 141] on input "28.95" at bounding box center [458, 141] width 38 height 15
type input "31.95"
drag, startPoint x: 445, startPoint y: 98, endPoint x: 446, endPoint y: 105, distance: 7.0
click at [446, 105] on input "29.95" at bounding box center [458, 97] width 38 height 15
click at [446, 100] on input "27.95" at bounding box center [458, 97] width 38 height 15
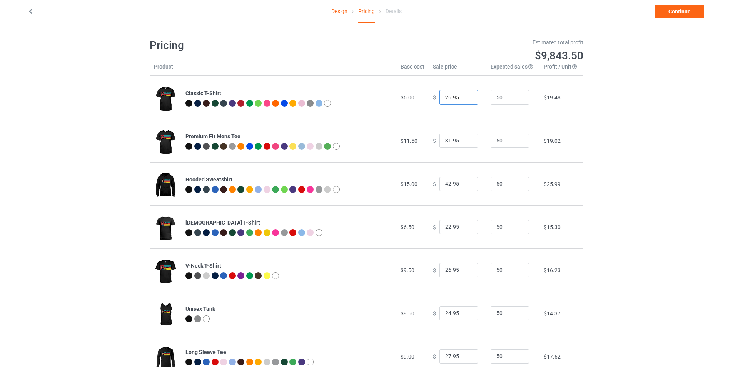
click at [446, 101] on input "26.95" at bounding box center [458, 97] width 38 height 15
type input "25.95"
click at [445, 142] on input "31.95" at bounding box center [458, 141] width 38 height 15
click at [446, 143] on input "21.95" at bounding box center [458, 141] width 38 height 15
click at [446, 145] on input "25.95" at bounding box center [458, 141] width 38 height 15
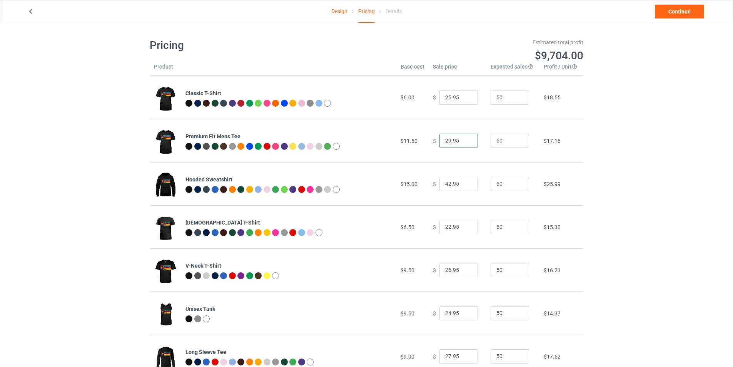
drag, startPoint x: 446, startPoint y: 140, endPoint x: 437, endPoint y: 141, distance: 8.5
click at [439, 141] on input "29.95" at bounding box center [458, 141] width 38 height 15
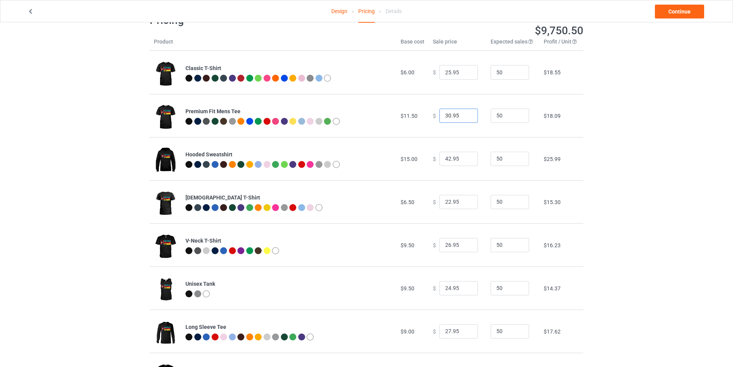
scroll to position [38, 0]
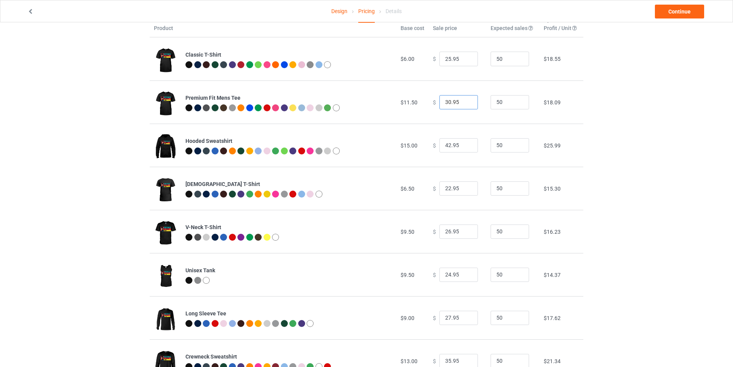
type input "30.95"
click at [446, 188] on input "22.95" at bounding box center [458, 188] width 38 height 15
click at [445, 189] on input "22.95" at bounding box center [458, 188] width 38 height 15
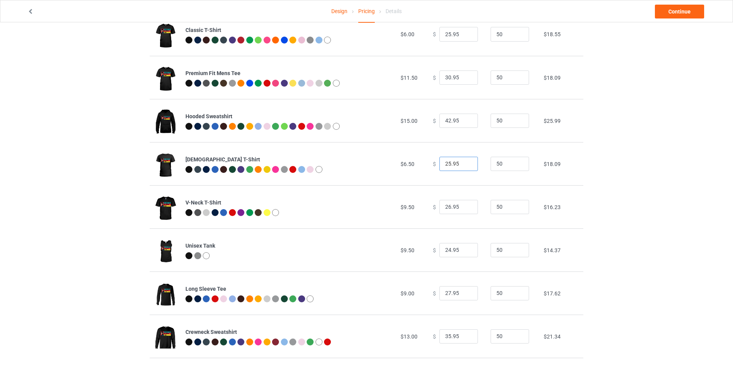
scroll to position [77, 0]
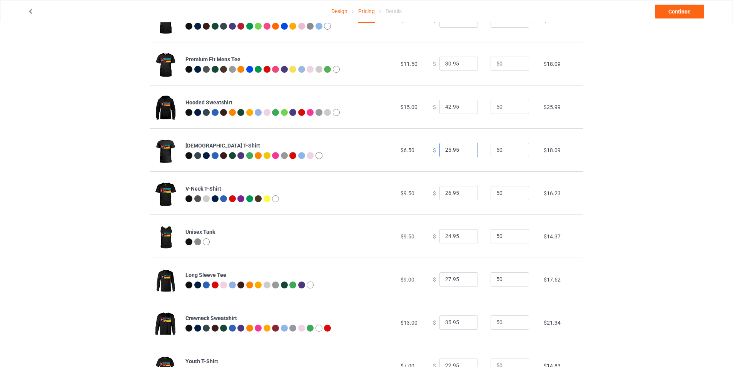
type input "25.95"
click at [445, 197] on input "26.95" at bounding box center [458, 193] width 38 height 15
click at [445, 193] on input "26.95" at bounding box center [458, 193] width 38 height 15
type input "28.95"
click at [445, 234] on input "24.95" at bounding box center [458, 236] width 38 height 15
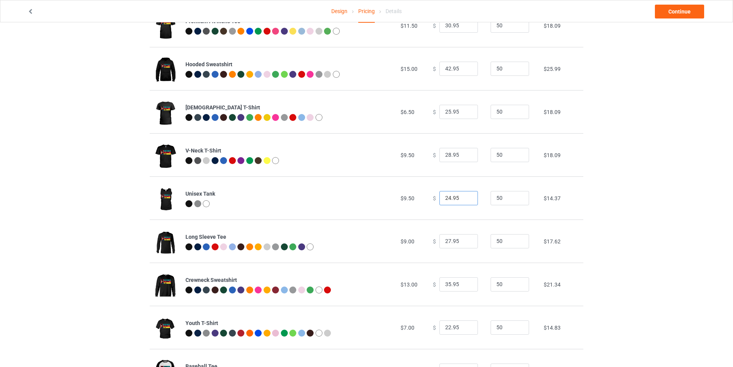
scroll to position [115, 0]
click at [446, 201] on input "24.95" at bounding box center [458, 197] width 38 height 15
type input "29.95"
click at [446, 240] on input "27.95" at bounding box center [458, 241] width 38 height 15
drag, startPoint x: 446, startPoint y: 241, endPoint x: 440, endPoint y: 241, distance: 6.2
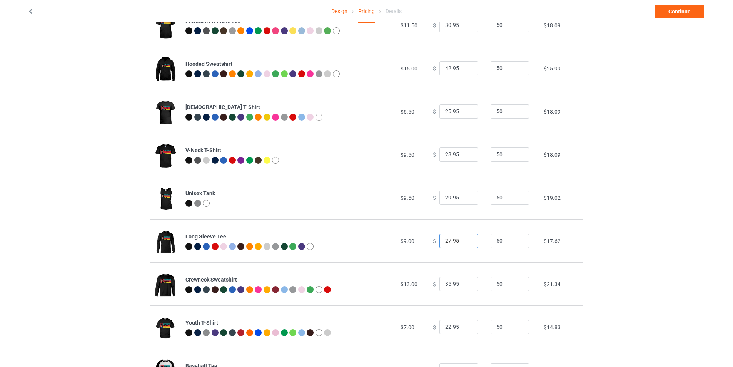
click at [440, 241] on input "27.95" at bounding box center [458, 241] width 38 height 15
click at [447, 241] on input "27.95" at bounding box center [458, 241] width 38 height 15
drag, startPoint x: 445, startPoint y: 241, endPoint x: 435, endPoint y: 242, distance: 10.4
click at [435, 242] on div "$ 27.95" at bounding box center [457, 241] width 49 height 15
click at [446, 241] on input "72.95" at bounding box center [458, 241] width 38 height 15
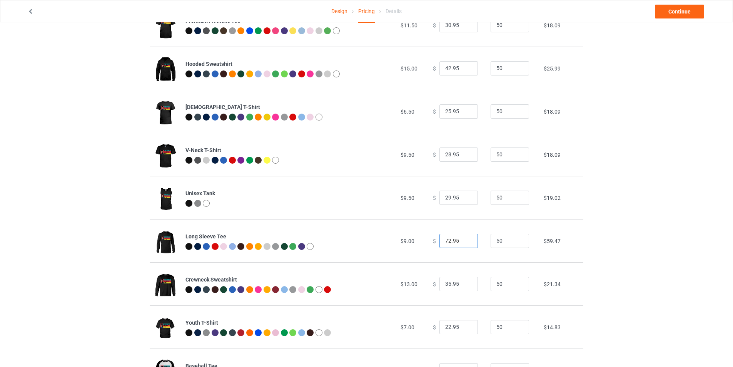
drag, startPoint x: 444, startPoint y: 239, endPoint x: 434, endPoint y: 237, distance: 10.3
click at [434, 237] on div "$ 72.95" at bounding box center [457, 241] width 49 height 15
type input "32.95"
click at [622, 259] on div "Design Pricing Details Continue Pricing Estimated total profit $10,448.00 Produ…" at bounding box center [366, 179] width 733 height 544
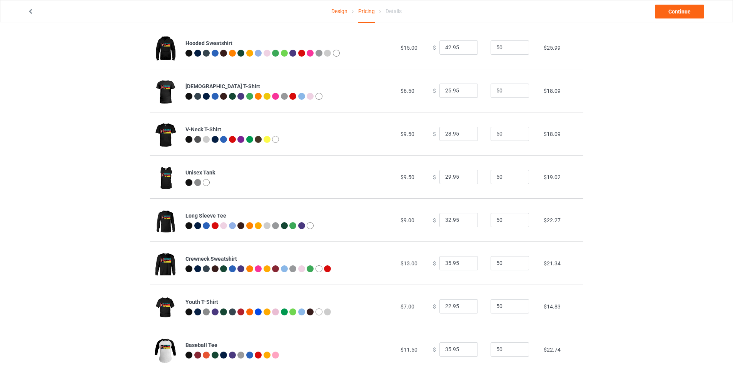
scroll to position [154, 0]
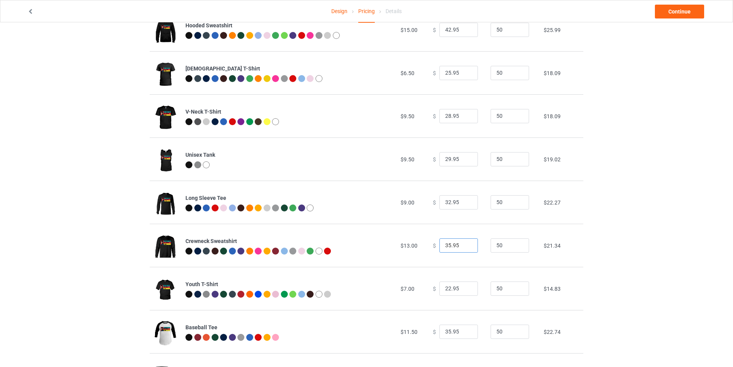
click at [451, 247] on input "35.95" at bounding box center [458, 245] width 38 height 15
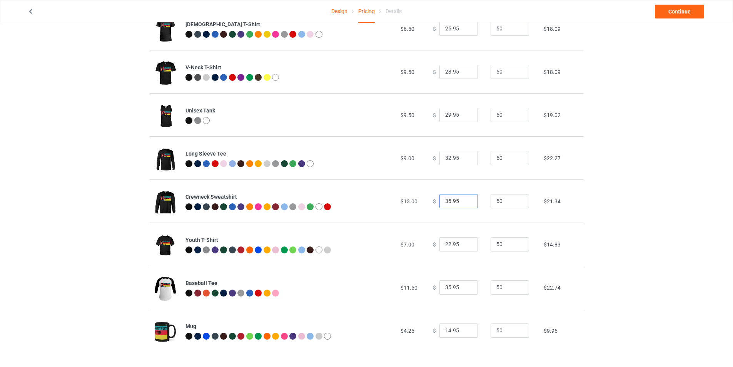
scroll to position [200, 0]
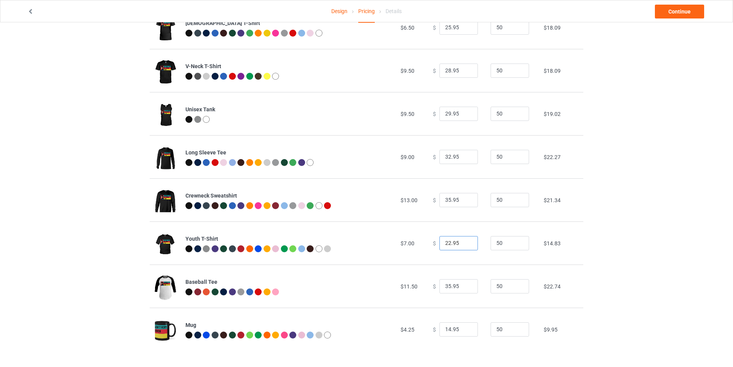
click at [444, 243] on input "22.95" at bounding box center [458, 243] width 38 height 15
type input "27.95"
drag, startPoint x: 446, startPoint y: 329, endPoint x: 441, endPoint y: 330, distance: 5.1
click at [441, 330] on input "14.95" at bounding box center [458, 329] width 38 height 15
drag, startPoint x: 446, startPoint y: 329, endPoint x: 437, endPoint y: 330, distance: 9.0
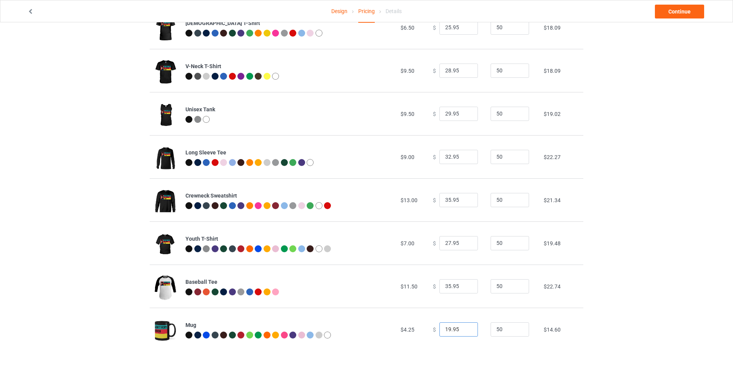
click at [439, 330] on input "19.95" at bounding box center [458, 329] width 38 height 15
type input "23.95"
click at [632, 273] on div "Design Pricing Details Continue Pricing Estimated total profit $11,099.00 Produ…" at bounding box center [366, 95] width 733 height 544
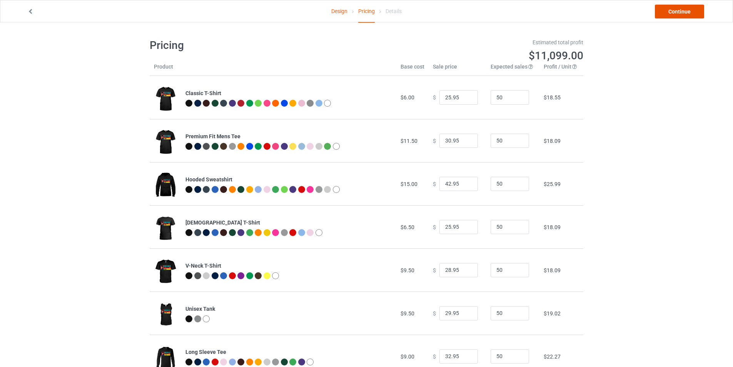
click at [673, 8] on link "Continue" at bounding box center [679, 12] width 49 height 14
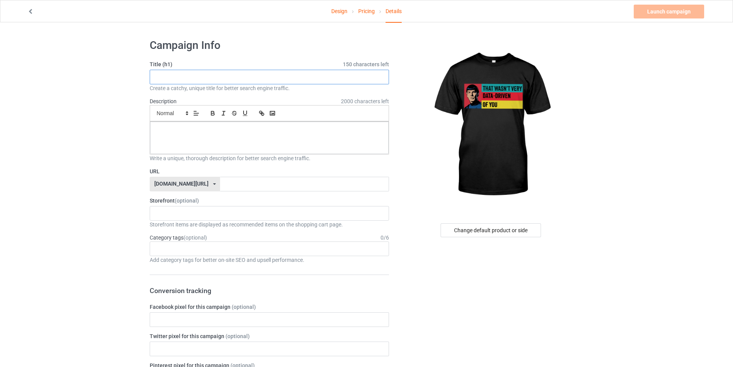
click at [194, 77] on input "text" at bounding box center [269, 77] width 239 height 15
paste input "Limited Edition"
type input "Limited Edition"
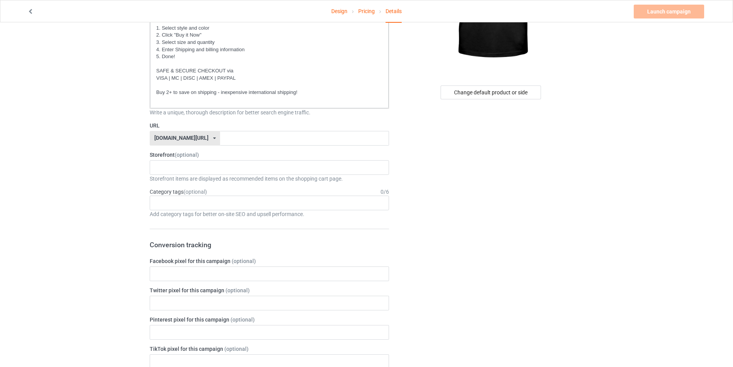
scroll to position [154, 0]
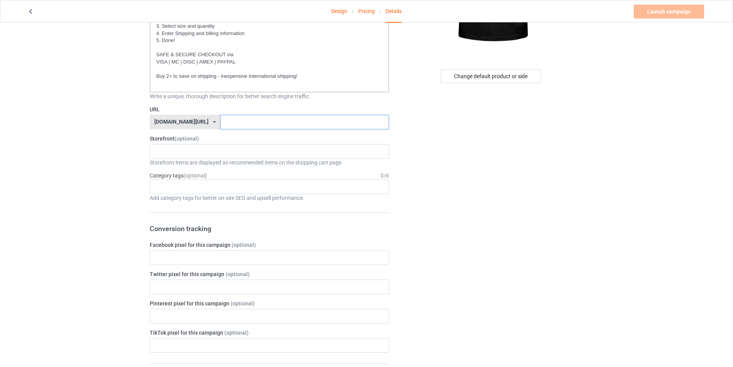
click at [235, 121] on input "text" at bounding box center [304, 122] width 169 height 15
type input "201085"
click at [559, 222] on div "Change default product or side" at bounding box center [491, 313] width 194 height 868
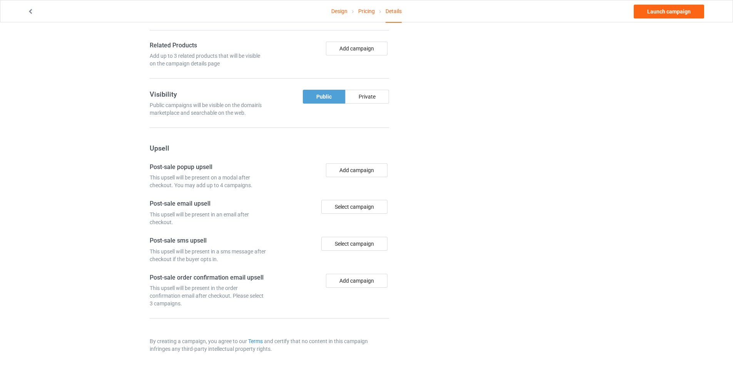
scroll to position [545, 0]
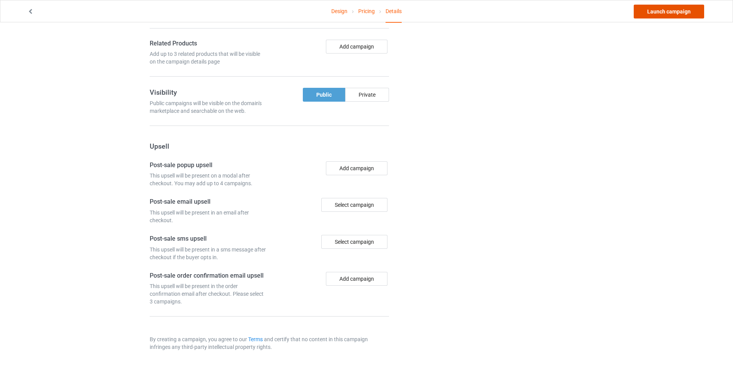
click at [668, 12] on link "Launch campaign" at bounding box center [669, 12] width 70 height 14
